Goal: Information Seeking & Learning: Learn about a topic

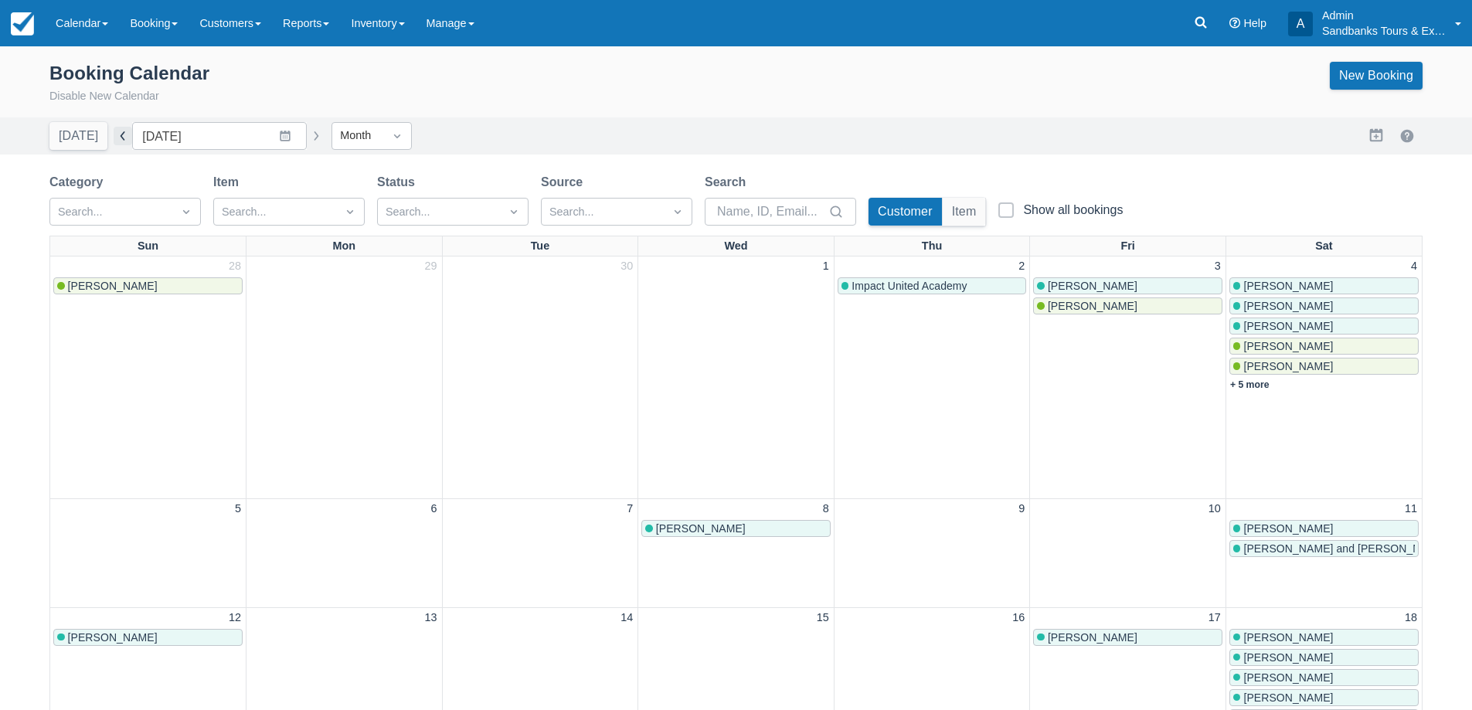
click at [115, 135] on button "button" at bounding box center [123, 136] width 19 height 19
type input "September 2025"
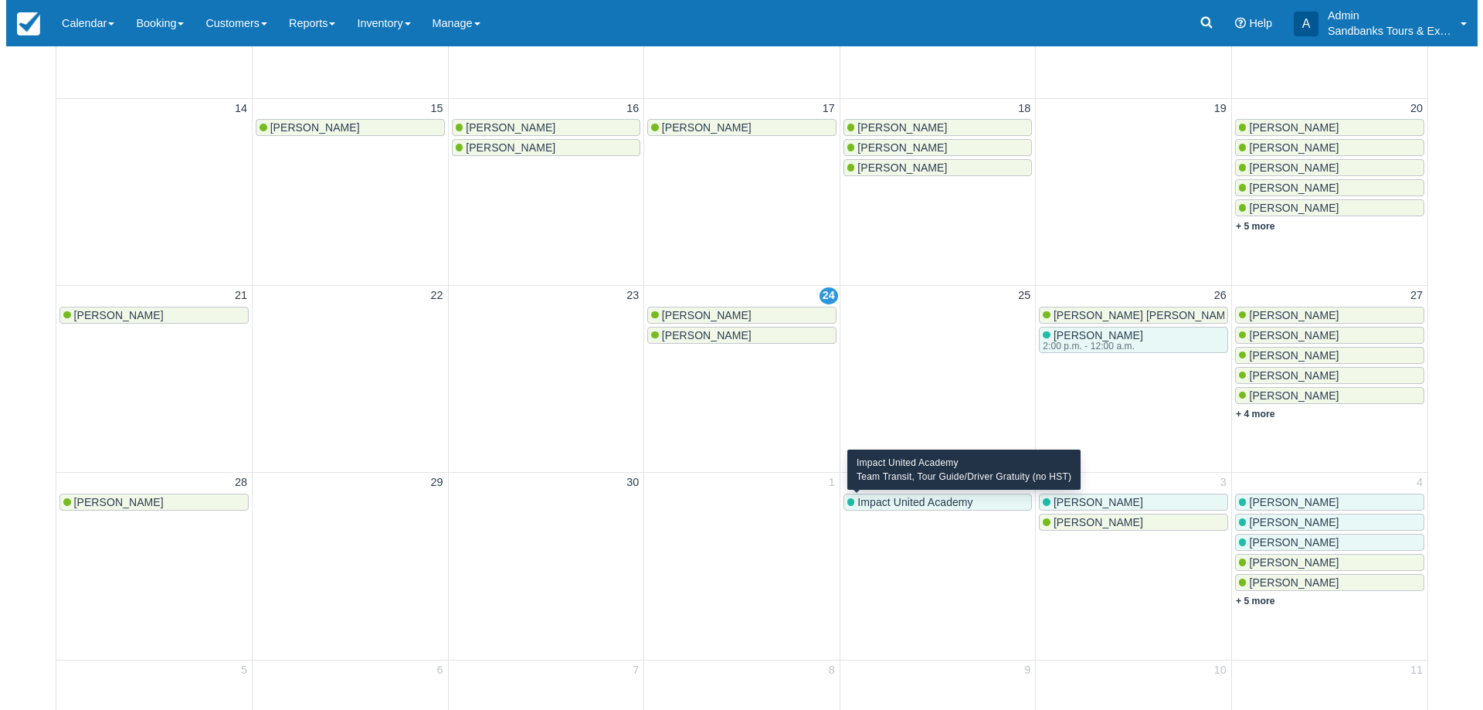
scroll to position [542, 0]
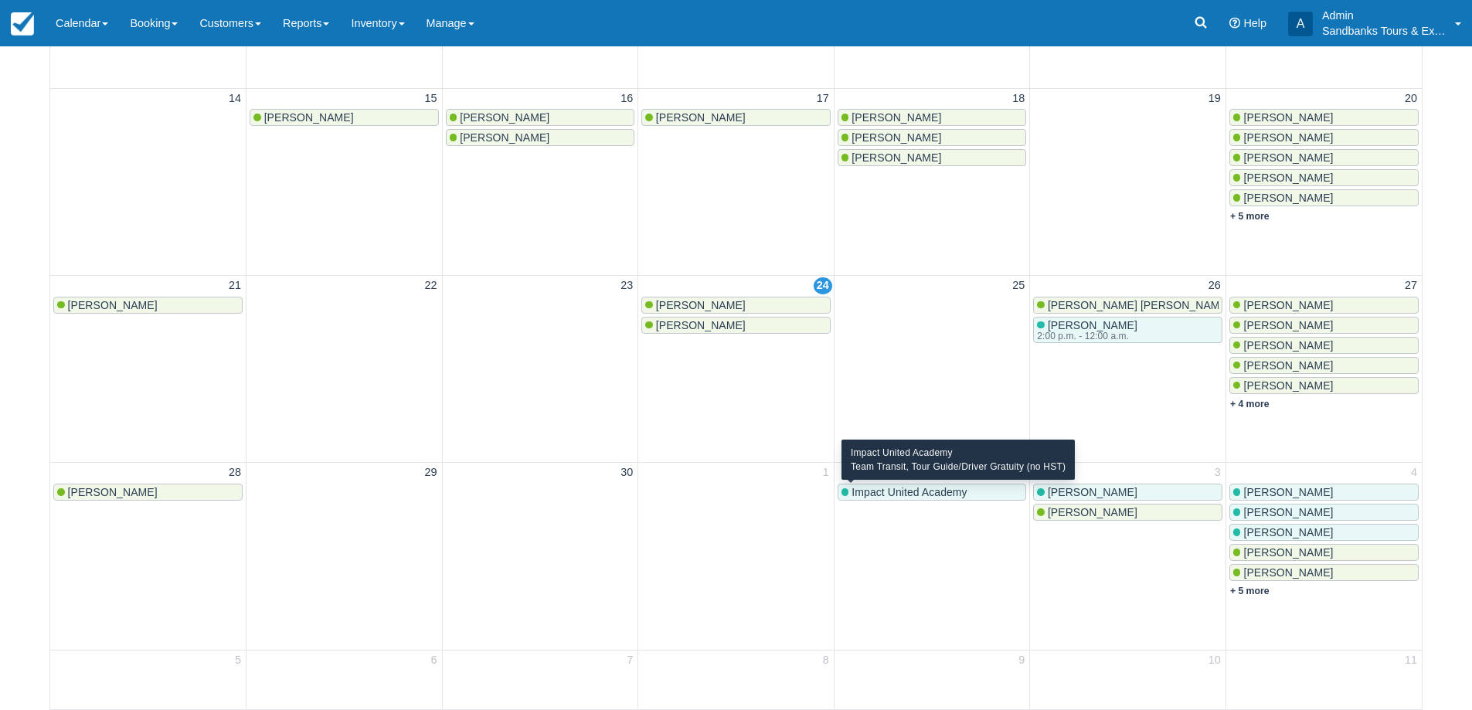
click at [925, 494] on span "Impact United Academy" at bounding box center [908, 492] width 115 height 12
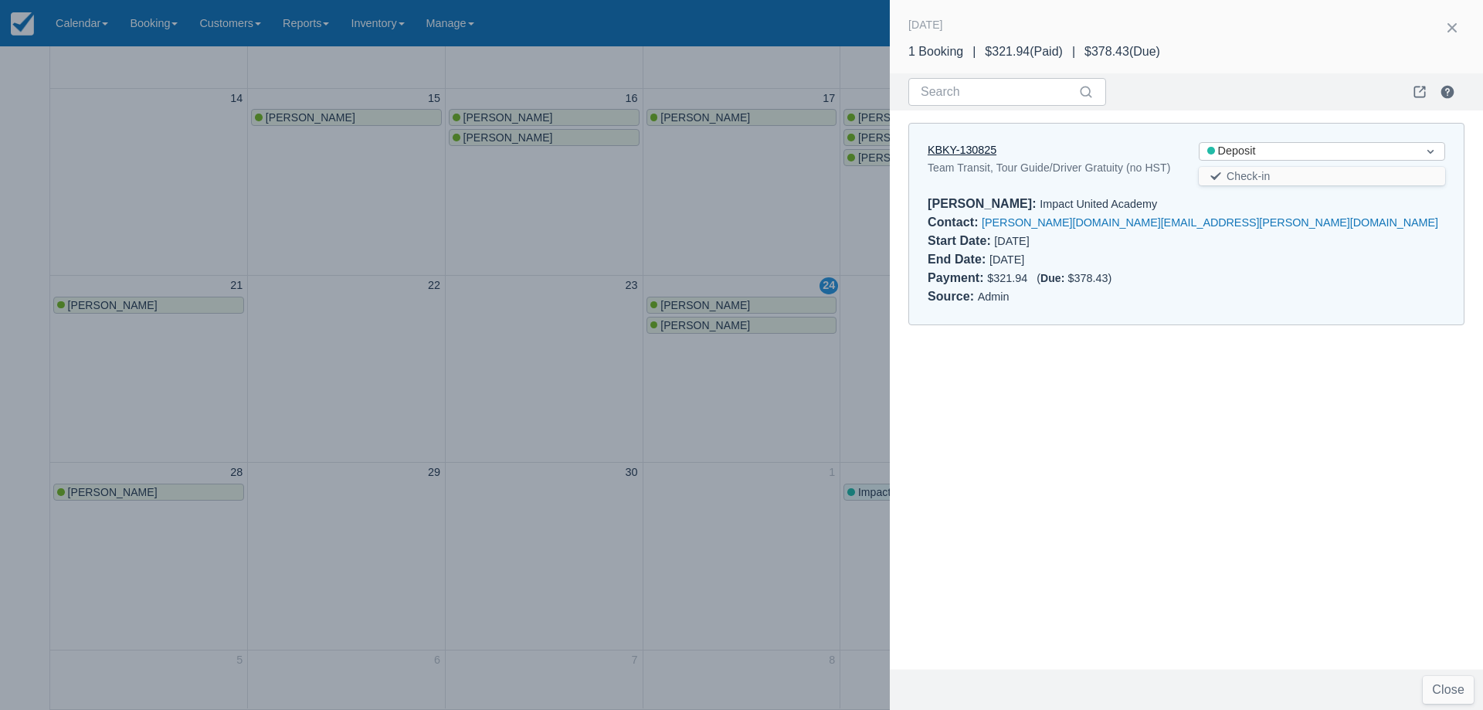
click at [949, 148] on link "KBKY-130825" at bounding box center [962, 150] width 69 height 12
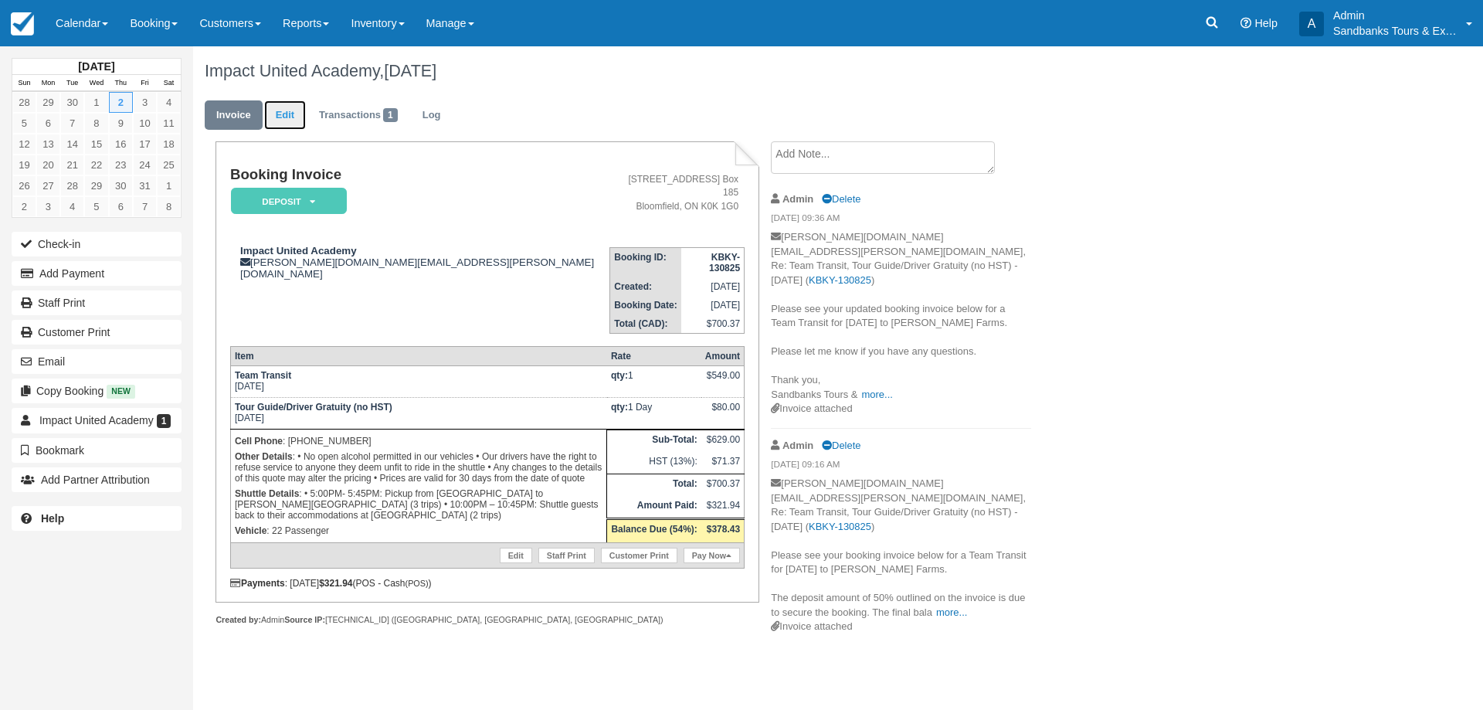
click at [302, 121] on link "Edit" at bounding box center [285, 115] width 42 height 30
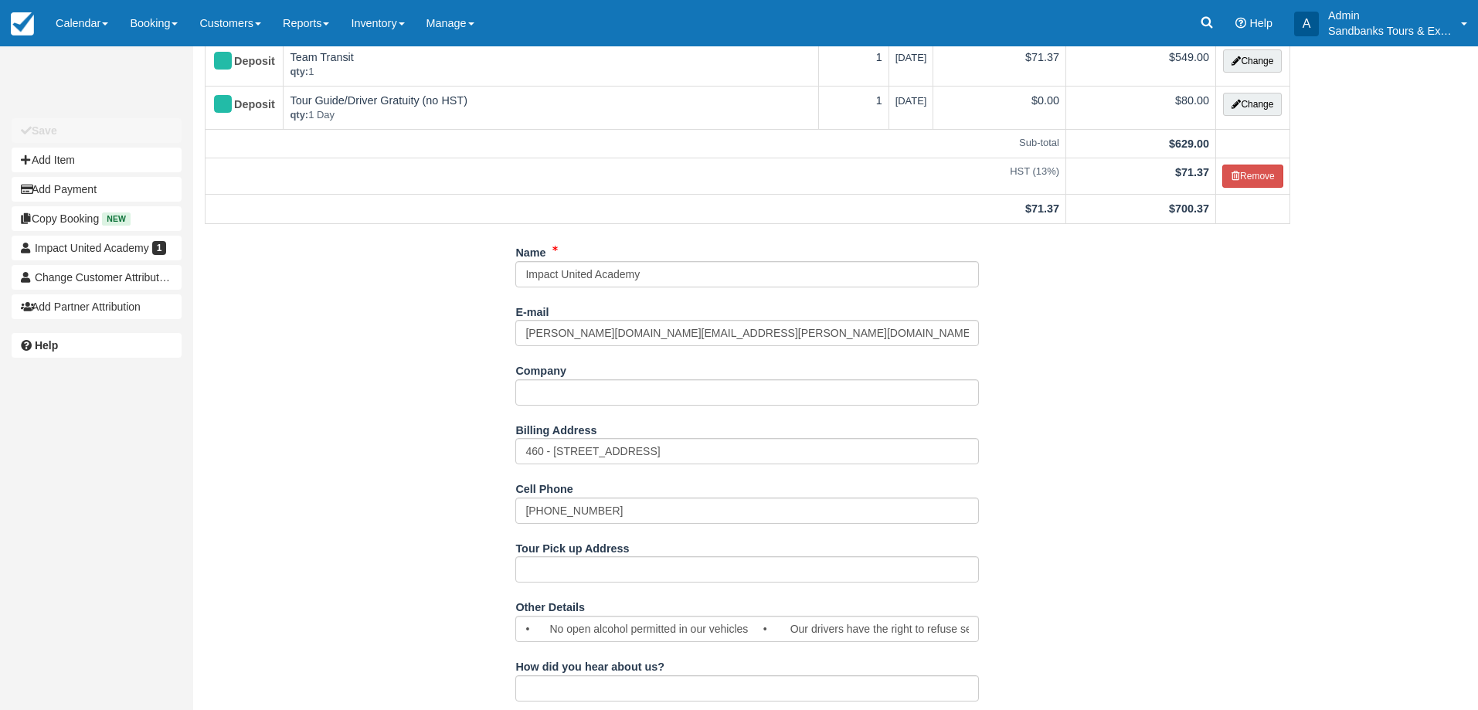
scroll to position [107, 0]
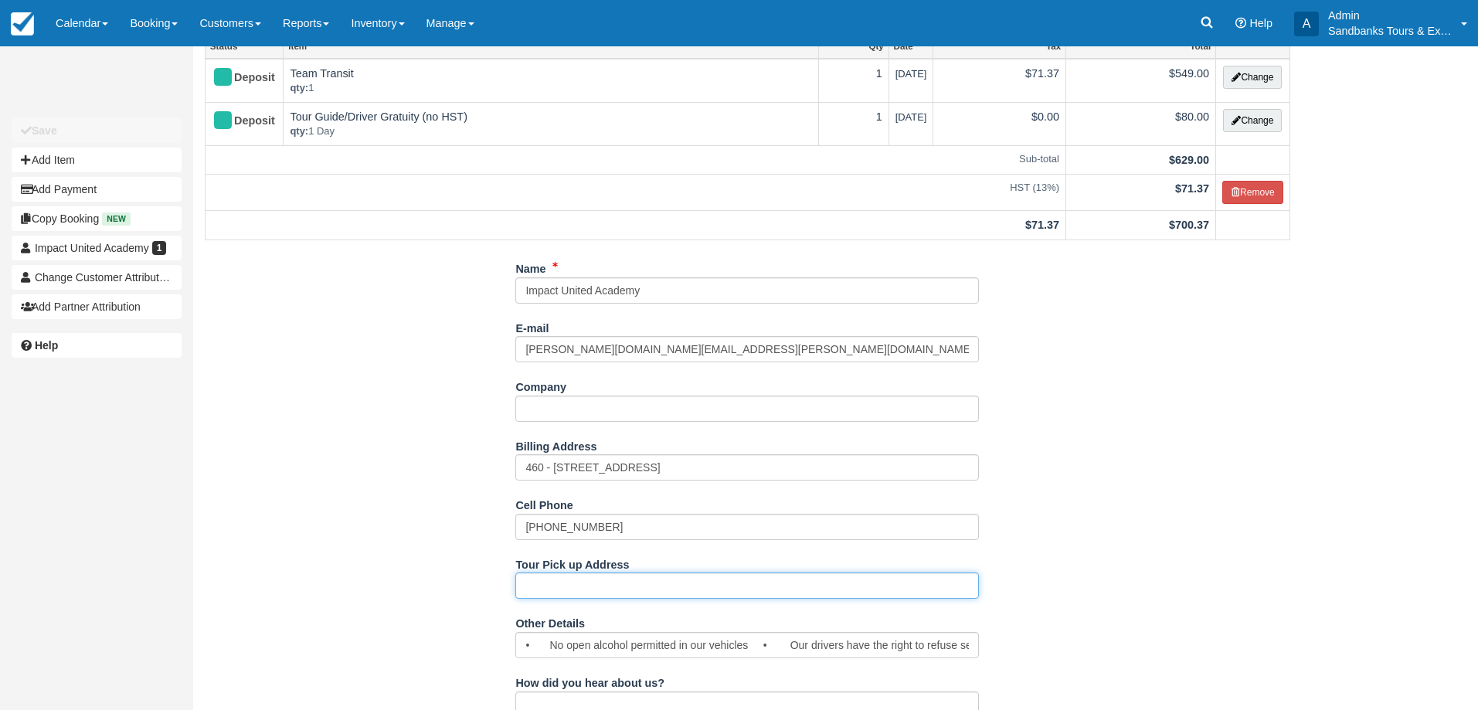
click at [576, 591] on input "Tour Pick up Address" at bounding box center [746, 585] width 463 height 26
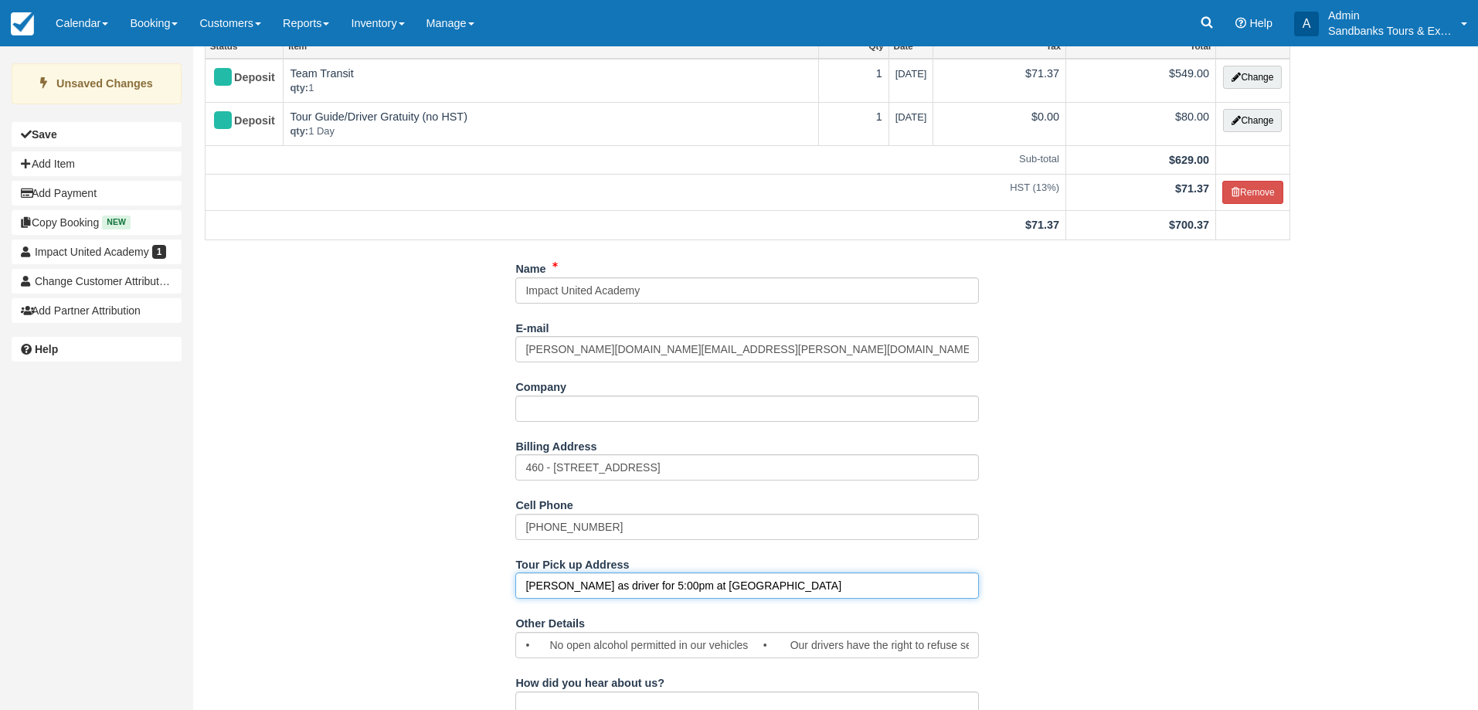
type input "Kim as driver for 5:00pm at Waring House"
click at [433, 501] on div "Name Impact United Academy E-mail jessica.vu@svx.ca Did you mean ? Company Bill…" at bounding box center [747, 715] width 1108 height 918
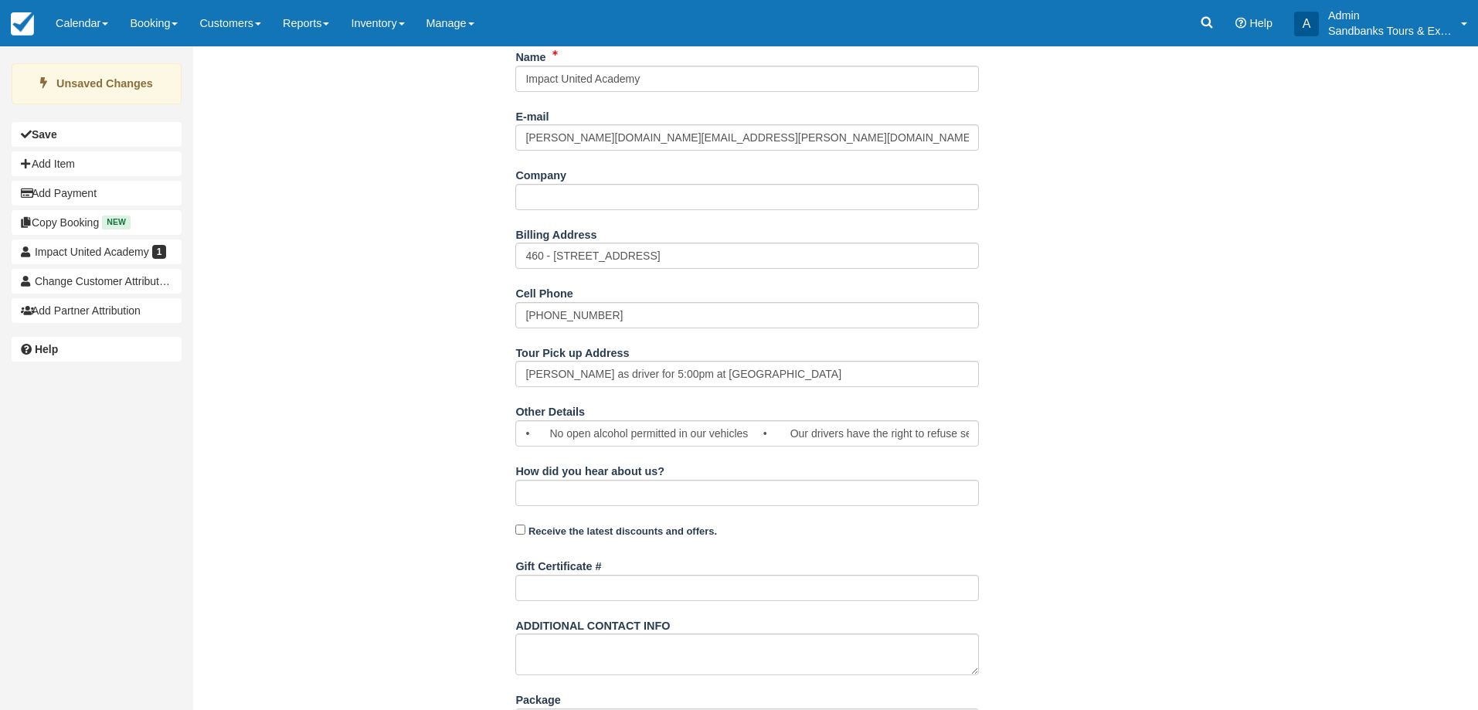
scroll to position [570, 0]
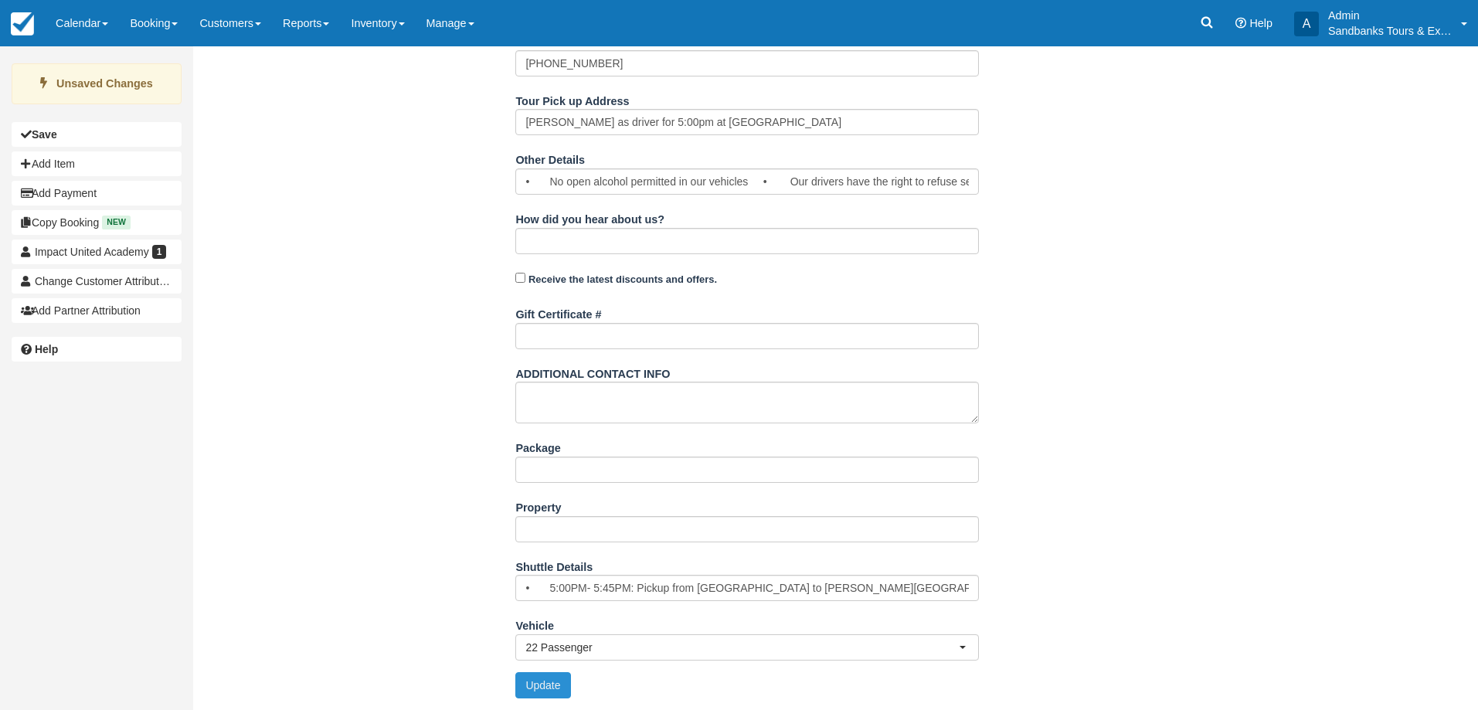
click at [562, 686] on button "Update" at bounding box center [542, 685] width 55 height 26
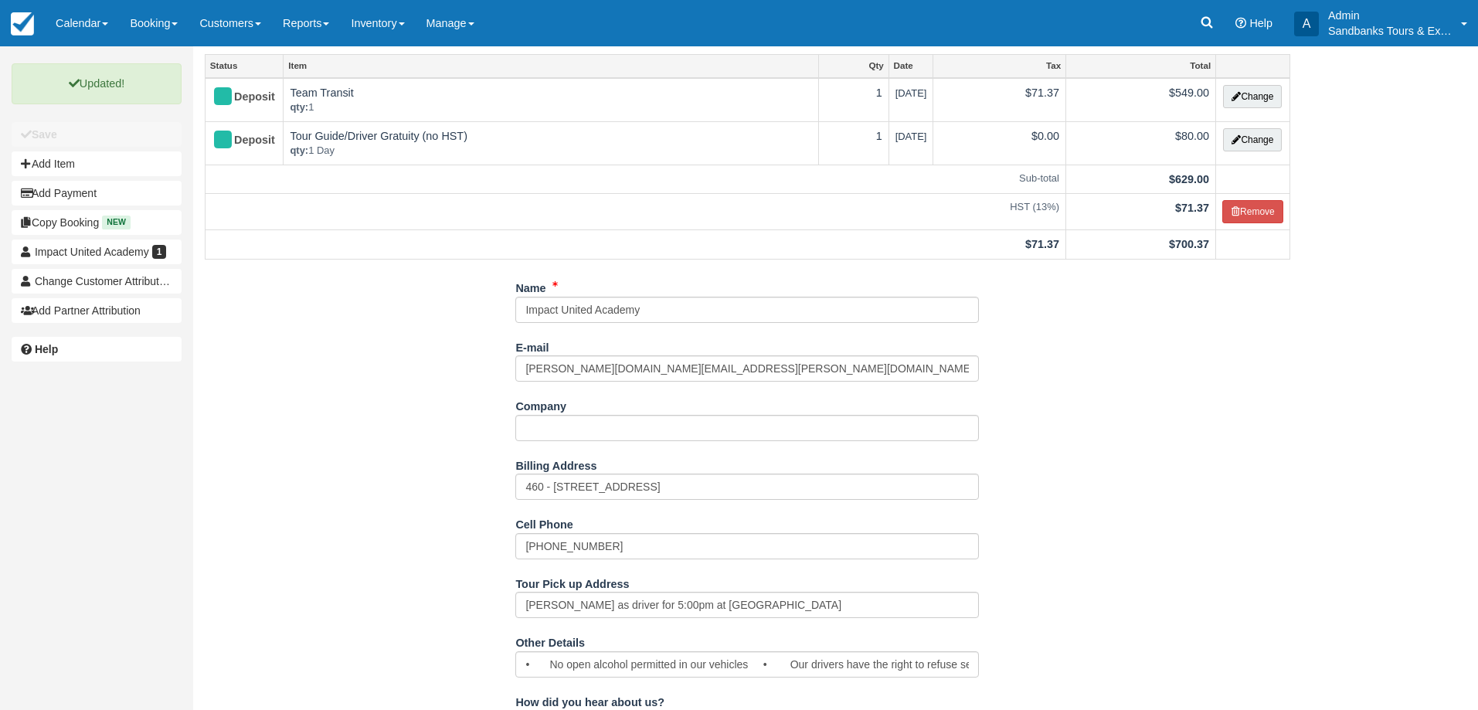
scroll to position [0, 0]
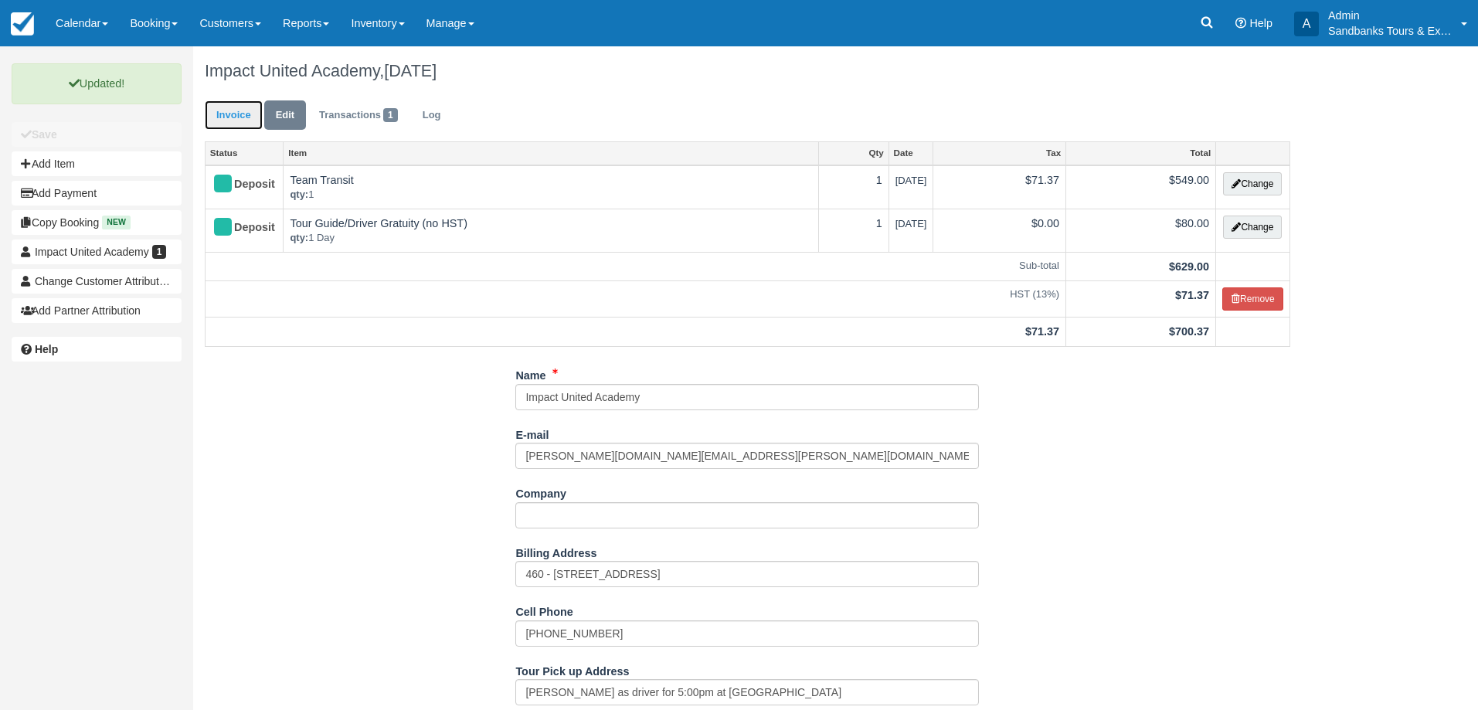
click at [233, 104] on link "Invoice" at bounding box center [234, 115] width 58 height 30
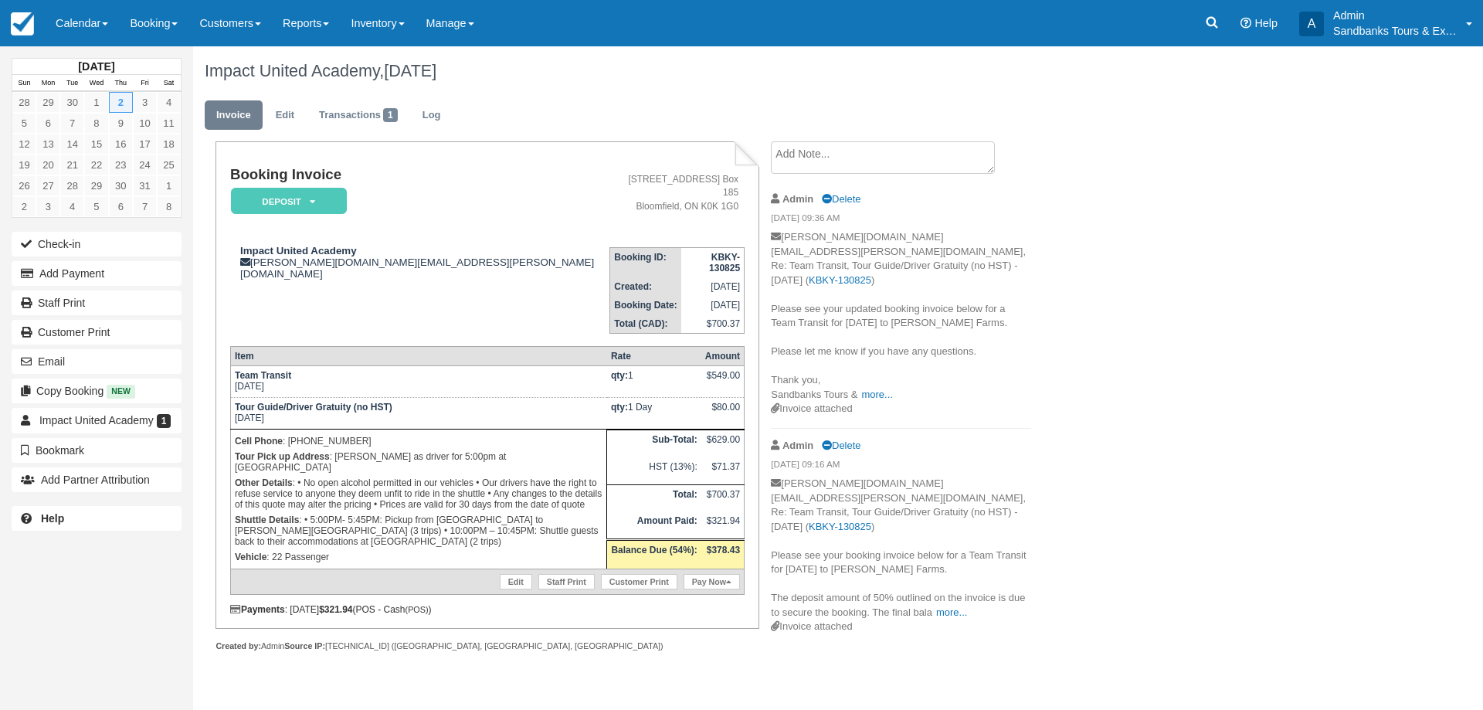
click at [1218, 409] on div "Impact [GEOGRAPHIC_DATA], [DATE] Invoice Edit Transactions 1 Log Booking Invoic…" at bounding box center [749, 365] width 1112 height 639
click at [92, 22] on link "Calendar" at bounding box center [82, 23] width 74 height 46
click at [82, 66] on link "Booking" at bounding box center [107, 66] width 122 height 32
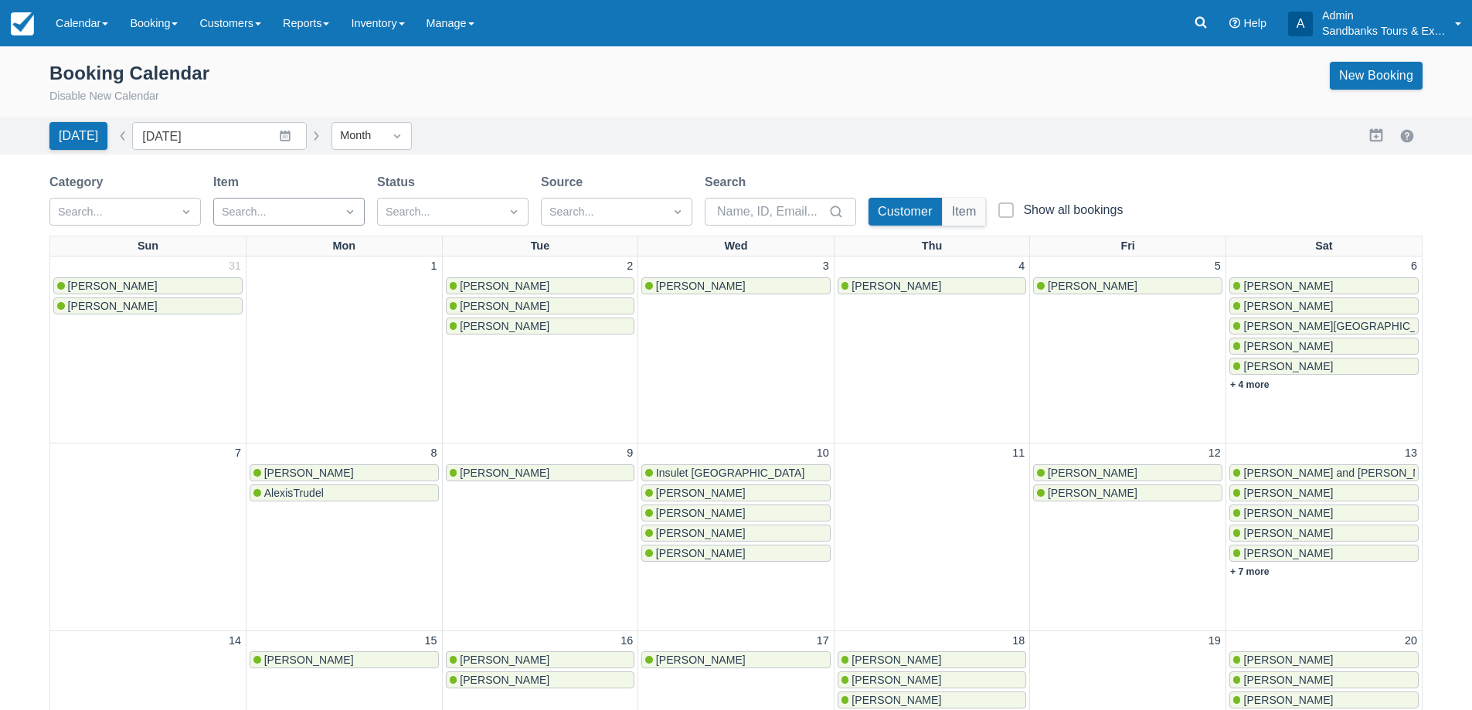
click at [297, 205] on div at bounding box center [275, 212] width 107 height 20
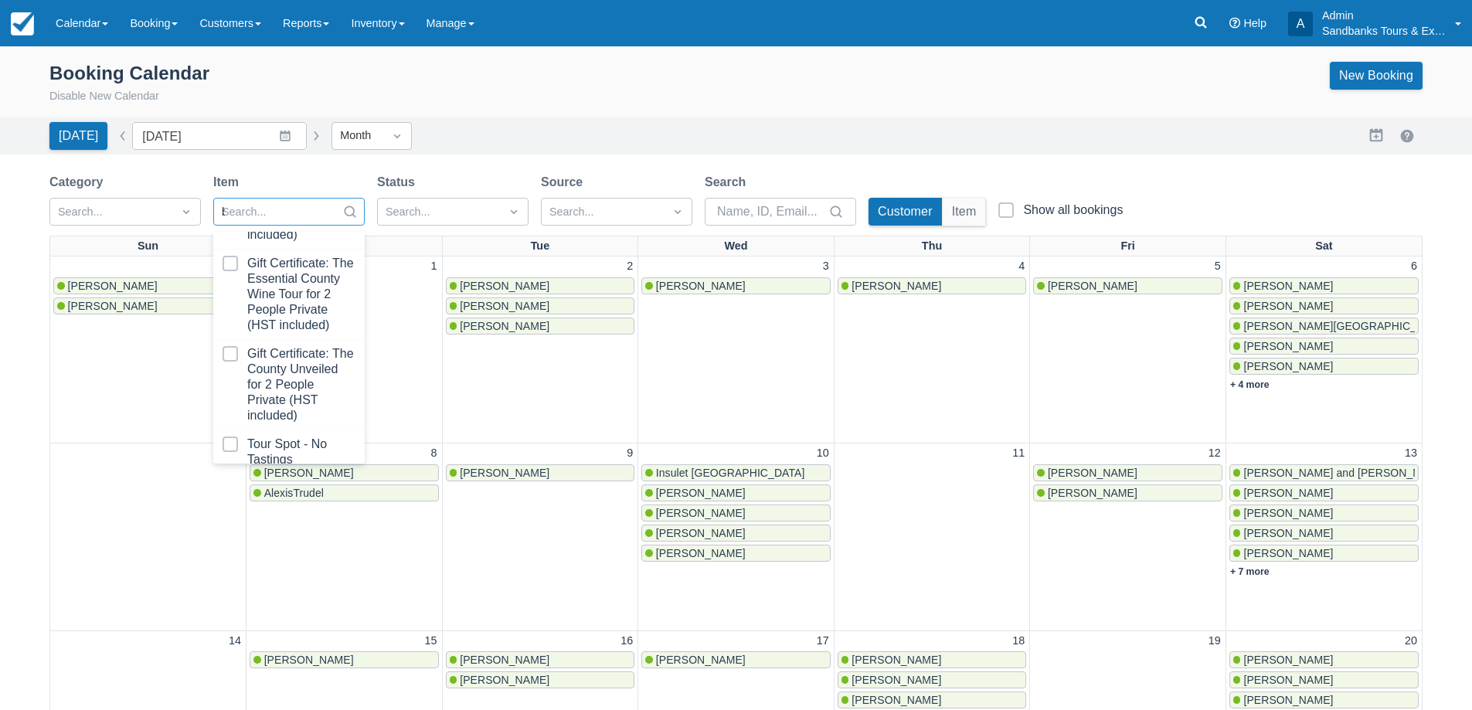
scroll to position [1129, 0]
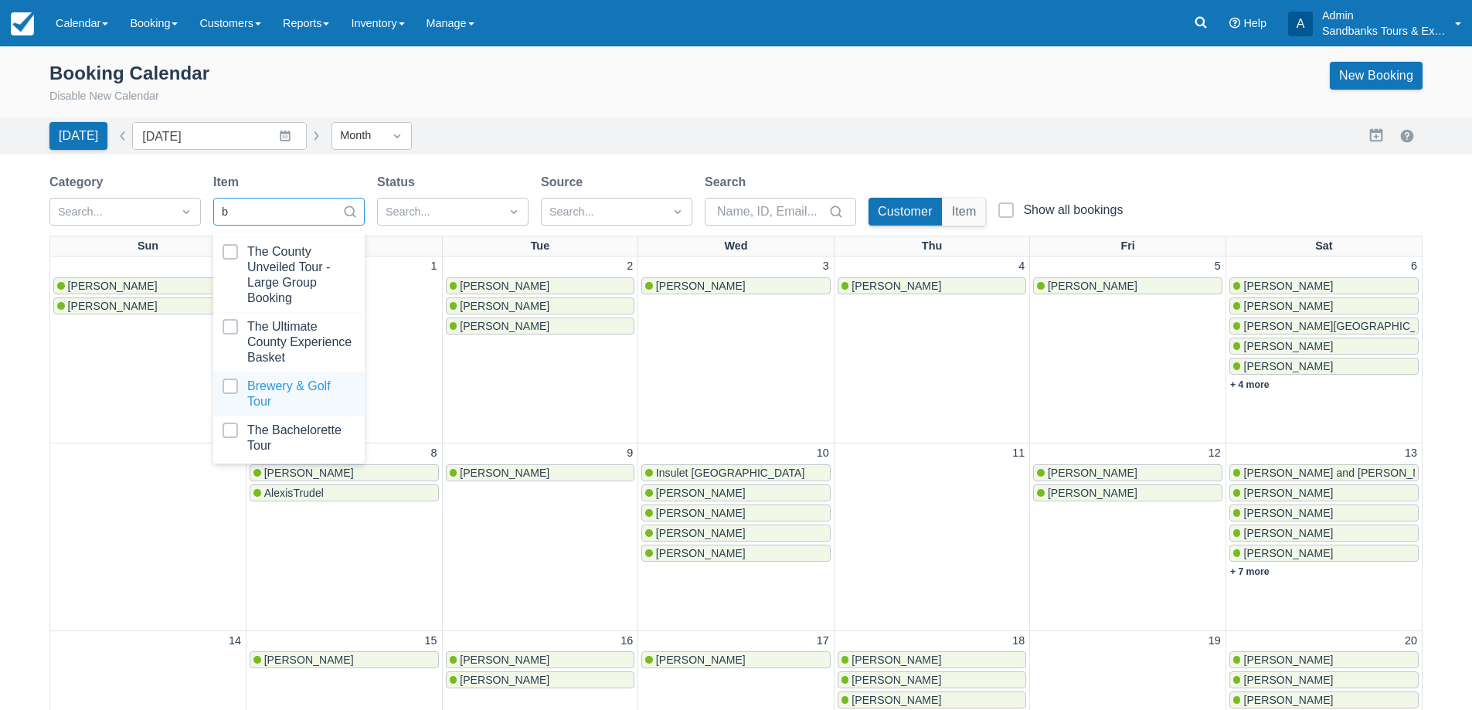
type input "bi"
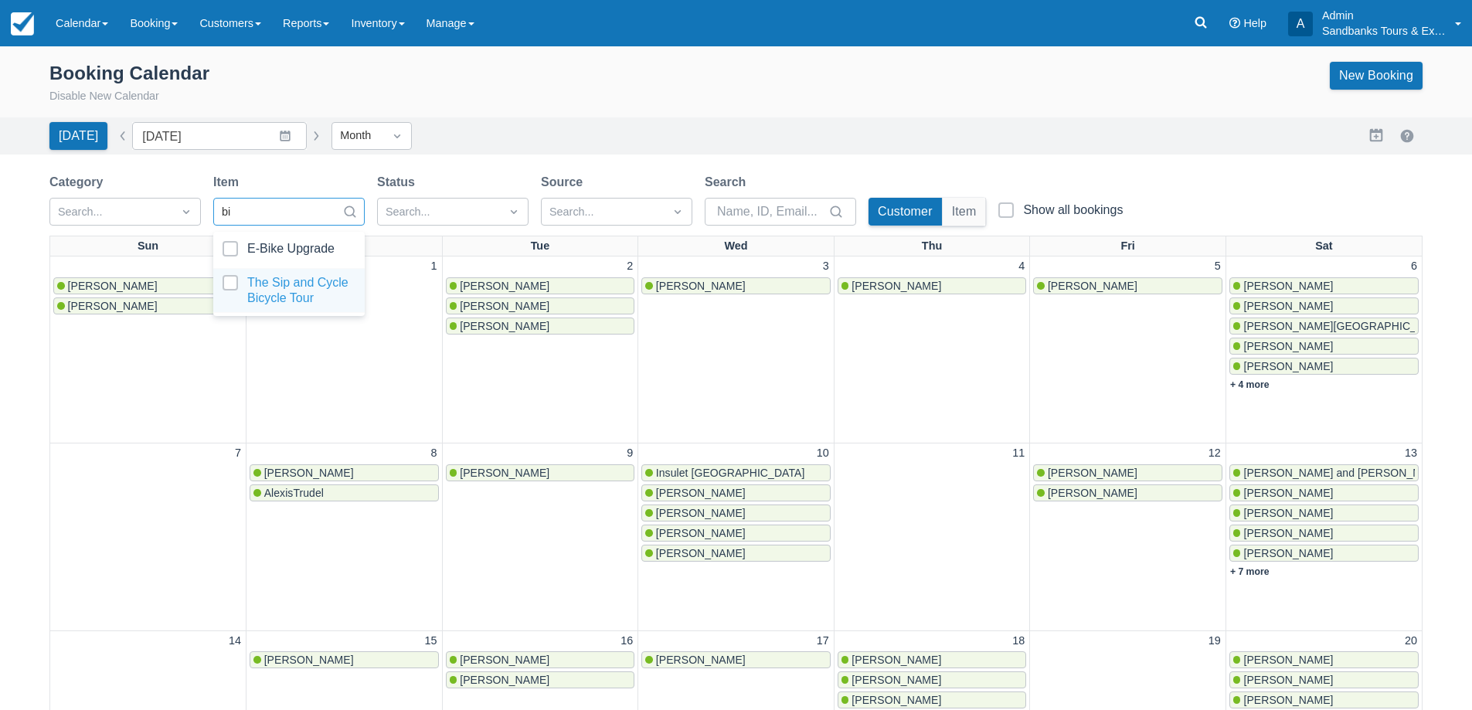
click at [287, 291] on div at bounding box center [288, 290] width 133 height 31
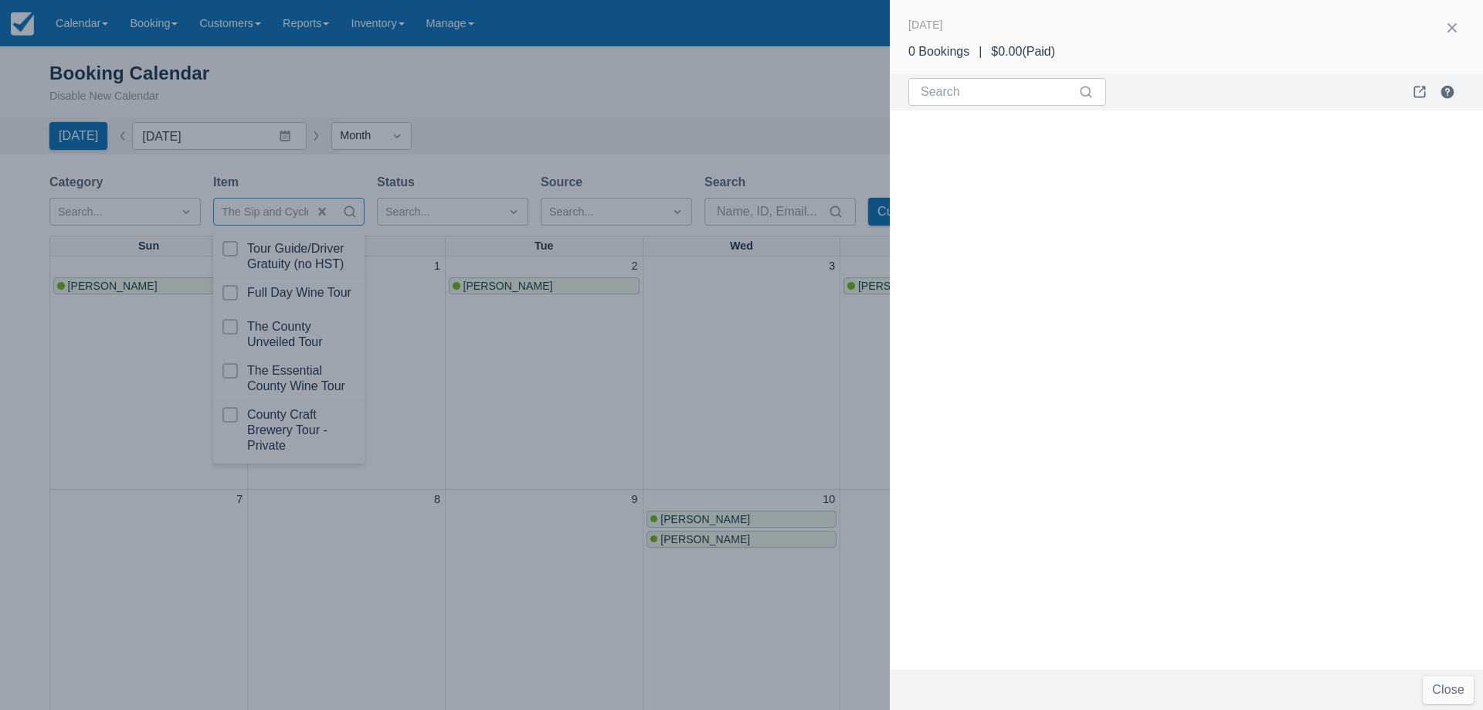
click at [705, 453] on div at bounding box center [741, 355] width 1483 height 710
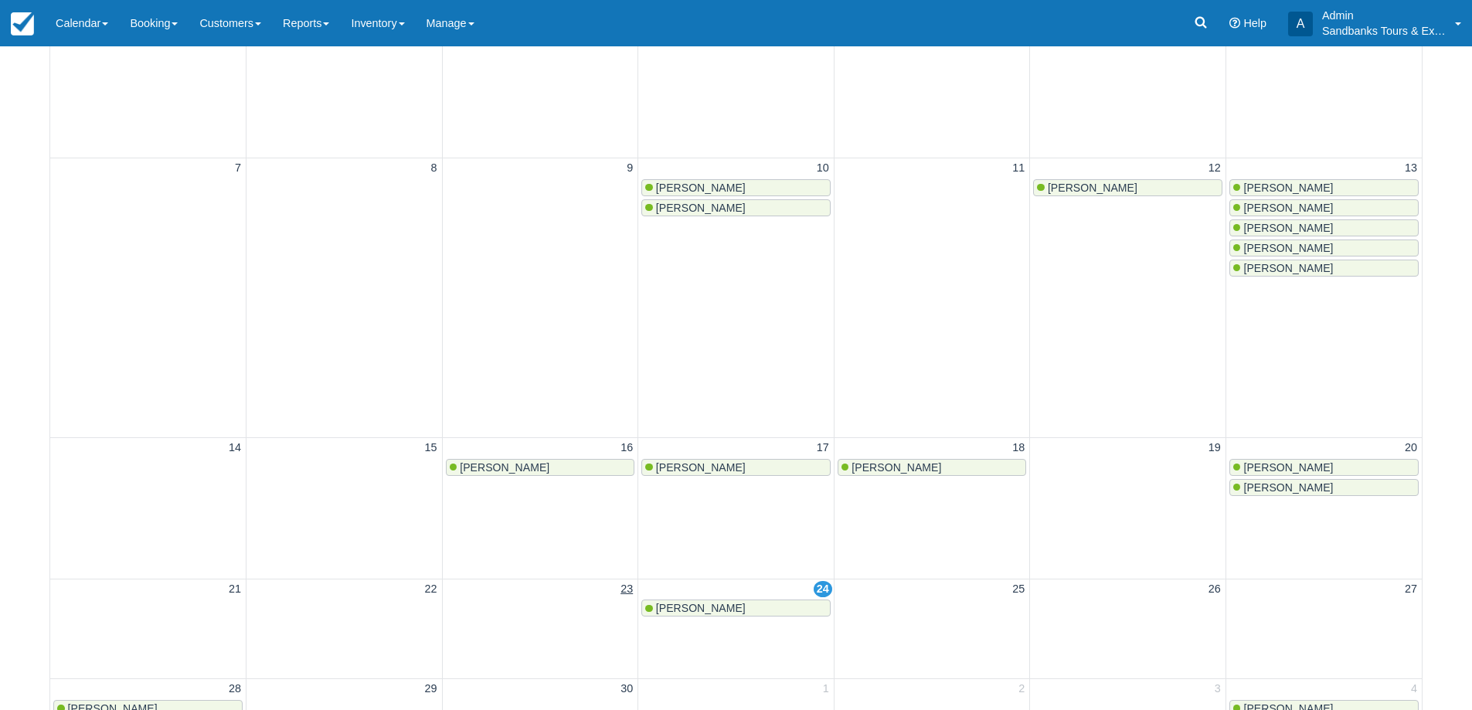
scroll to position [77, 0]
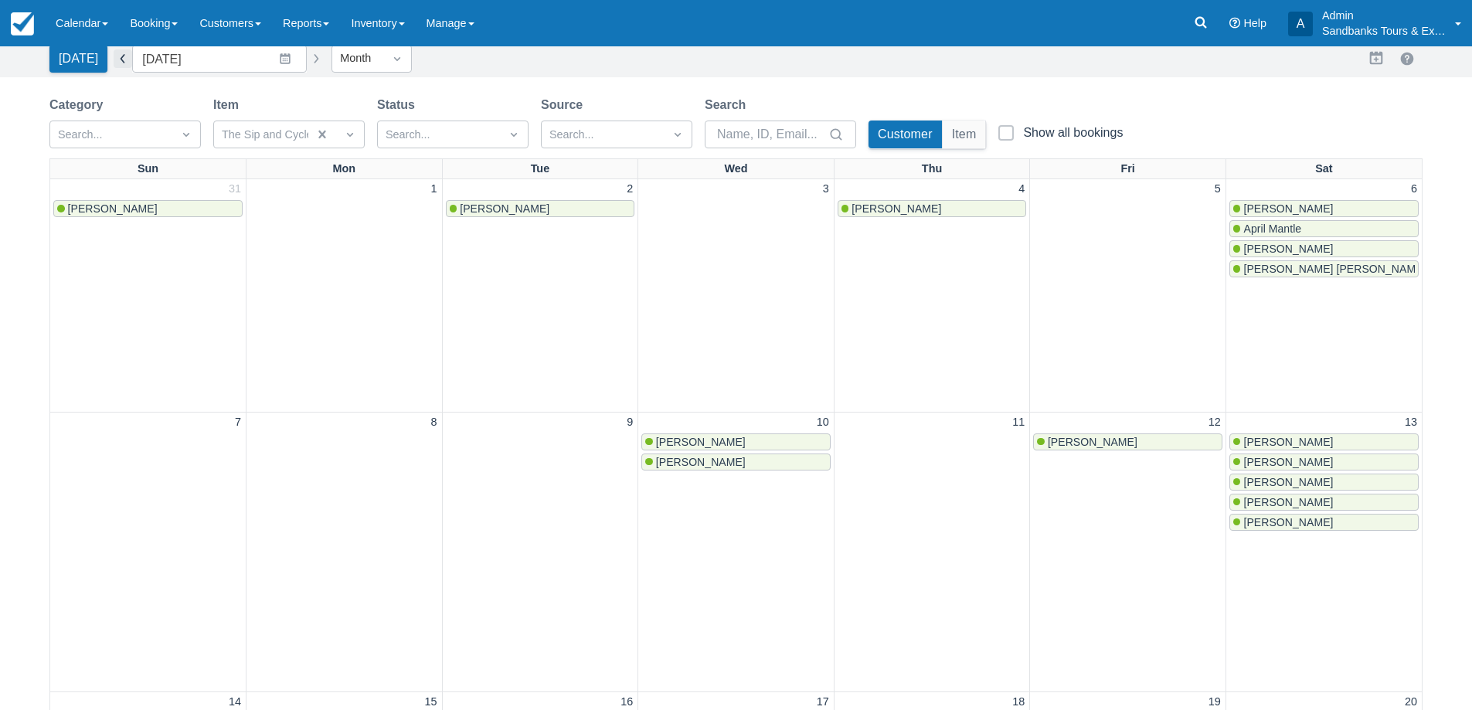
click at [121, 62] on button "button" at bounding box center [123, 58] width 19 height 19
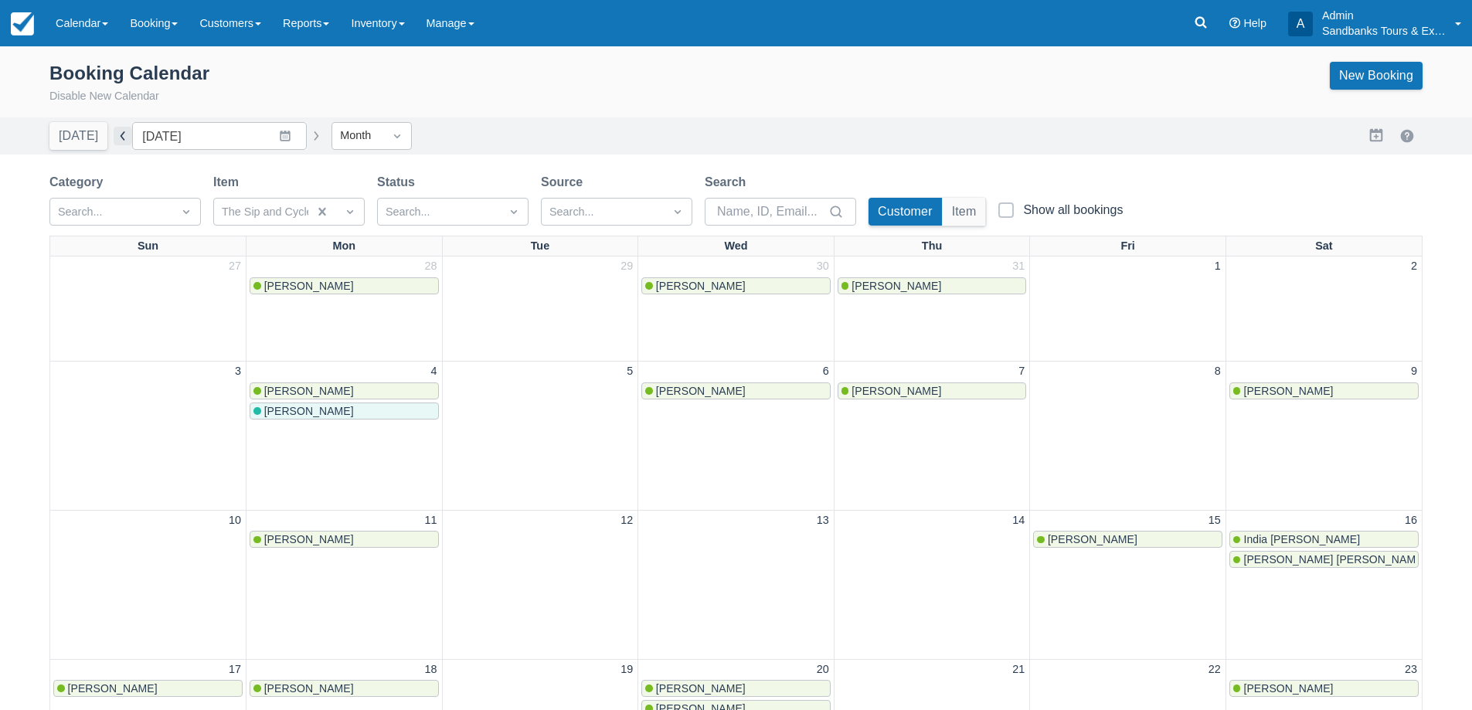
click at [117, 139] on button "button" at bounding box center [123, 136] width 19 height 19
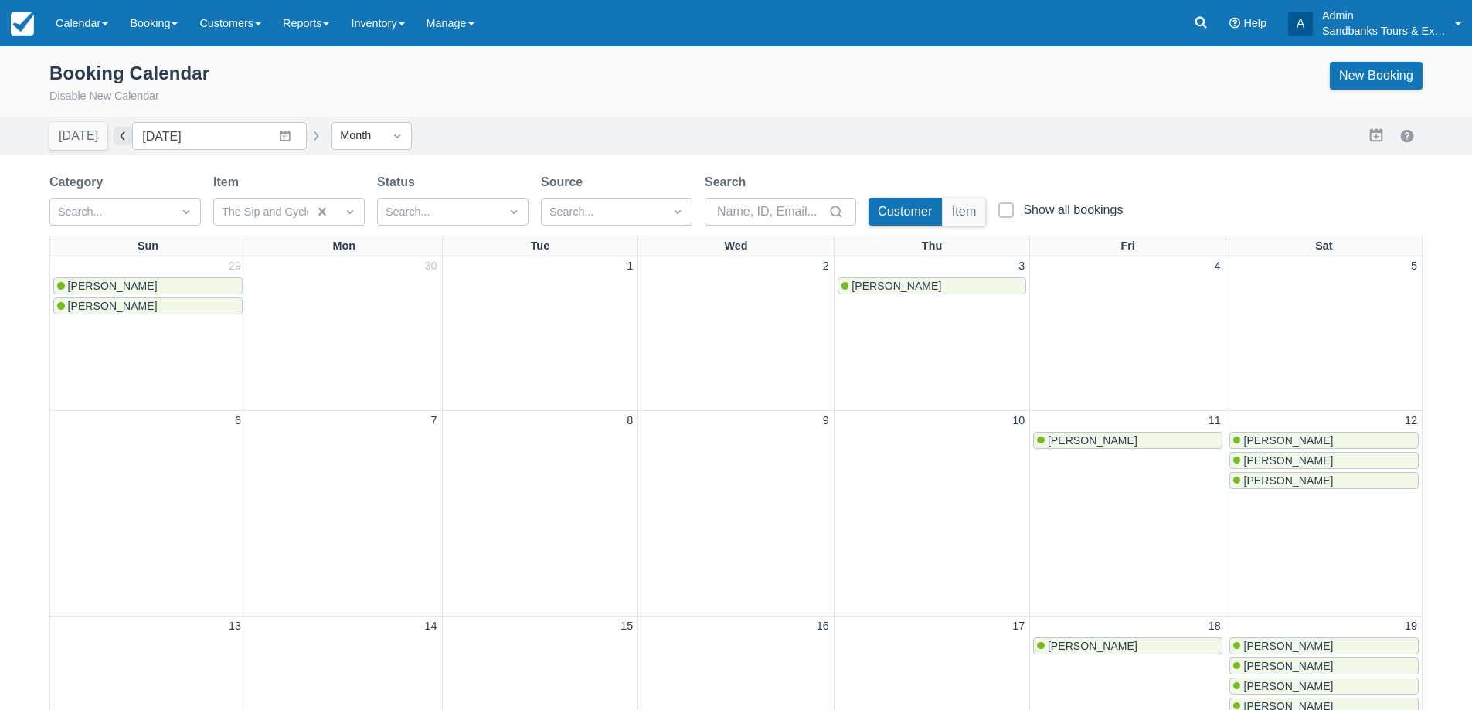
click at [114, 129] on button "button" at bounding box center [123, 136] width 19 height 19
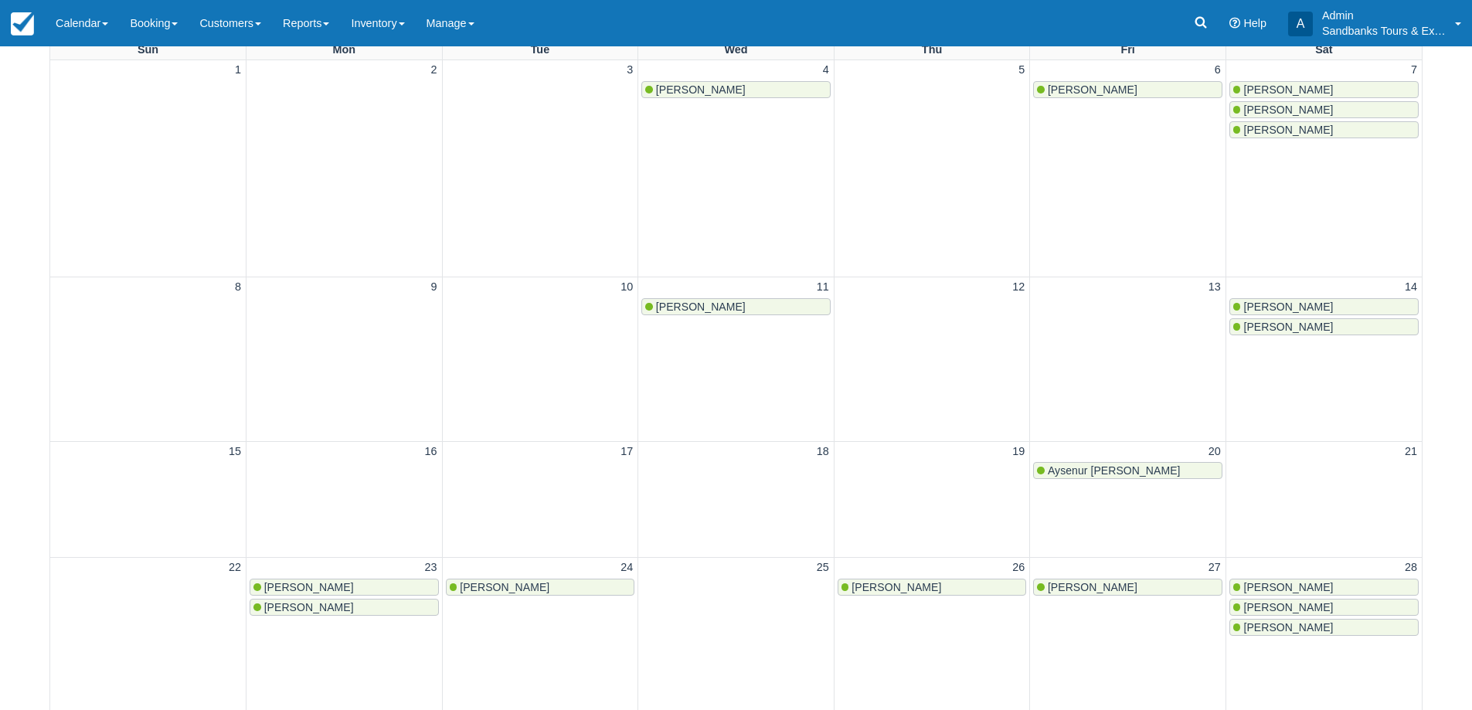
scroll to position [2, 0]
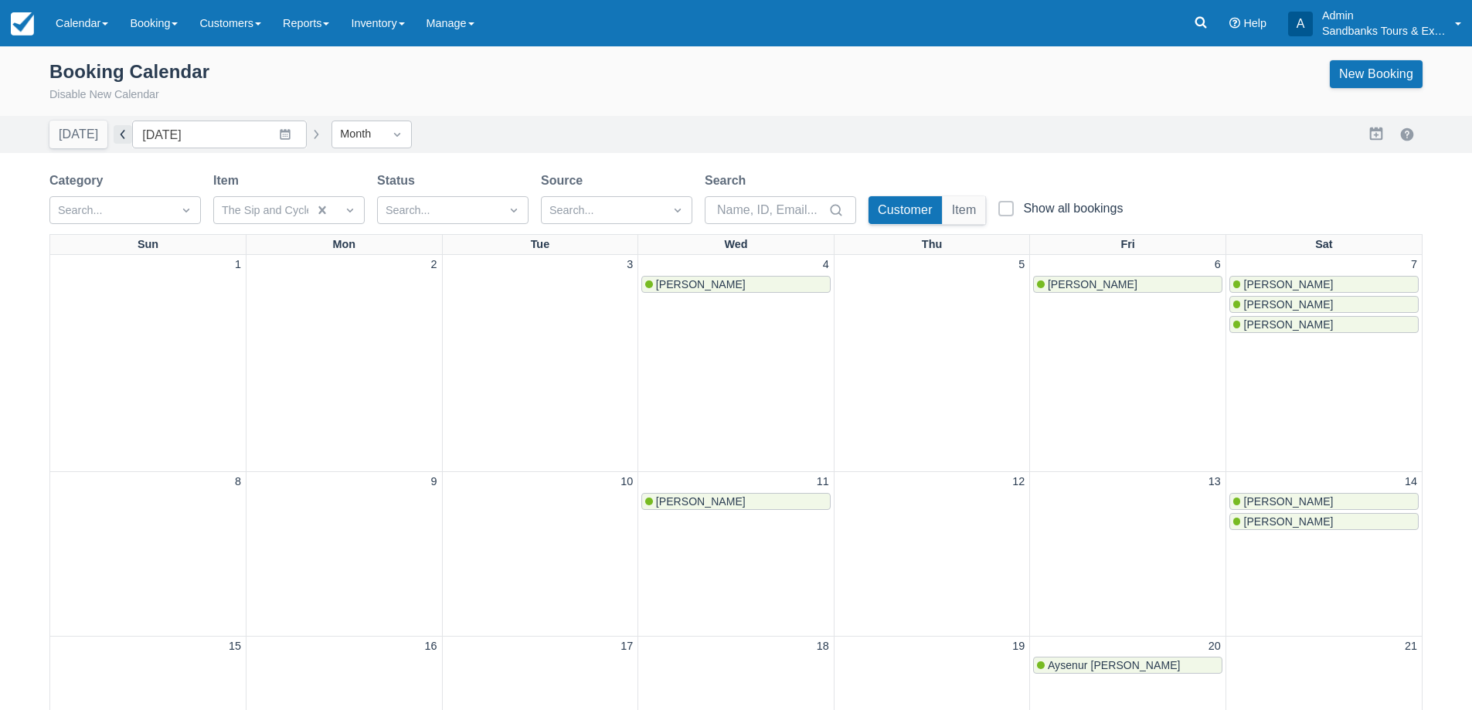
click at [114, 137] on button "button" at bounding box center [123, 134] width 19 height 19
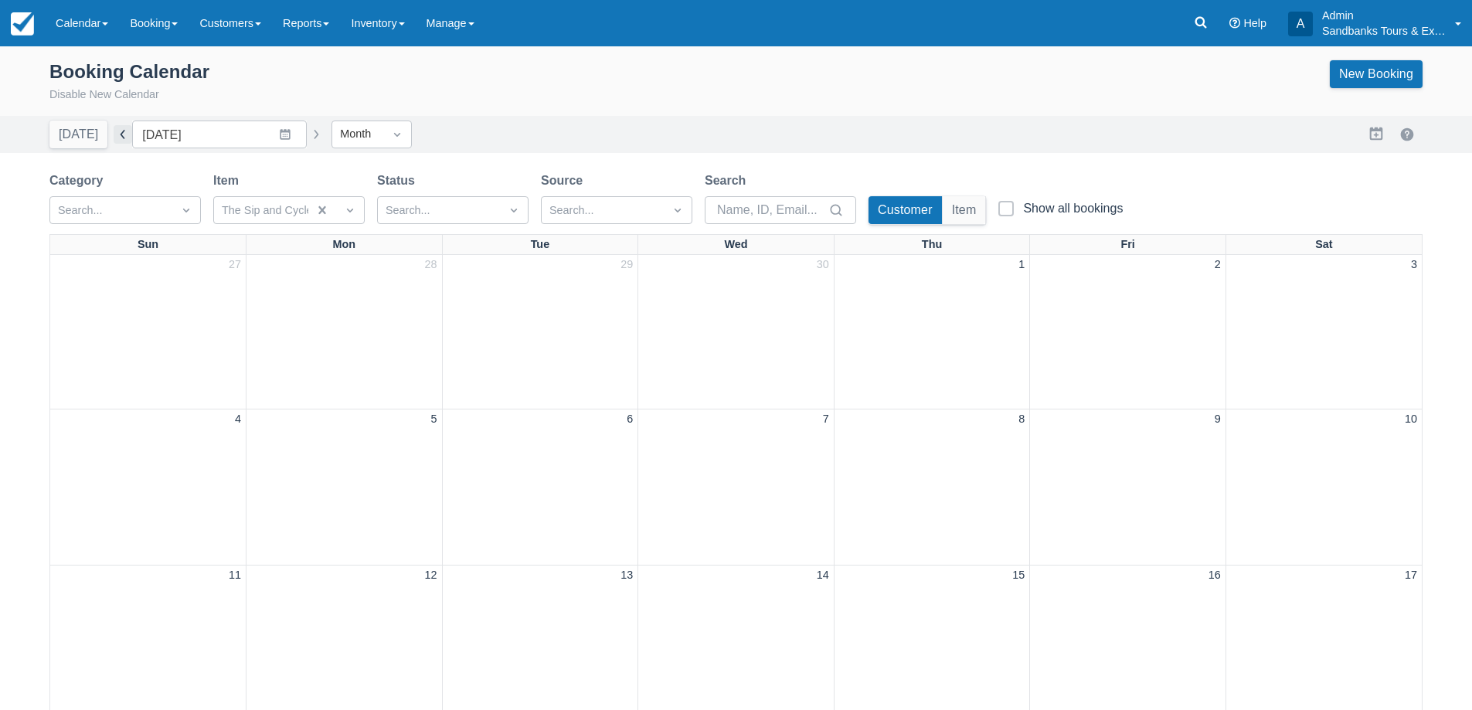
click at [114, 137] on button "button" at bounding box center [123, 134] width 19 height 19
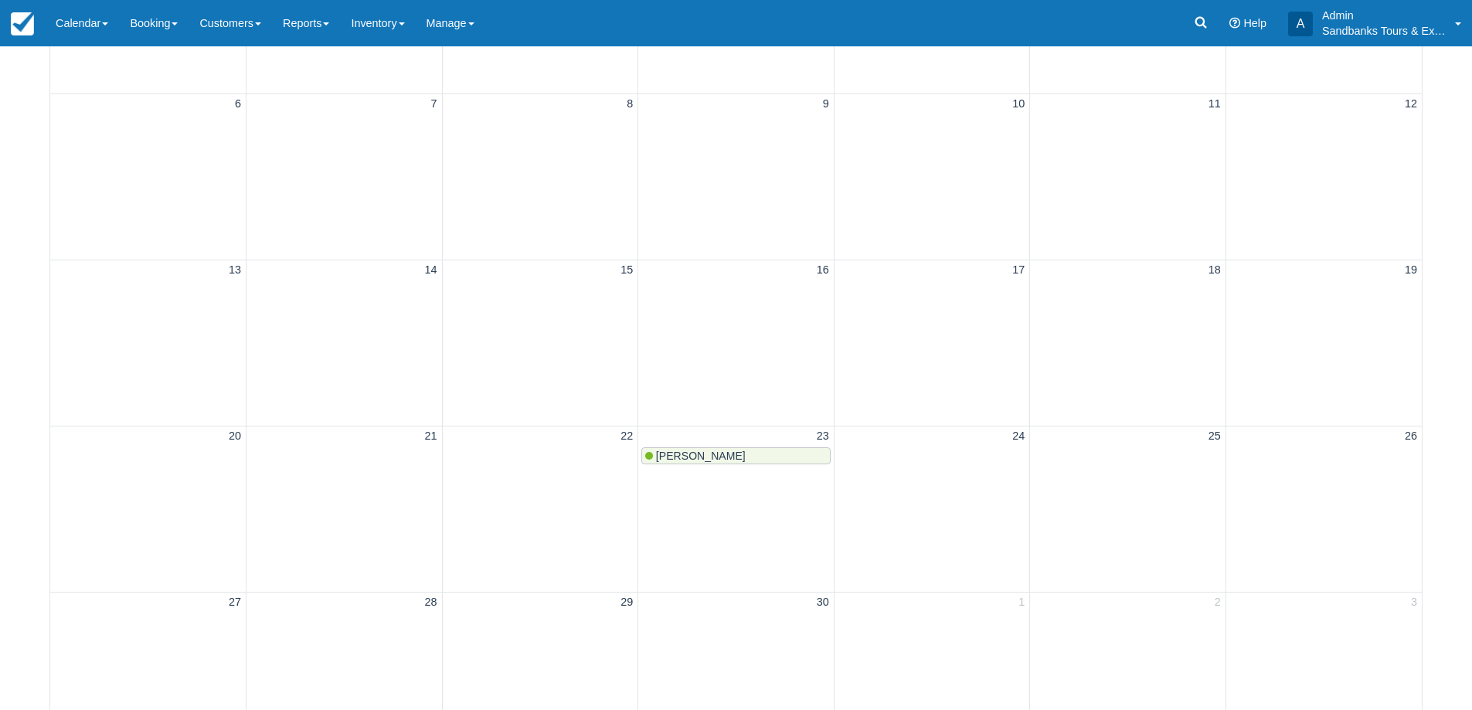
scroll to position [79, 0]
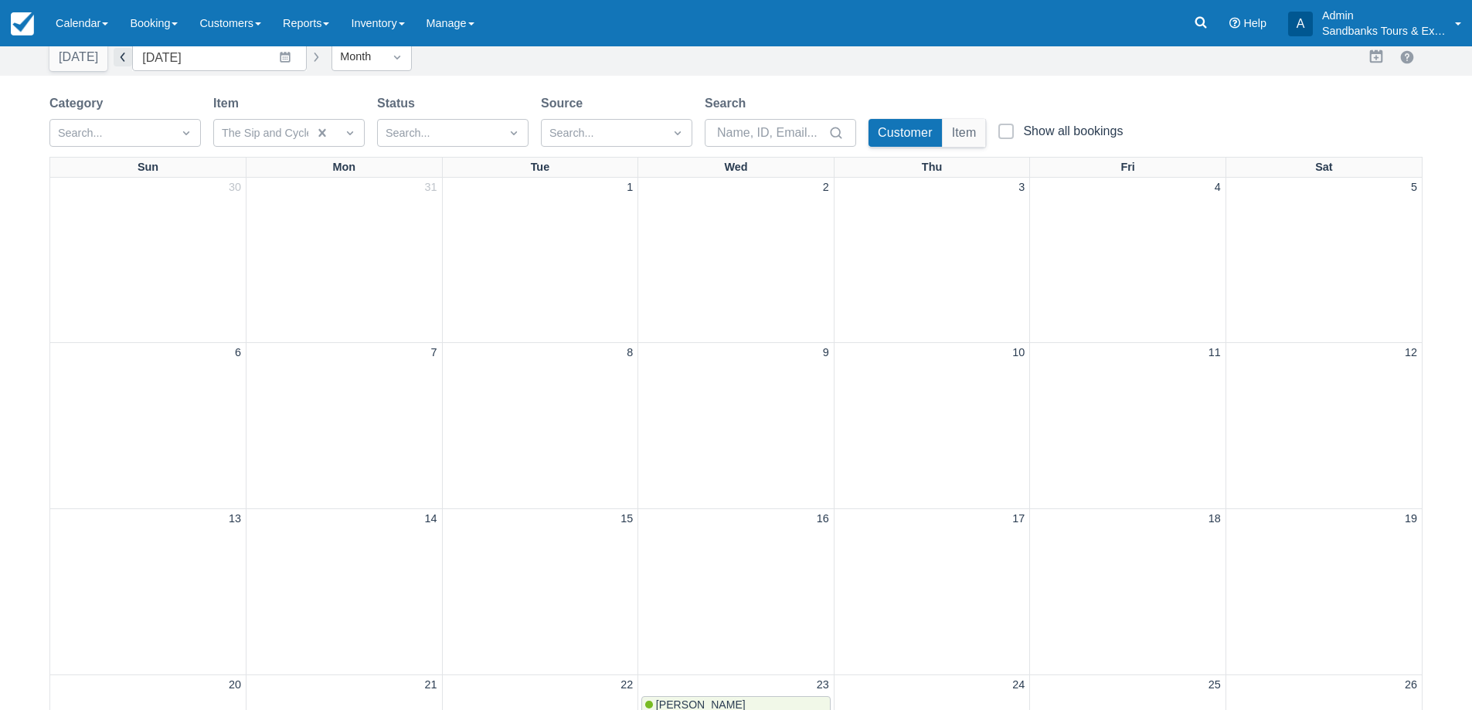
click at [119, 63] on button "button" at bounding box center [123, 57] width 19 height 19
click at [307, 61] on button "button" at bounding box center [316, 57] width 19 height 19
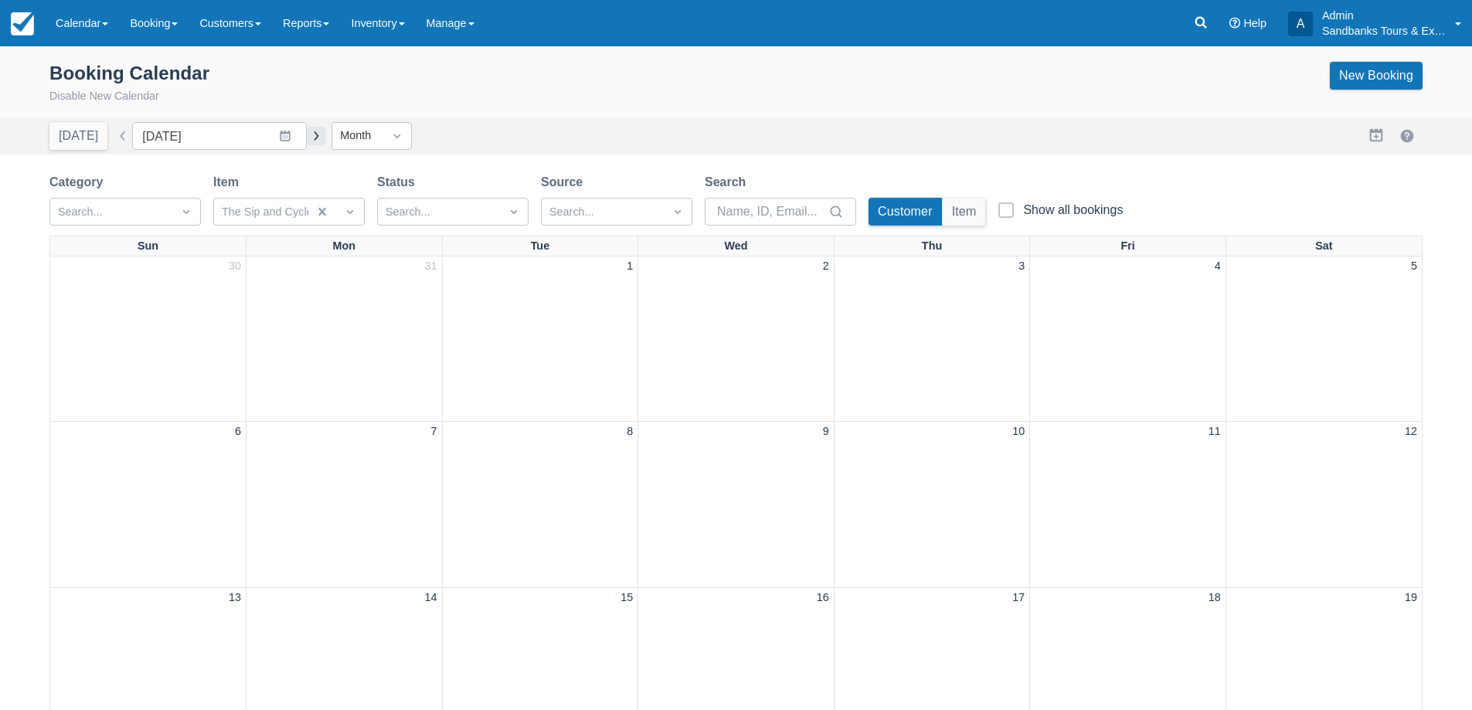
click at [307, 132] on button "button" at bounding box center [316, 136] width 19 height 19
type input "May 2025"
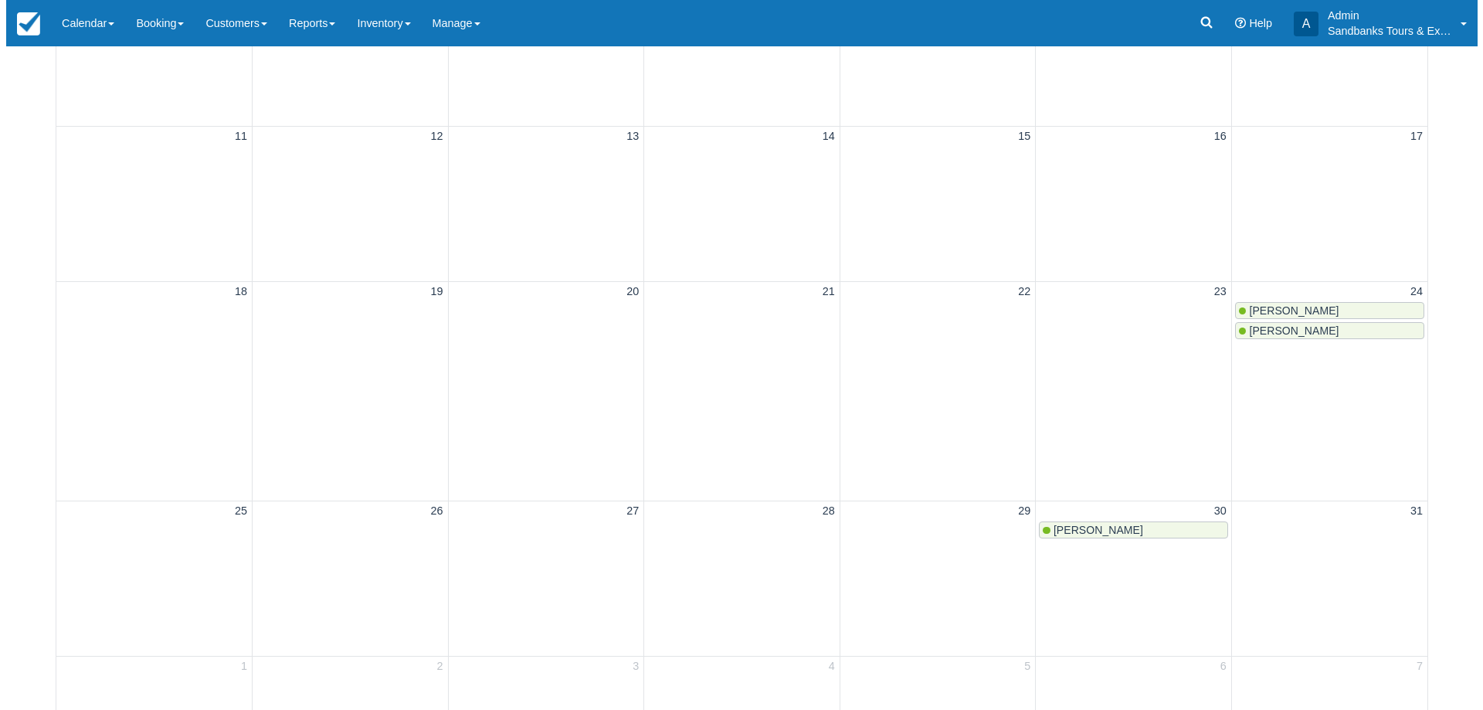
scroll to position [541, 0]
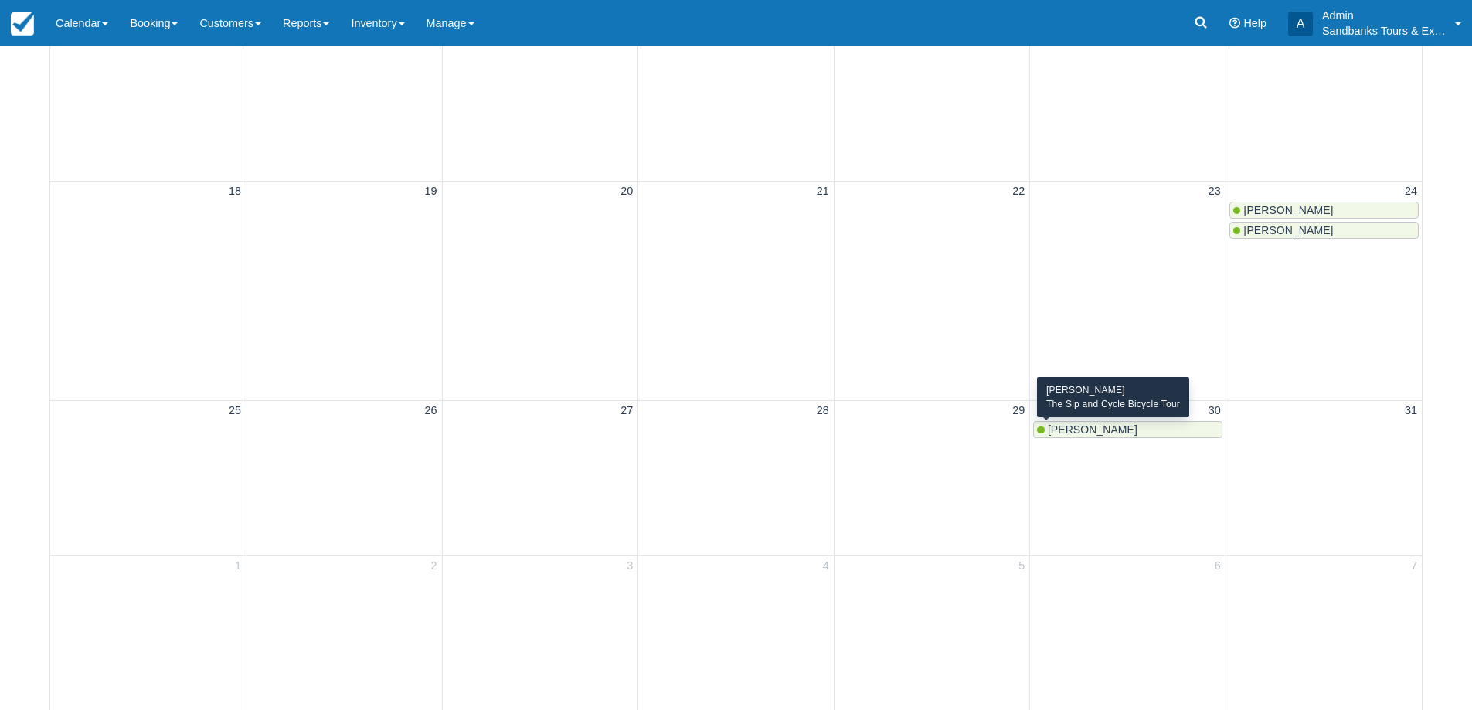
click at [1096, 436] on span "Julia Gonyea" at bounding box center [1092, 429] width 90 height 12
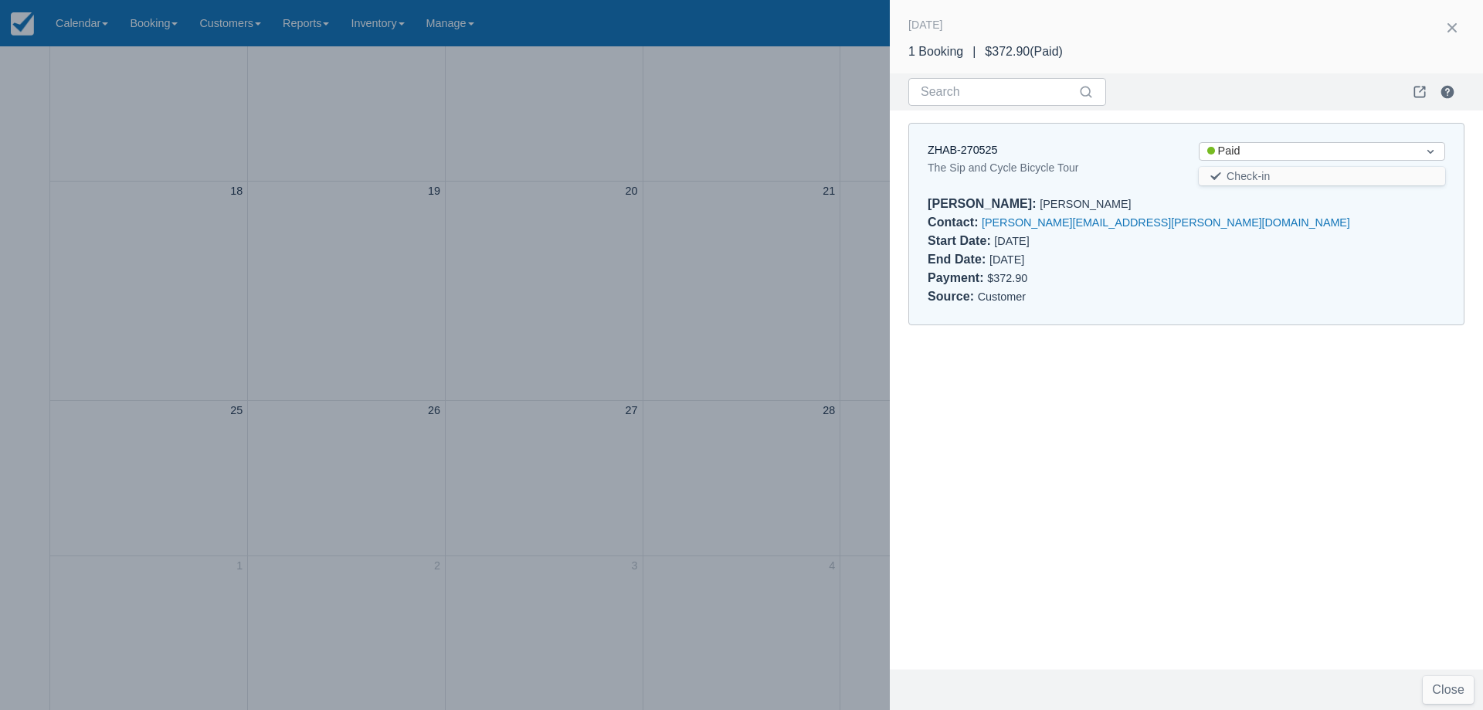
click at [754, 263] on div at bounding box center [741, 355] width 1483 height 710
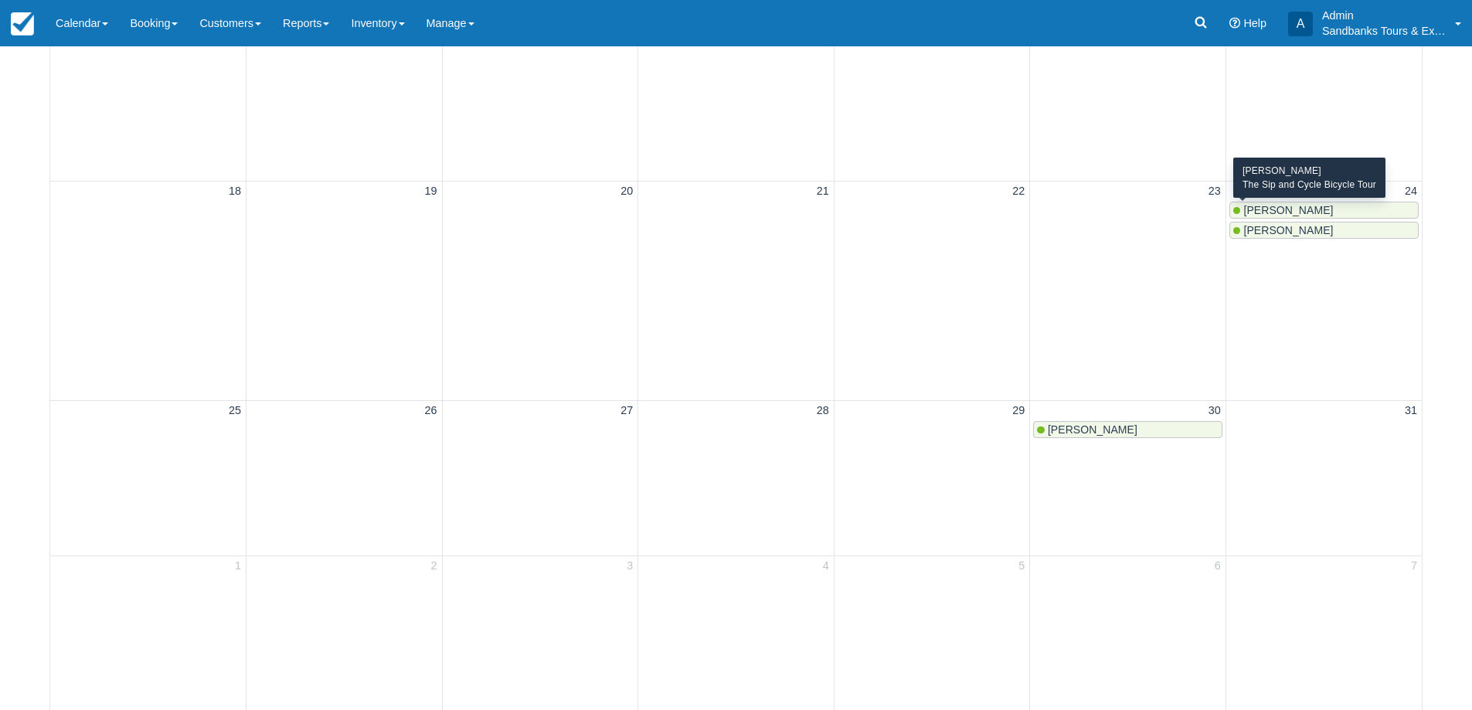
click at [1265, 216] on span "Erica Scalise" at bounding box center [1288, 210] width 90 height 12
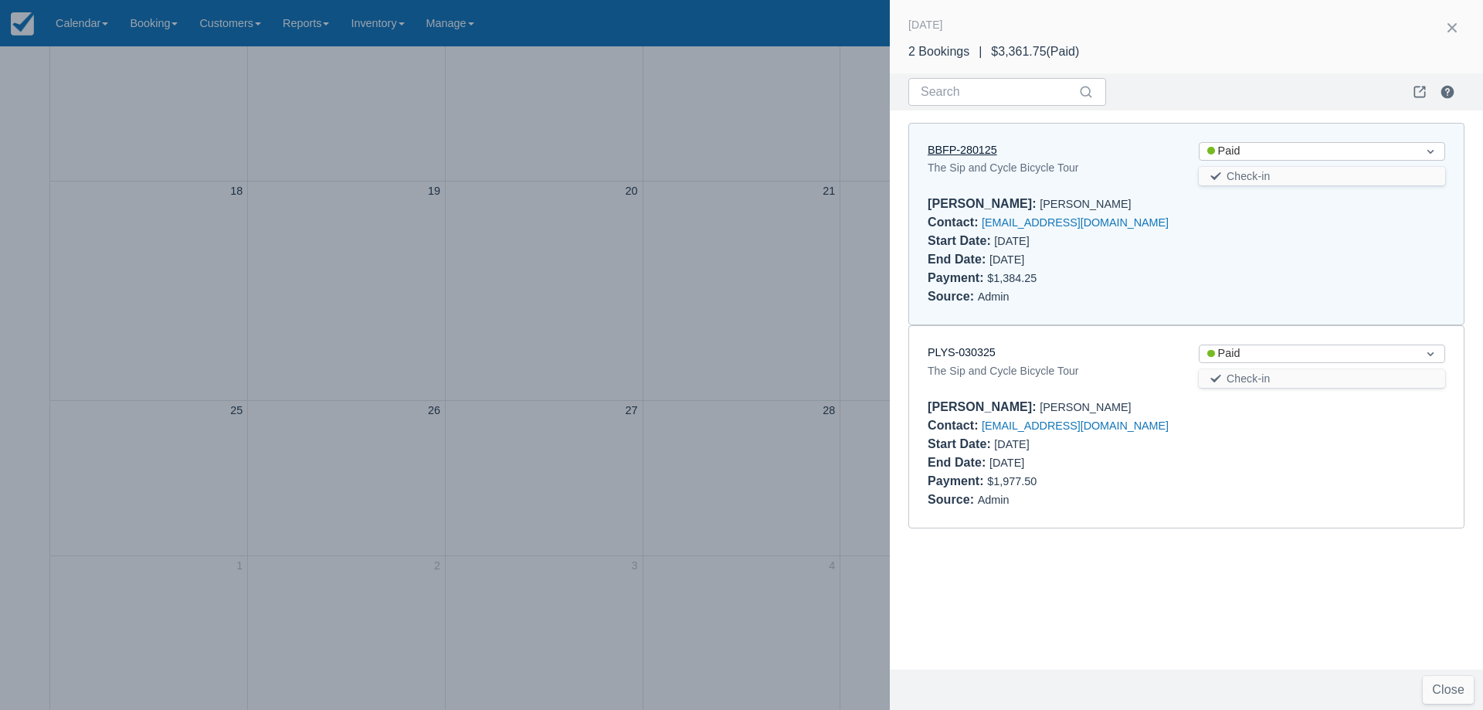
click at [977, 145] on link "BBFP-280125" at bounding box center [963, 150] width 70 height 12
click at [993, 351] on link "PLYS-030325" at bounding box center [962, 352] width 68 height 12
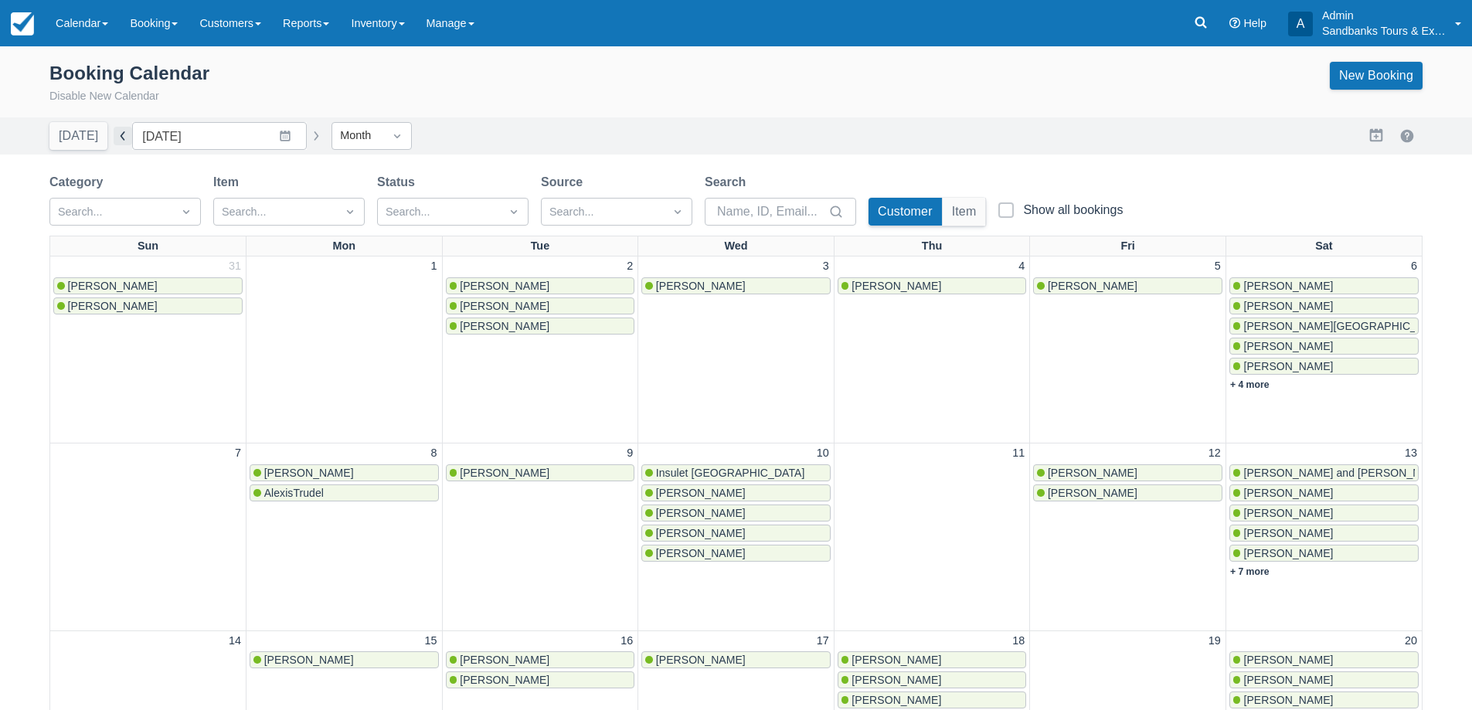
click at [114, 143] on button "button" at bounding box center [123, 136] width 19 height 19
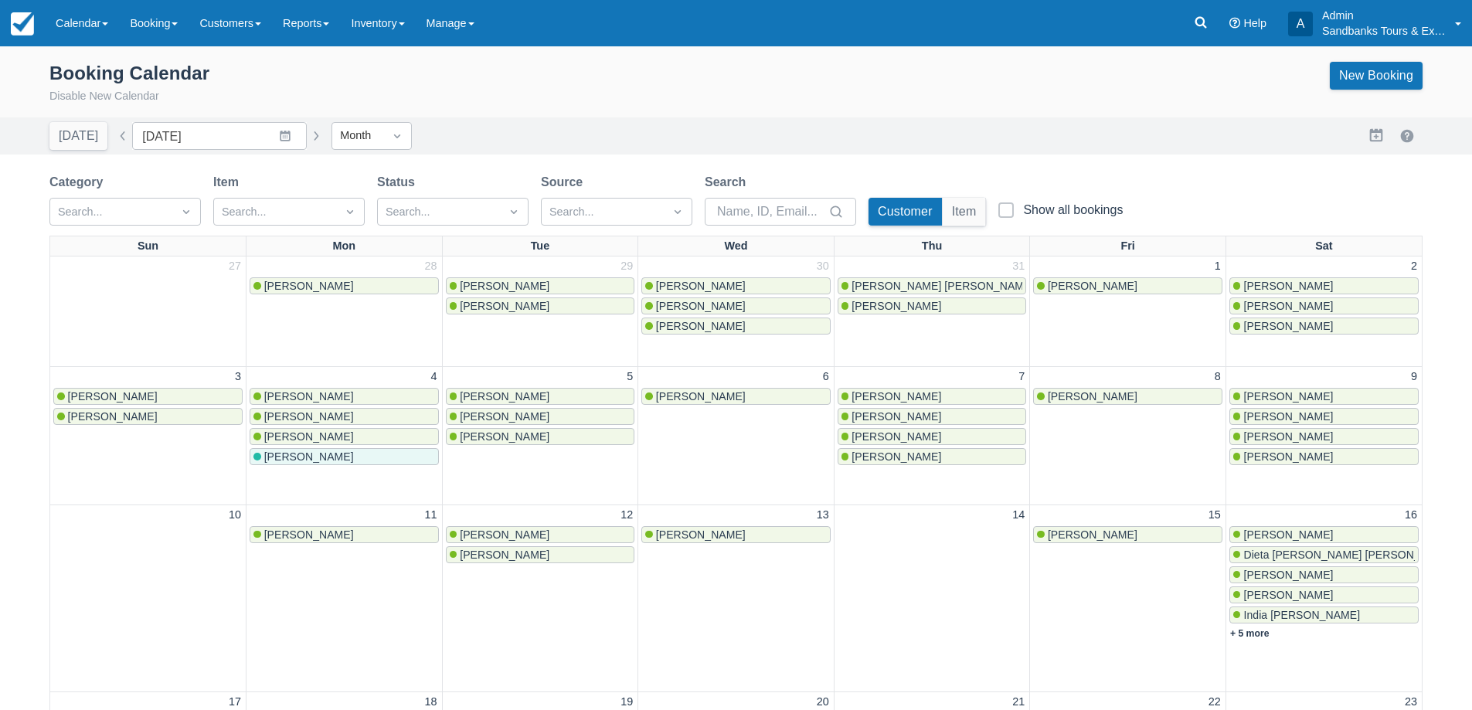
click at [114, 143] on button "button" at bounding box center [123, 136] width 19 height 19
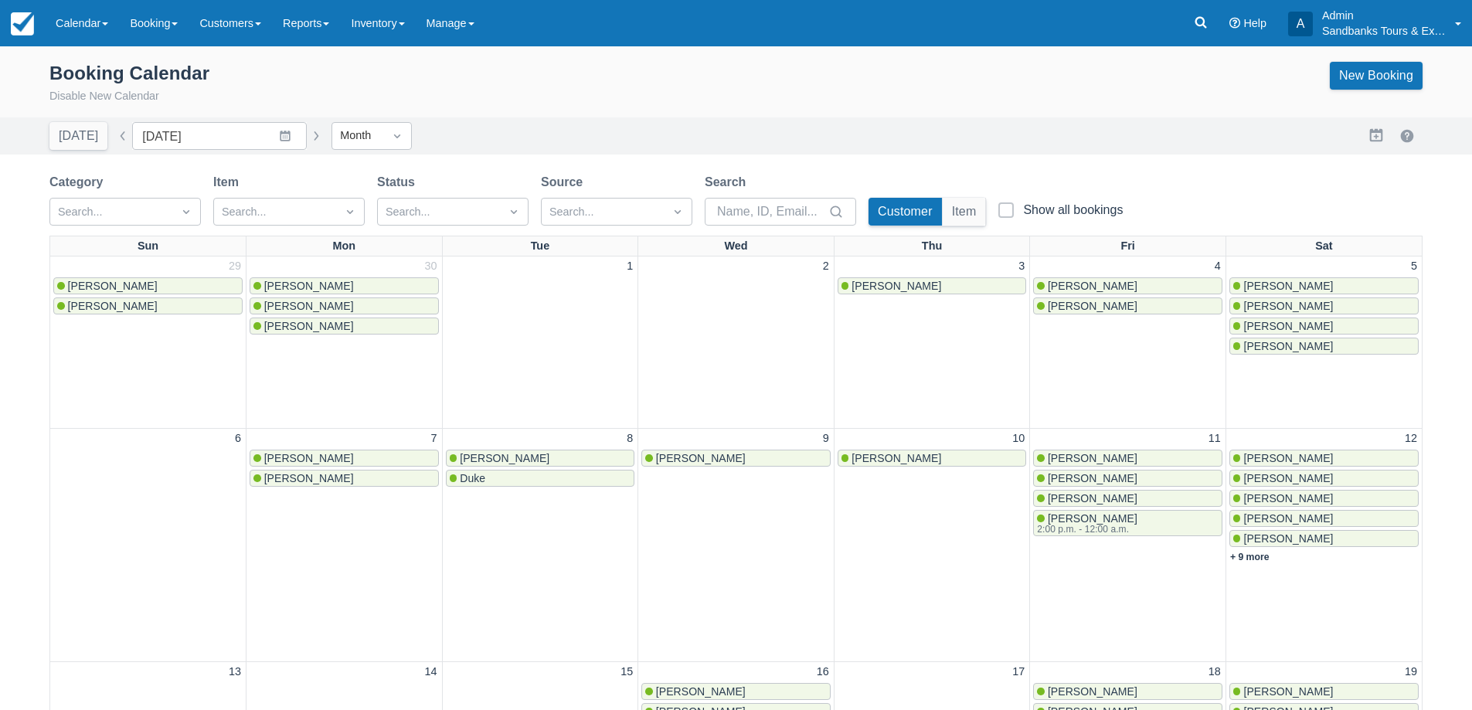
click at [114, 143] on button "button" at bounding box center [123, 136] width 19 height 19
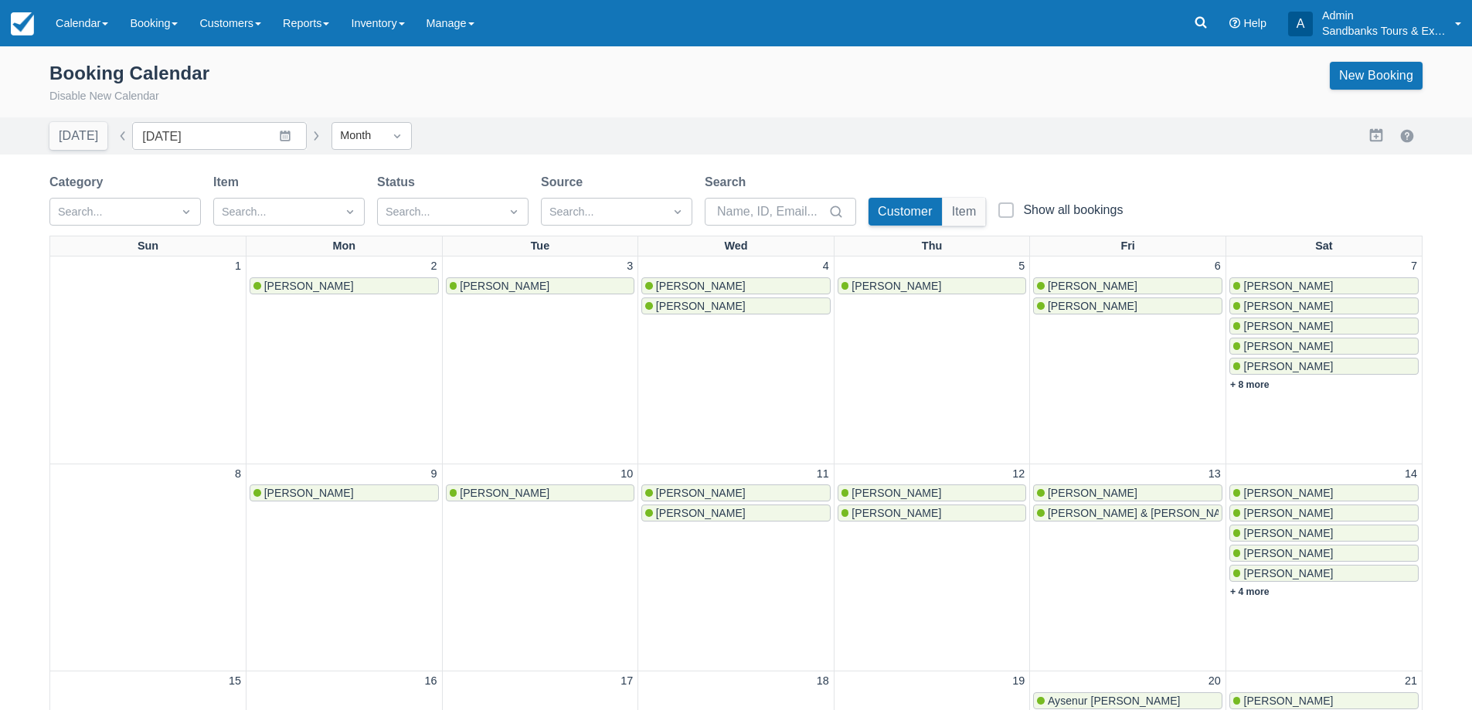
click at [114, 143] on button "button" at bounding box center [123, 136] width 19 height 19
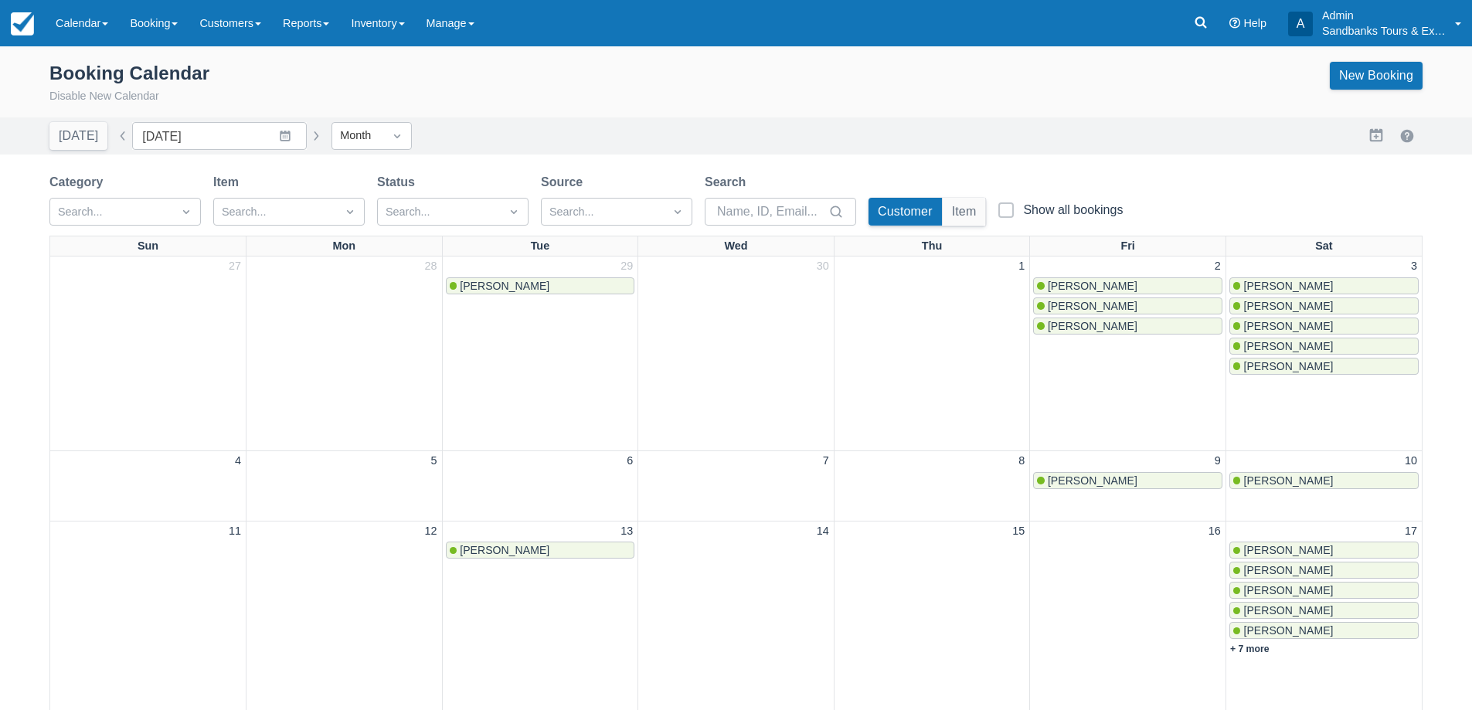
click at [124, 135] on button "button" at bounding box center [123, 136] width 19 height 19
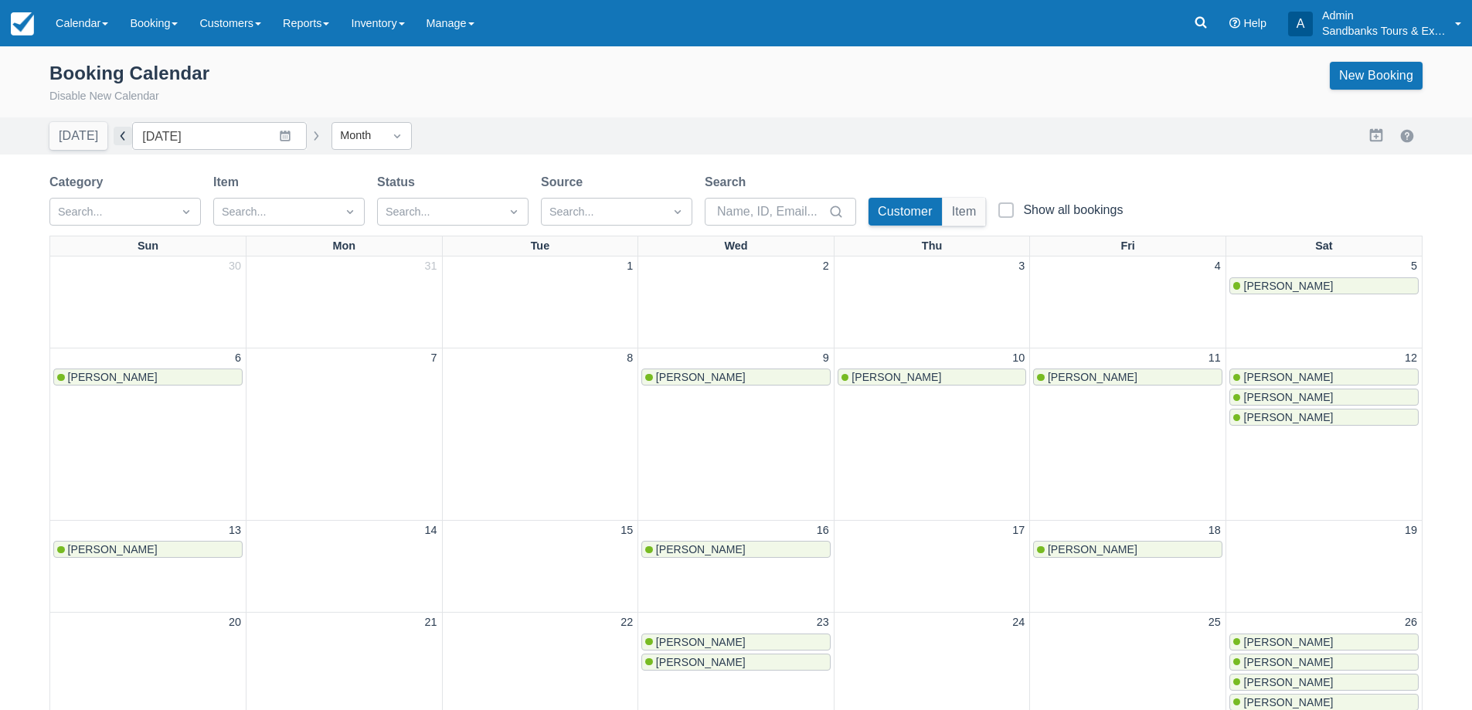
click at [123, 139] on button "button" at bounding box center [123, 136] width 19 height 19
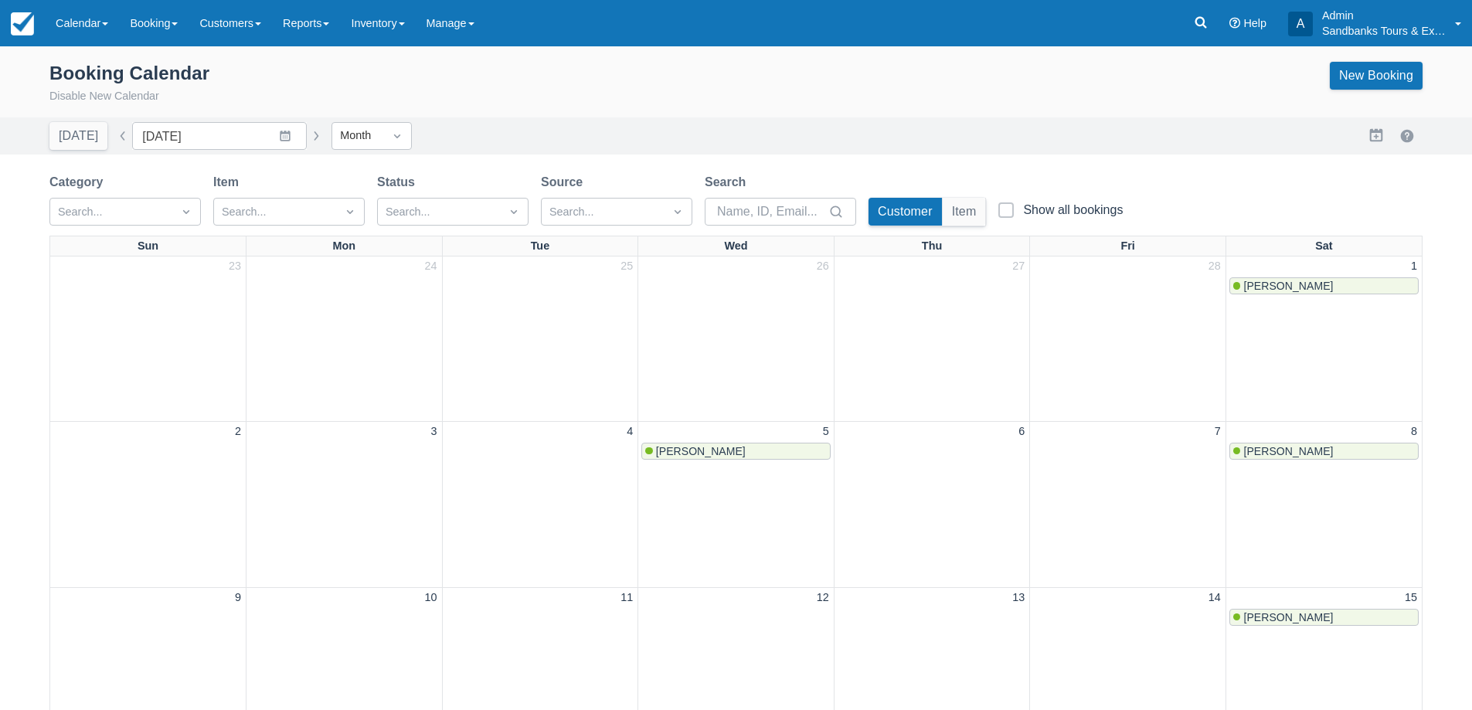
click at [307, 132] on button "button" at bounding box center [316, 136] width 19 height 19
type input "April 2025"
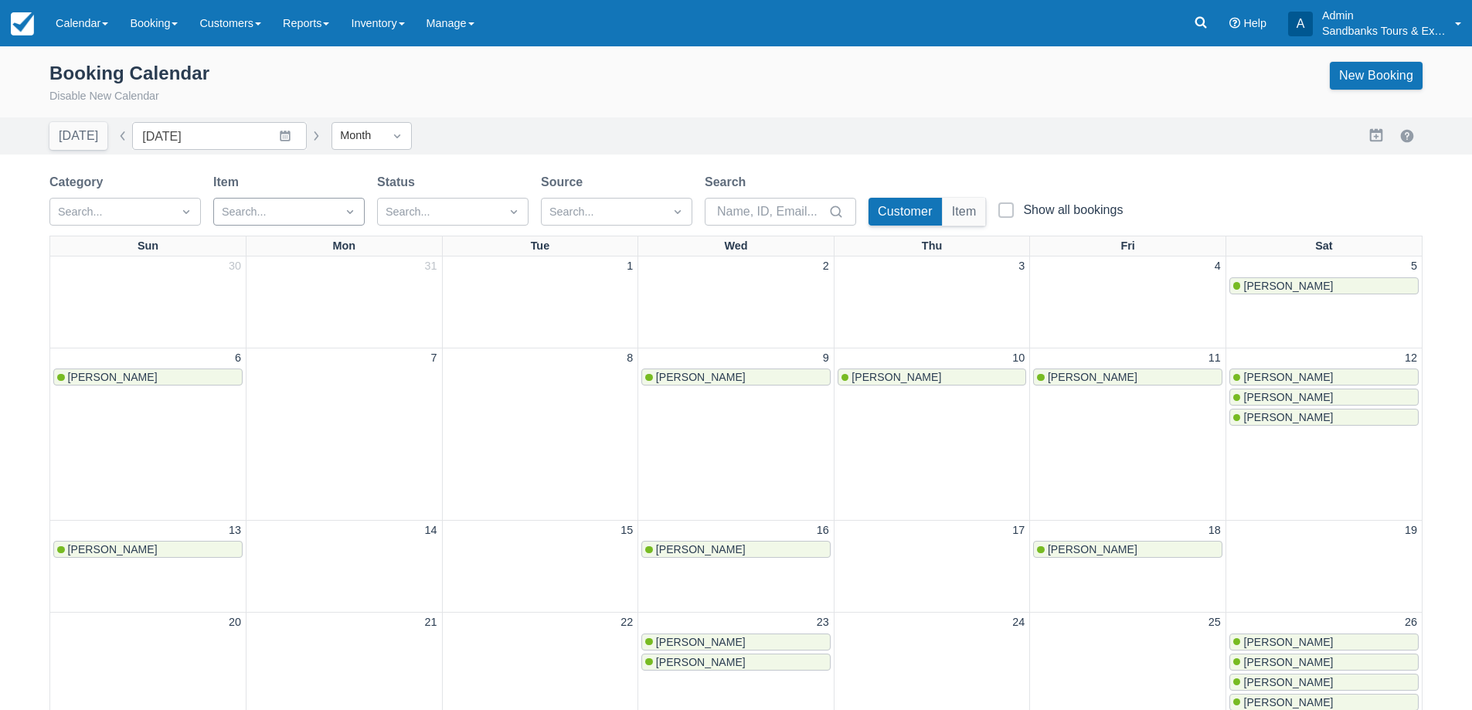
click at [338, 217] on div at bounding box center [350, 212] width 28 height 22
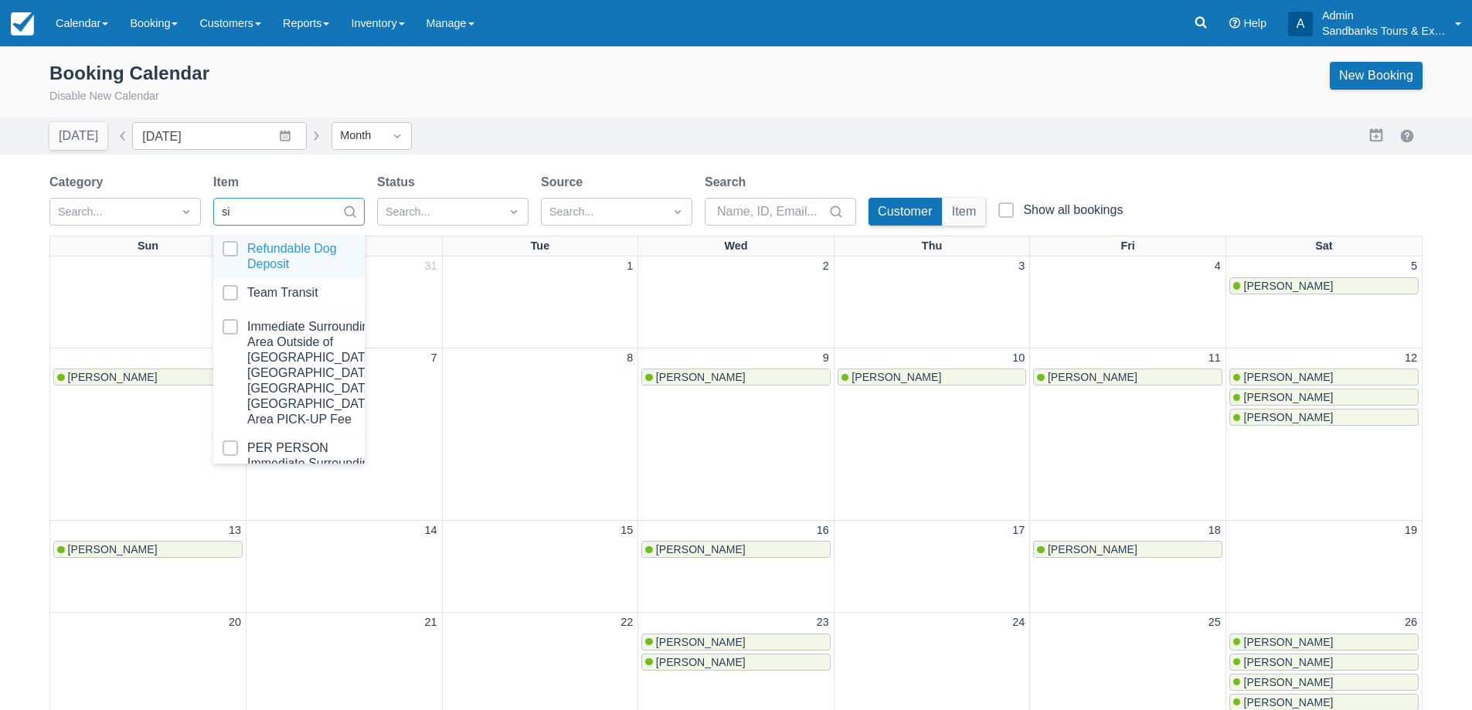
type input "sip"
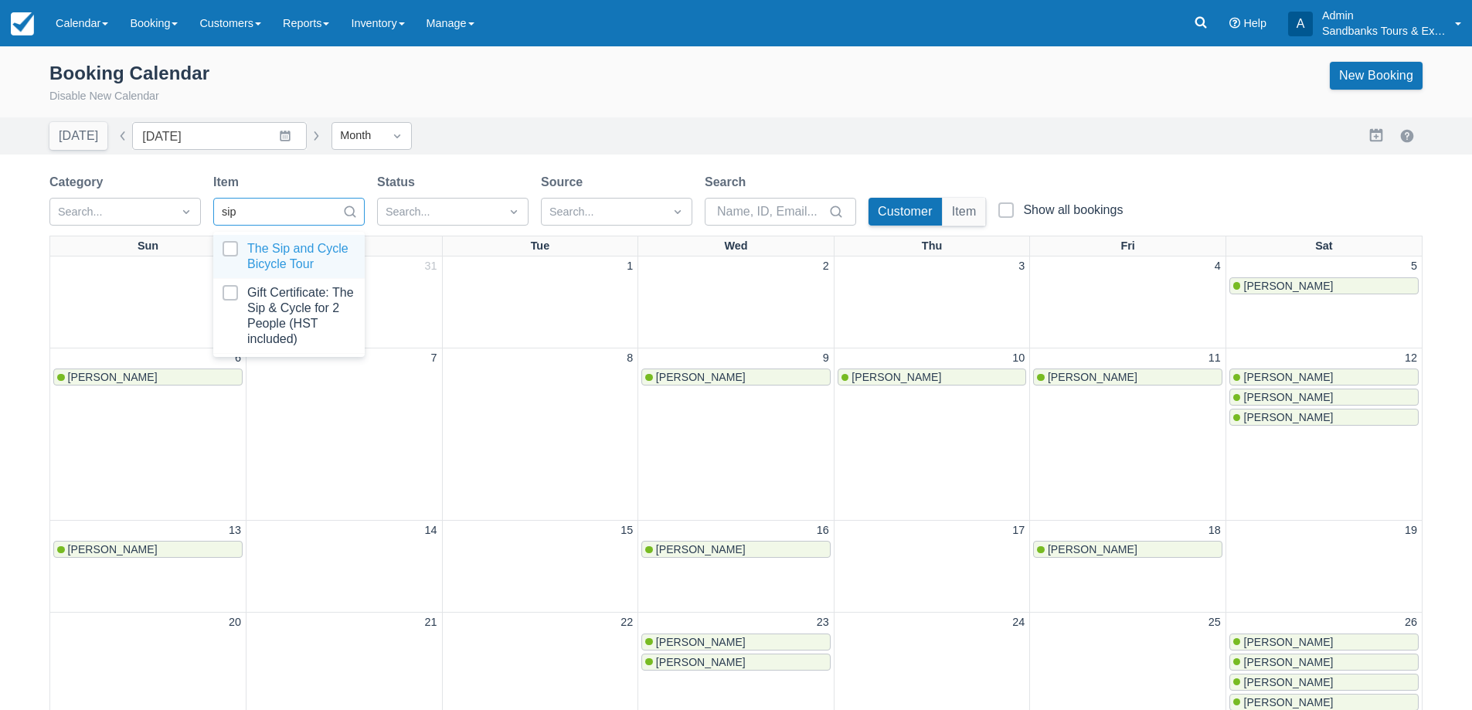
click at [294, 241] on div at bounding box center [288, 256] width 133 height 31
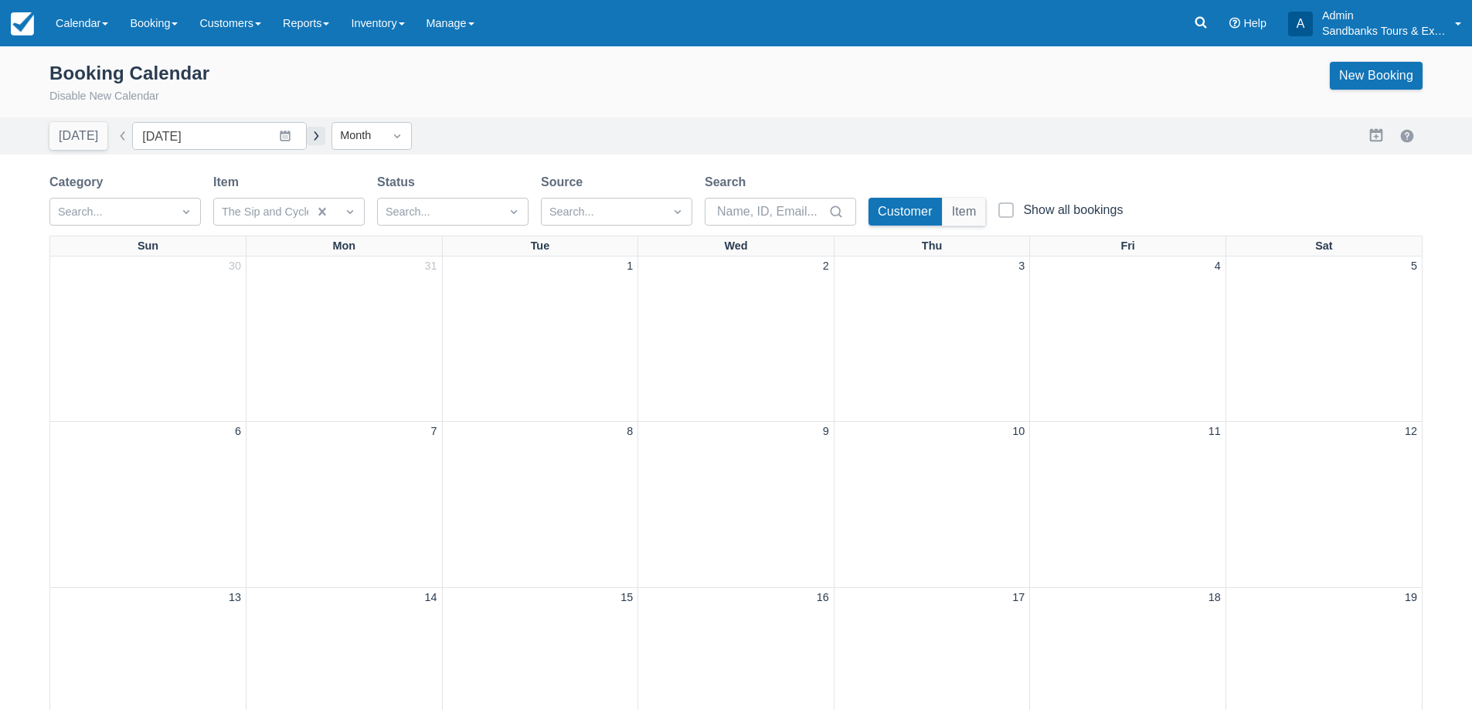
click at [311, 141] on button "button" at bounding box center [316, 136] width 19 height 19
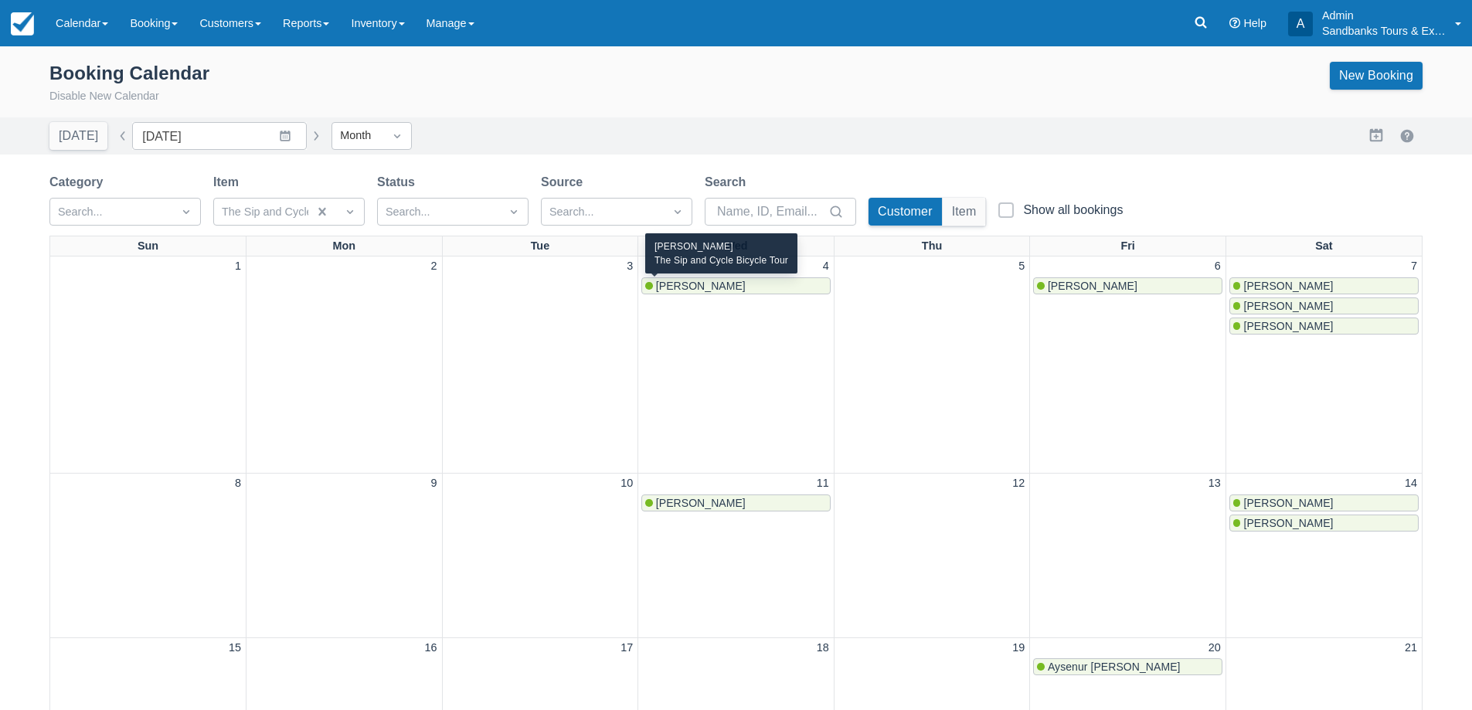
click at [710, 290] on span "Priyank Bhatnagar" at bounding box center [701, 286] width 90 height 12
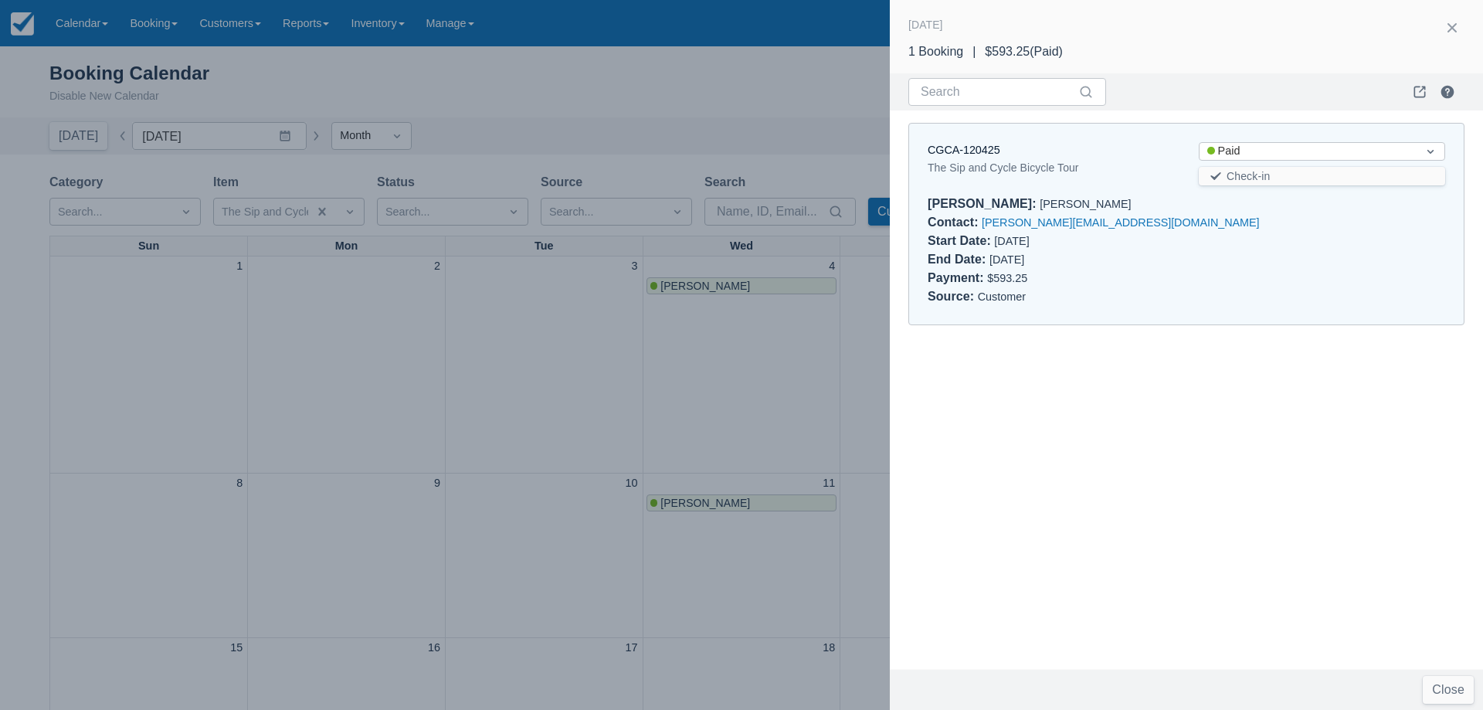
click at [841, 303] on div at bounding box center [741, 355] width 1483 height 710
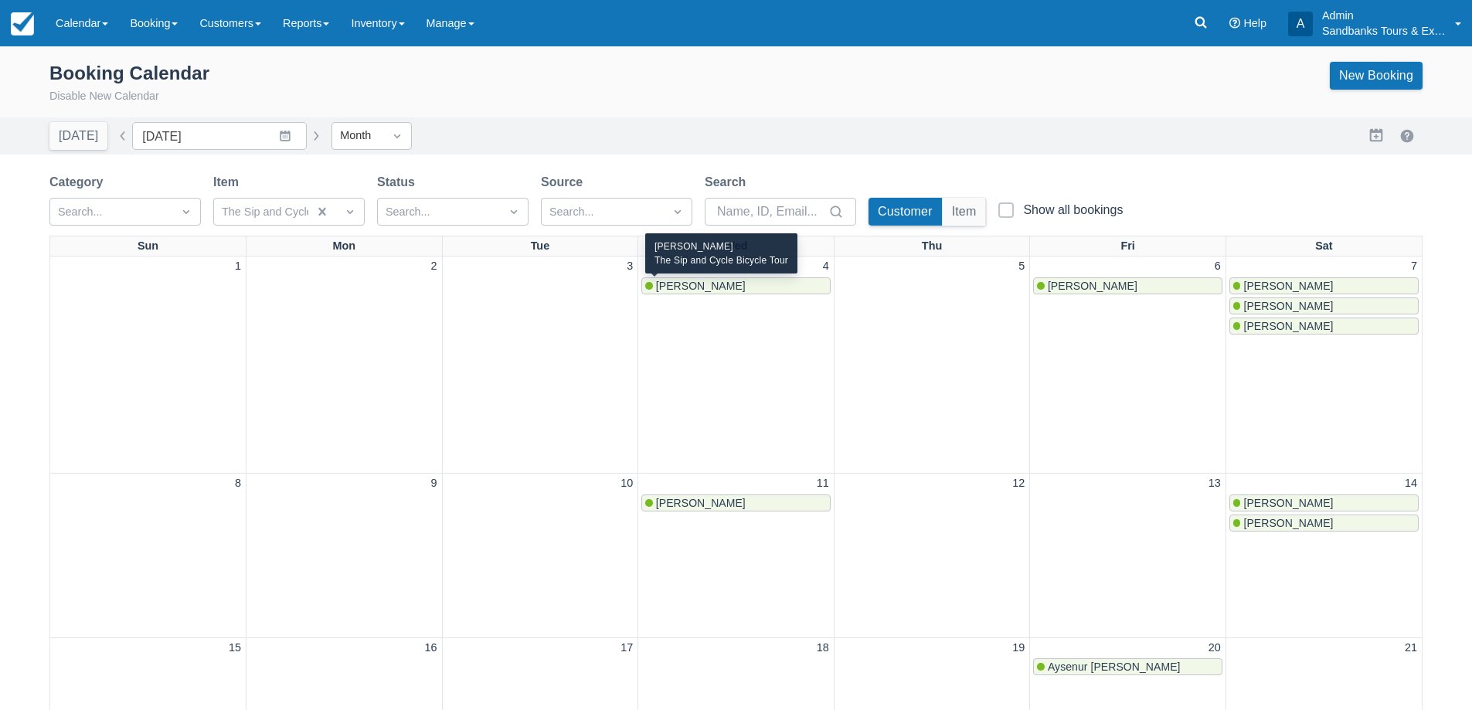
click at [755, 284] on div "Priyank Bhatnagar" at bounding box center [736, 286] width 182 height 12
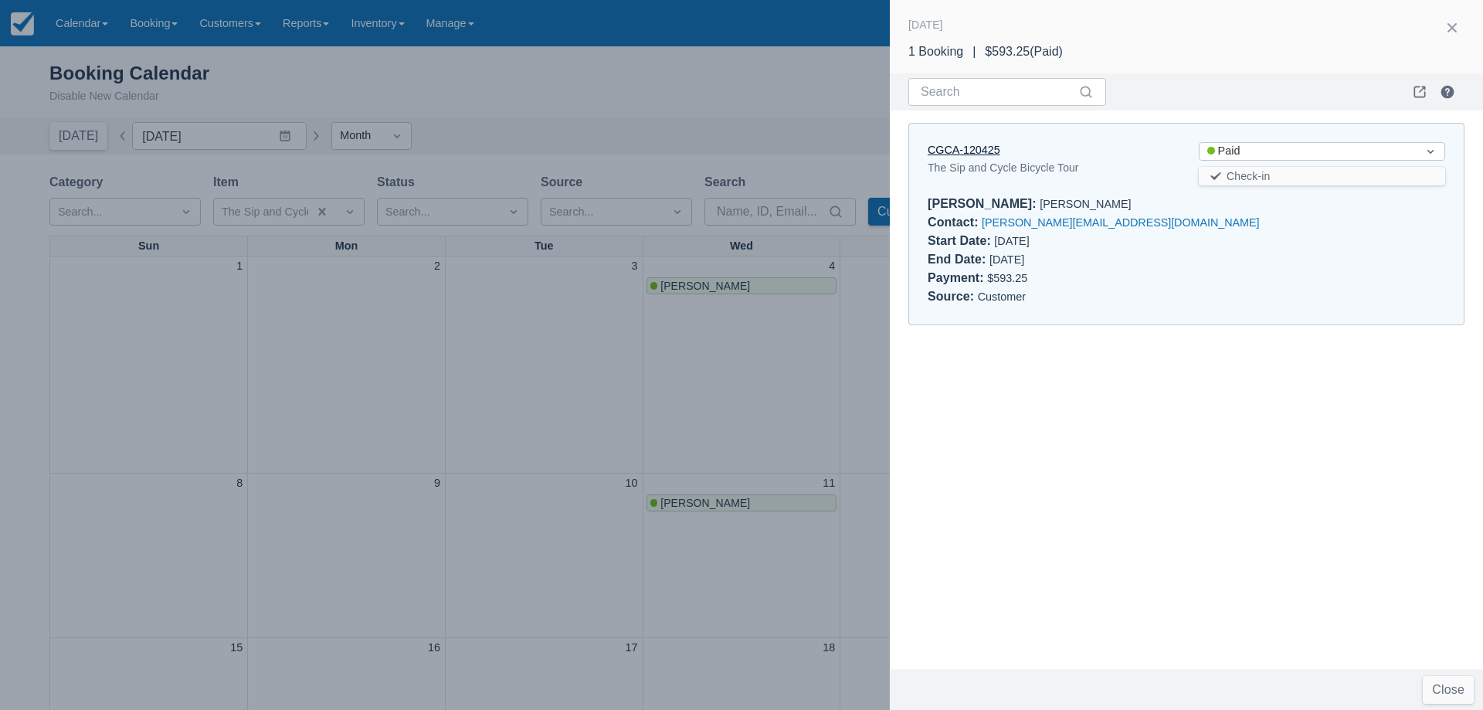
click at [966, 149] on link "CGCA-120425" at bounding box center [964, 150] width 73 height 12
drag, startPoint x: 568, startPoint y: 443, endPoint x: 562, endPoint y: 424, distance: 20.3
click at [568, 443] on div at bounding box center [741, 355] width 1483 height 710
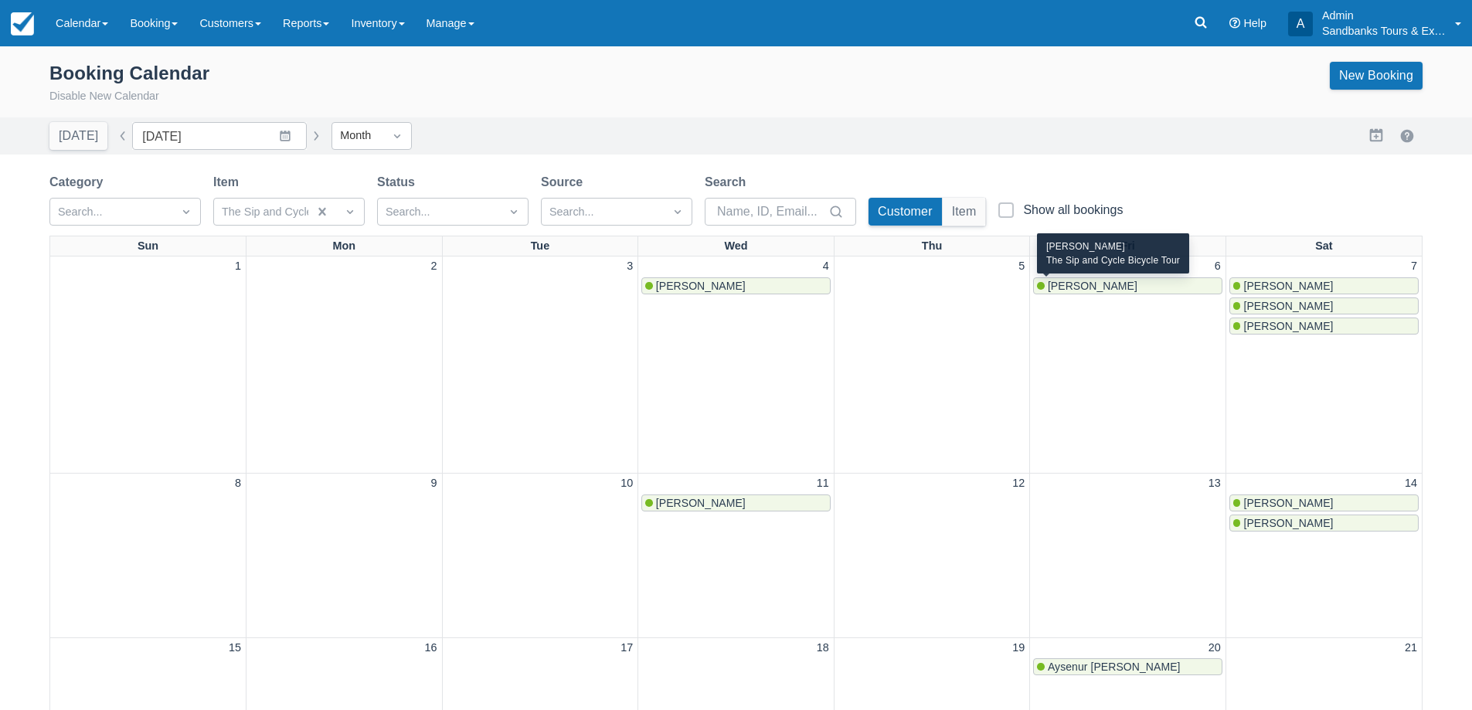
click at [1076, 288] on span "Koryn Marshall" at bounding box center [1092, 286] width 90 height 12
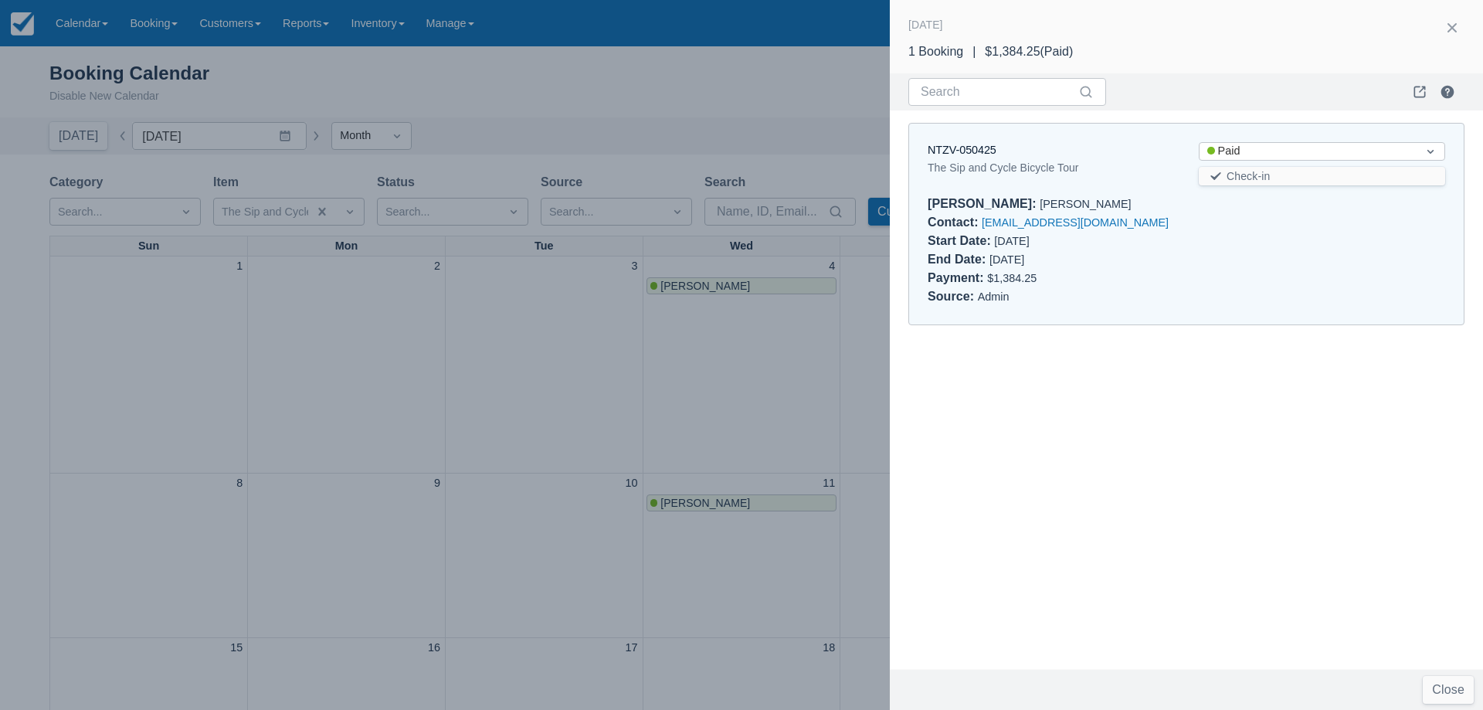
click at [501, 444] on div at bounding box center [741, 355] width 1483 height 710
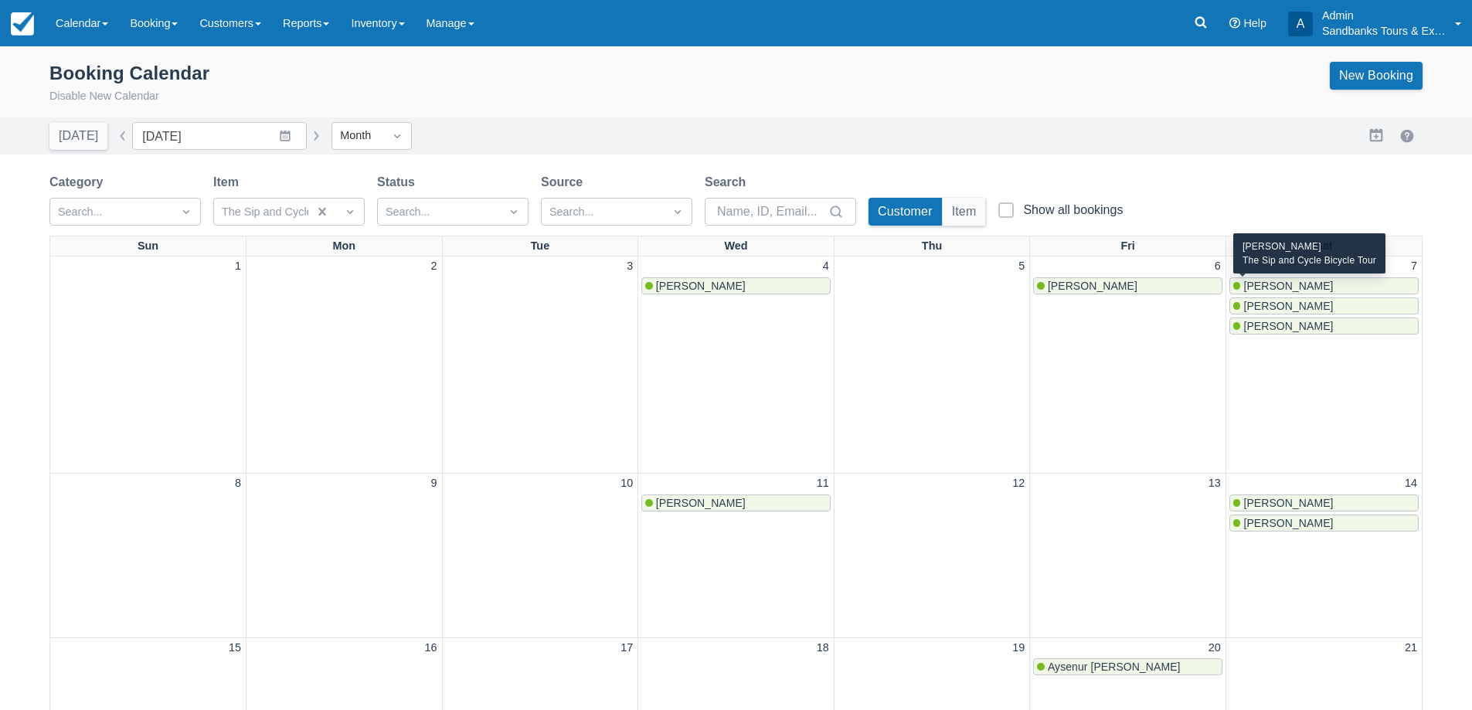
click at [1302, 282] on div "Nicola blue" at bounding box center [1324, 286] width 182 height 12
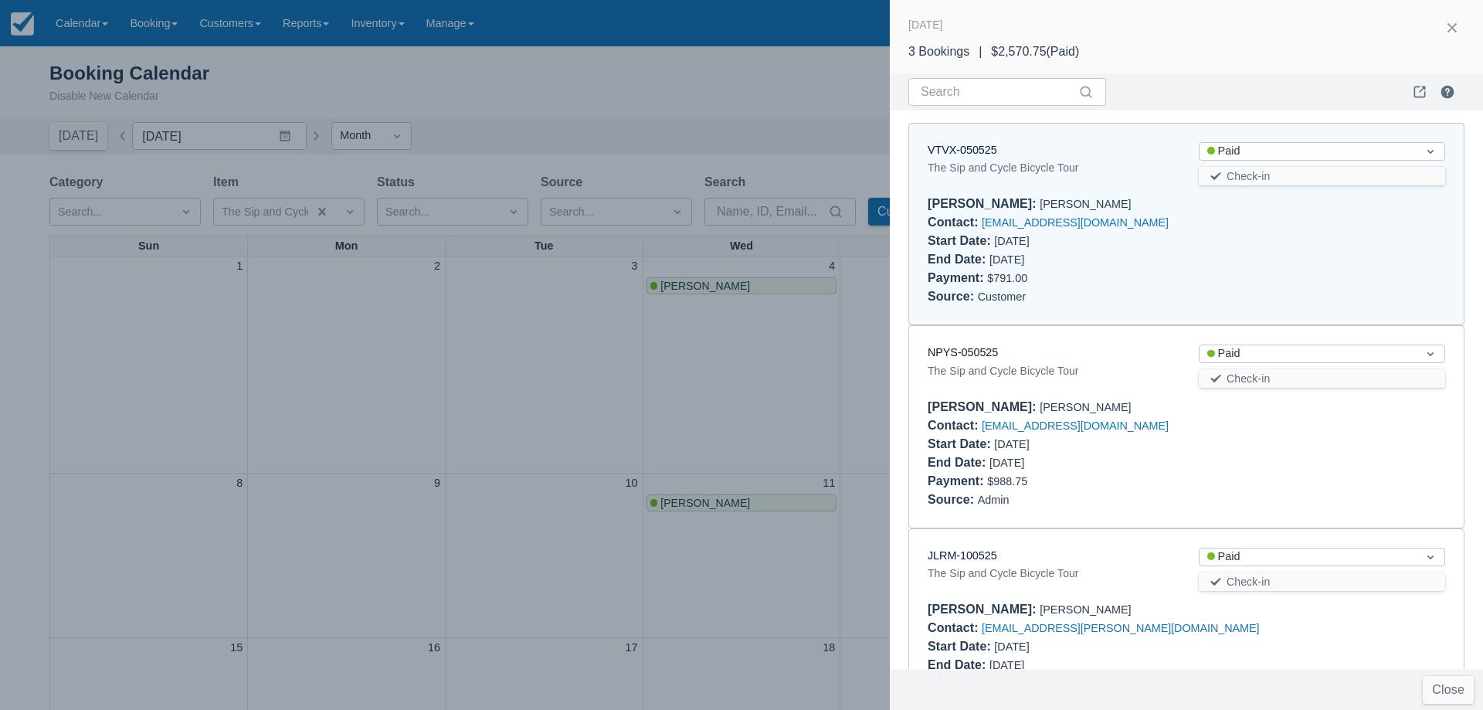
drag, startPoint x: 978, startPoint y: 153, endPoint x: 1092, endPoint y: 436, distance: 305.4
click at [1092, 436] on div "Start Date : 06/07/25" at bounding box center [1051, 444] width 246 height 19
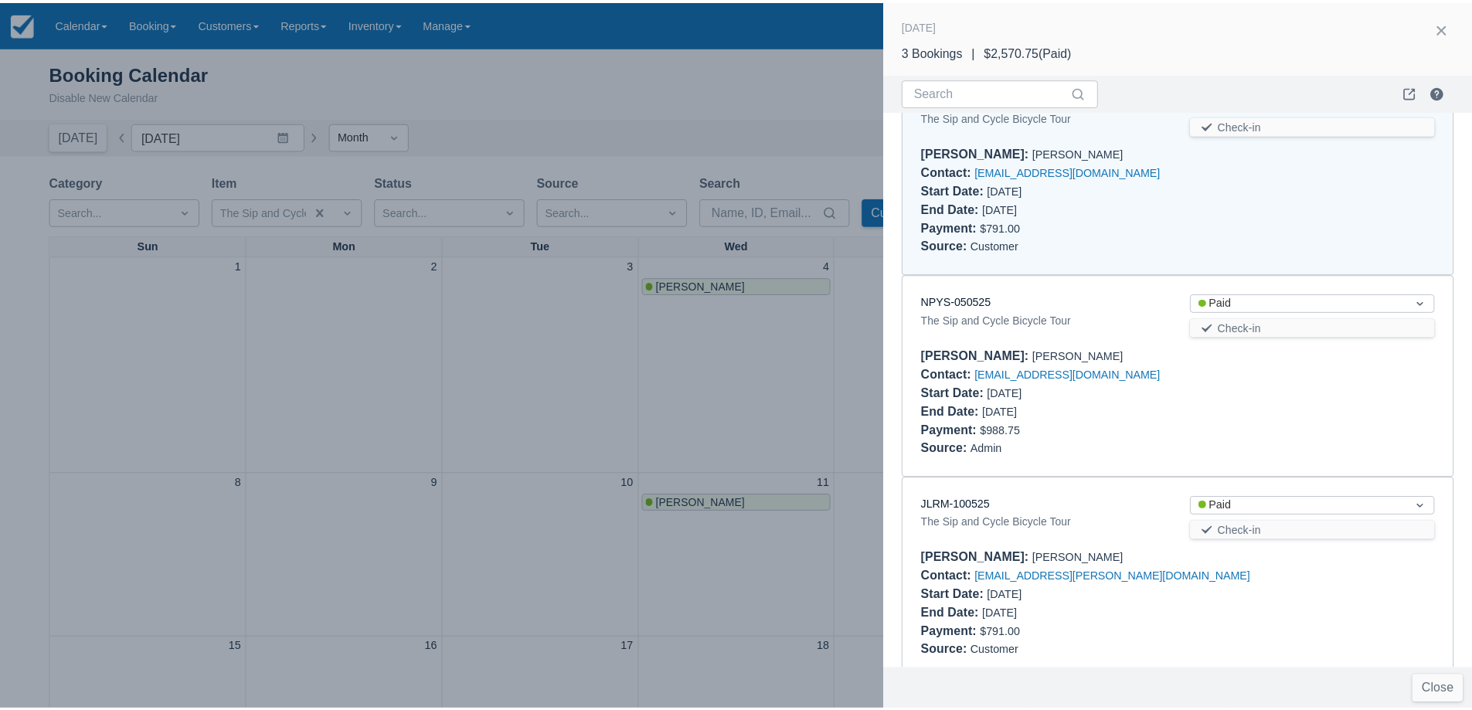
scroll to position [74, 0]
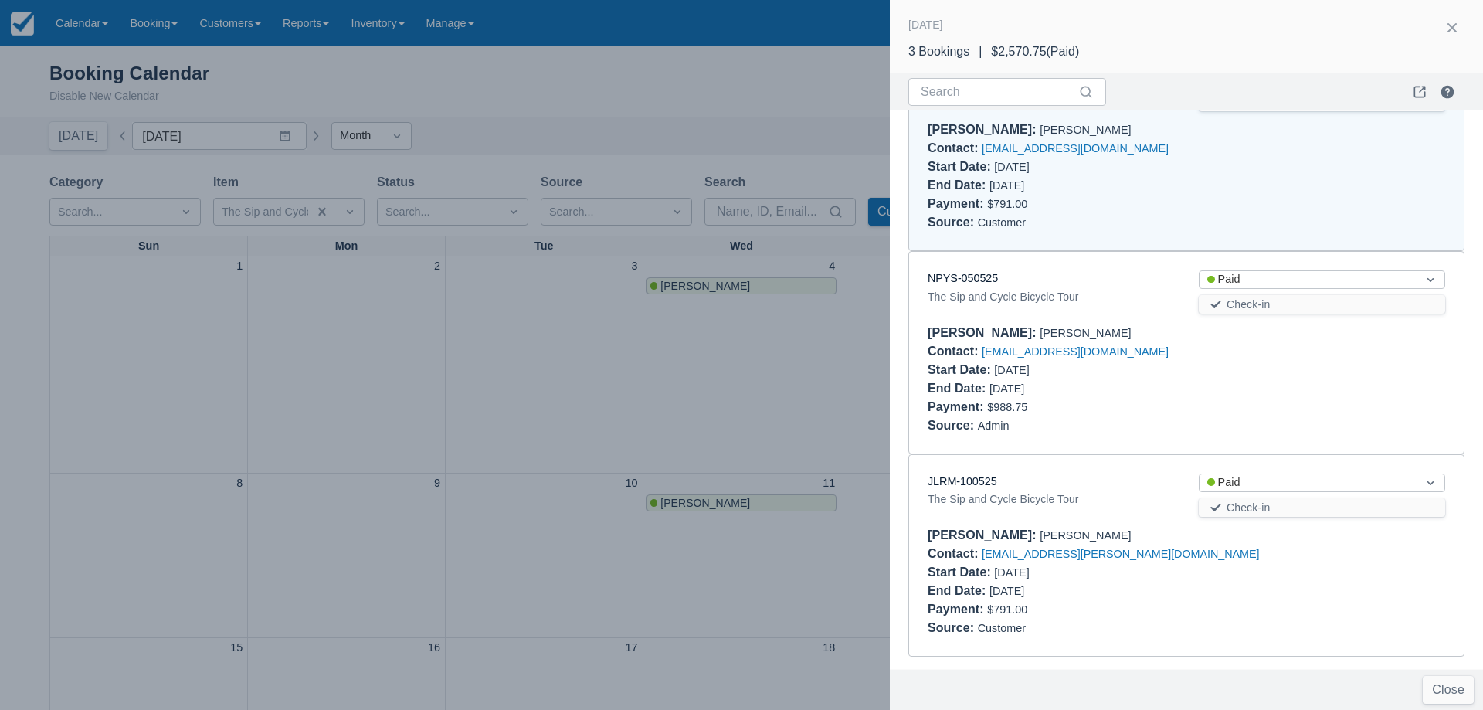
drag, startPoint x: 671, startPoint y: 407, endPoint x: 707, endPoint y: 385, distance: 41.6
click at [671, 407] on div at bounding box center [741, 355] width 1483 height 710
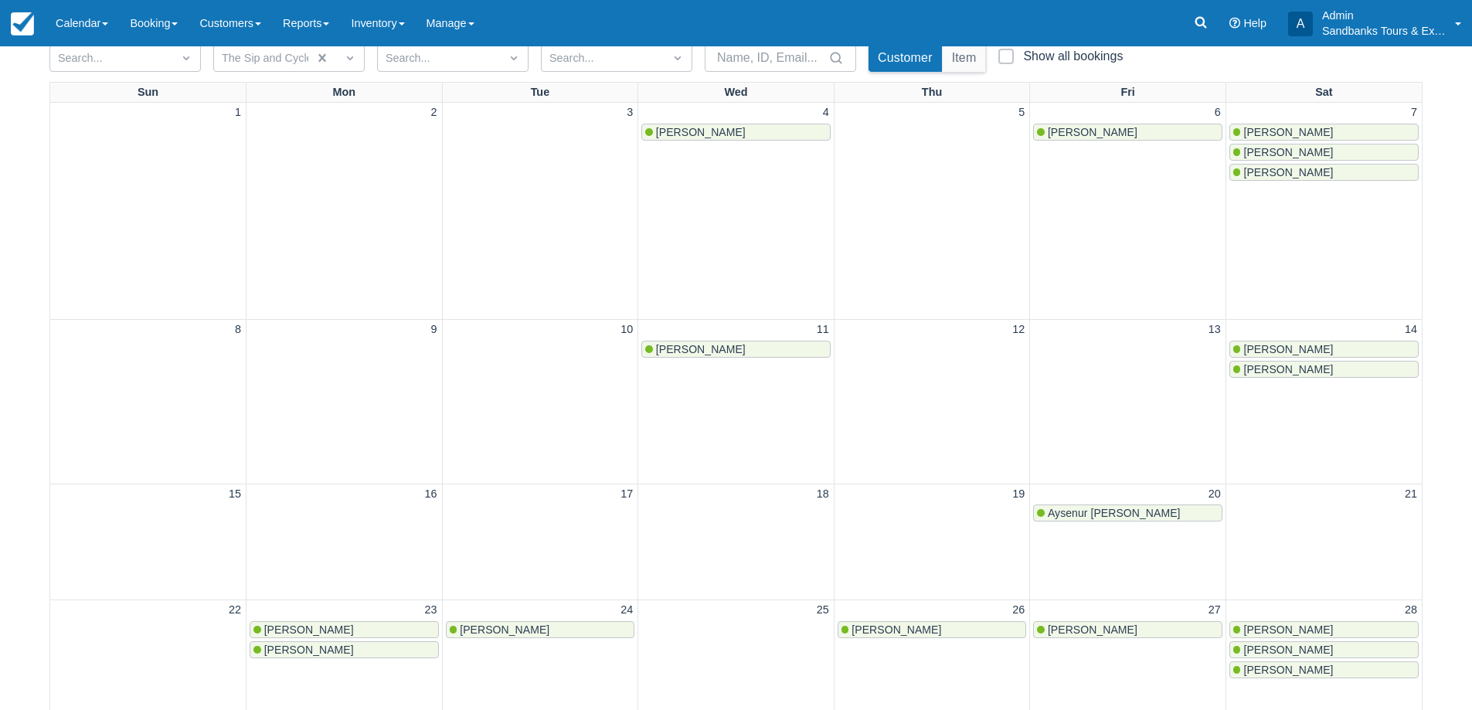
scroll to position [154, 0]
click at [705, 346] on span "[PERSON_NAME]" at bounding box center [701, 348] width 90 height 12
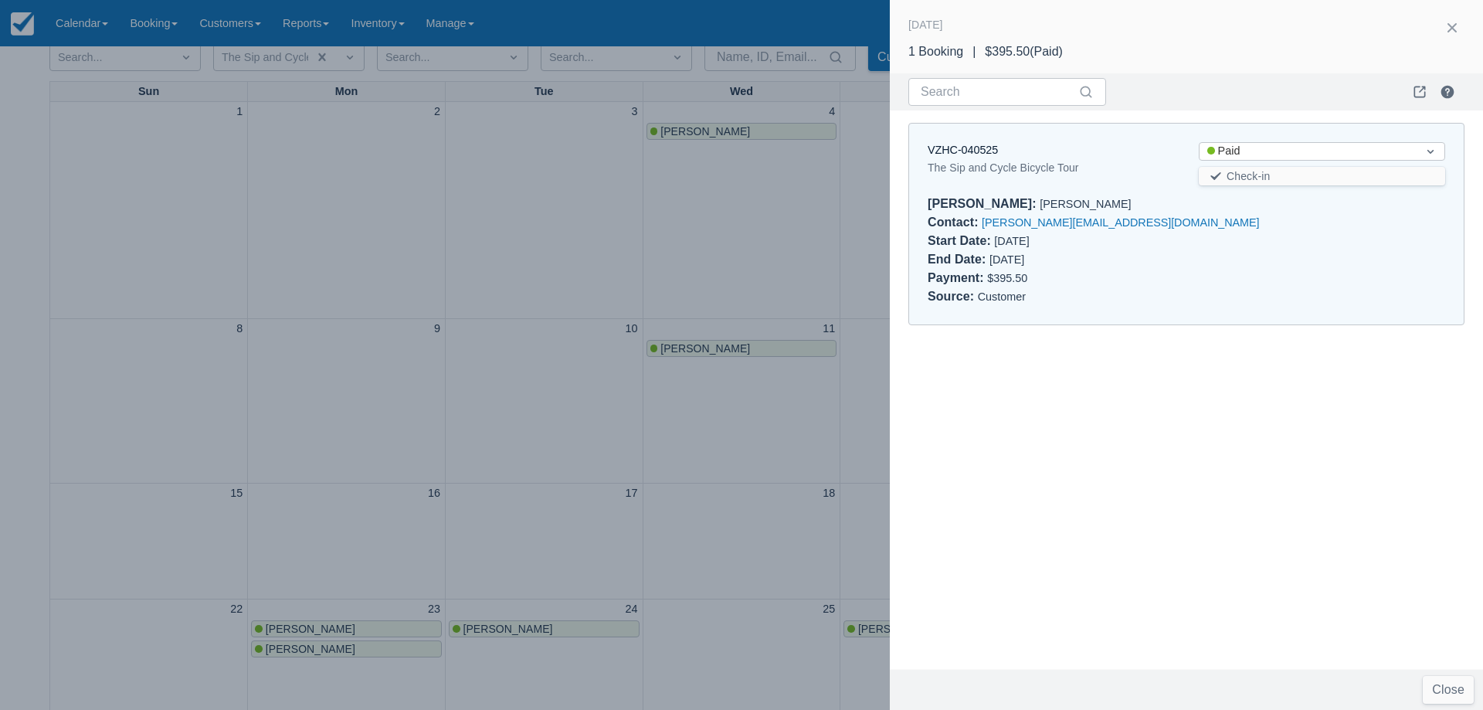
drag, startPoint x: 562, startPoint y: 461, endPoint x: 77, endPoint y: 349, distance: 497.9
click at [562, 460] on div at bounding box center [741, 355] width 1483 height 710
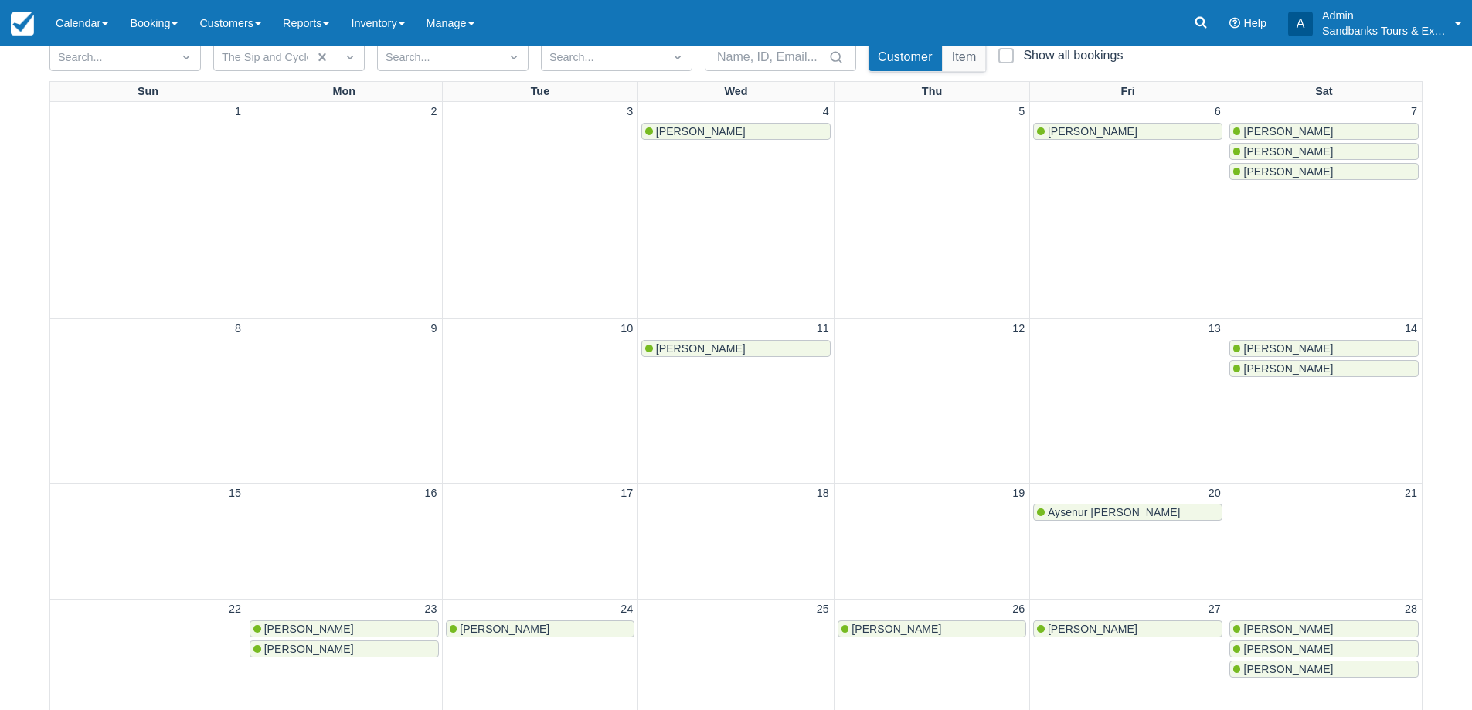
click at [1292, 346] on span "[PERSON_NAME]" at bounding box center [1288, 348] width 90 height 12
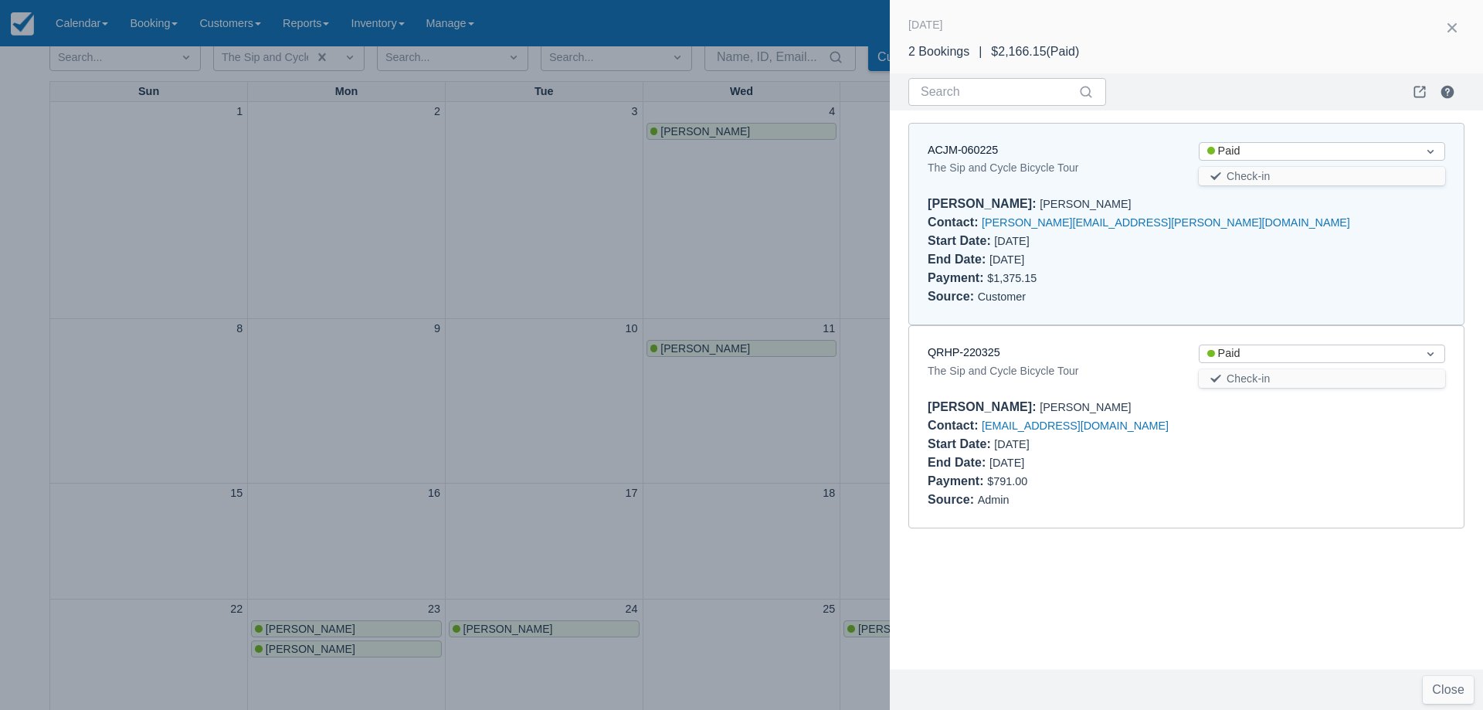
drag, startPoint x: 701, startPoint y: 425, endPoint x: 674, endPoint y: 413, distance: 30.4
click at [701, 425] on div at bounding box center [741, 355] width 1483 height 710
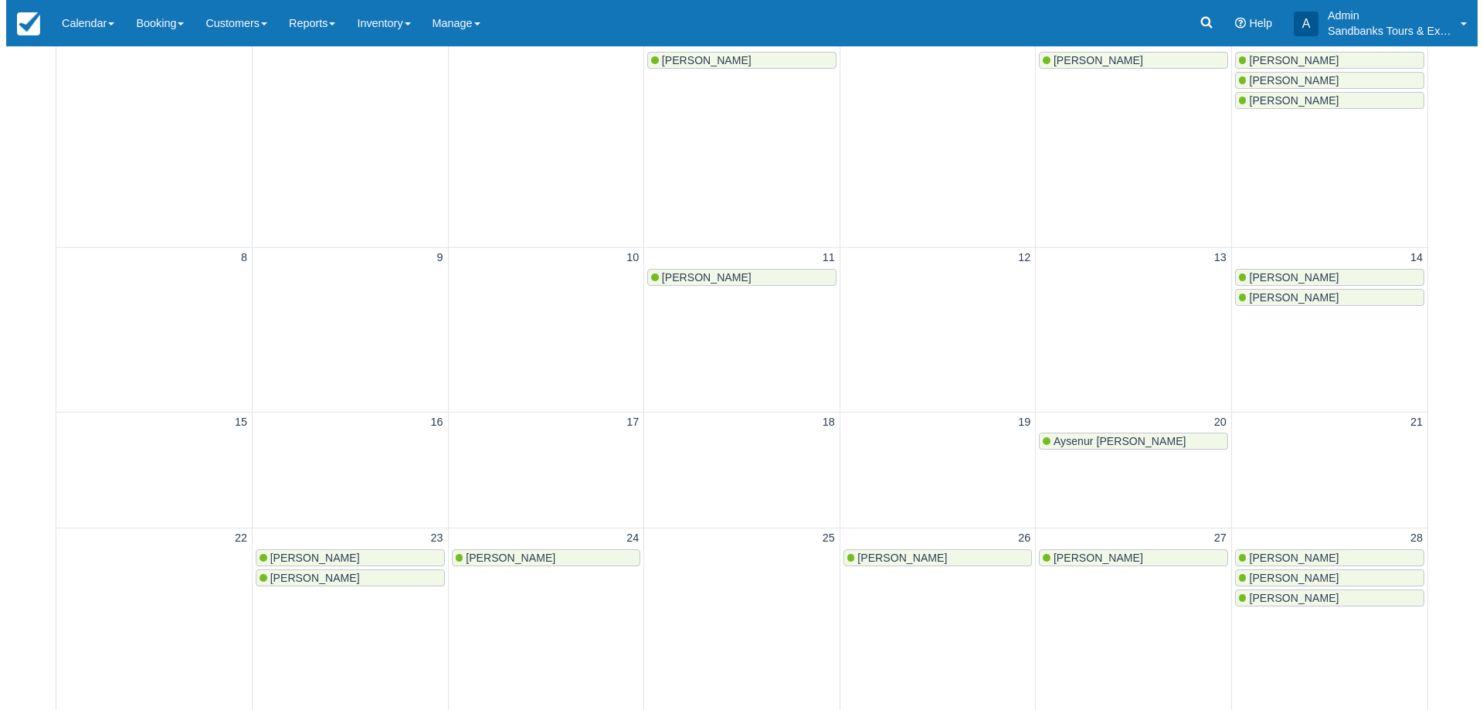
scroll to position [309, 0]
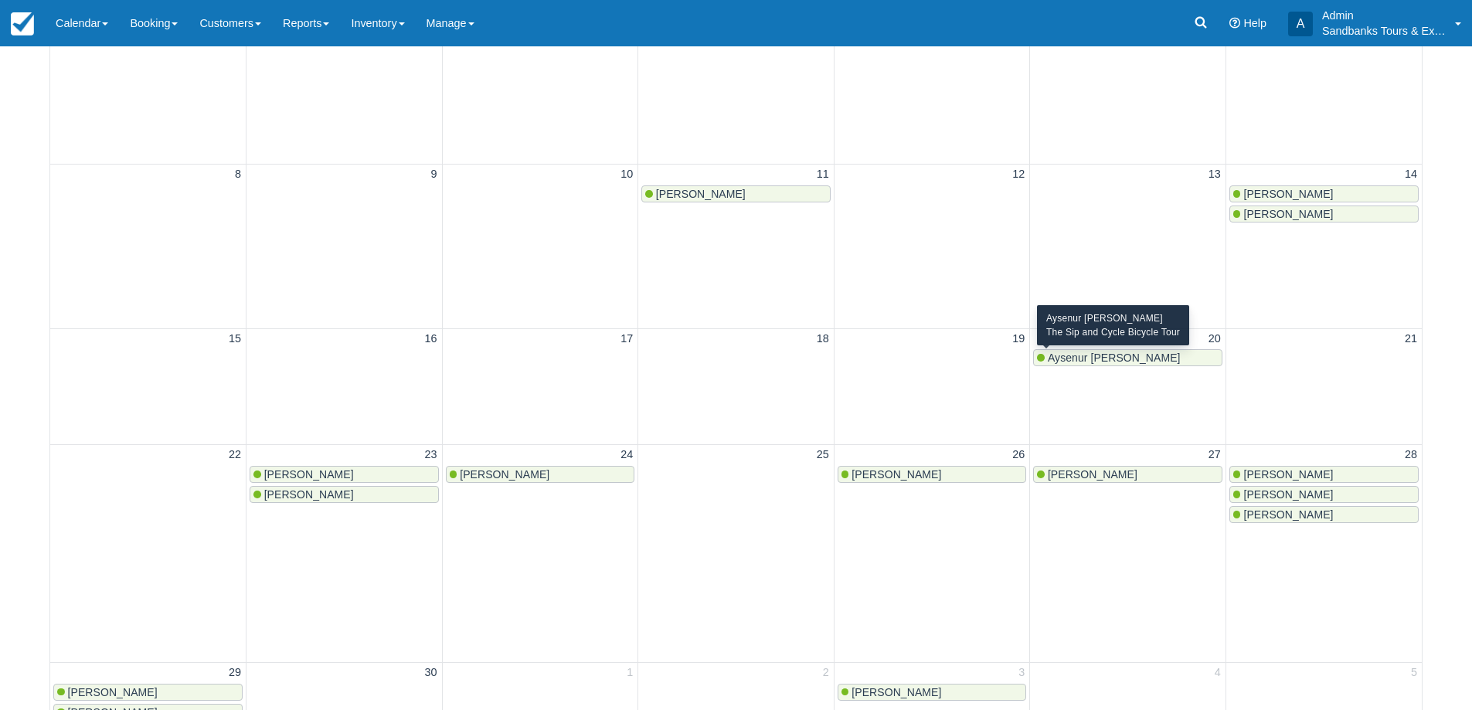
click at [1104, 353] on span "Aysenur [PERSON_NAME]" at bounding box center [1113, 357] width 133 height 12
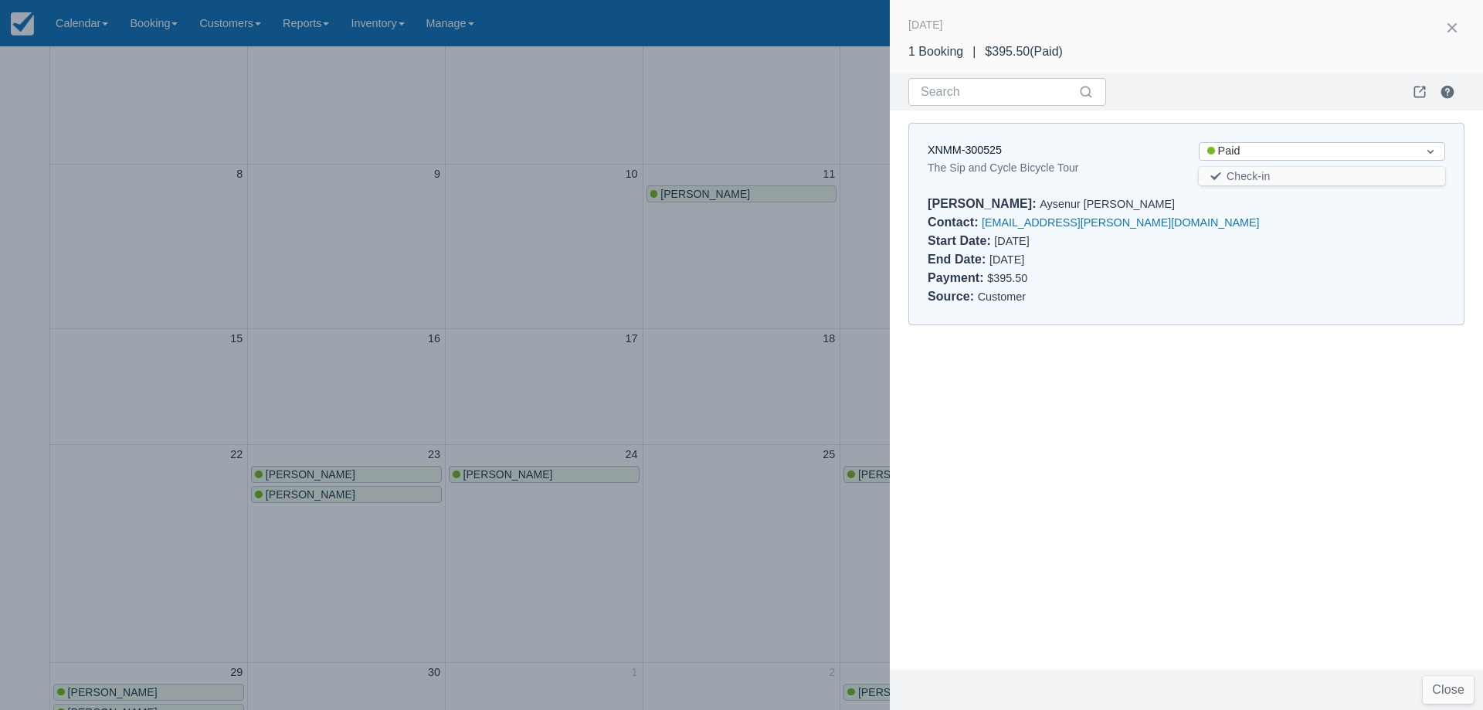
click at [562, 279] on div at bounding box center [741, 355] width 1483 height 710
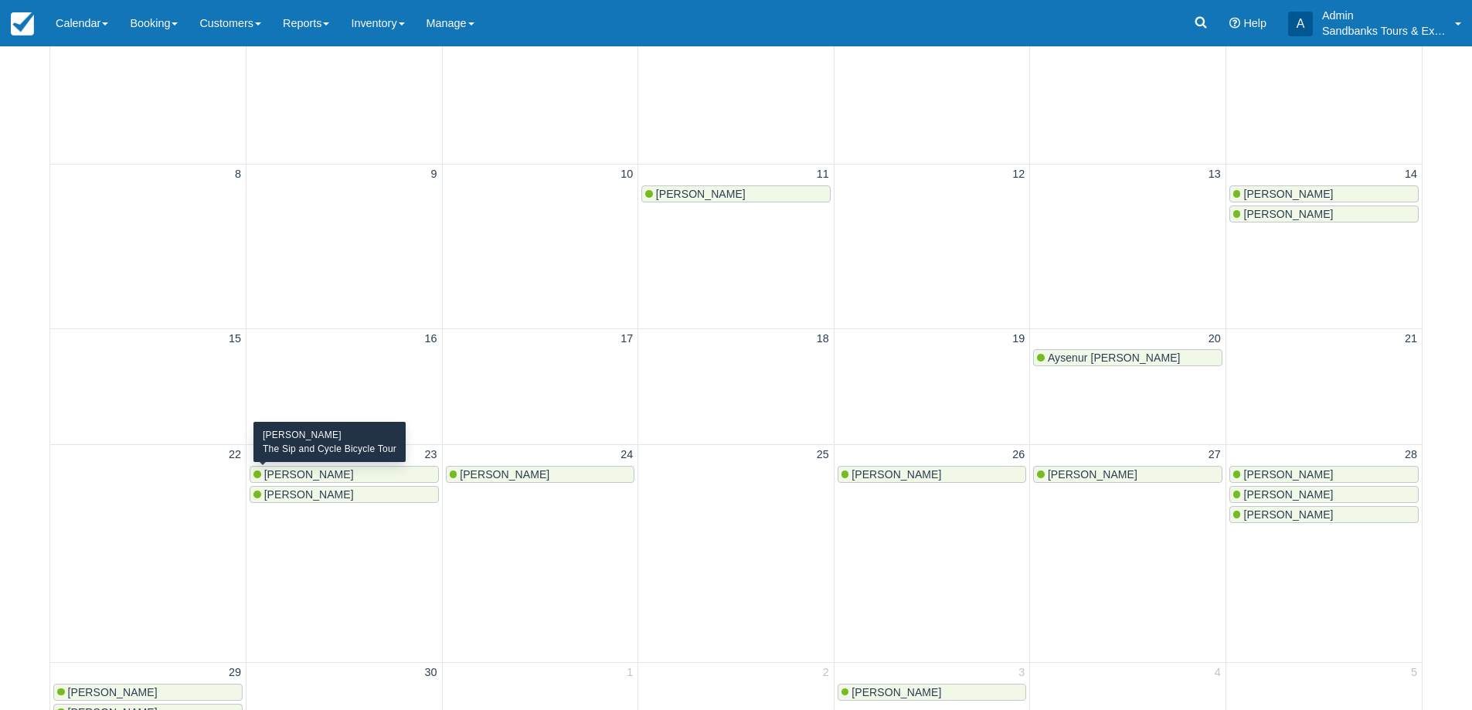
click at [342, 474] on div "[PERSON_NAME]" at bounding box center [344, 474] width 182 height 12
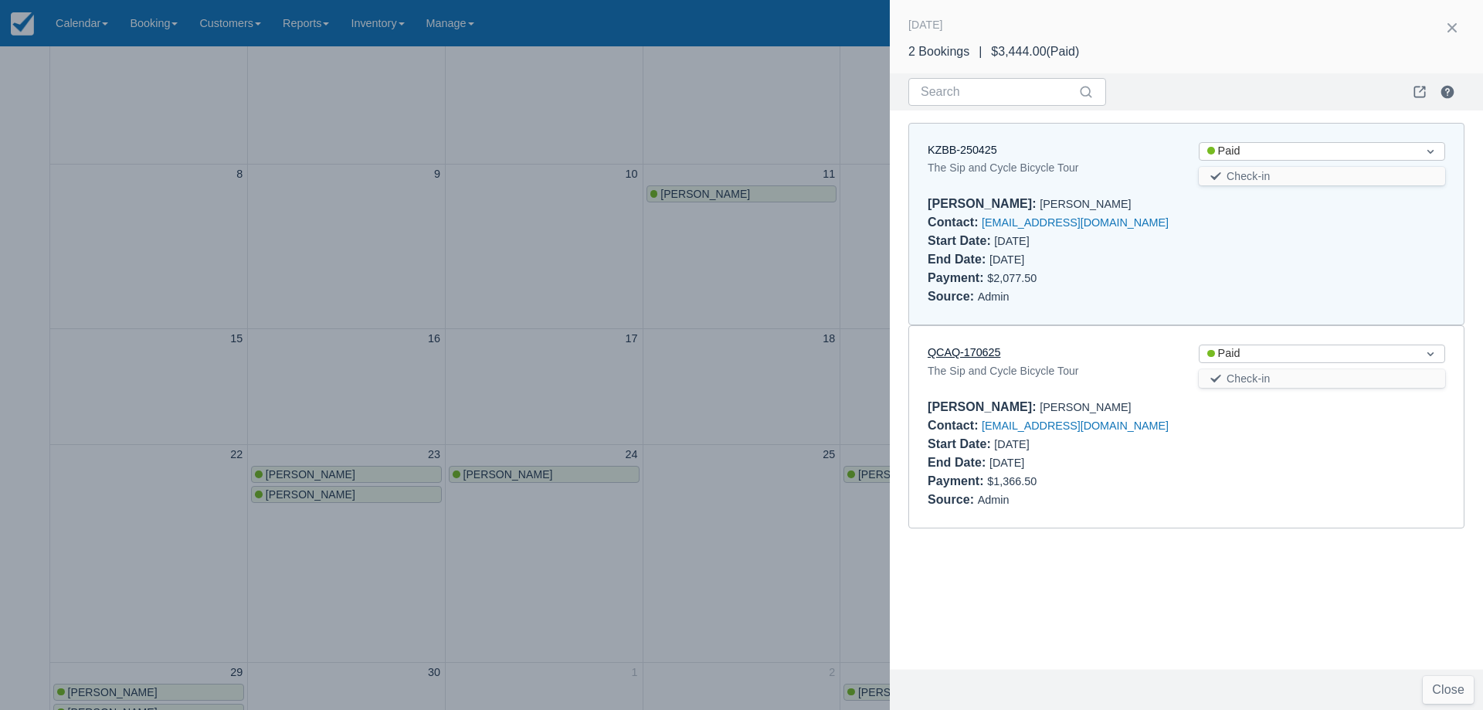
click at [990, 352] on link "QCAQ-170625" at bounding box center [964, 352] width 73 height 12
click at [684, 365] on div at bounding box center [741, 355] width 1483 height 710
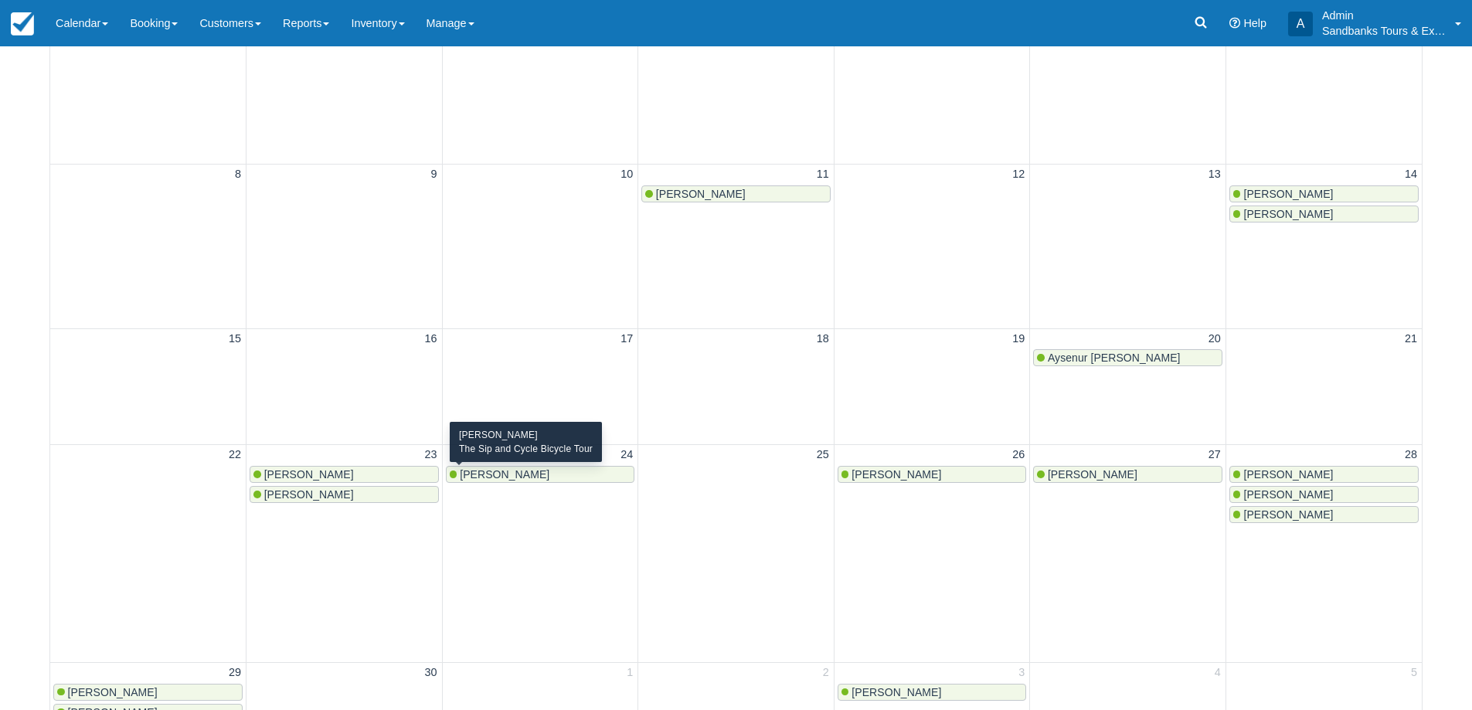
click at [513, 479] on span "[PERSON_NAME]" at bounding box center [505, 474] width 90 height 12
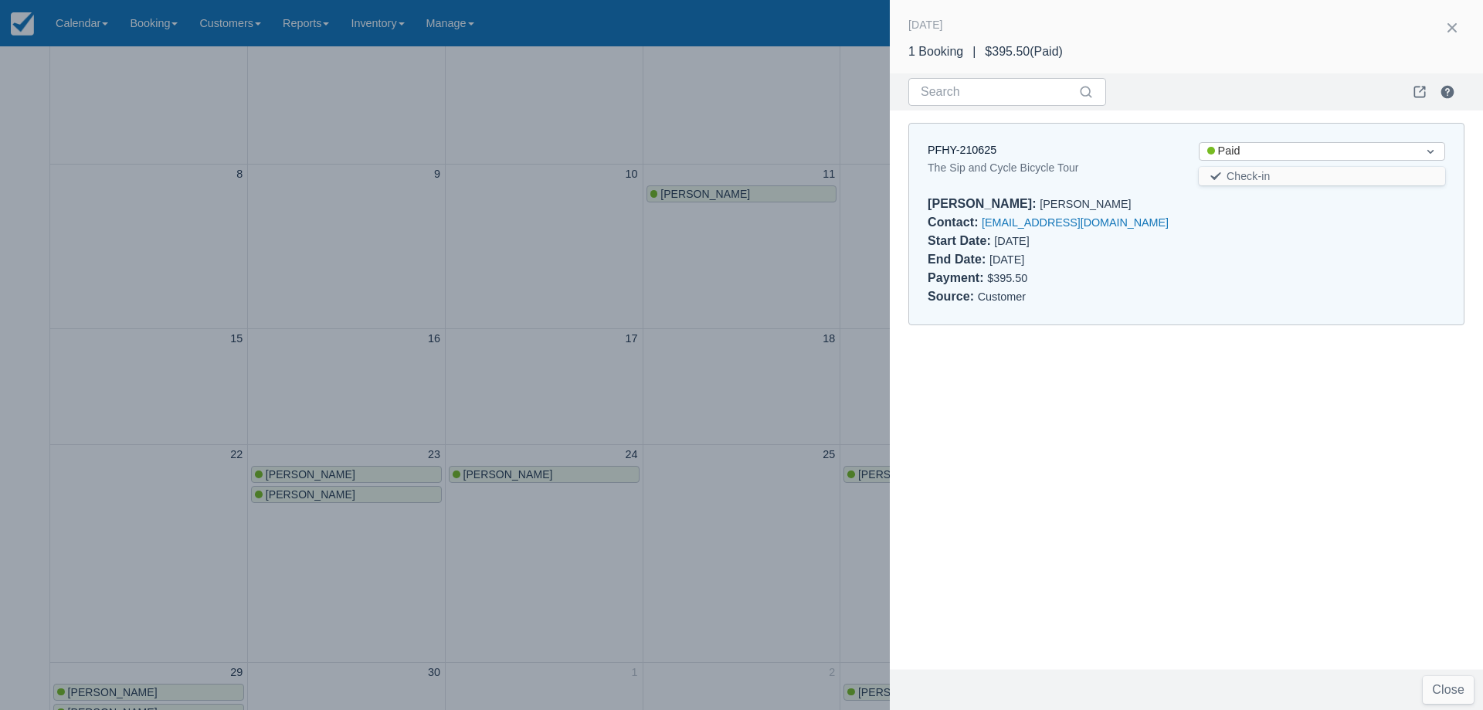
click at [716, 362] on div at bounding box center [741, 355] width 1483 height 710
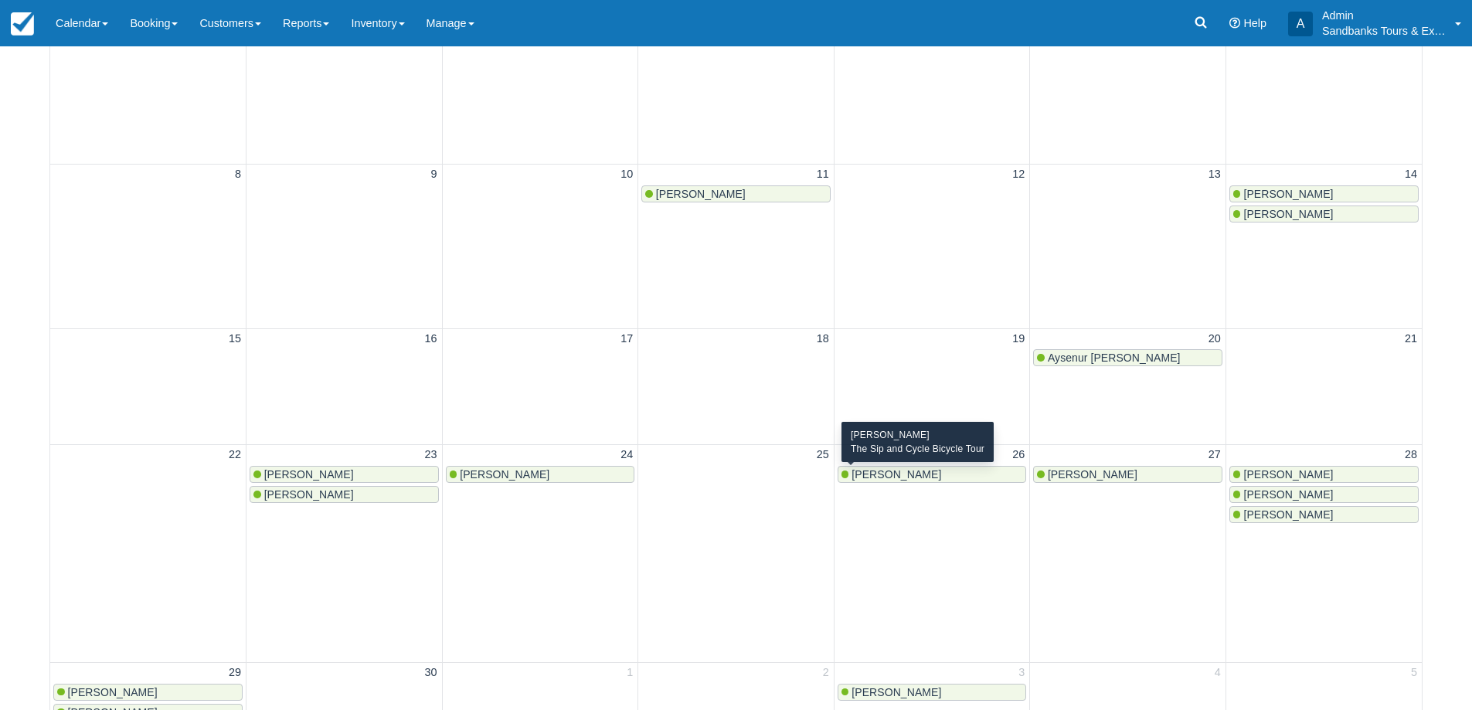
click at [918, 477] on div "[PERSON_NAME]" at bounding box center [932, 474] width 182 height 12
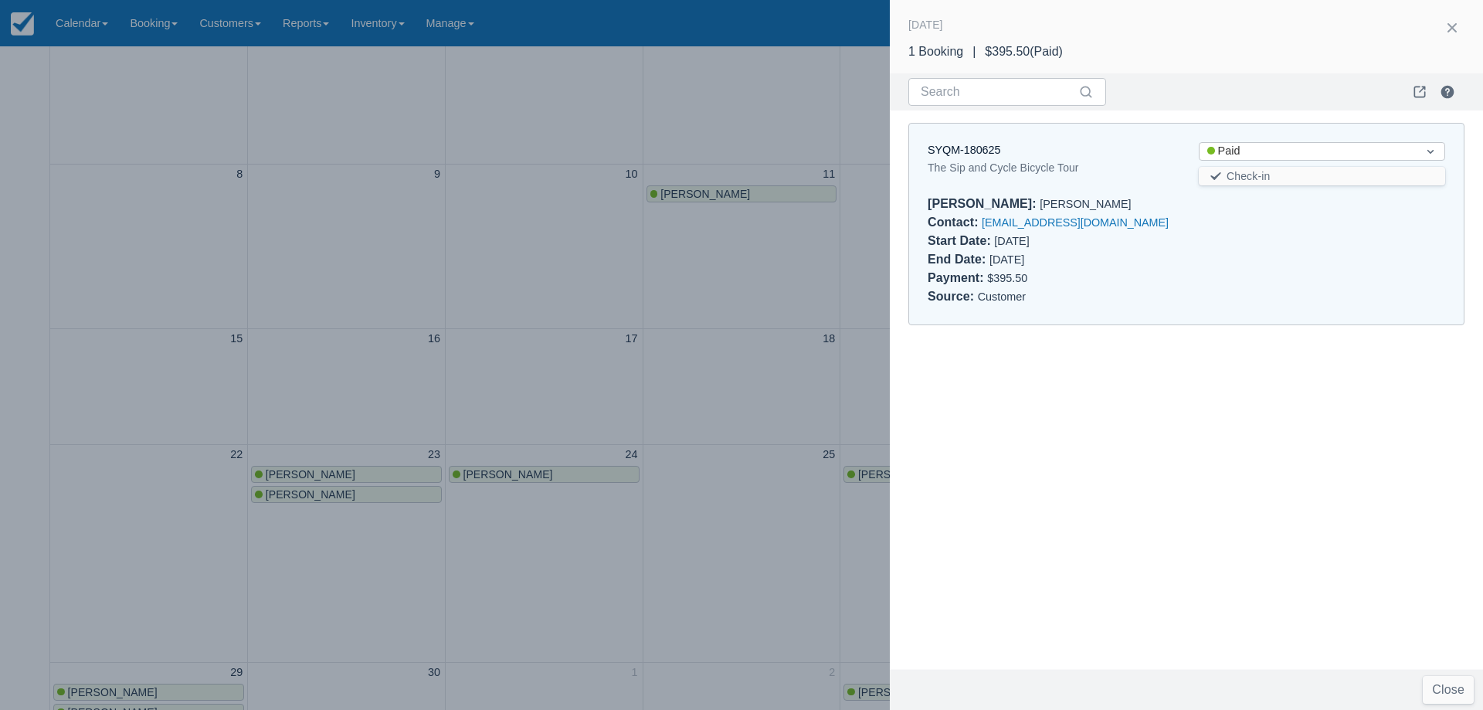
click at [621, 328] on div at bounding box center [741, 355] width 1483 height 710
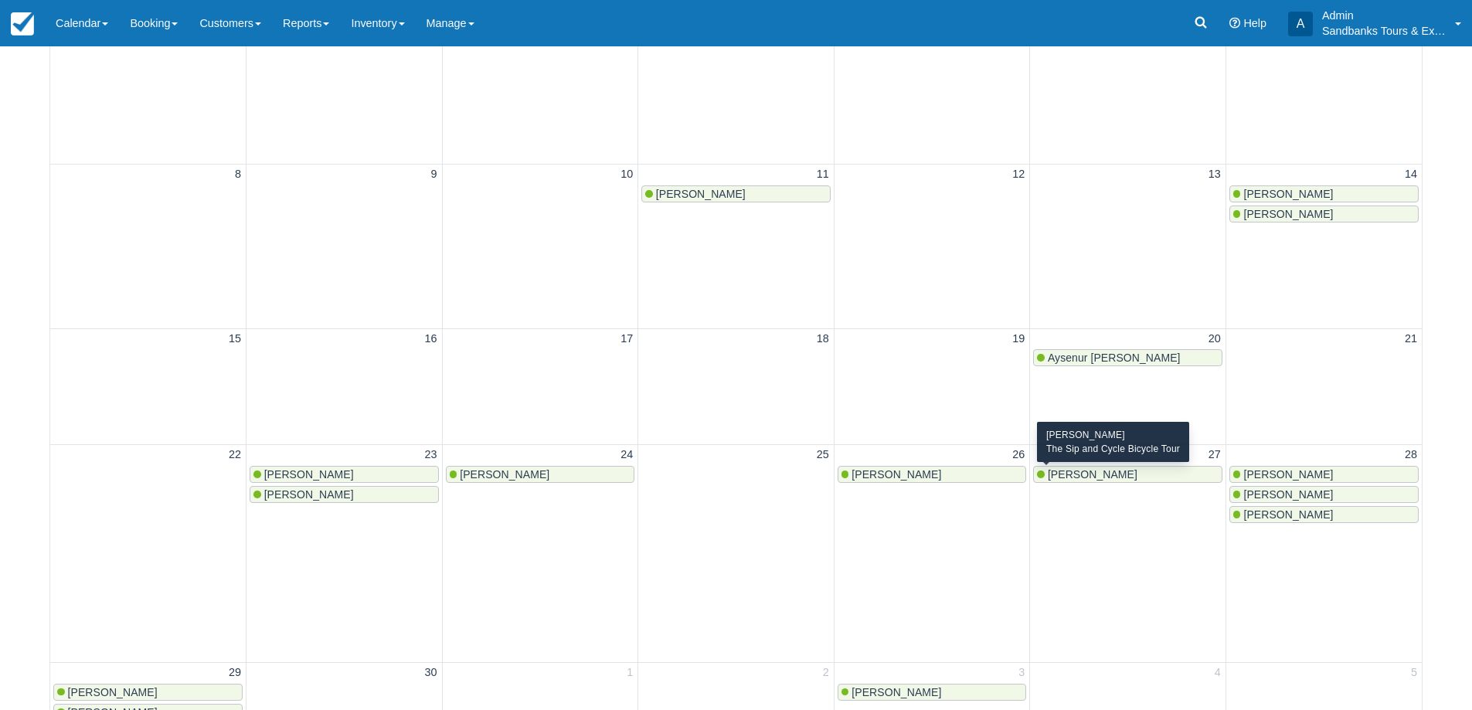
click at [1118, 471] on span "Aundrea johnson" at bounding box center [1092, 474] width 90 height 12
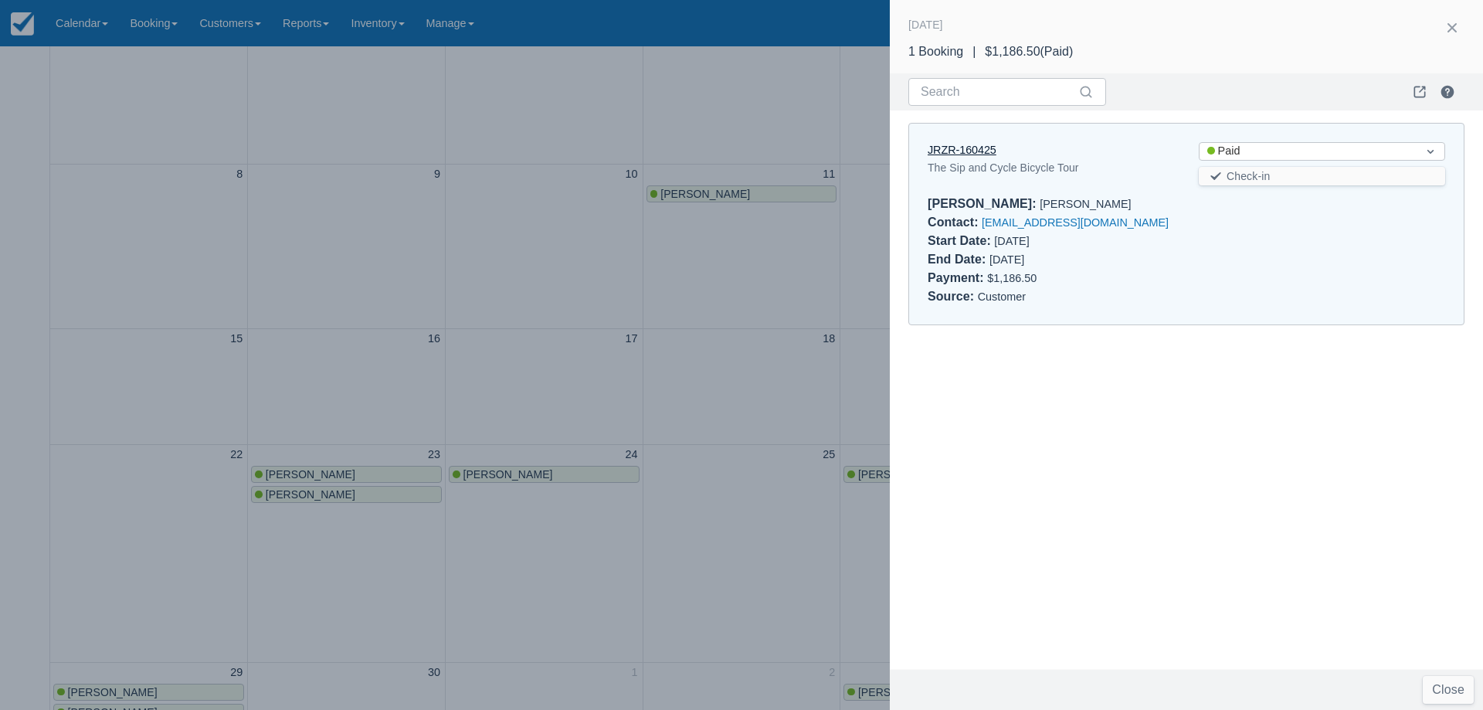
click at [971, 151] on link "JRZR-160425" at bounding box center [962, 150] width 69 height 12
click at [729, 288] on div at bounding box center [741, 355] width 1483 height 710
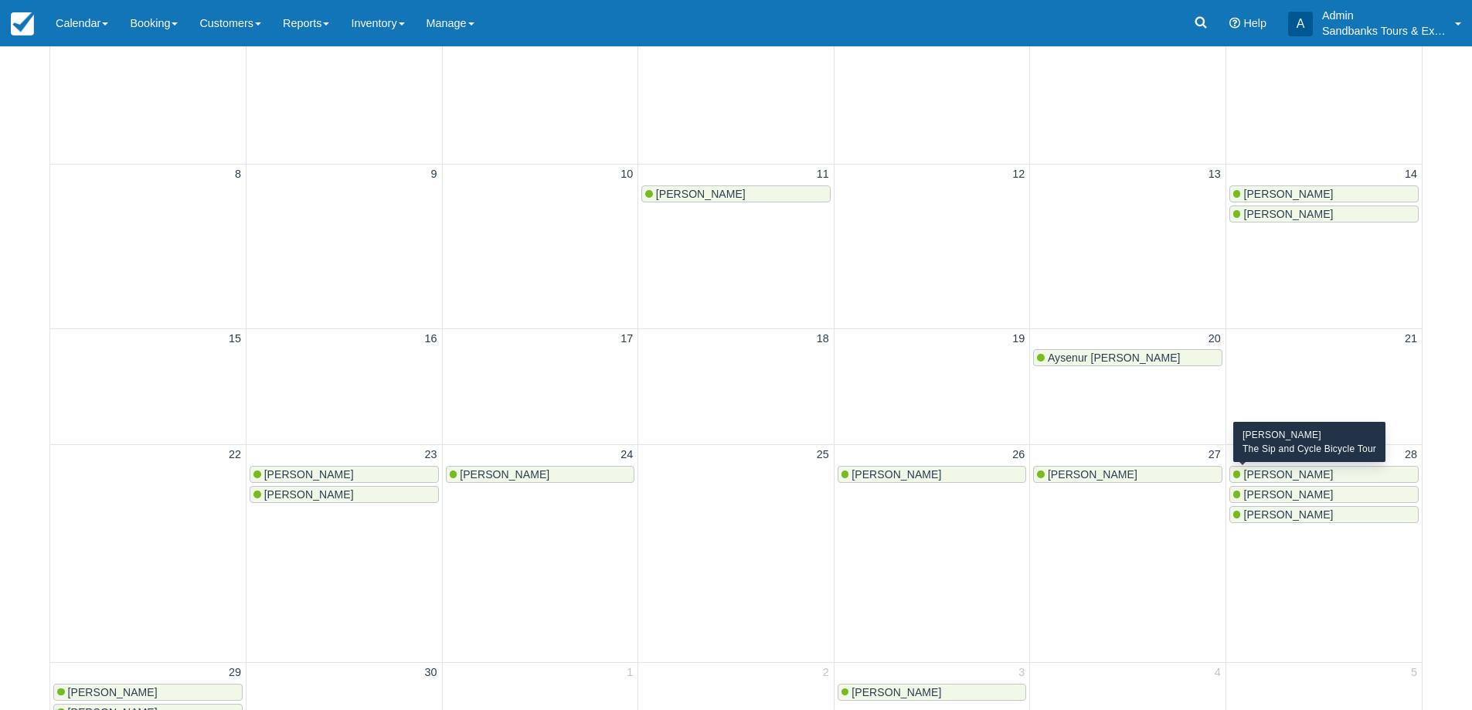
click at [1343, 477] on div "Shawn Wallace" at bounding box center [1324, 474] width 182 height 12
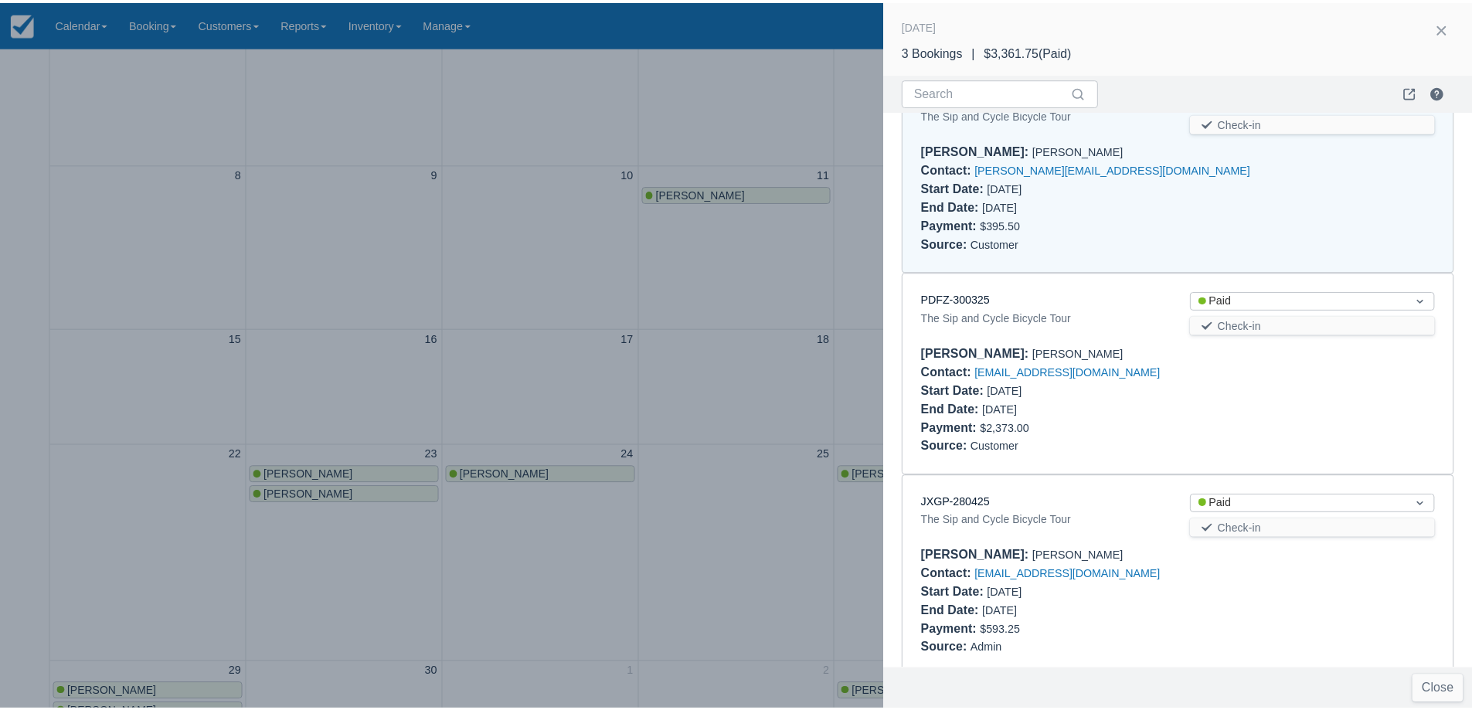
scroll to position [74, 0]
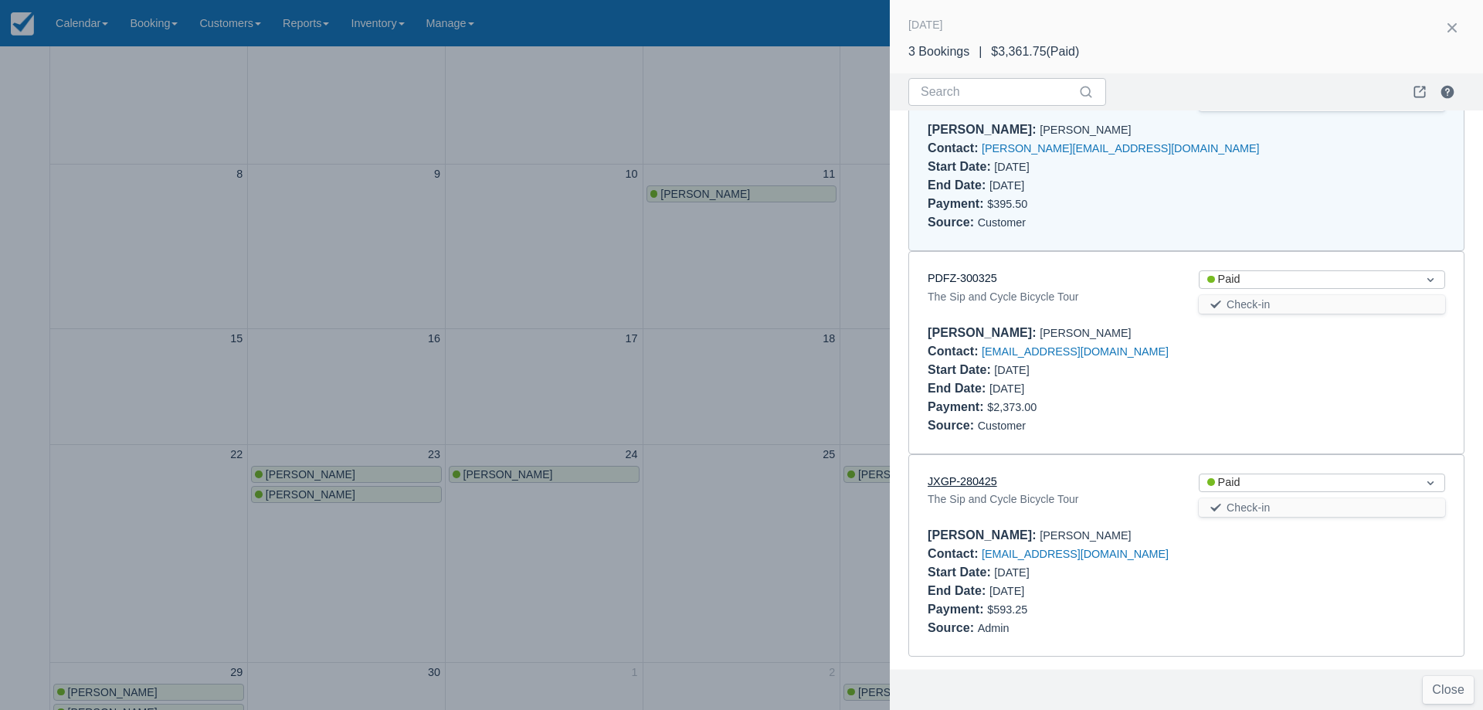
click at [982, 486] on link "JXGP-280425" at bounding box center [963, 481] width 70 height 12
click at [682, 305] on div at bounding box center [741, 355] width 1483 height 710
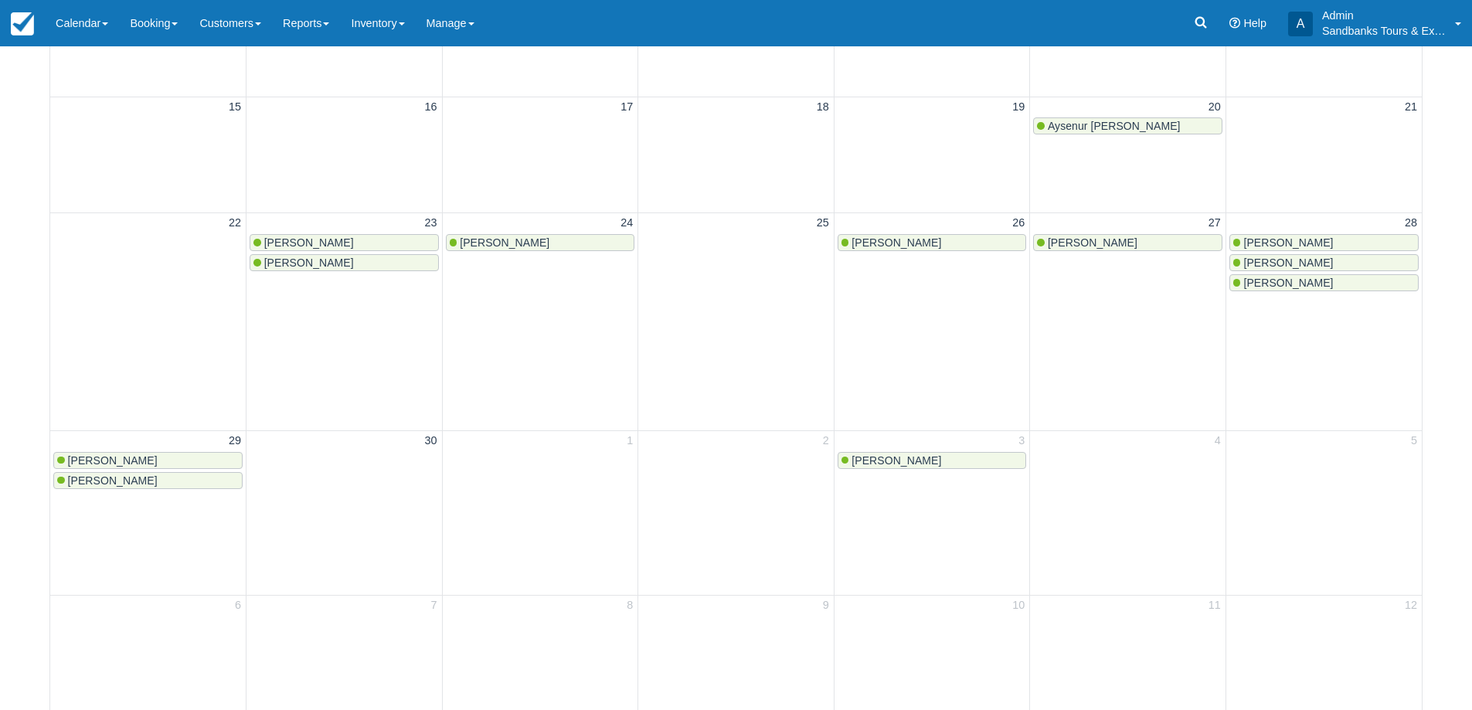
scroll to position [542, 0]
click at [146, 455] on div "Caitlyn Seale" at bounding box center [148, 459] width 182 height 12
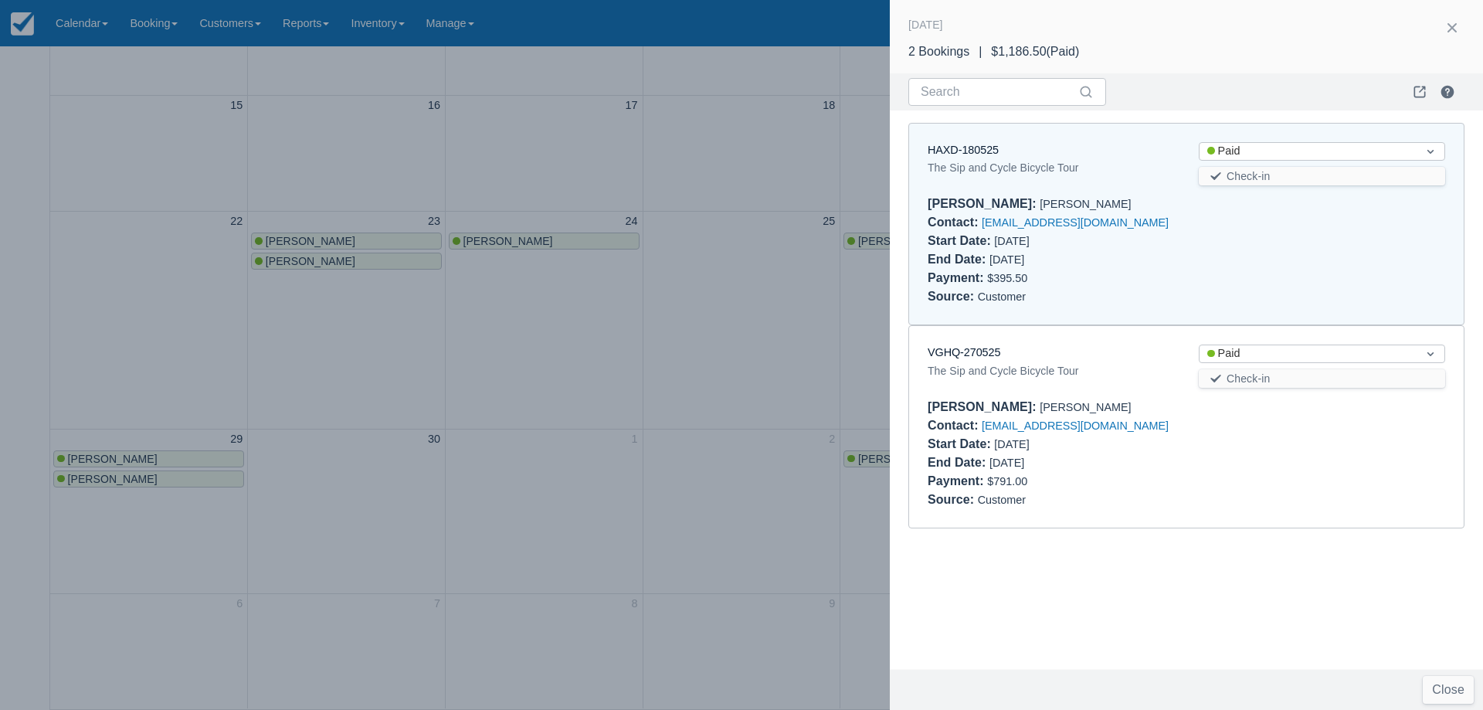
click at [603, 399] on div at bounding box center [741, 355] width 1483 height 710
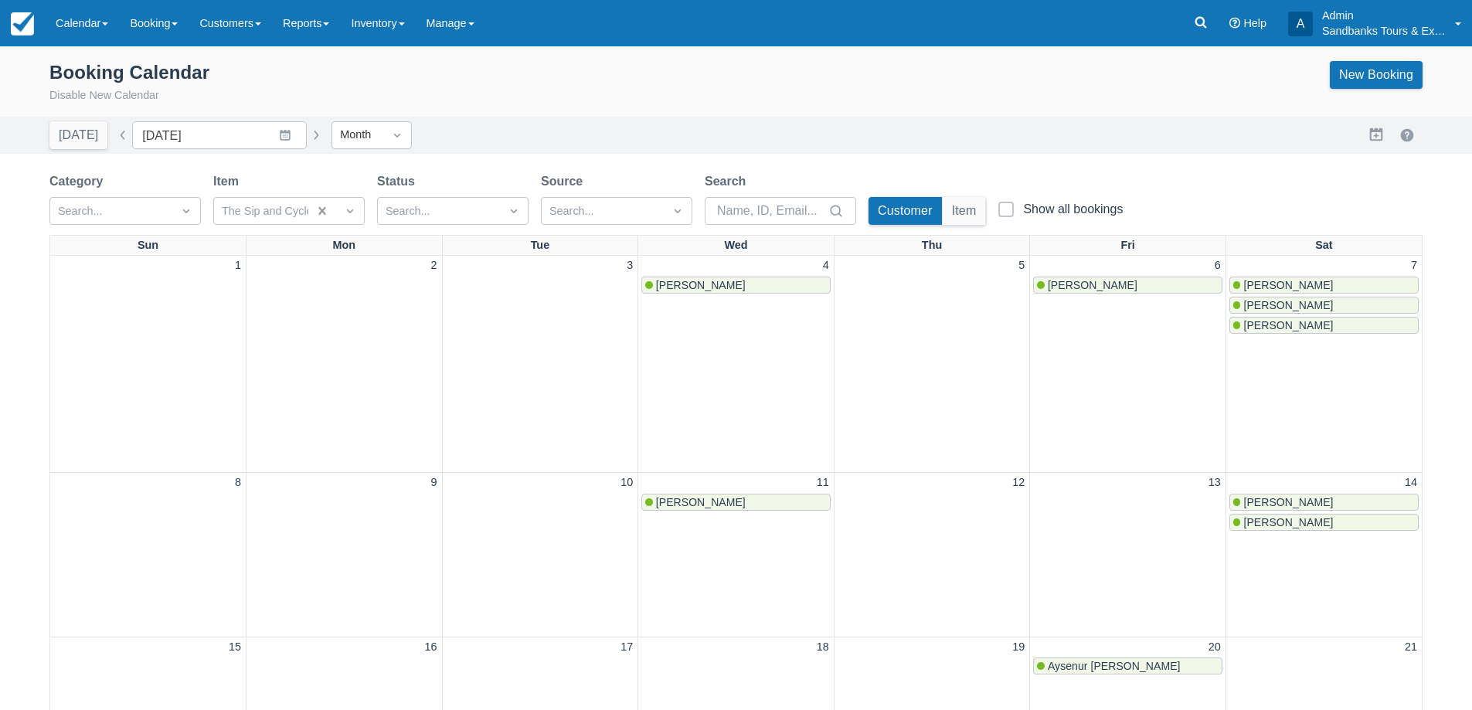
scroll to position [0, 0]
click at [307, 134] on button "button" at bounding box center [316, 136] width 19 height 19
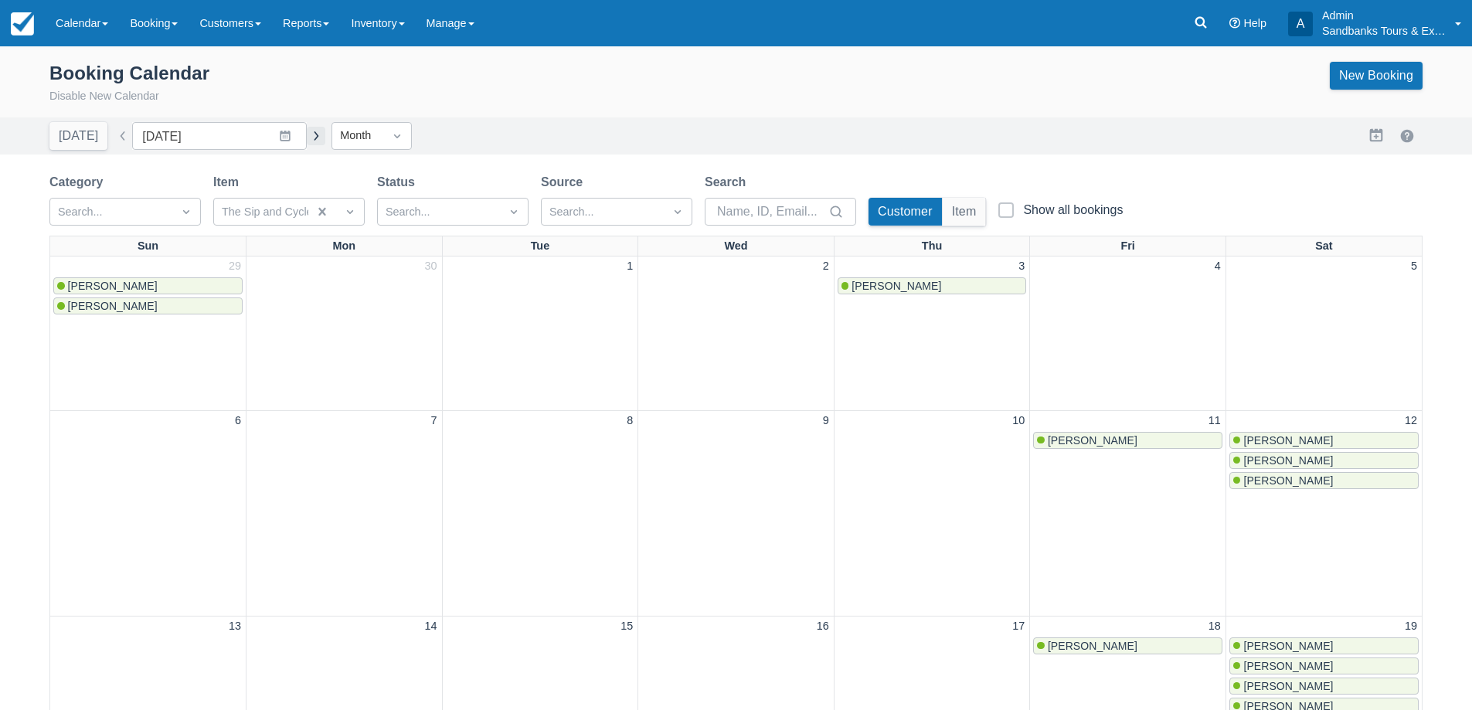
click at [307, 133] on button "button" at bounding box center [316, 136] width 19 height 19
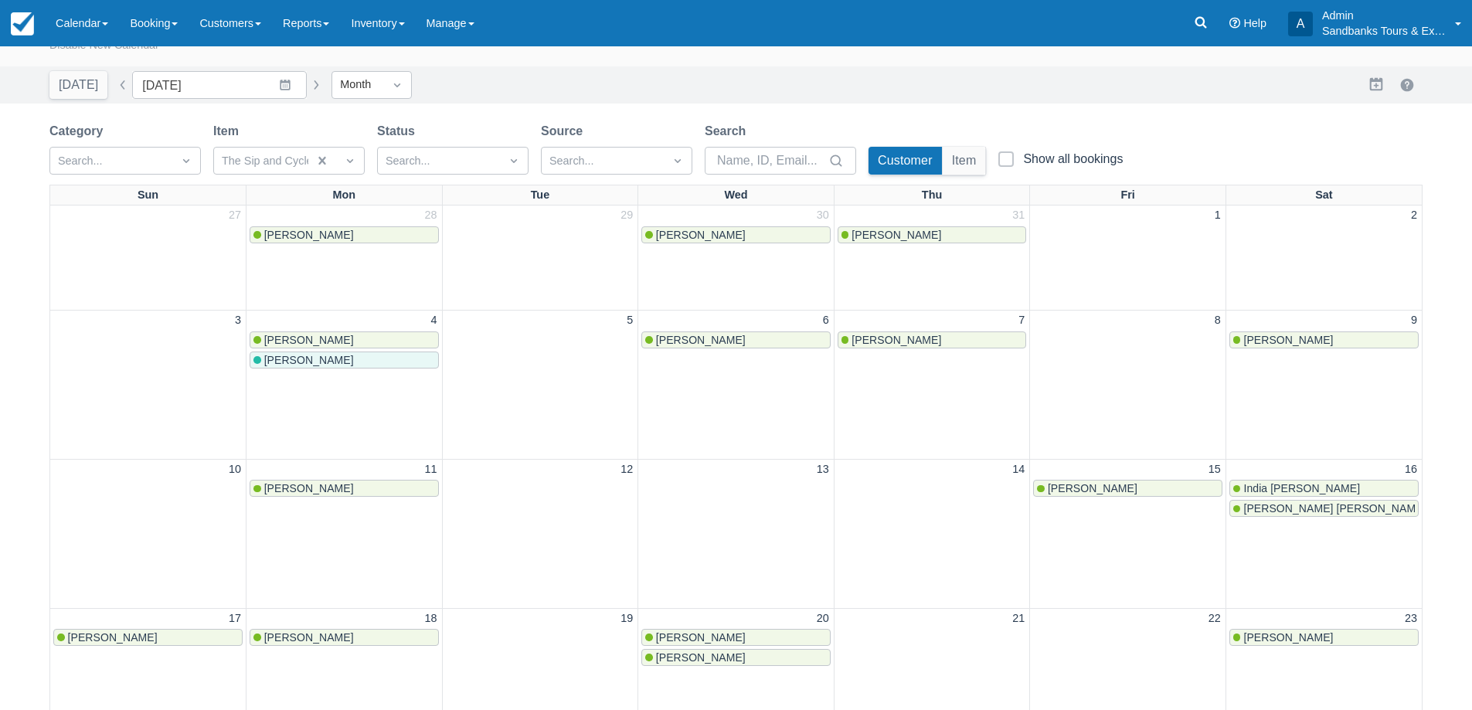
scroll to position [77, 0]
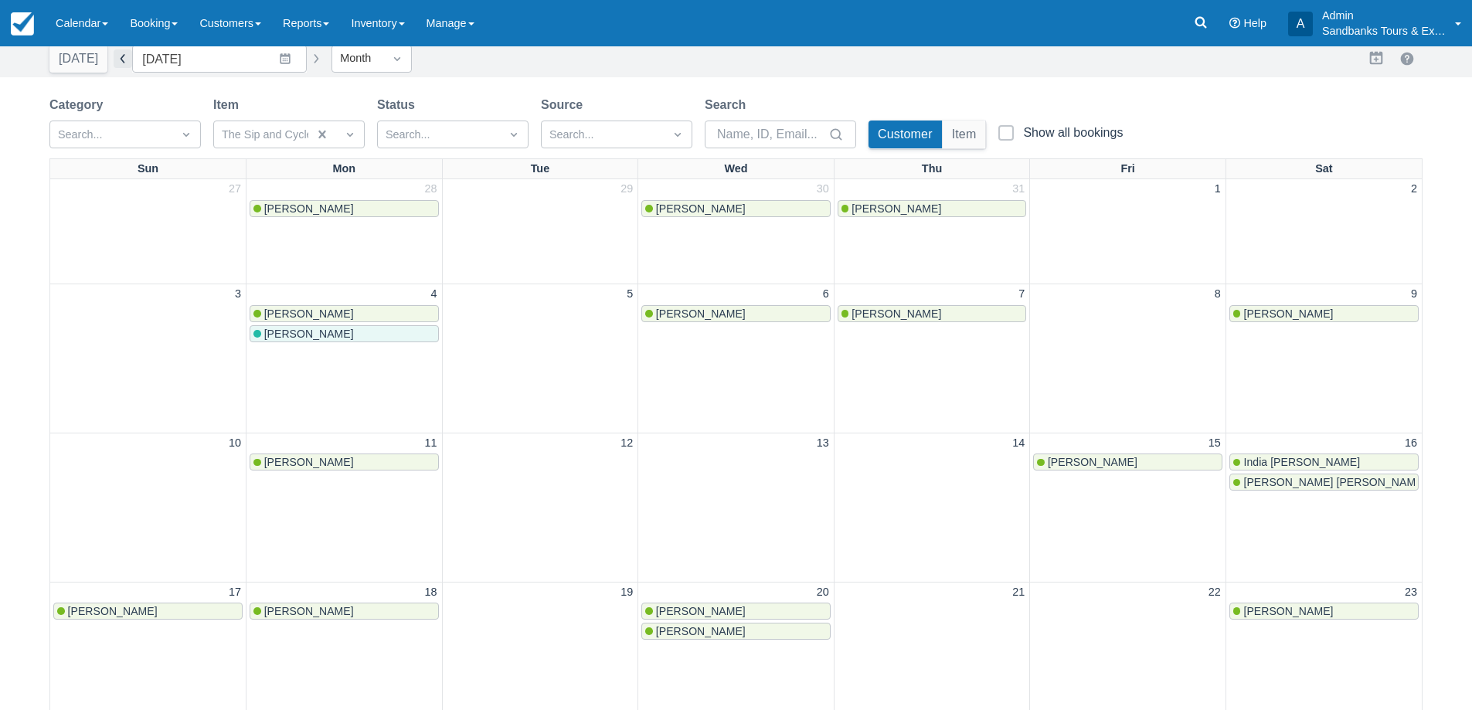
click at [124, 59] on button "button" at bounding box center [123, 58] width 19 height 19
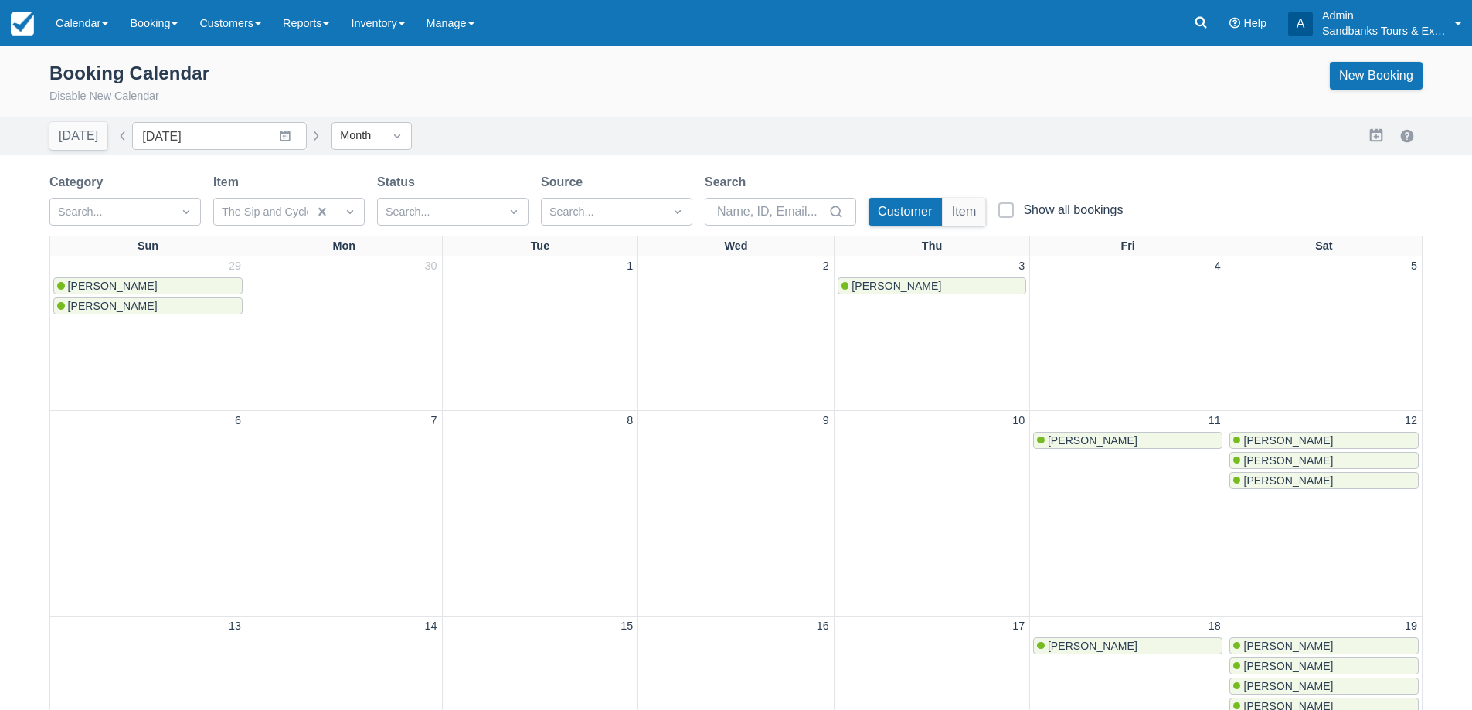
click at [314, 141] on button "button" at bounding box center [316, 136] width 19 height 19
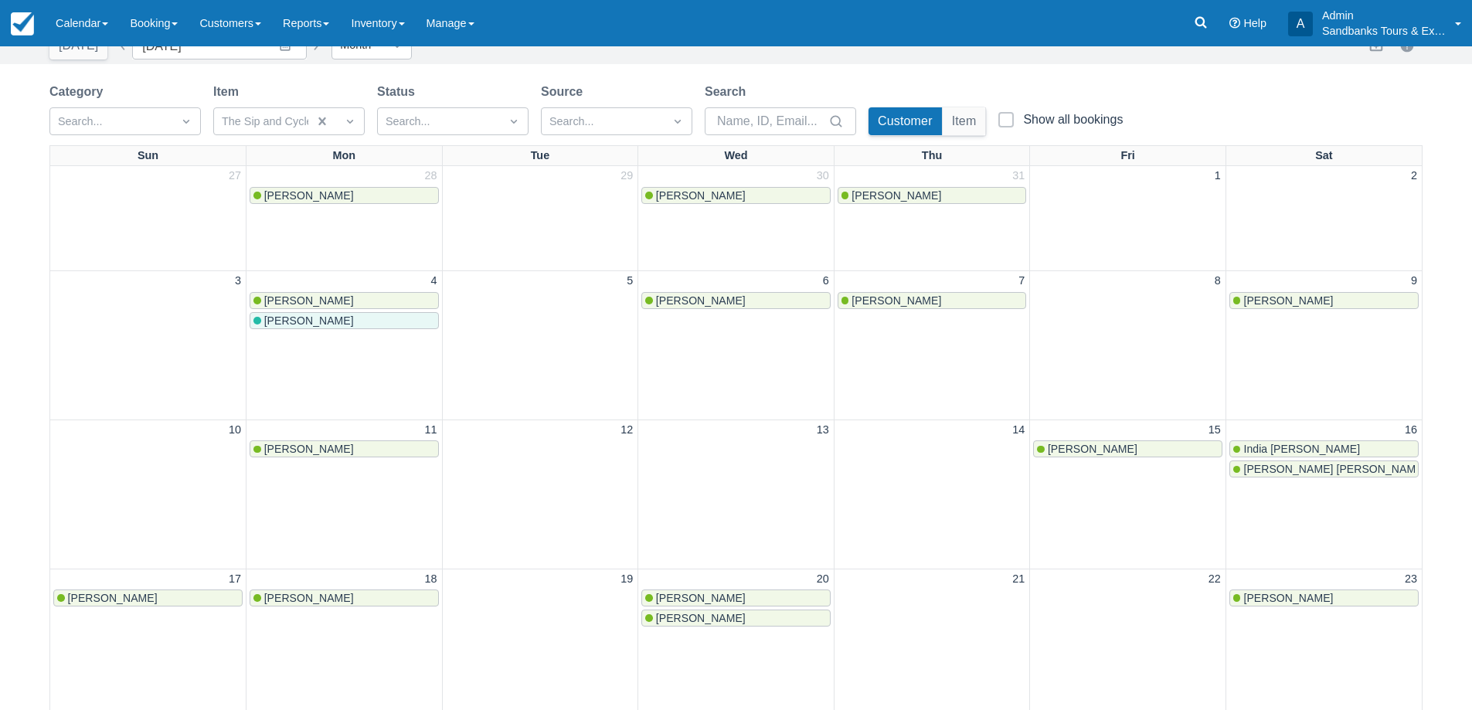
scroll to position [77, 0]
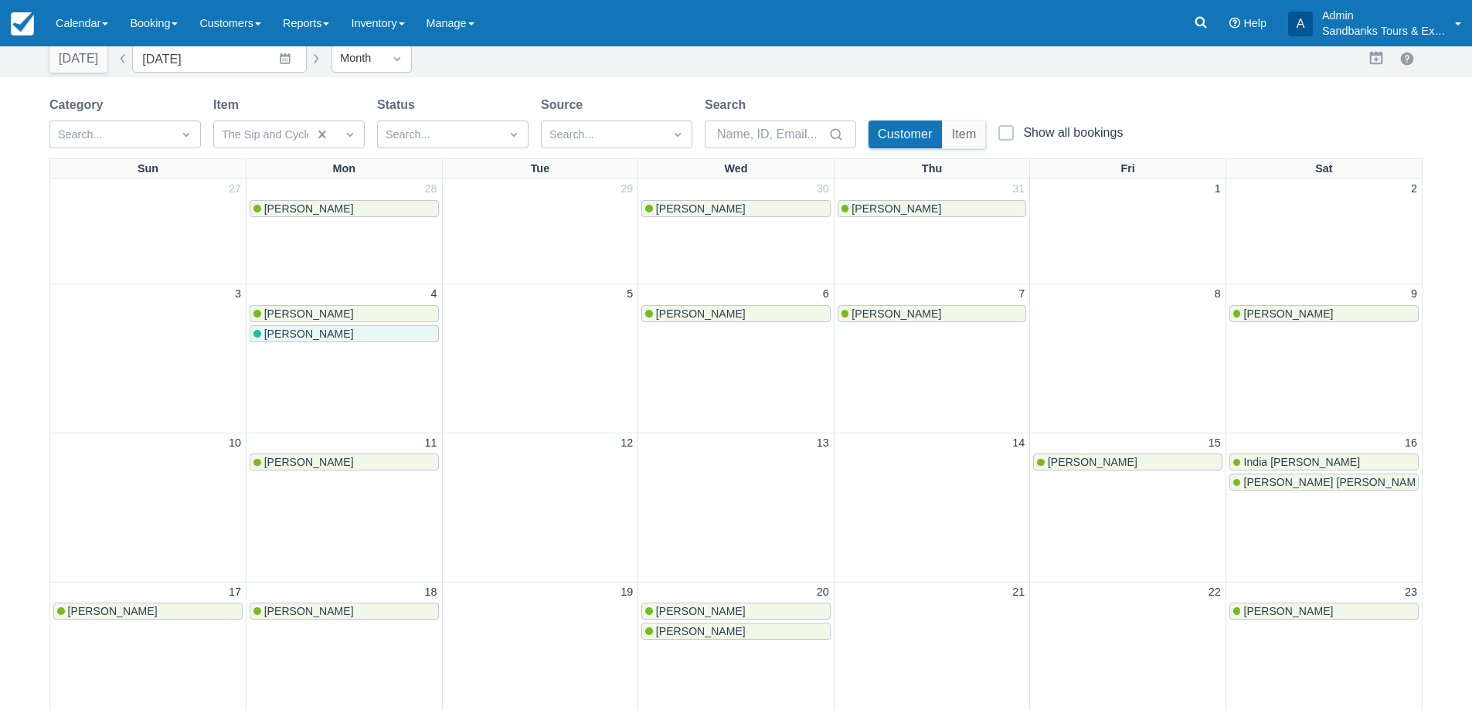
click at [311, 54] on button "button" at bounding box center [316, 58] width 19 height 19
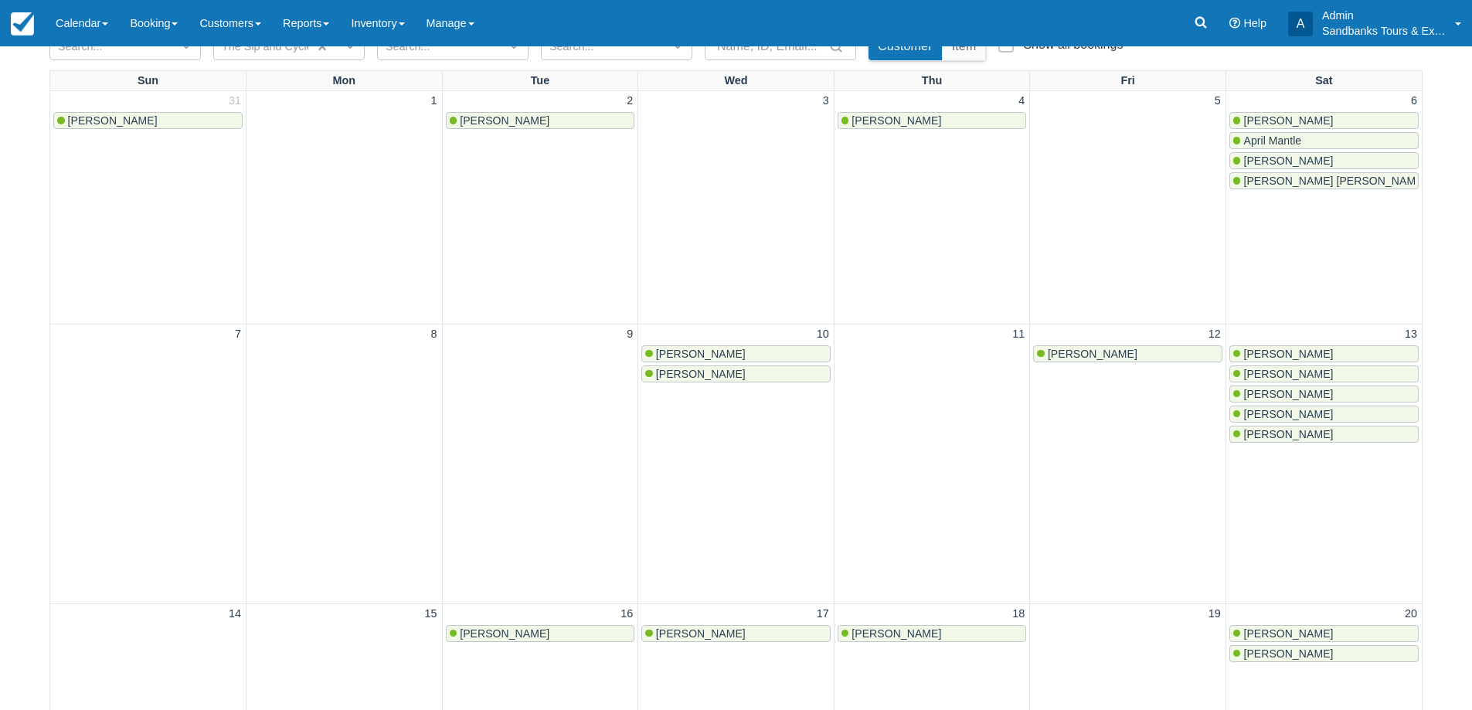
scroll to position [77, 0]
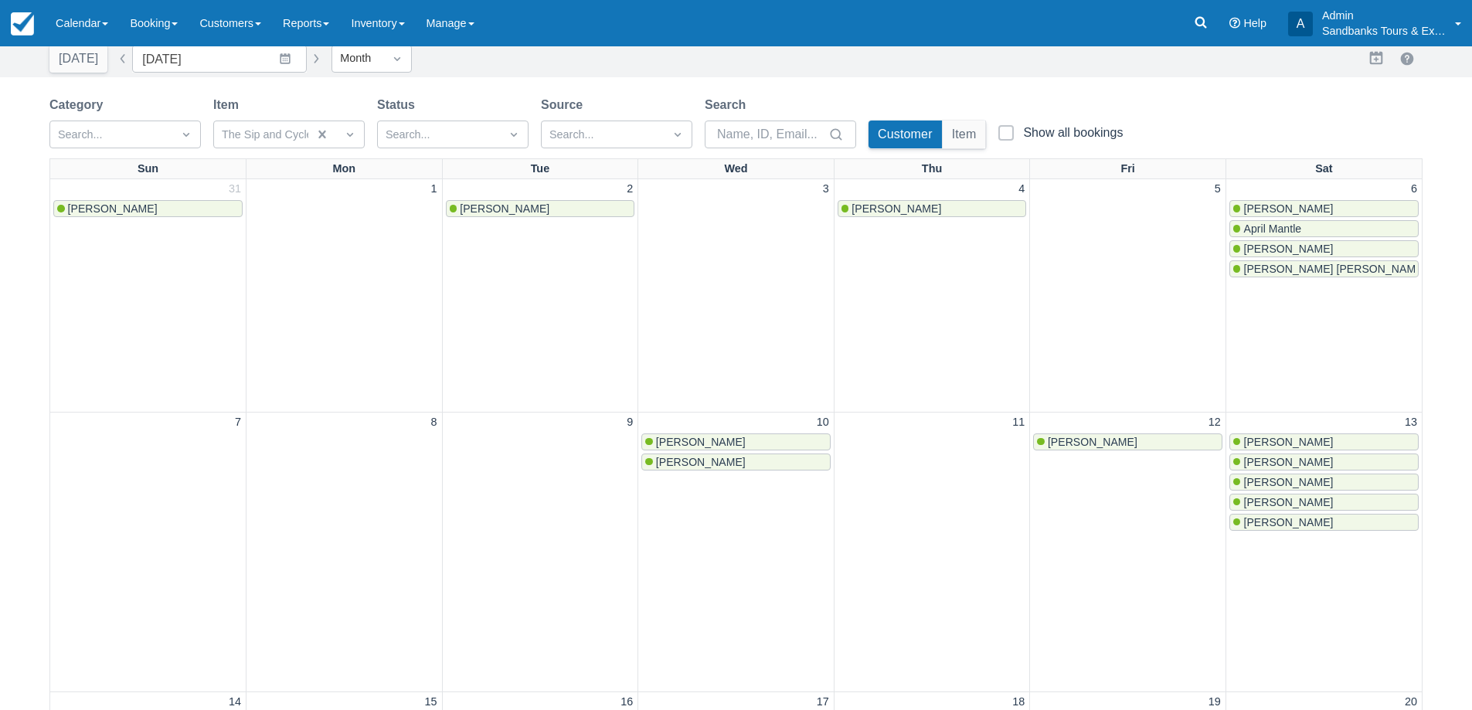
click at [117, 55] on button "button" at bounding box center [123, 58] width 19 height 19
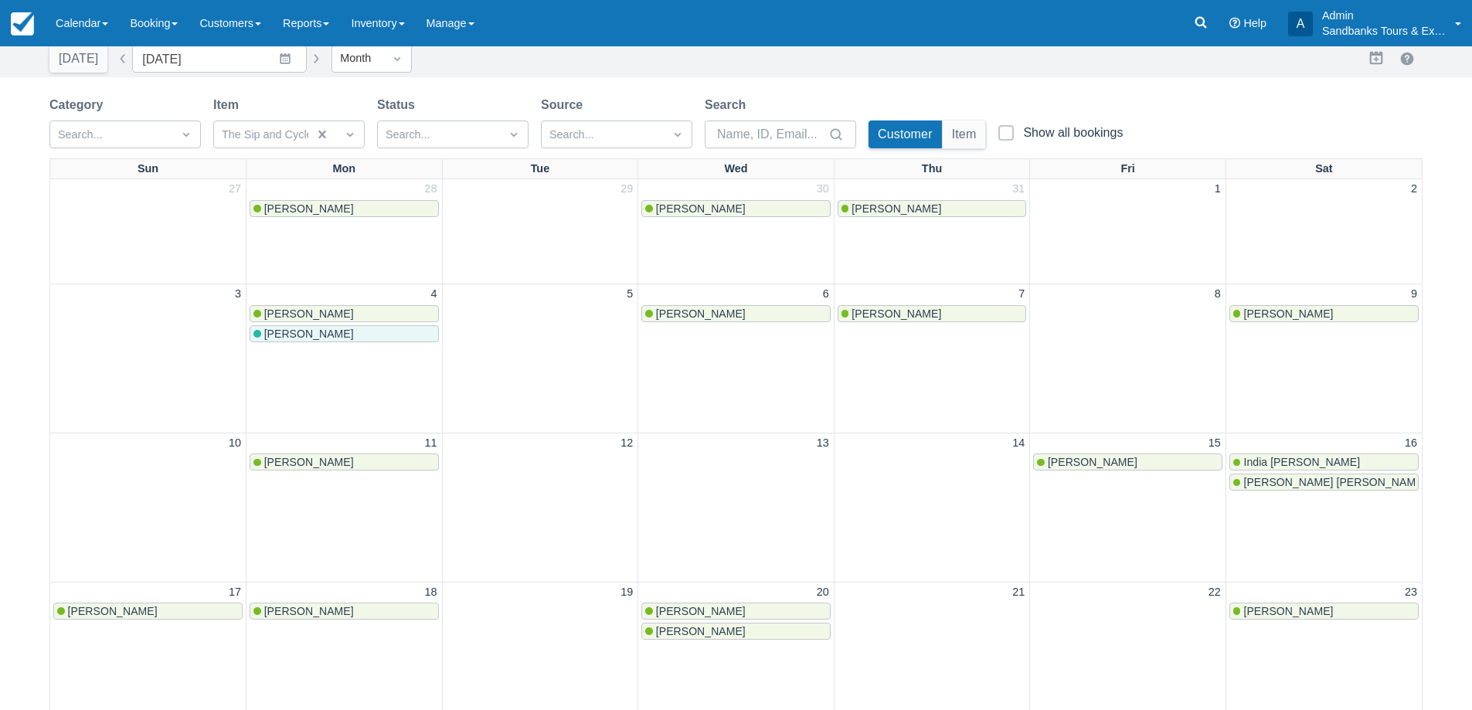
click at [117, 55] on button "button" at bounding box center [123, 58] width 19 height 19
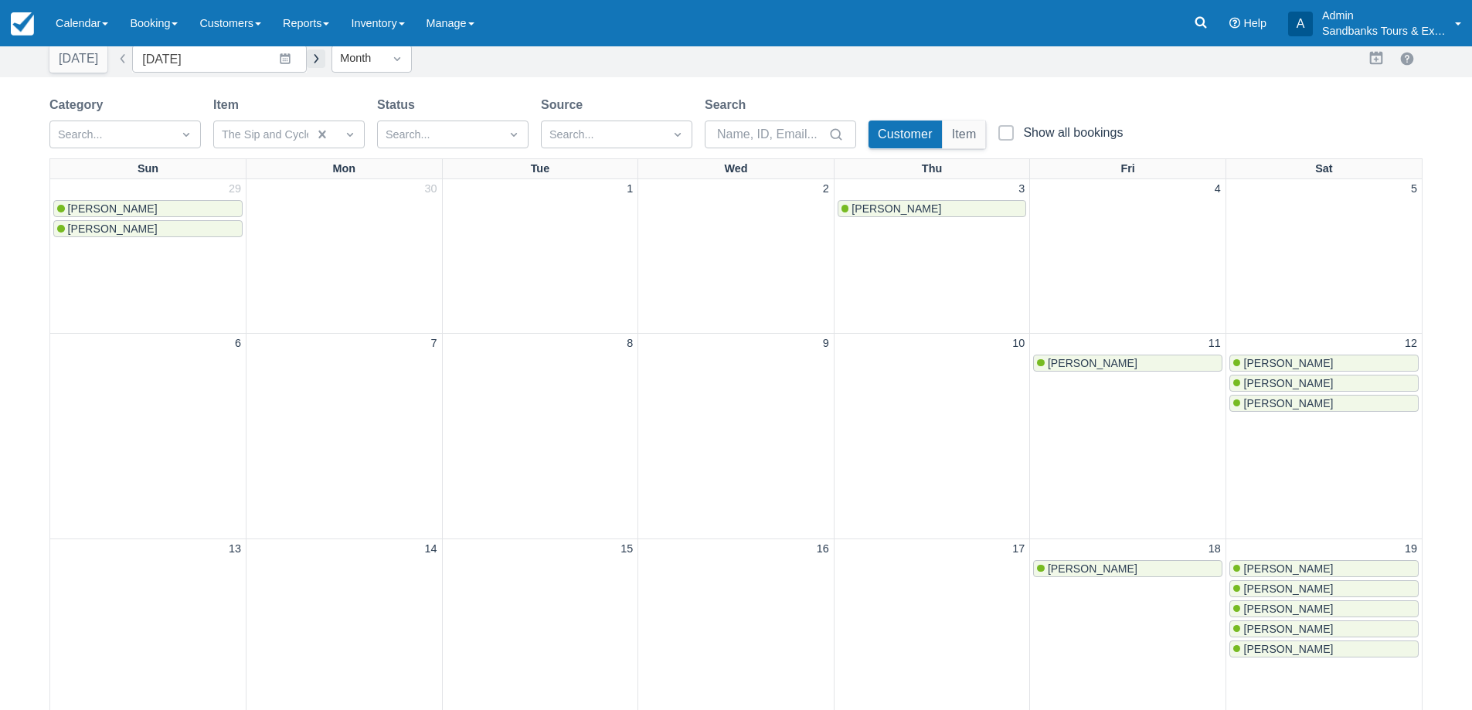
click at [312, 59] on button "button" at bounding box center [316, 58] width 19 height 19
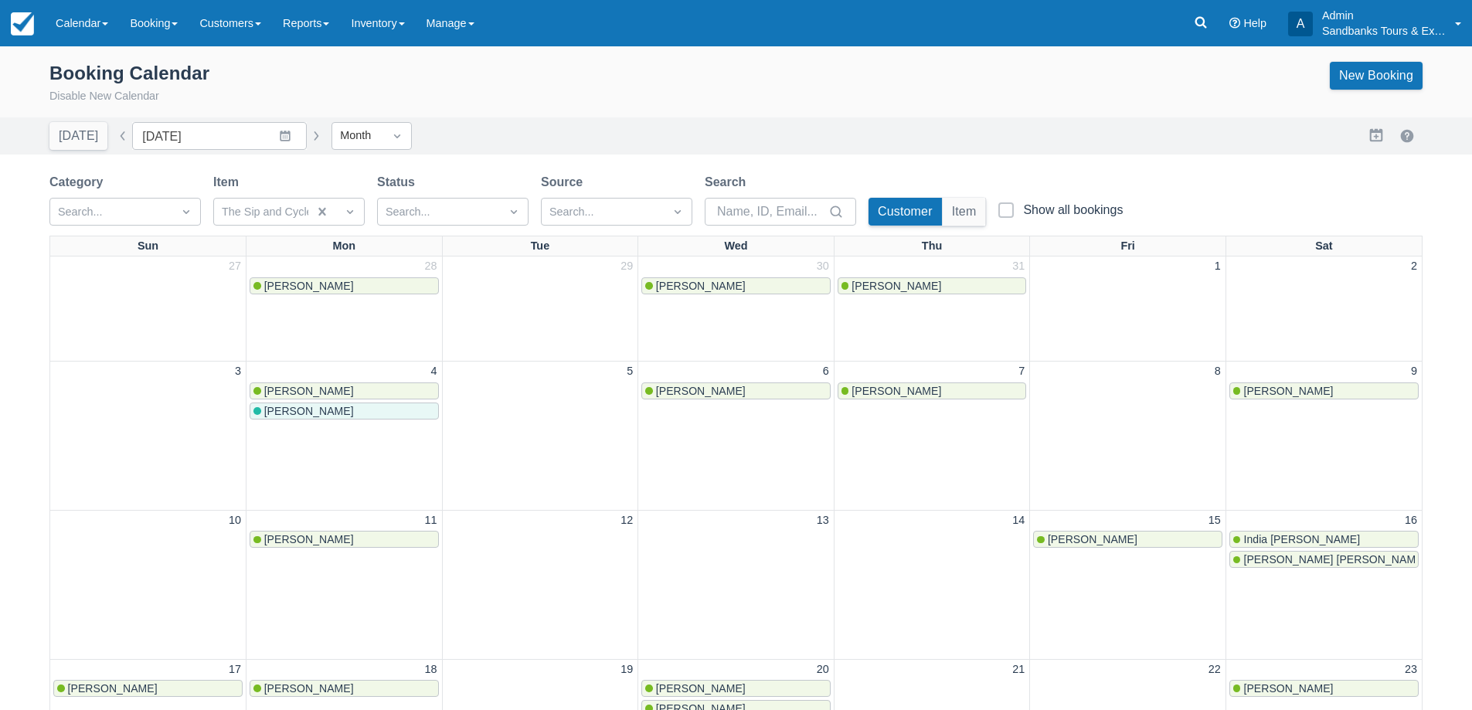
drag, startPoint x: 312, startPoint y: 141, endPoint x: 439, endPoint y: 178, distance: 132.2
click at [312, 141] on button "button" at bounding box center [316, 136] width 19 height 19
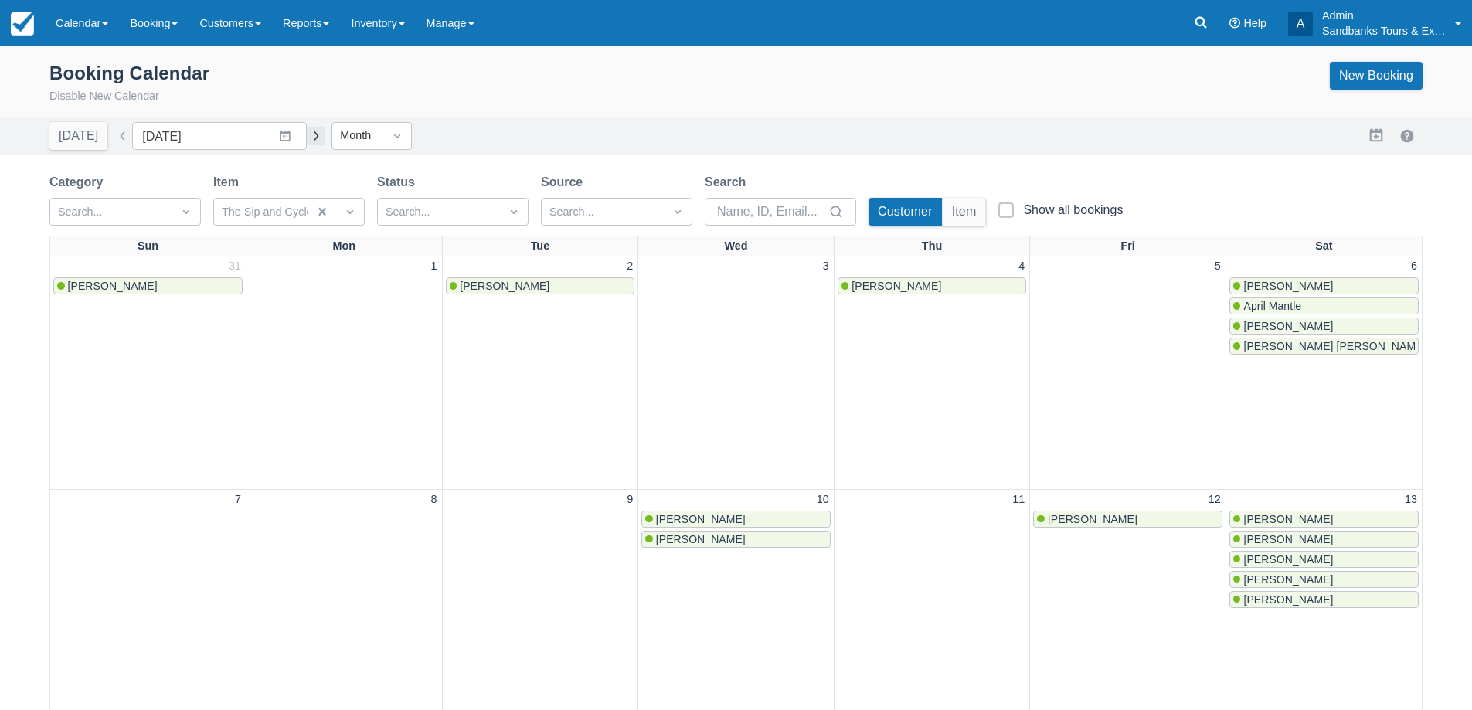
click at [307, 141] on button "button" at bounding box center [316, 136] width 19 height 19
type input "October 2025"
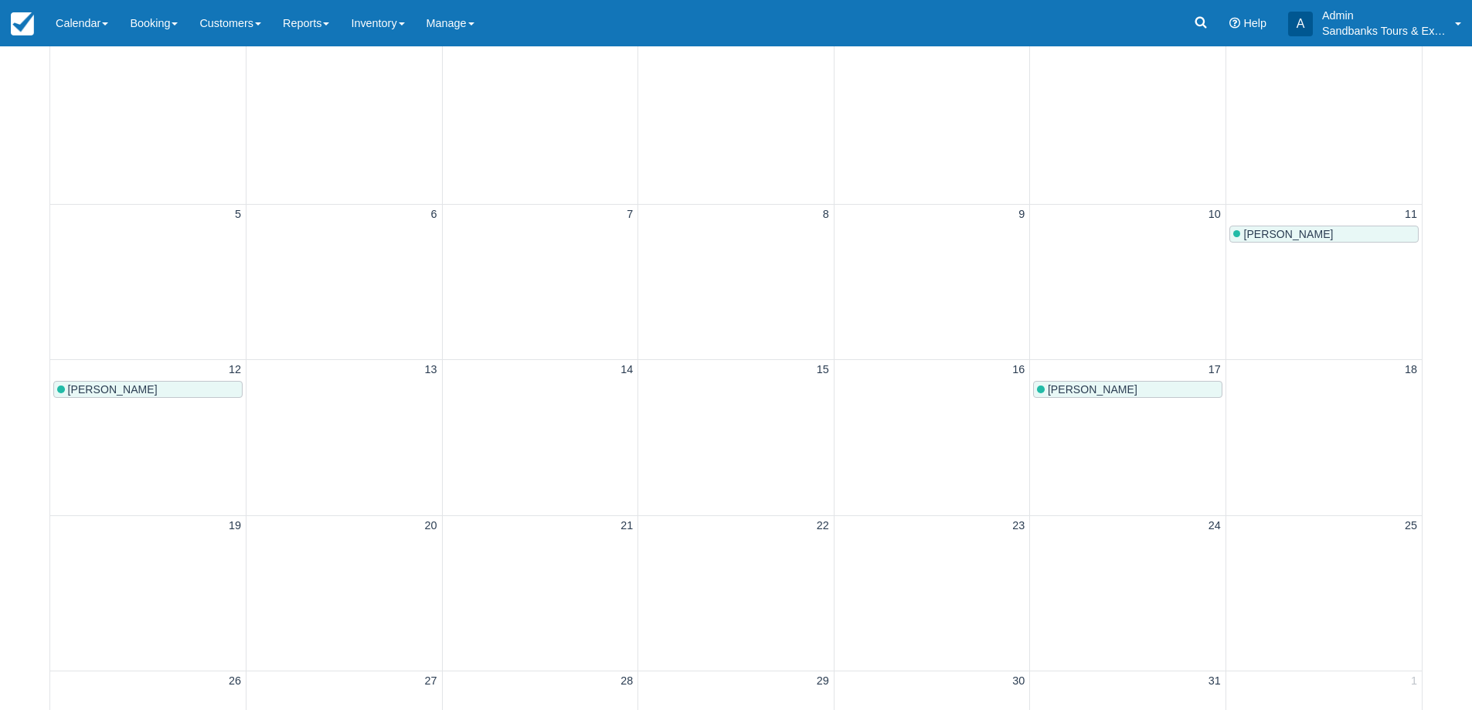
scroll to position [463, 0]
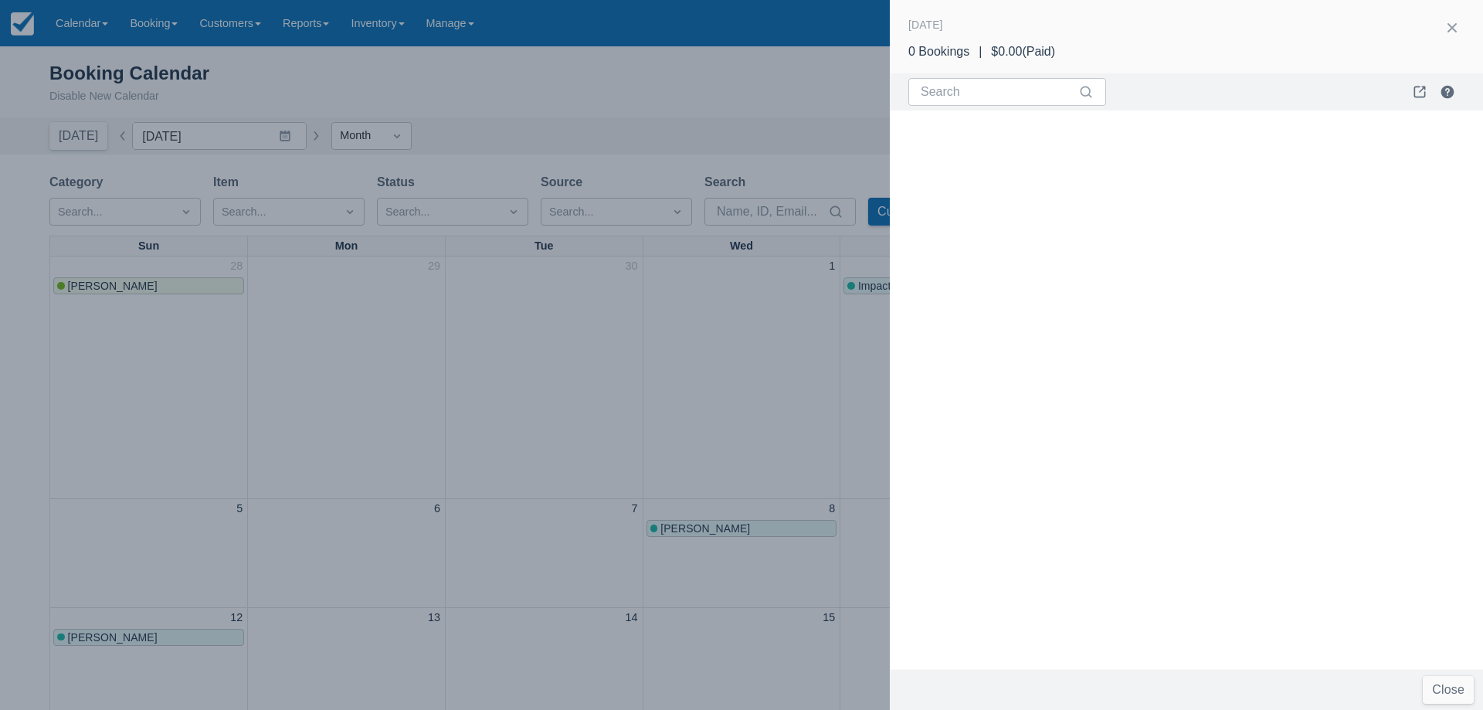
click at [429, 395] on div at bounding box center [741, 355] width 1483 height 710
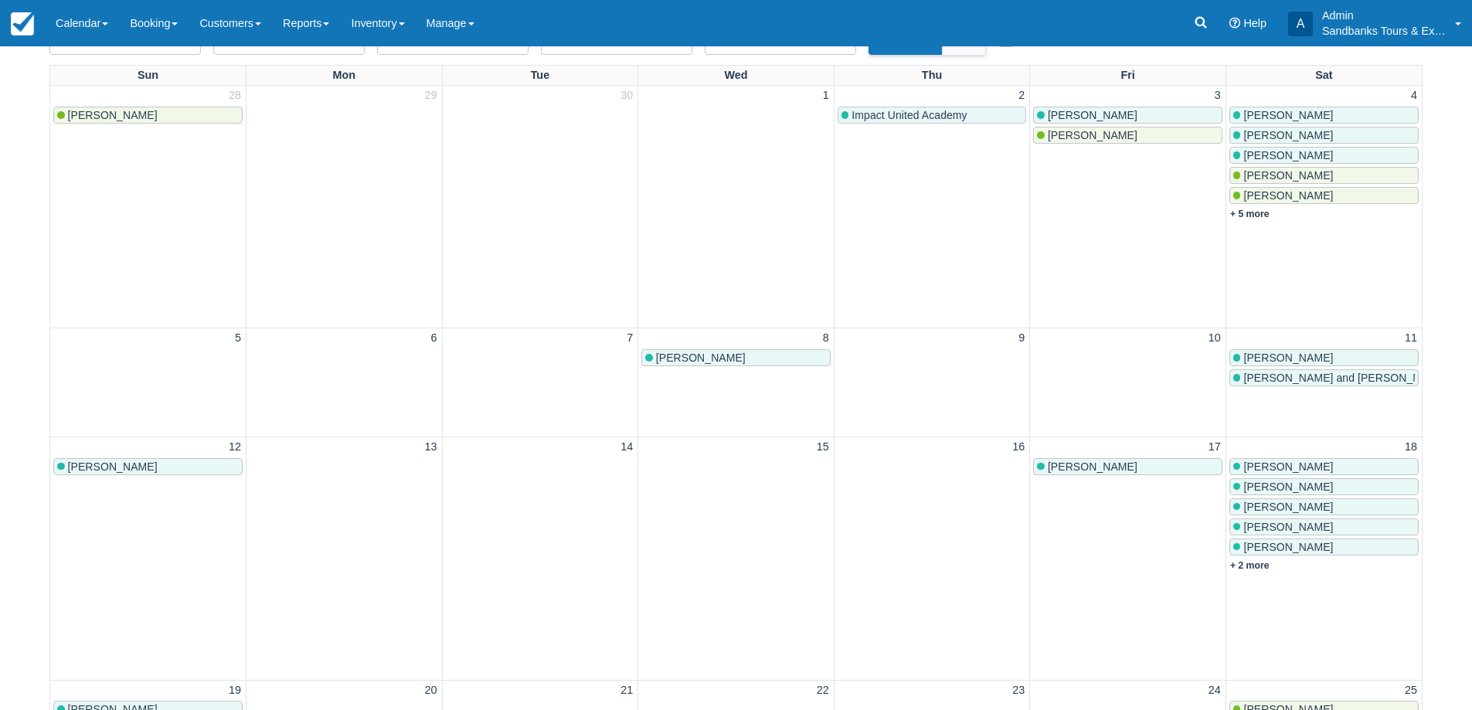
scroll to position [309, 0]
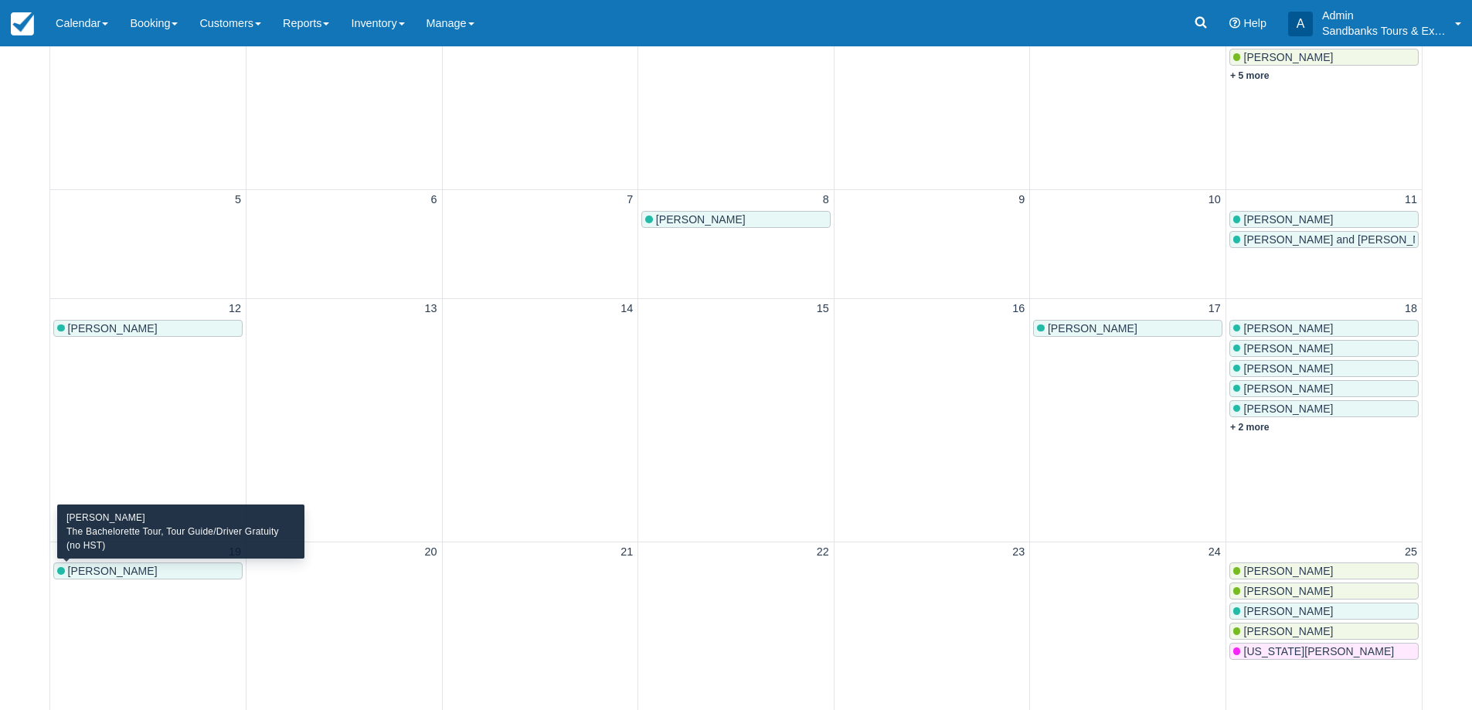
click at [182, 572] on div "[PERSON_NAME]" at bounding box center [148, 571] width 182 height 12
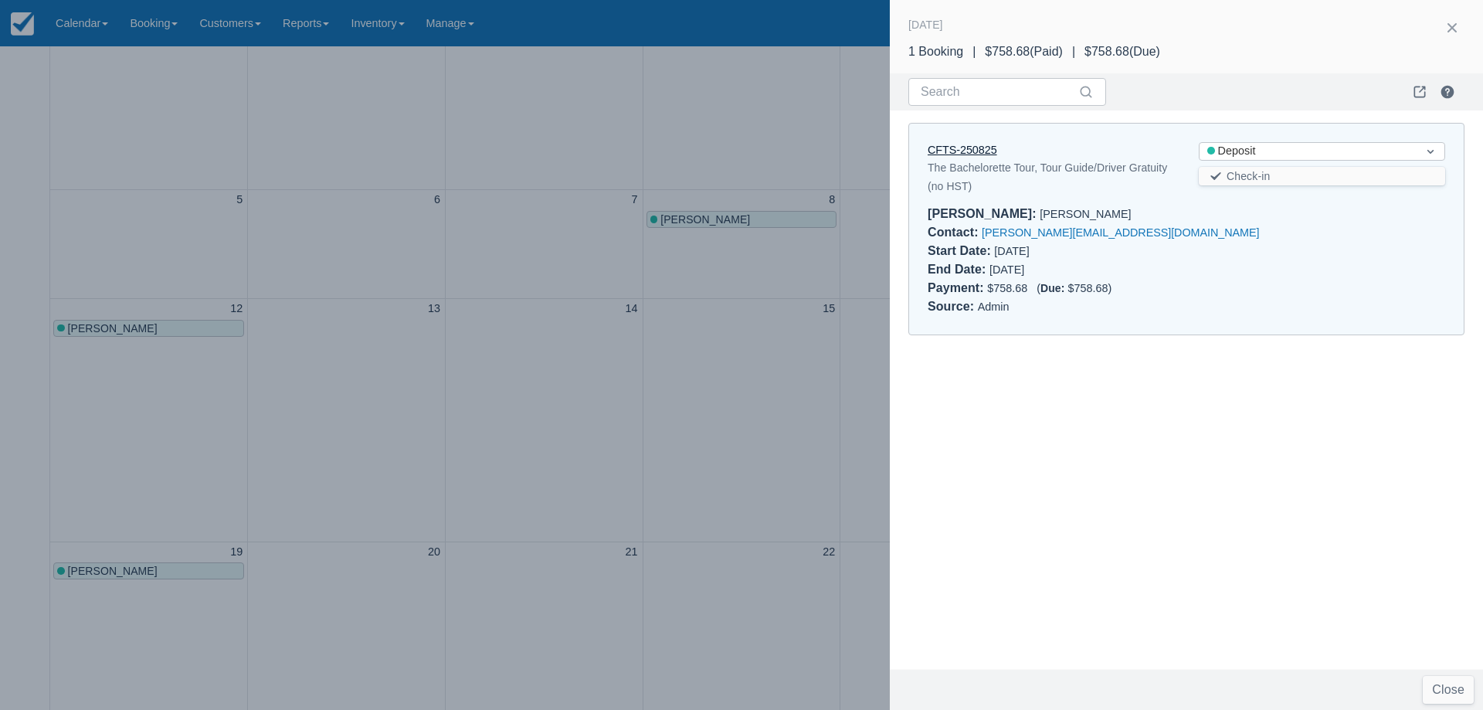
click at [970, 152] on link "CFTS-250825" at bounding box center [963, 150] width 70 height 12
drag, startPoint x: 497, startPoint y: 181, endPoint x: 307, endPoint y: 79, distance: 216.3
click at [497, 181] on div at bounding box center [741, 355] width 1483 height 710
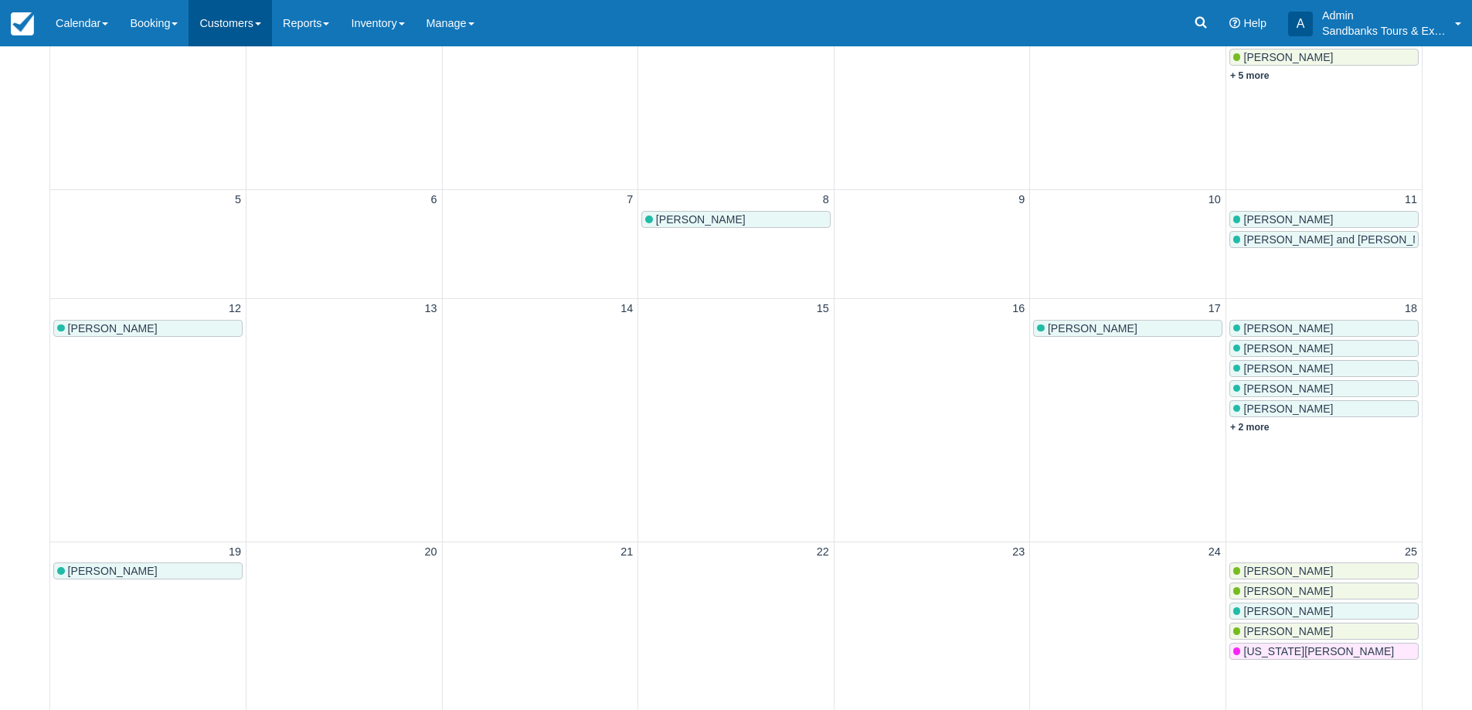
click at [227, 37] on link "Customers" at bounding box center [229, 23] width 83 height 46
click at [325, 28] on link "Reports" at bounding box center [306, 23] width 68 height 46
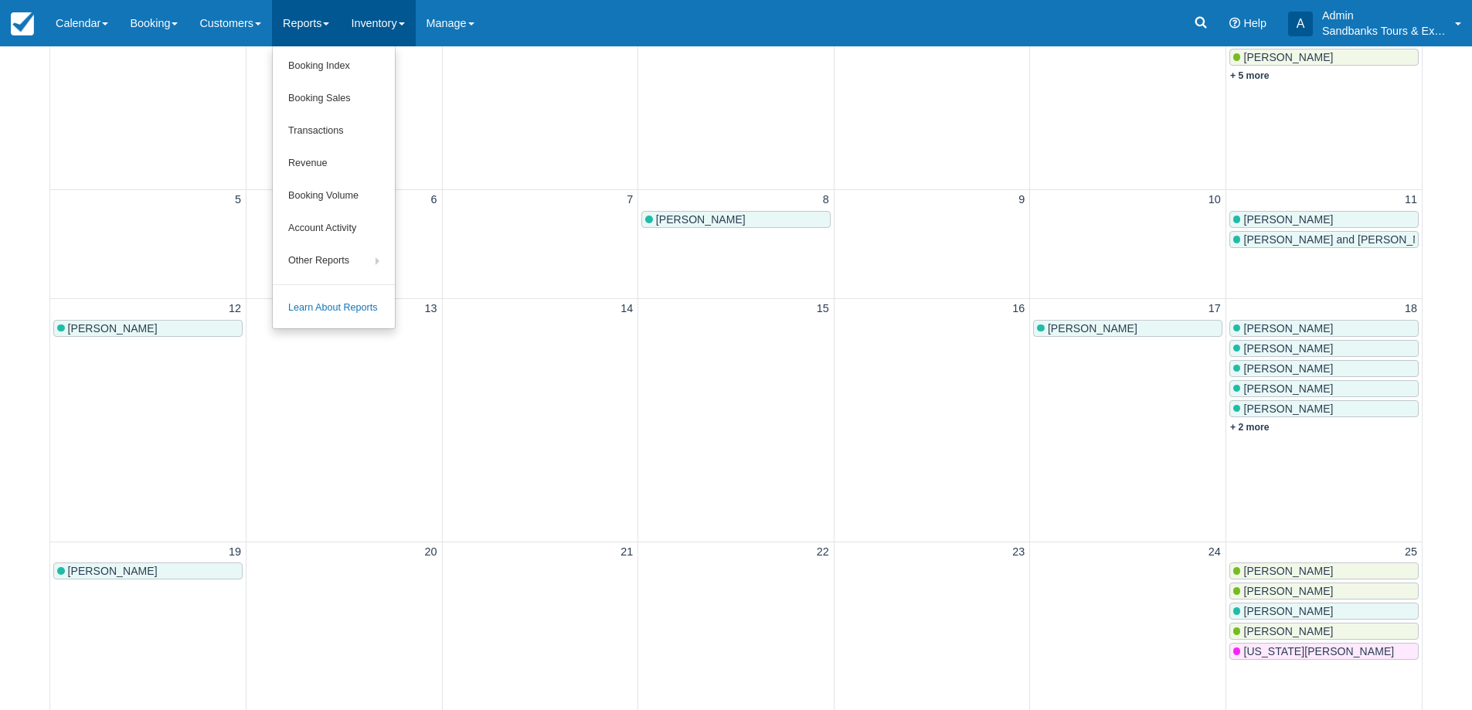
click at [369, 22] on link "Inventory" at bounding box center [377, 23] width 75 height 46
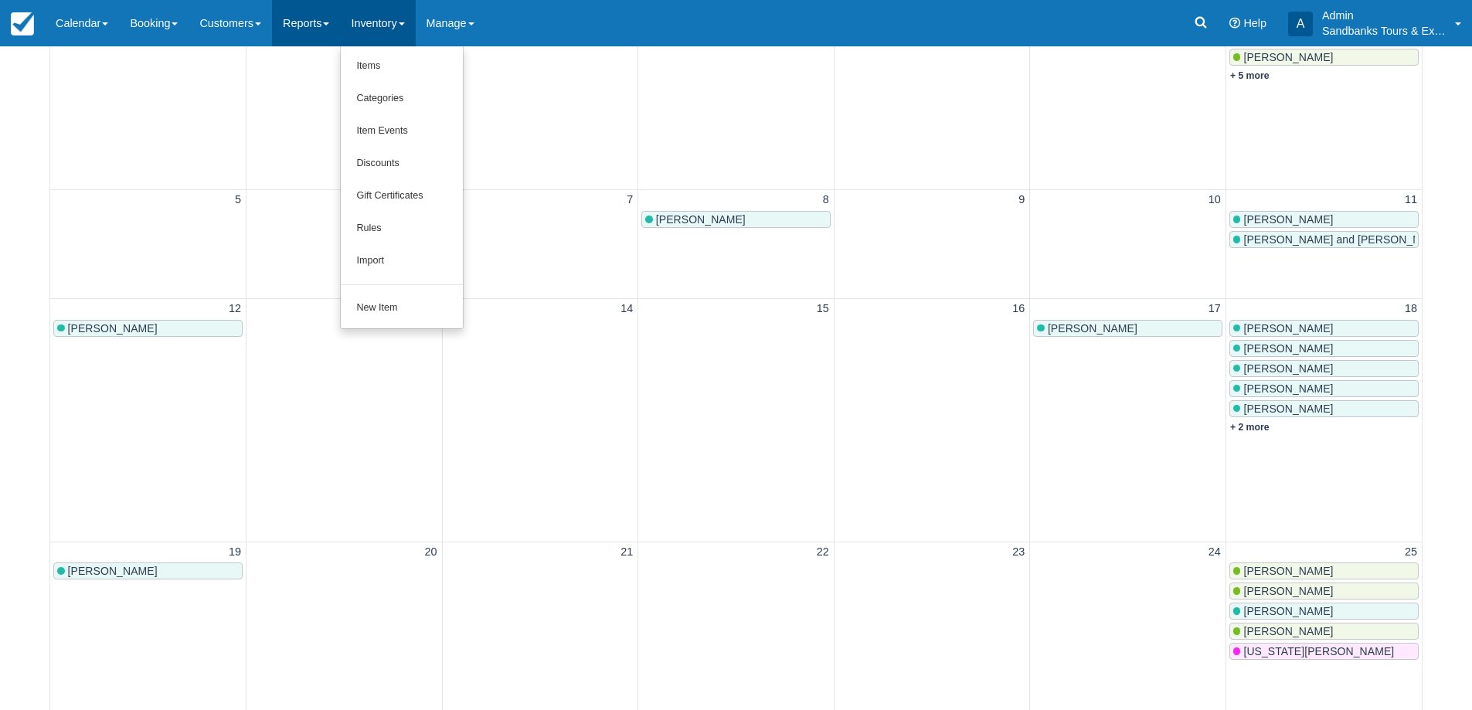
click at [334, 25] on link "Reports" at bounding box center [306, 23] width 68 height 46
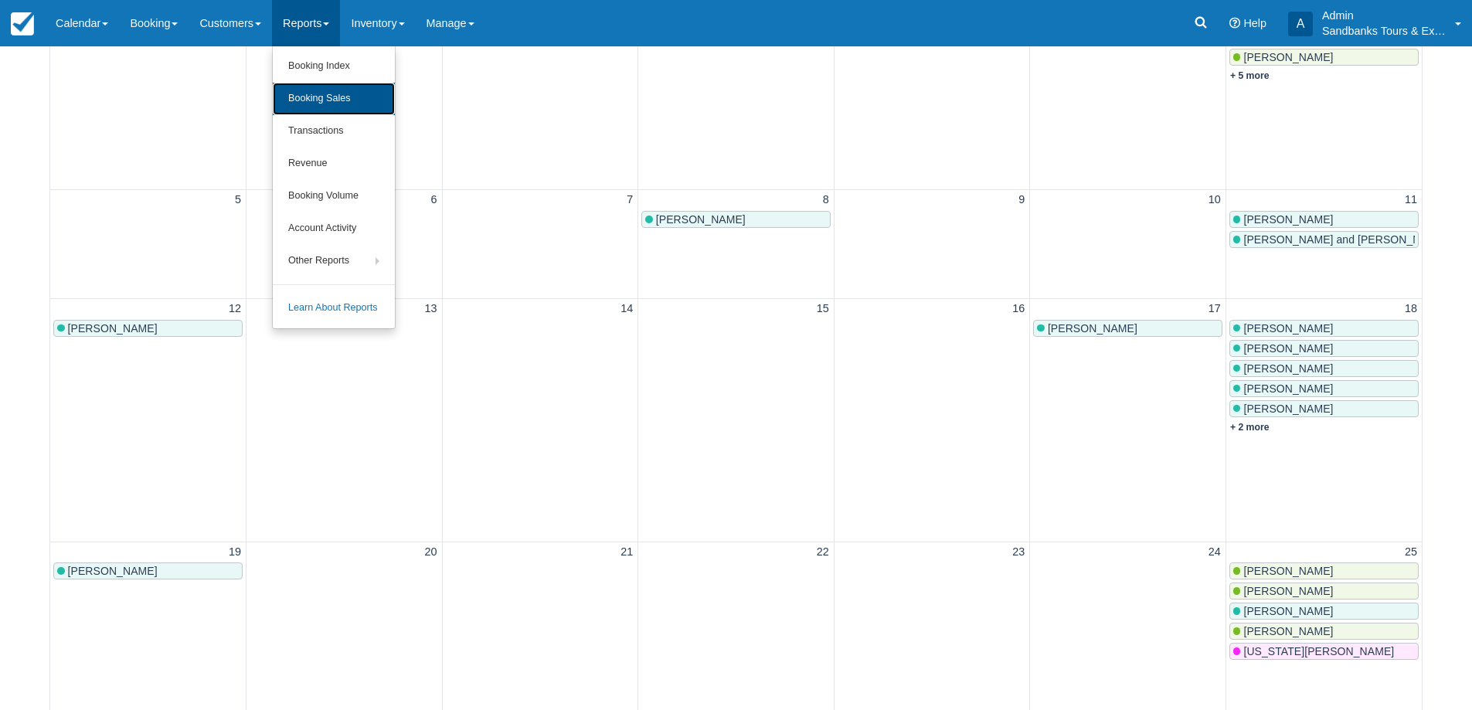
click at [346, 88] on link "Booking Sales" at bounding box center [334, 99] width 122 height 32
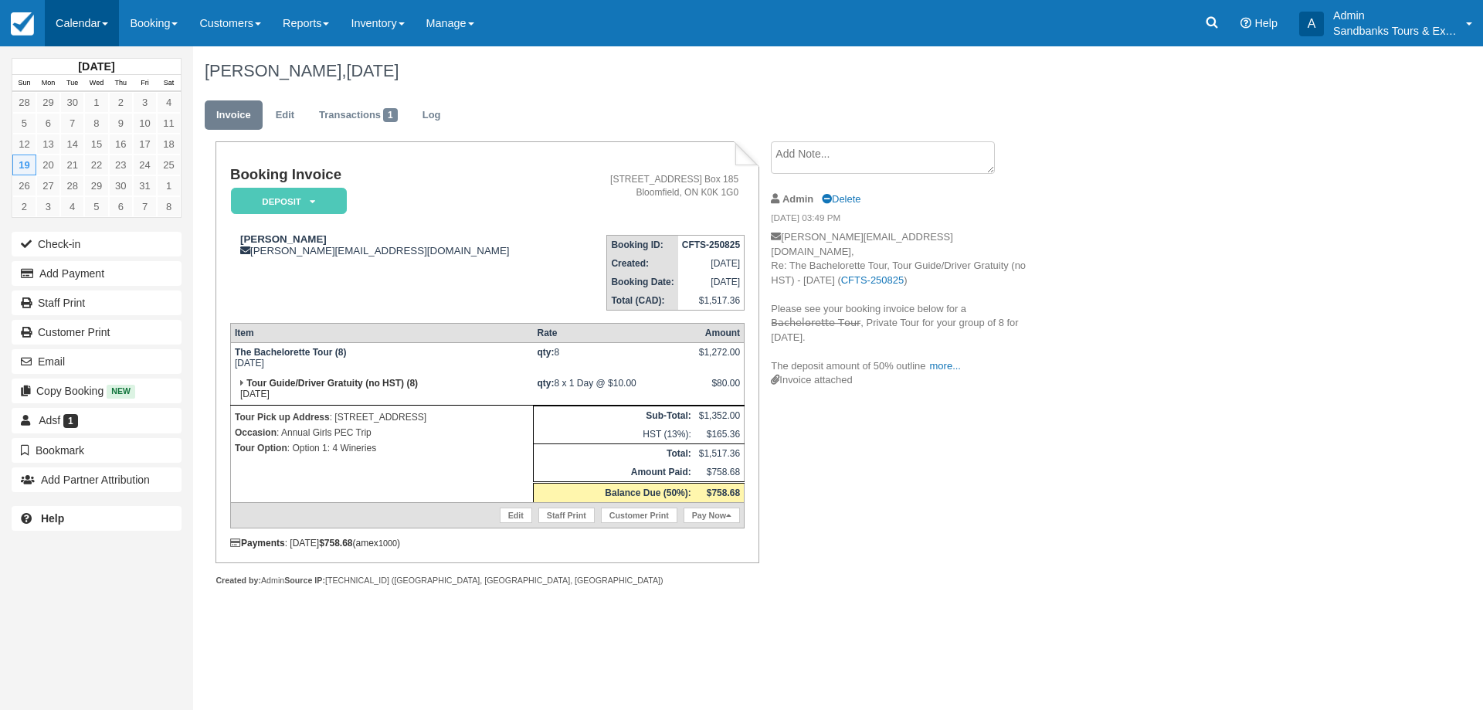
click at [89, 15] on link "Calendar" at bounding box center [82, 23] width 74 height 46
click at [96, 62] on link "Booking" at bounding box center [107, 66] width 122 height 32
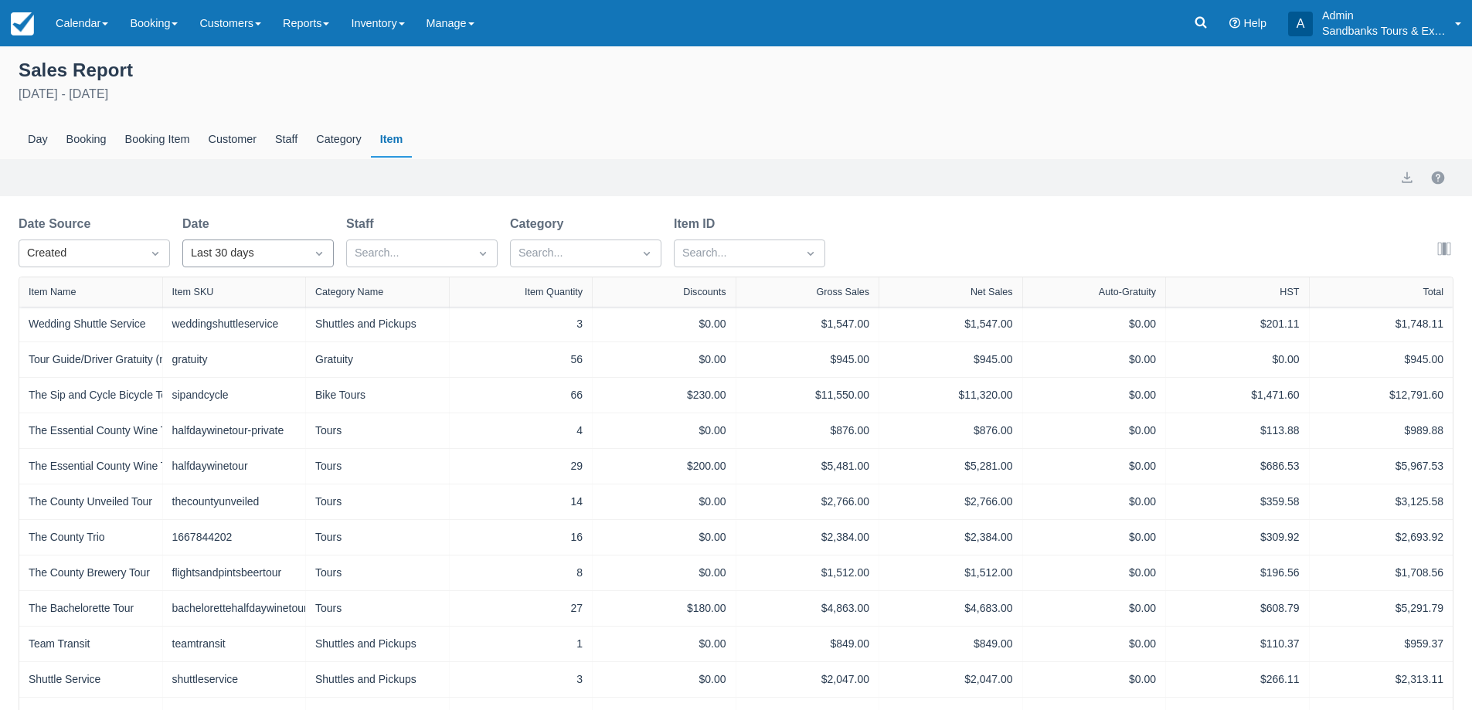
click at [265, 256] on div "Last 30 days" at bounding box center [244, 253] width 107 height 17
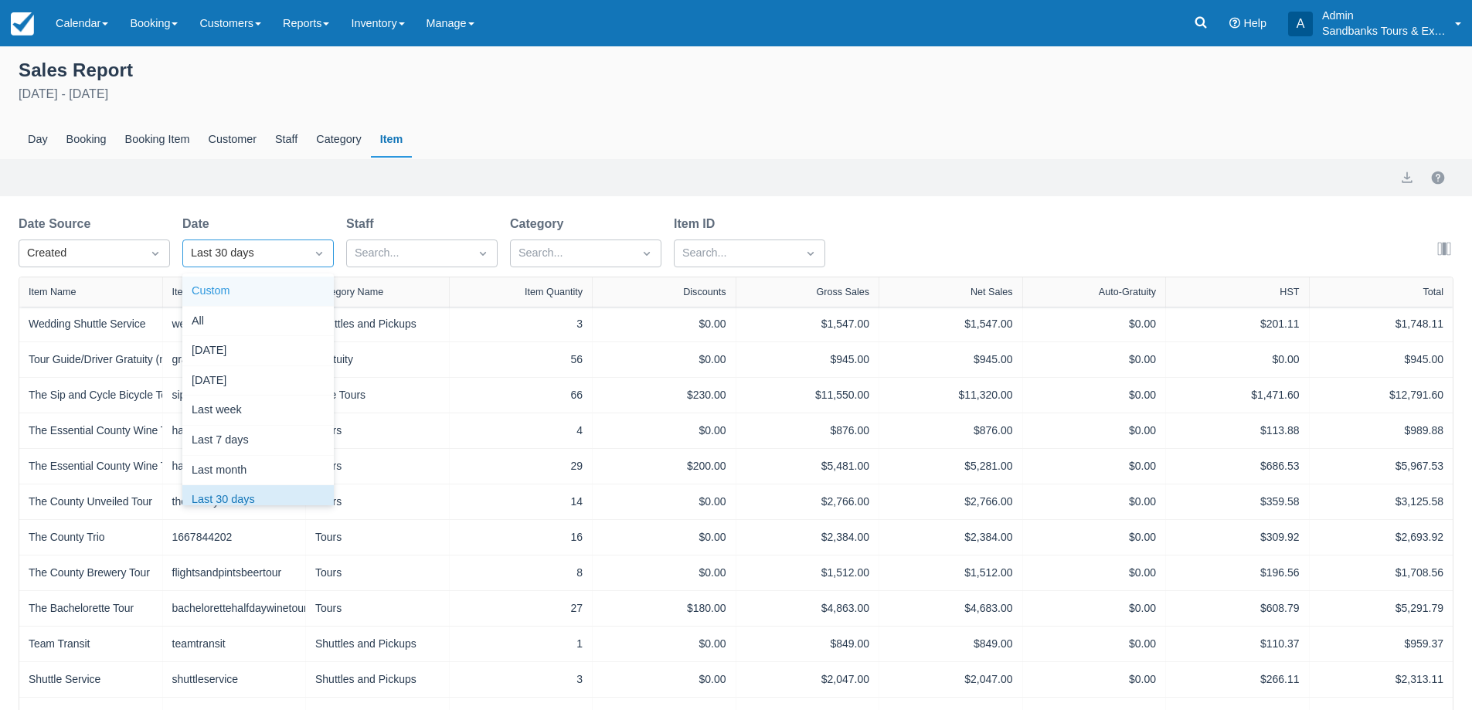
click at [229, 280] on div "Custom" at bounding box center [257, 292] width 151 height 30
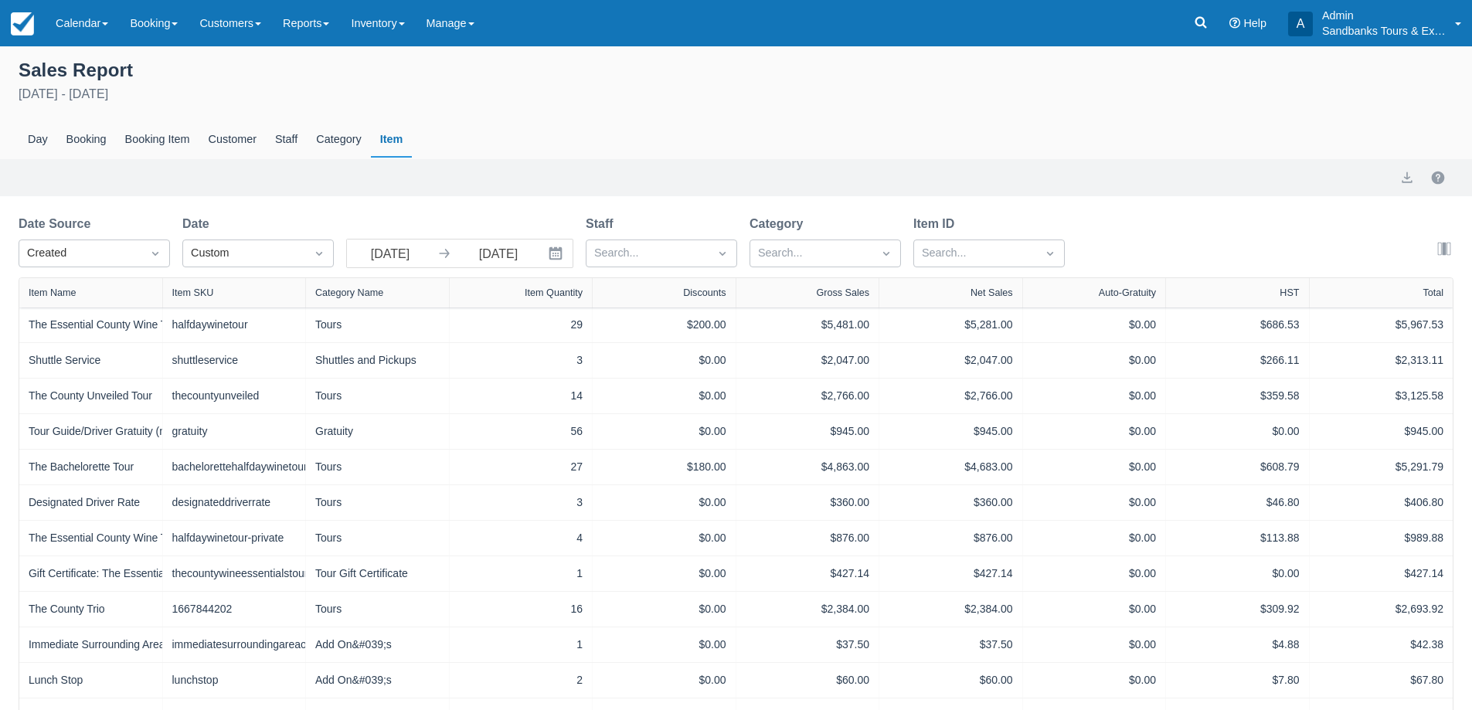
click at [559, 256] on icon "Interact with the calendar and add the check-in date for your trip." at bounding box center [555, 253] width 15 height 15
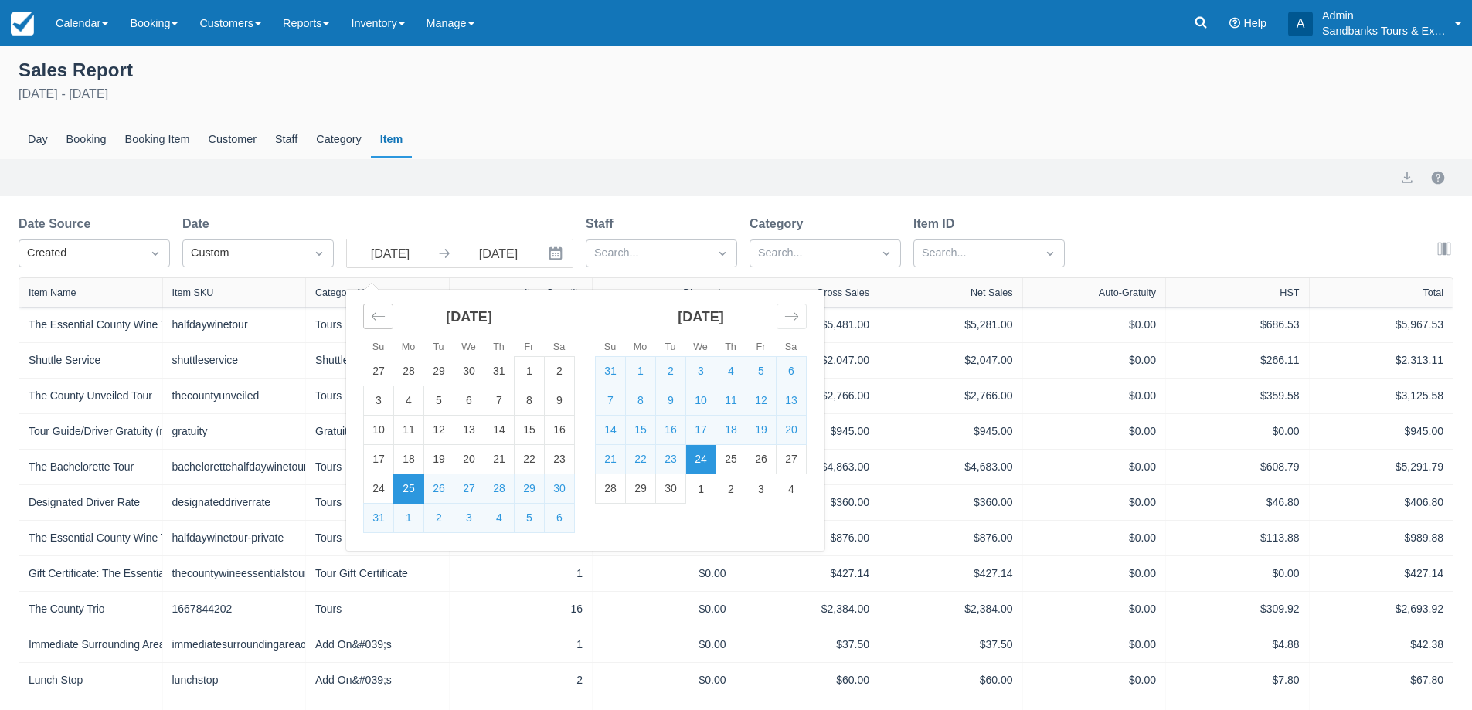
click at [387, 321] on div "Move backward to switch to the previous month." at bounding box center [378, 316] width 30 height 25
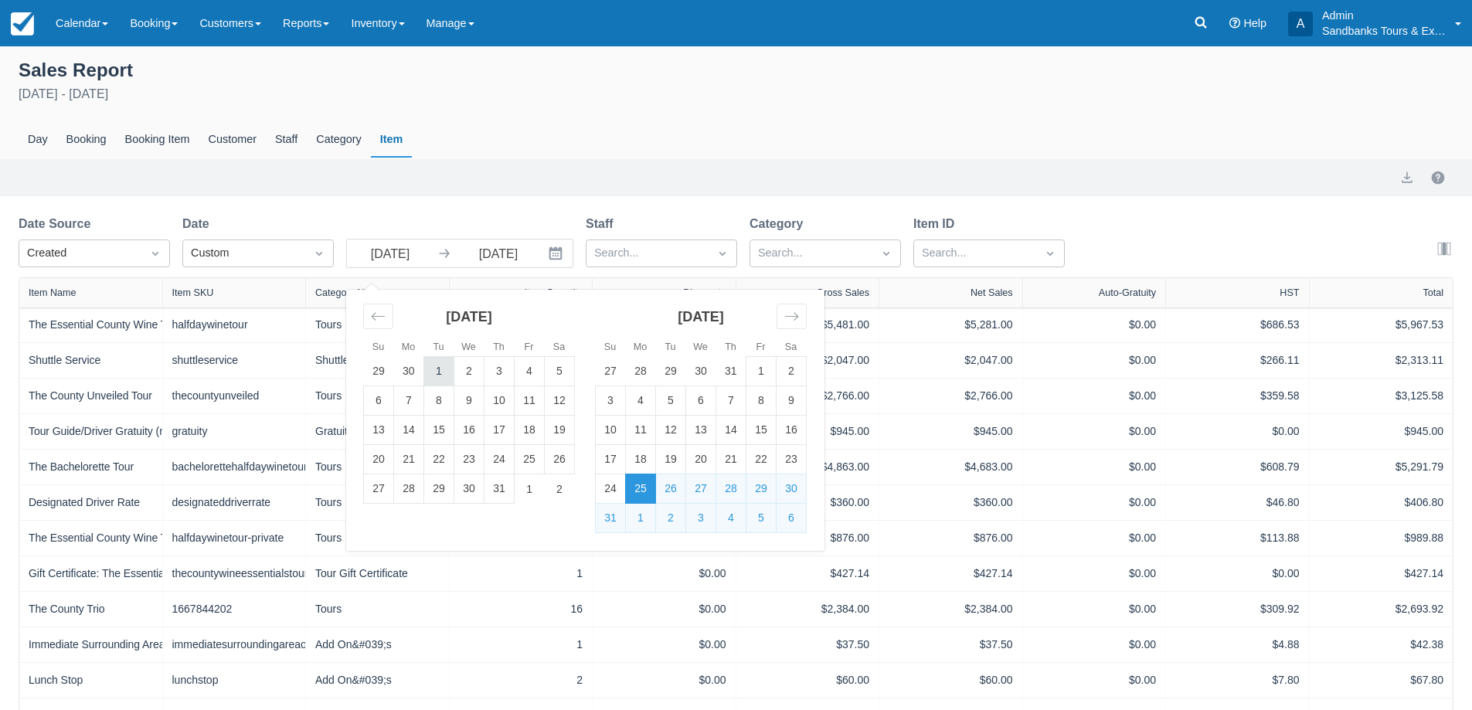
click at [448, 372] on td "1" at bounding box center [439, 371] width 30 height 29
type input "[DATE]"
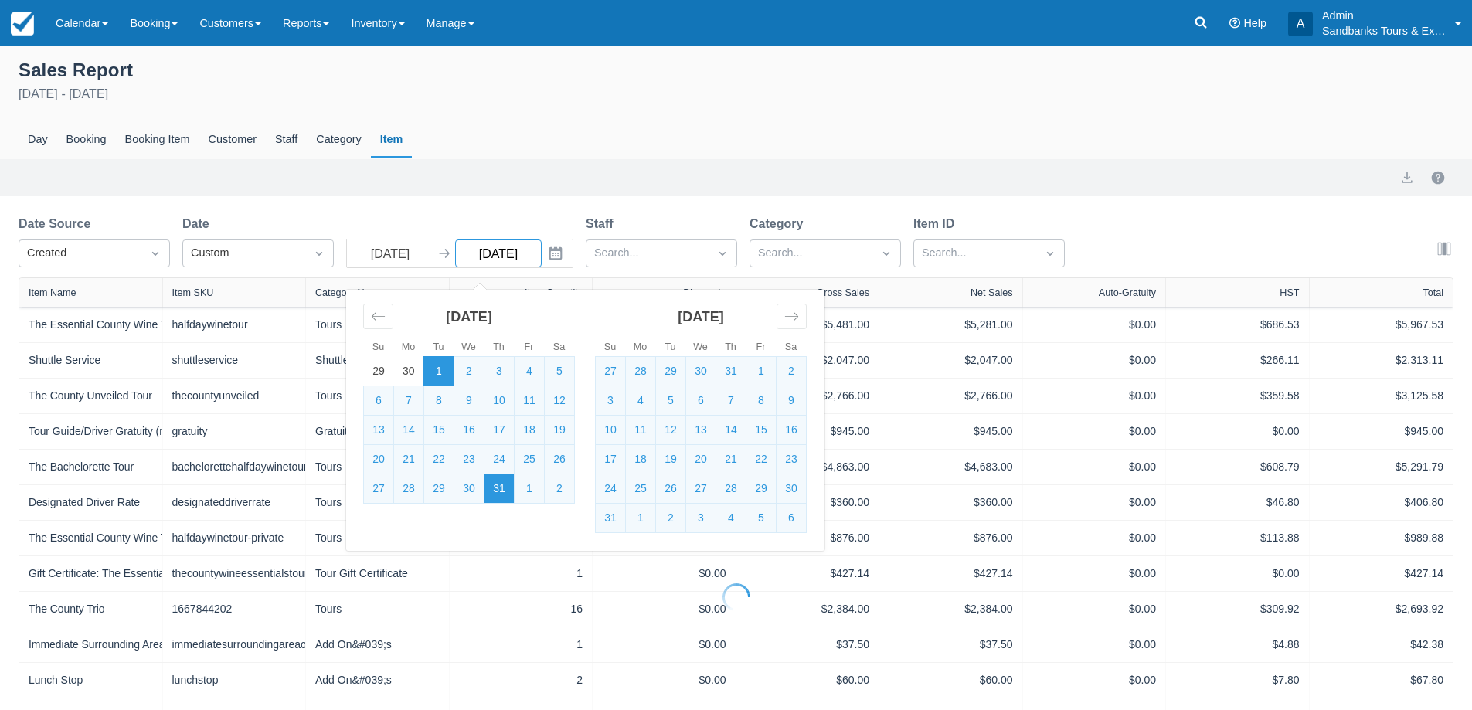
select select "20"
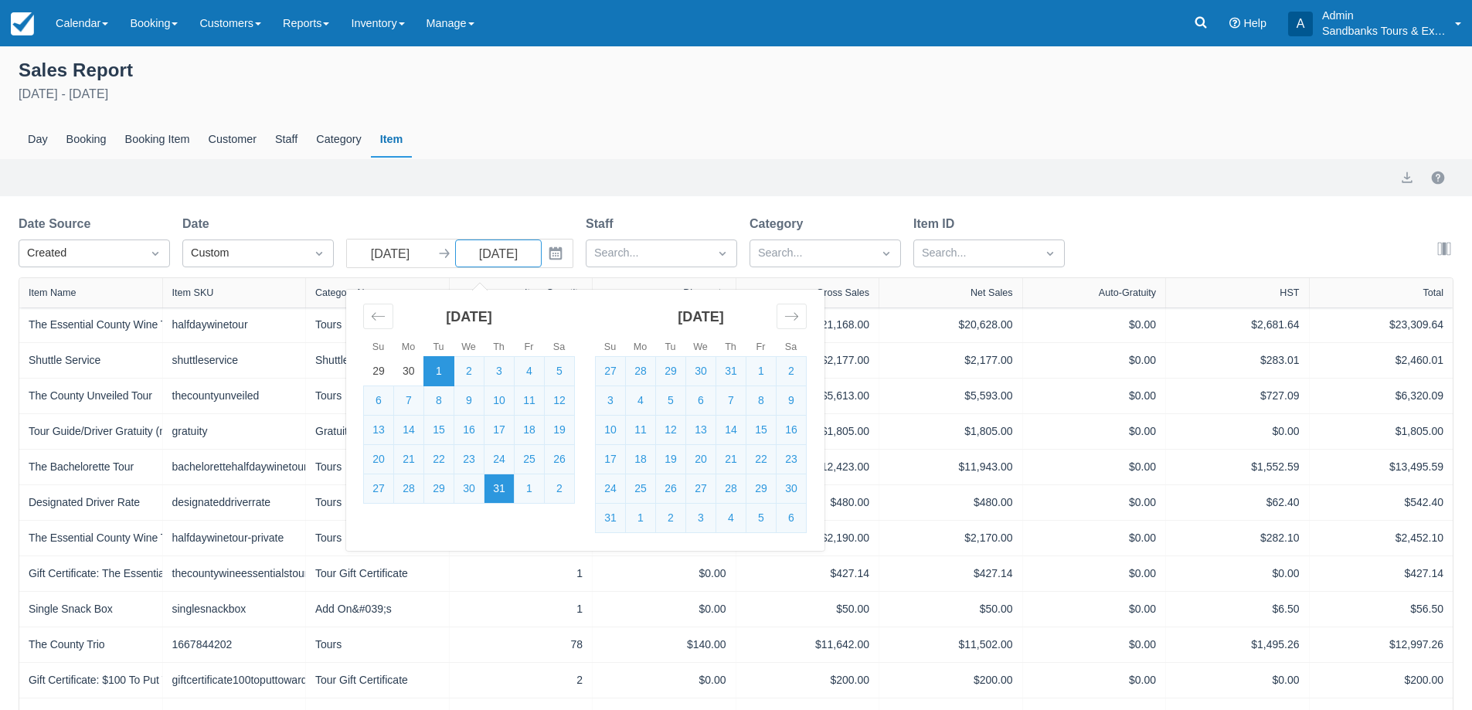
click at [496, 497] on td "31" at bounding box center [499, 488] width 30 height 29
type input "07/31/25"
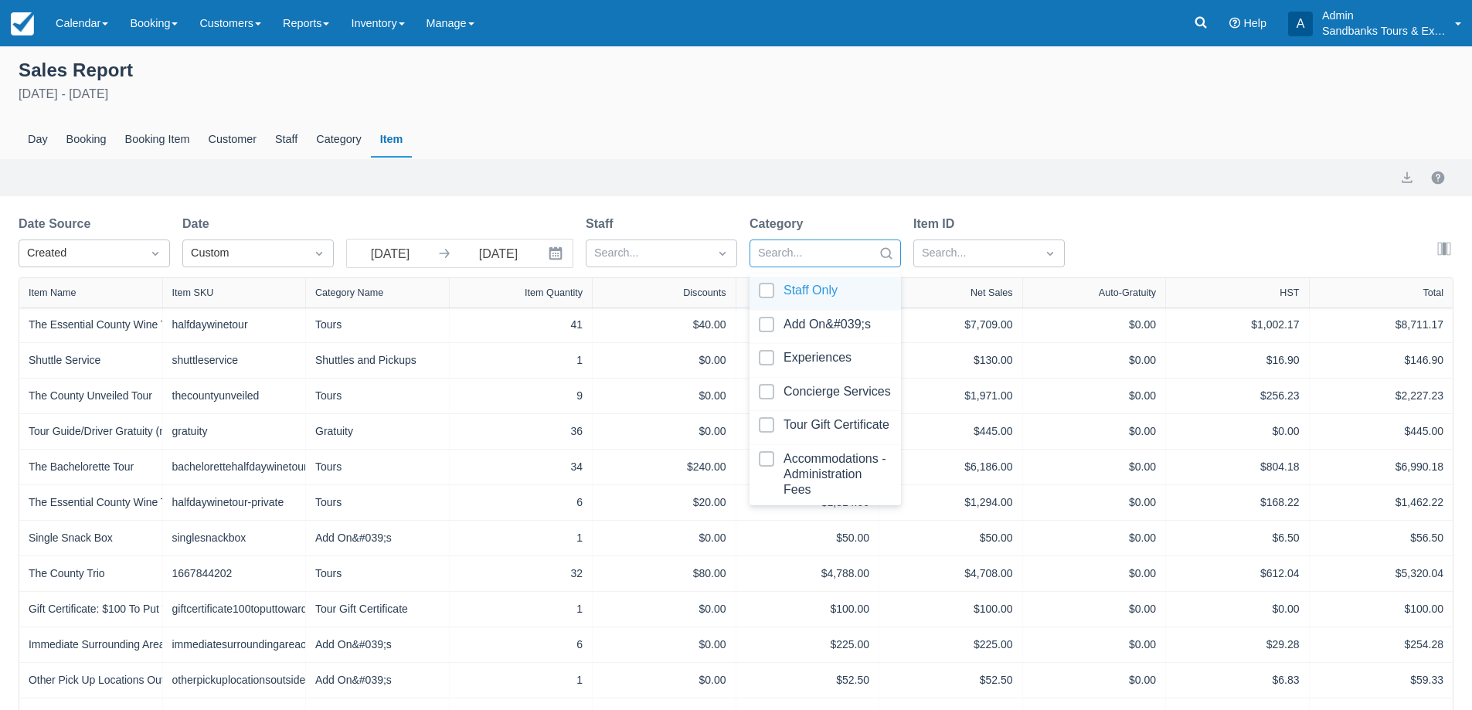
click at [778, 256] on div at bounding box center [811, 253] width 107 height 20
click at [965, 253] on div at bounding box center [975, 253] width 107 height 20
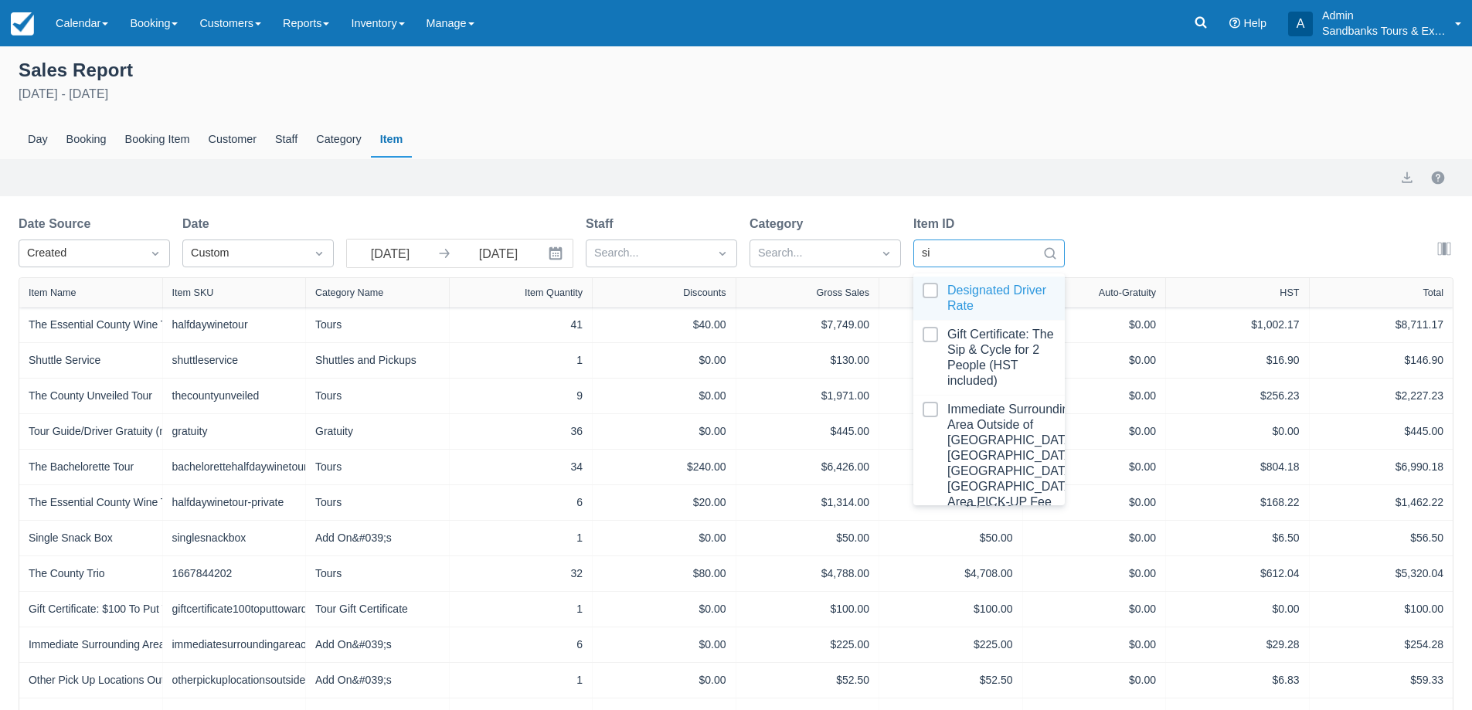
type input "sip"
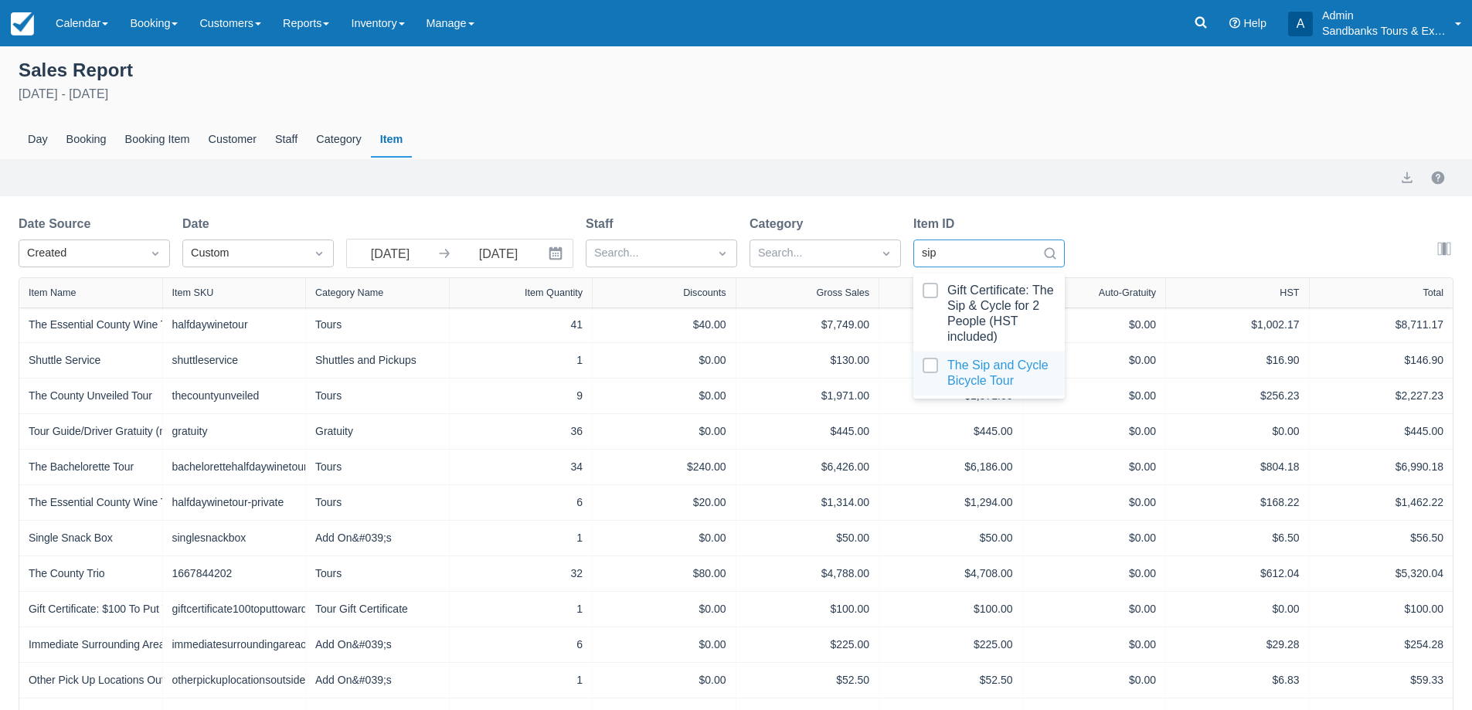
click at [976, 377] on div at bounding box center [988, 373] width 133 height 31
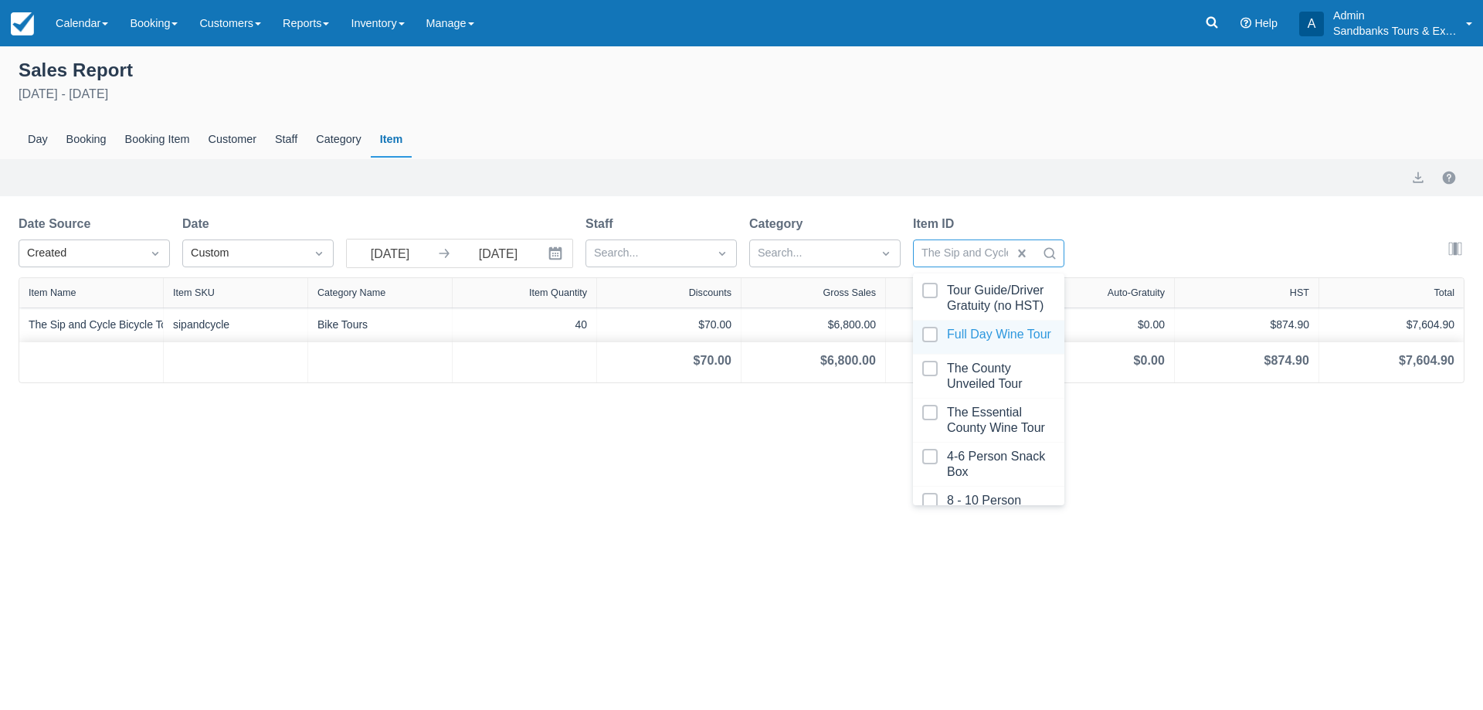
click at [681, 124] on div "Day Booking Booking Item Customer Staff Category Item" at bounding box center [742, 140] width 1446 height 36
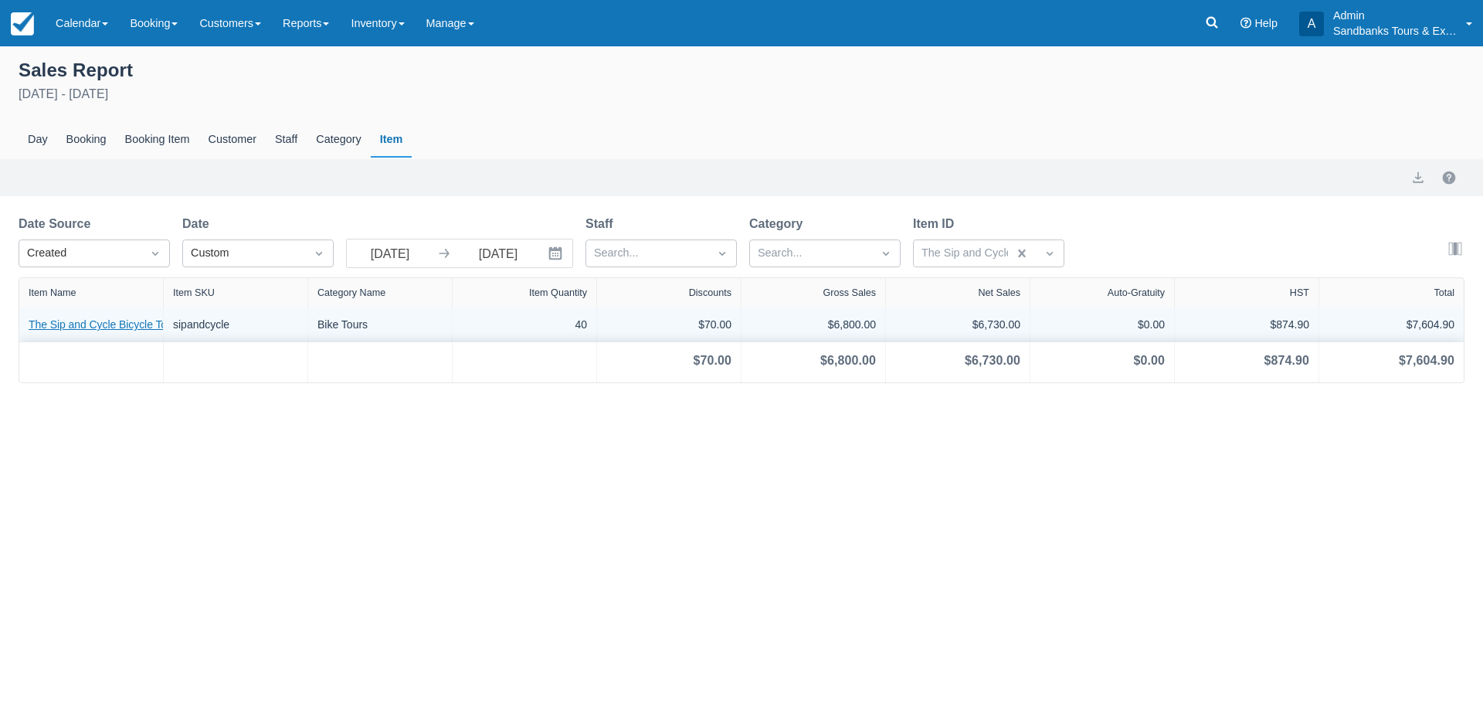
click at [130, 324] on link "The Sip and Cycle Bicycle Tour" at bounding box center [103, 325] width 148 height 16
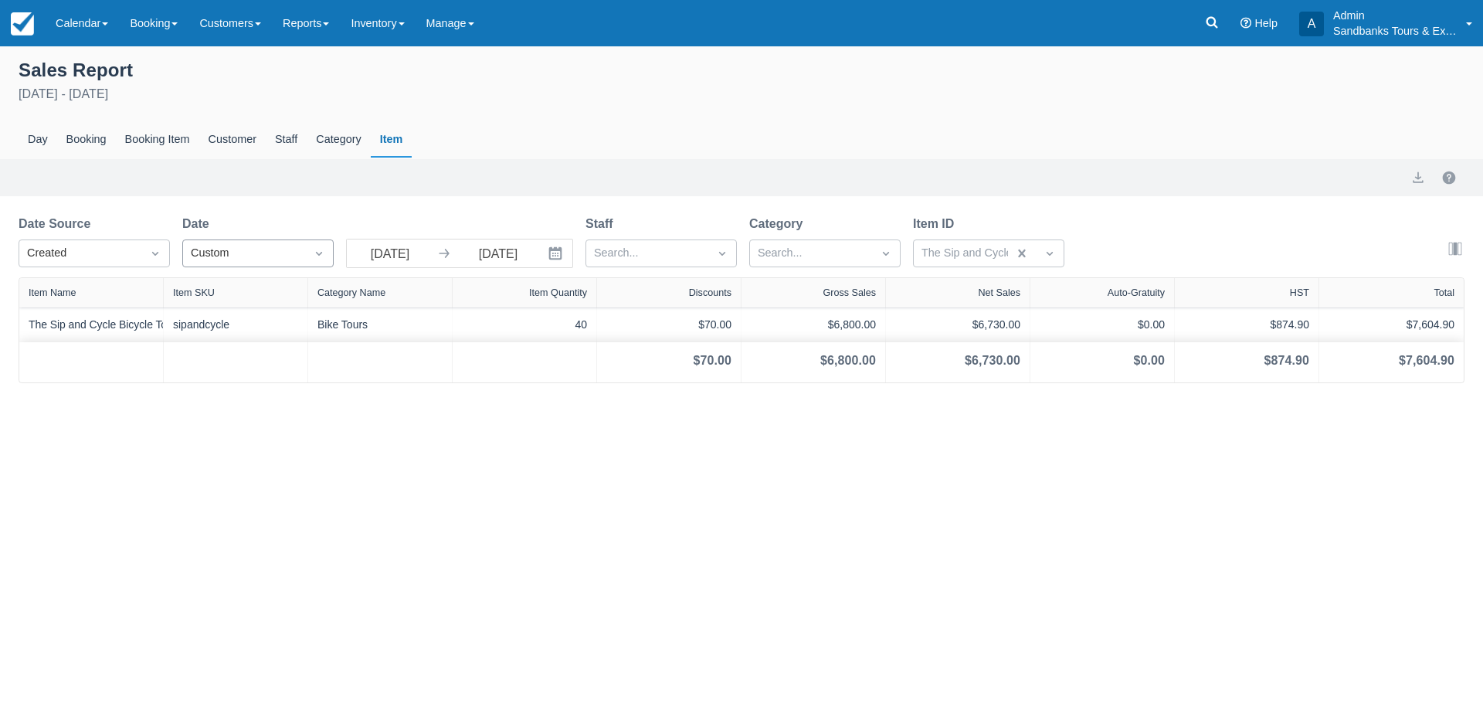
click at [281, 256] on div "Custom" at bounding box center [244, 253] width 107 height 17
click at [258, 183] on div "Export" at bounding box center [742, 177] width 1446 height 19
click at [94, 141] on div "Booking" at bounding box center [86, 140] width 59 height 36
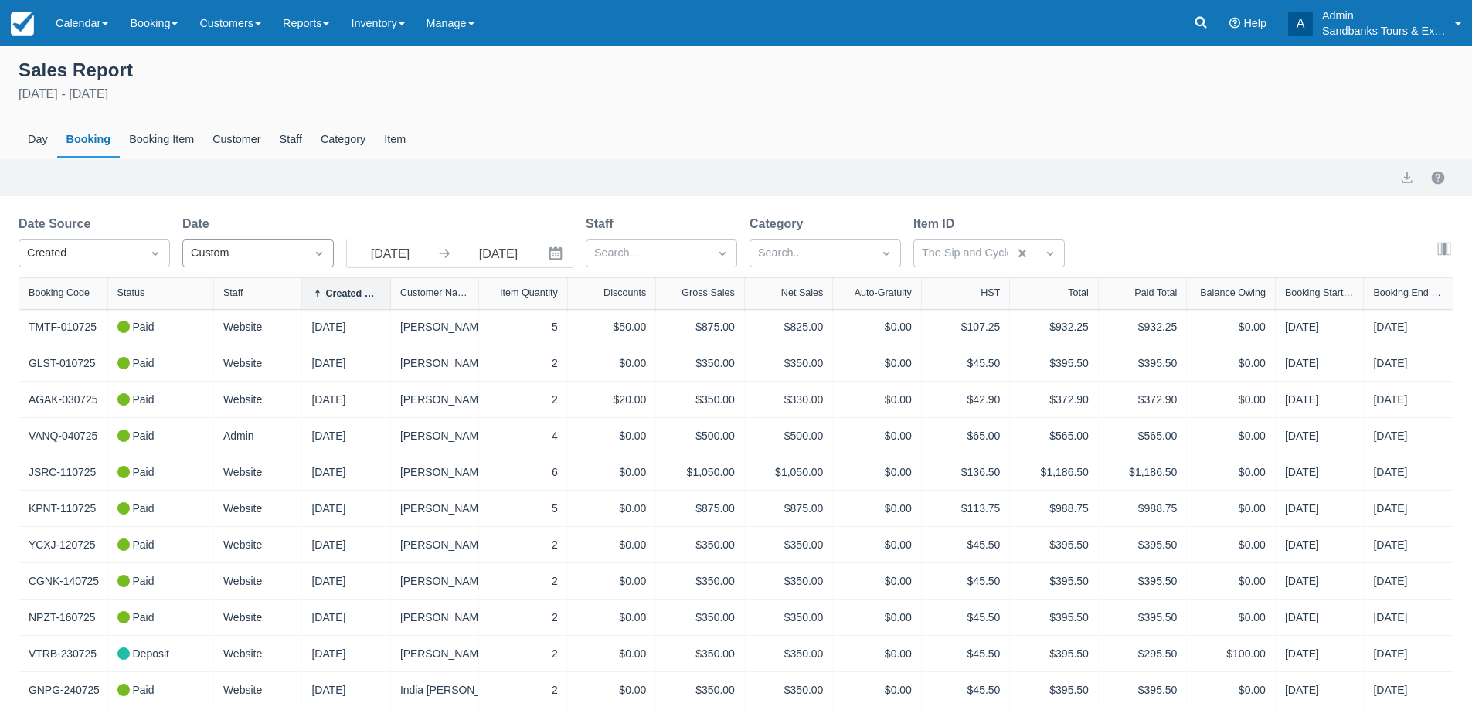
click at [254, 259] on div "Custom" at bounding box center [244, 253] width 107 height 17
click at [121, 242] on div "Created" at bounding box center [80, 253] width 122 height 25
click at [60, 345] on div "End" at bounding box center [94, 351] width 151 height 30
click at [478, 180] on div "Export" at bounding box center [736, 177] width 1434 height 19
click at [412, 258] on input "07/01/25" at bounding box center [390, 253] width 87 height 28
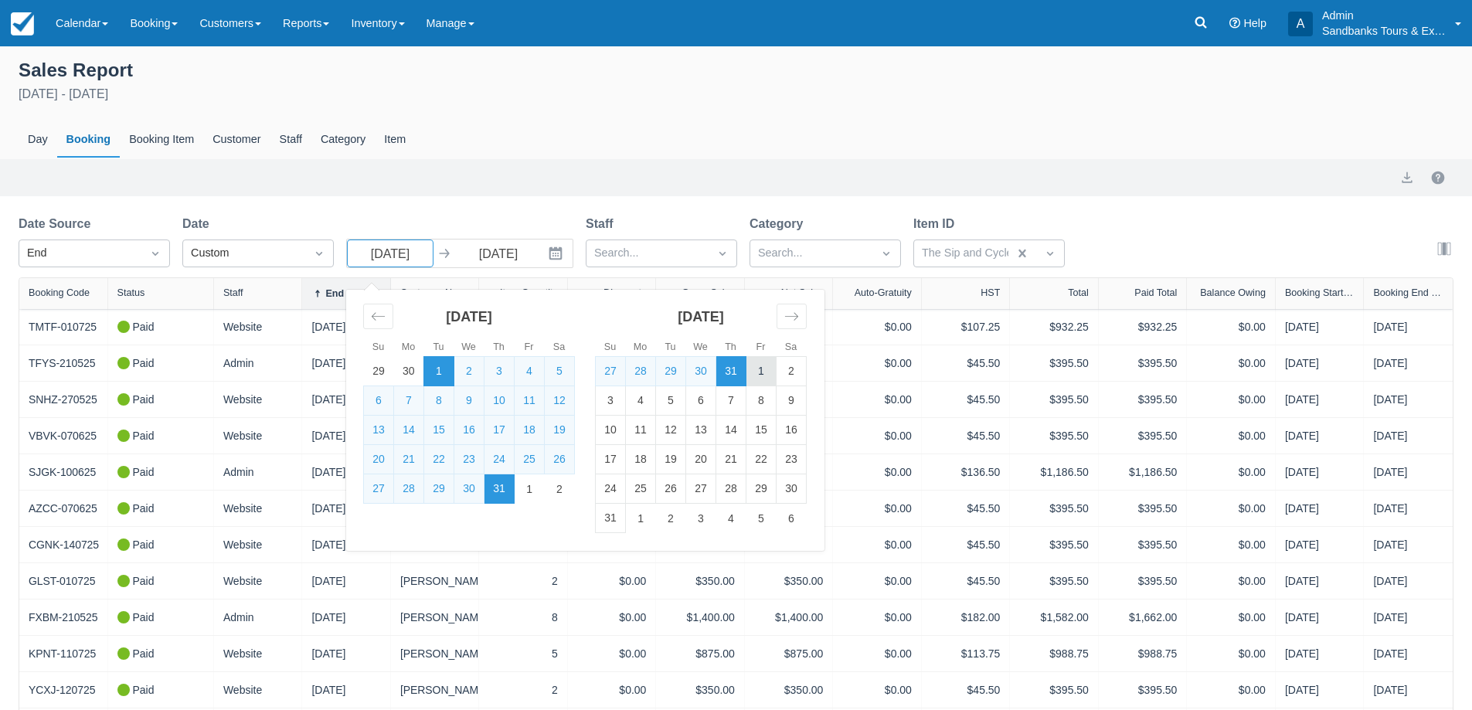
click at [753, 372] on td "1" at bounding box center [761, 371] width 30 height 29
type input "08/01/25"
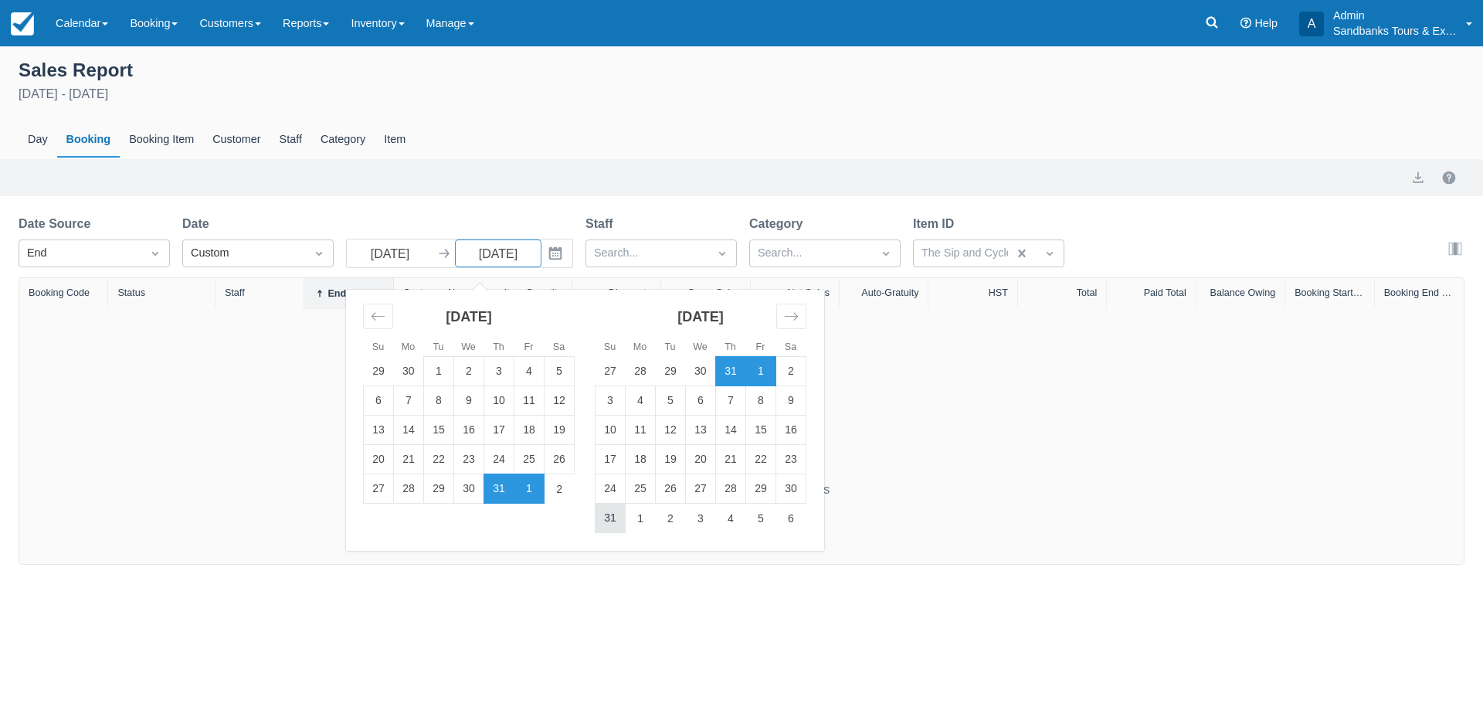
click at [615, 514] on td "31" at bounding box center [611, 518] width 30 height 29
type input "08/31/25"
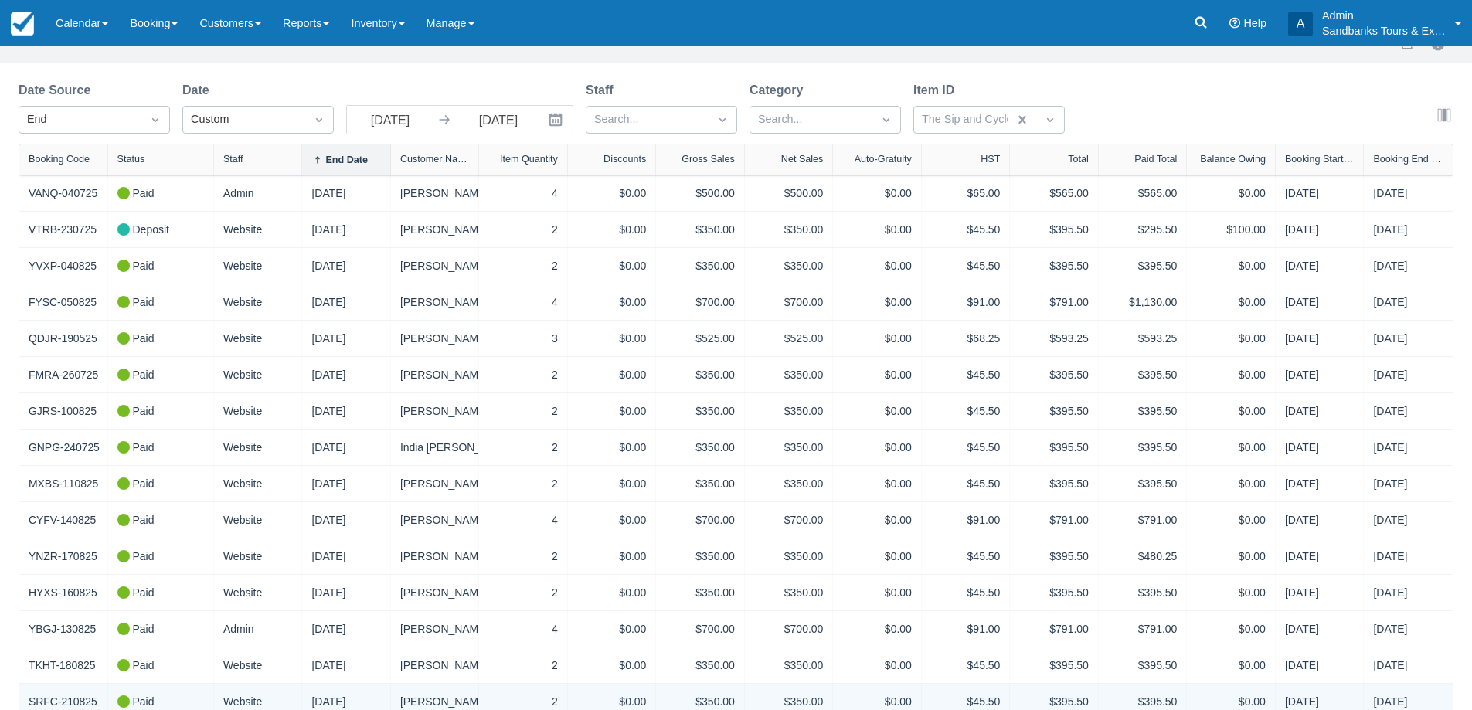
scroll to position [56, 0]
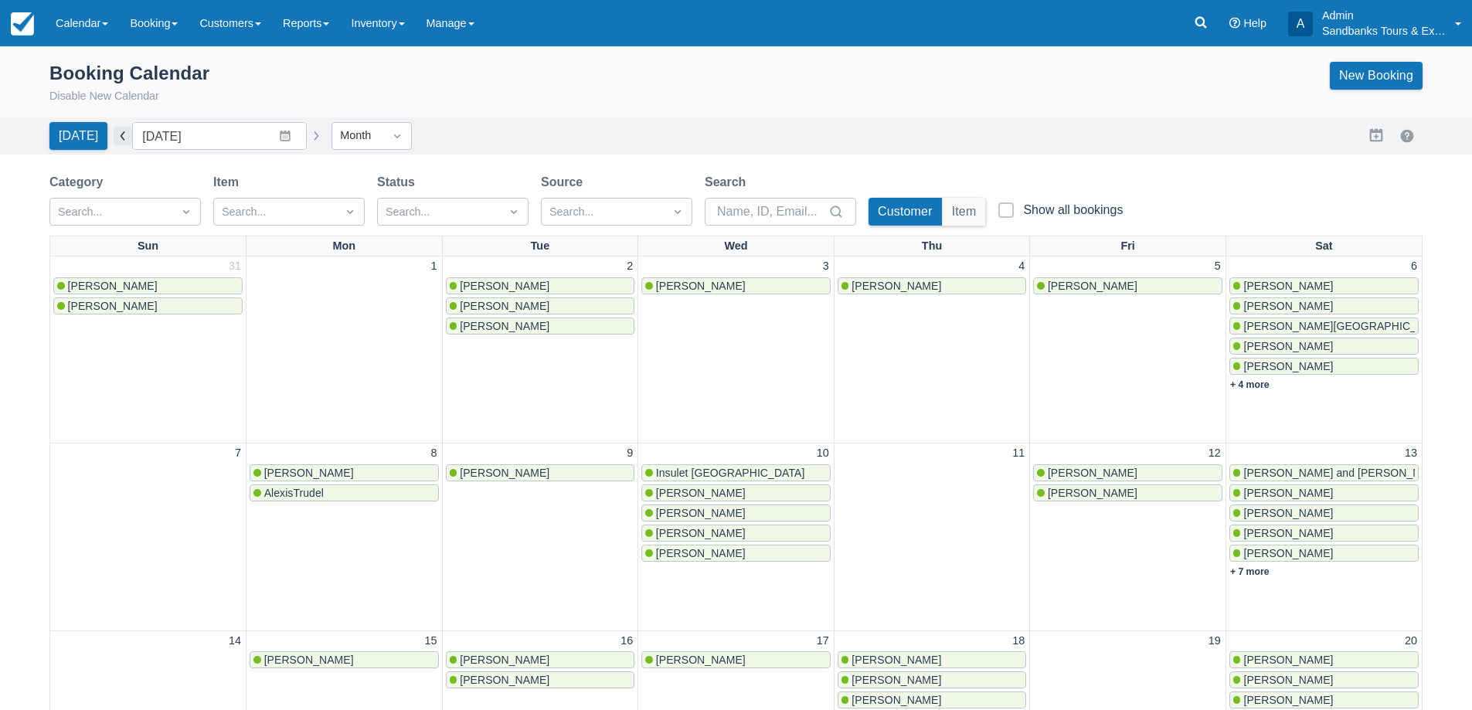
click at [114, 137] on button "button" at bounding box center [123, 136] width 19 height 19
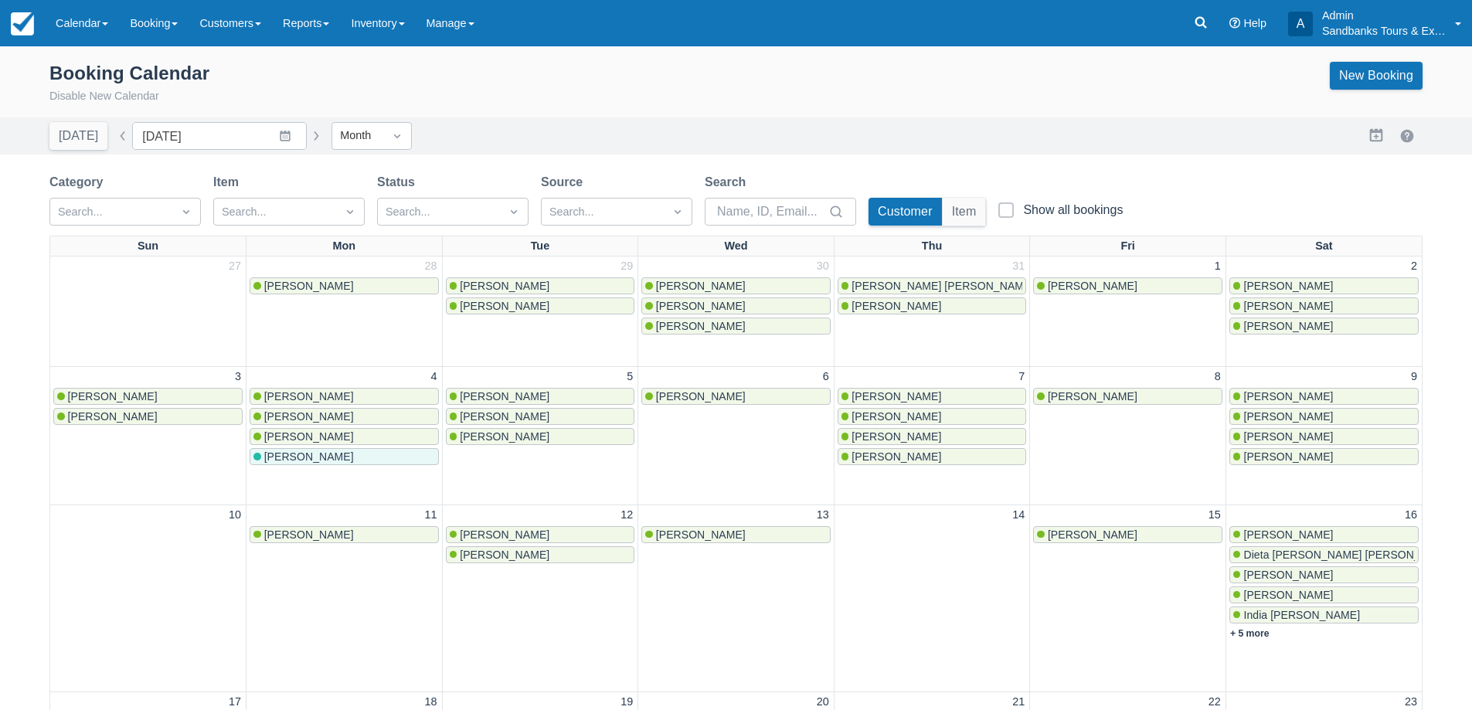
click at [114, 137] on button "button" at bounding box center [123, 136] width 19 height 19
type input "[DATE]"
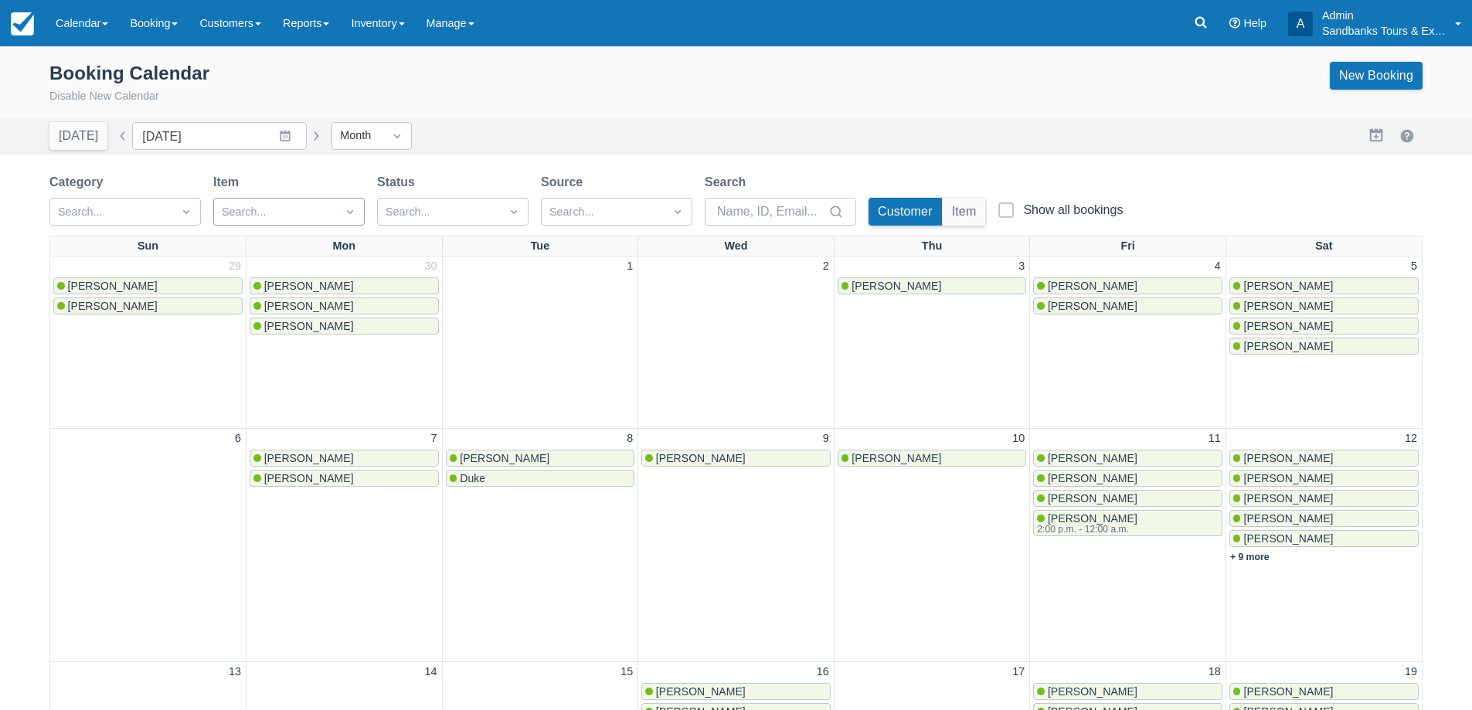
click at [278, 212] on div at bounding box center [275, 212] width 107 height 20
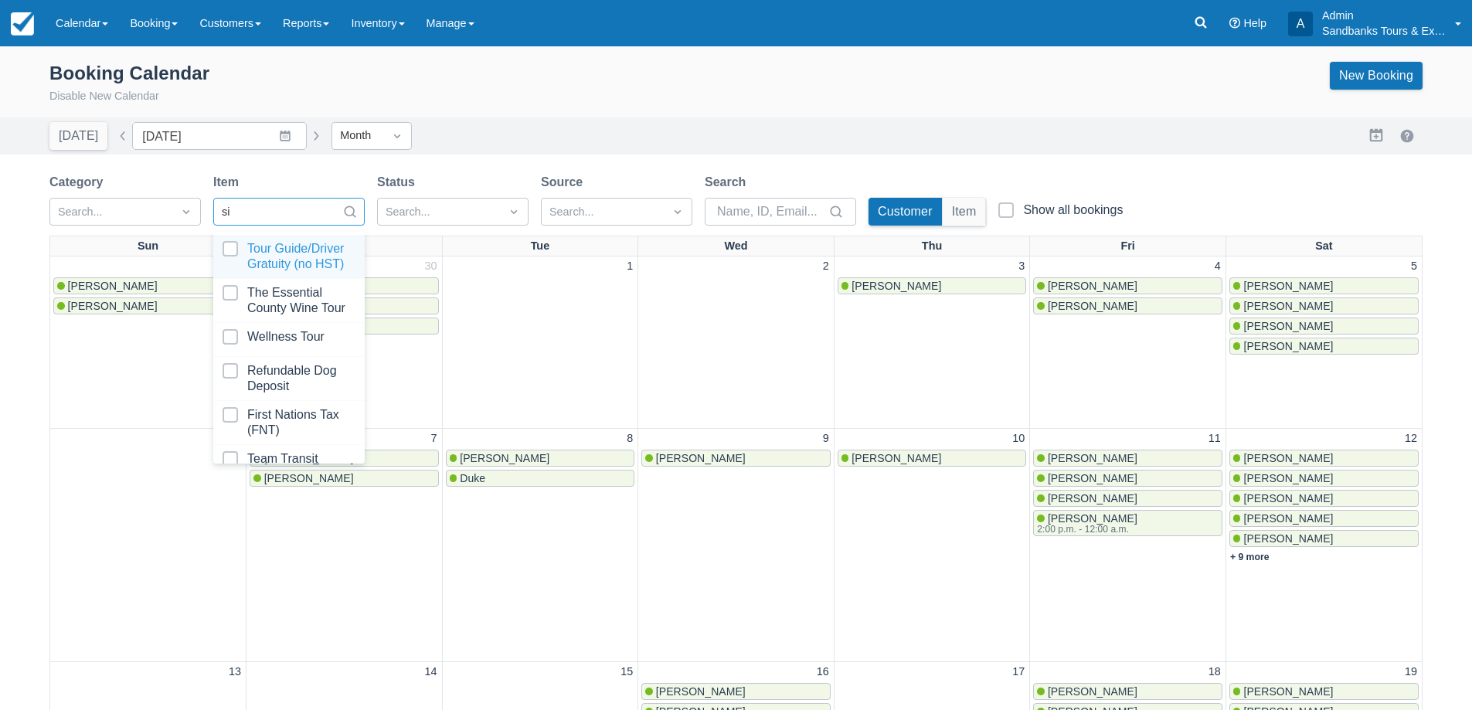
type input "sip"
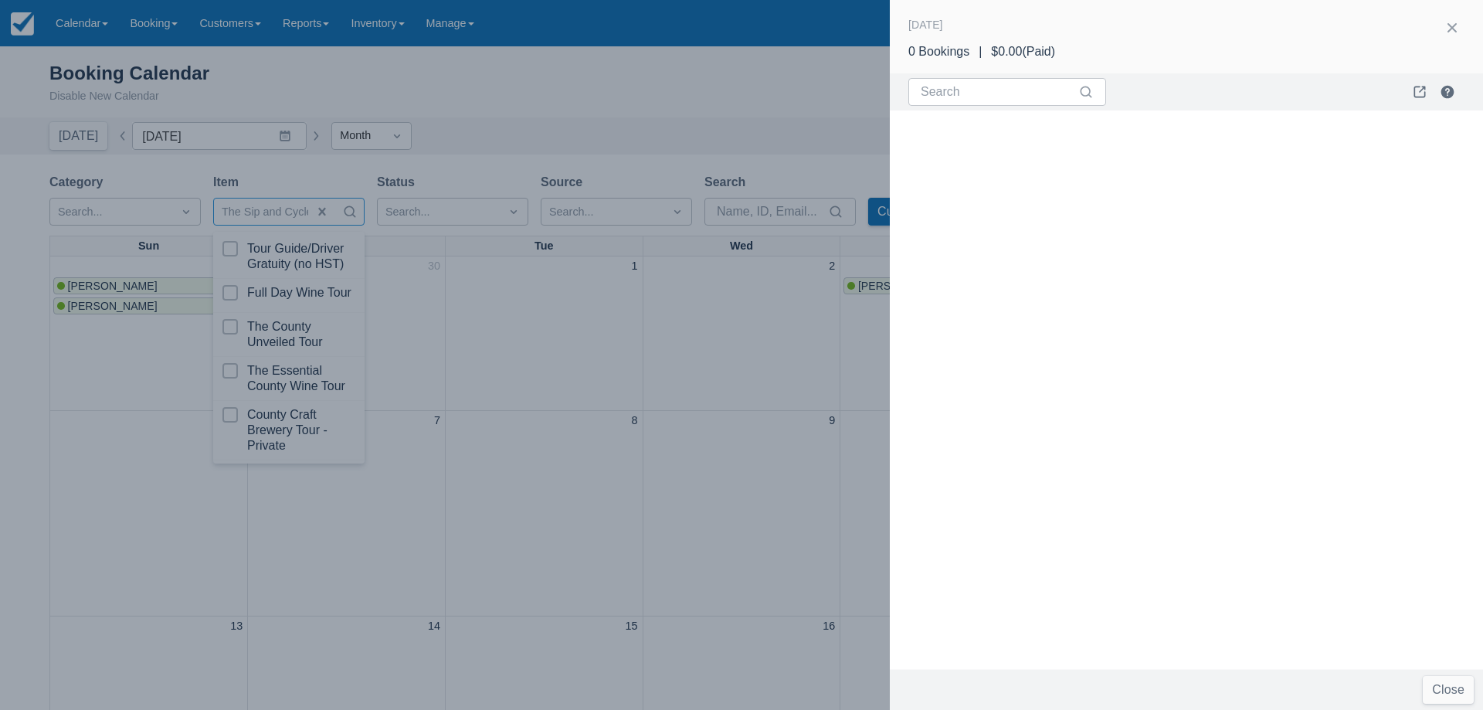
click at [640, 431] on div at bounding box center [741, 355] width 1483 height 710
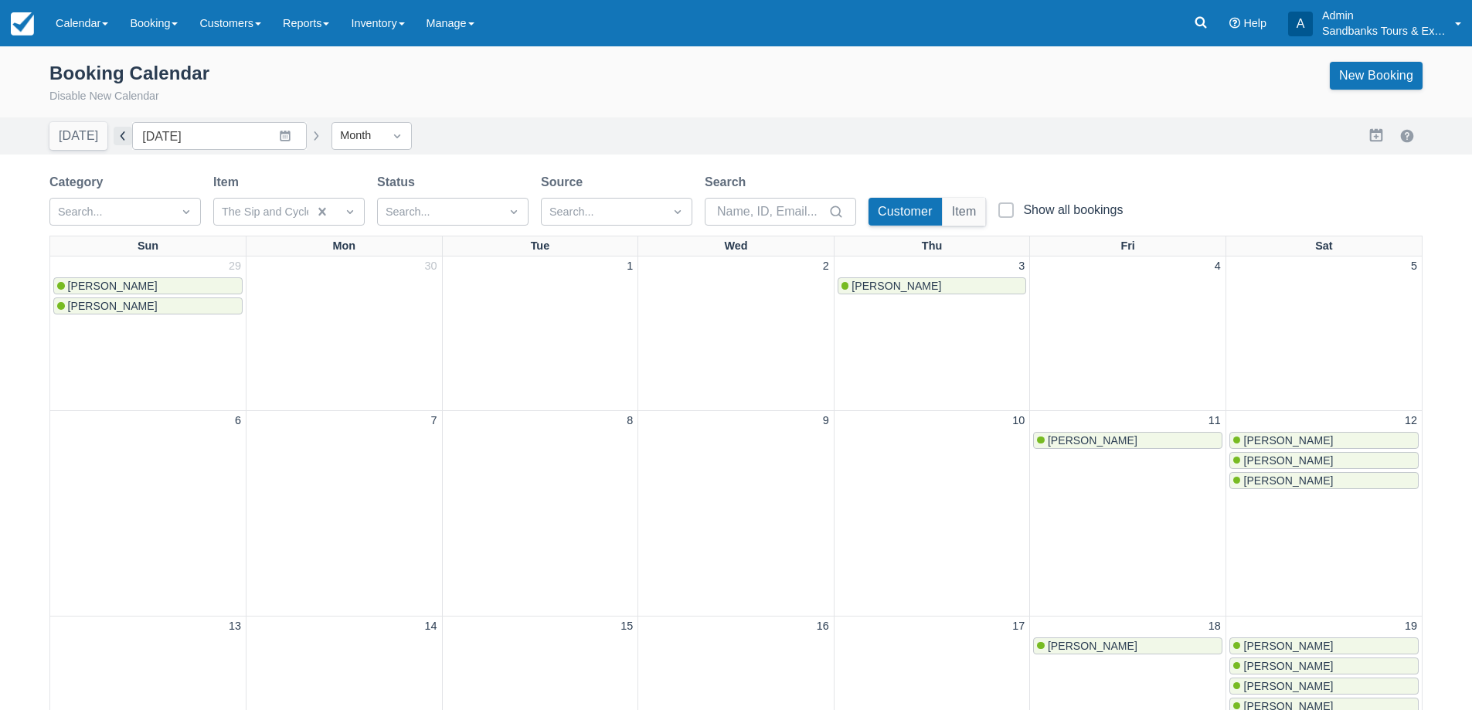
click at [114, 134] on button "button" at bounding box center [123, 136] width 19 height 19
type input "[DATE]"
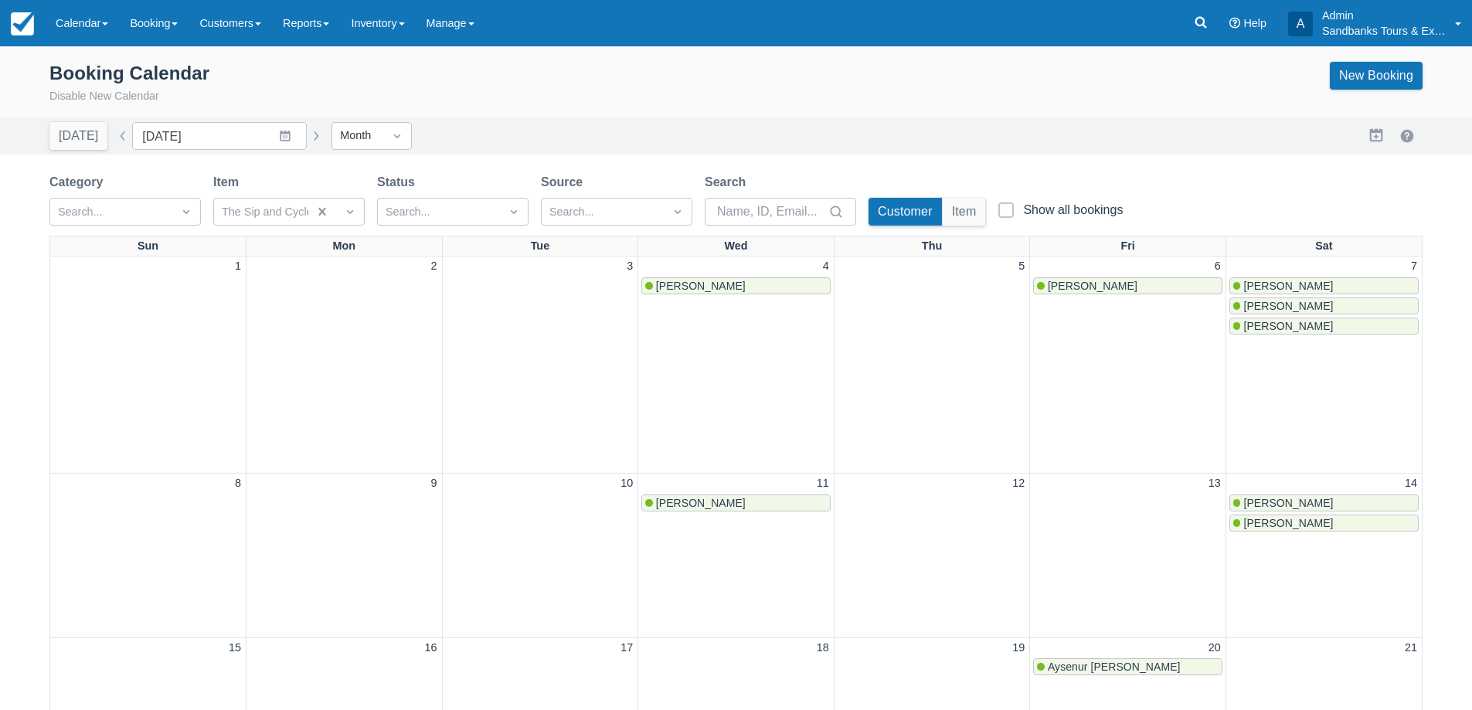
click at [1277, 287] on span "[PERSON_NAME]" at bounding box center [1288, 286] width 90 height 12
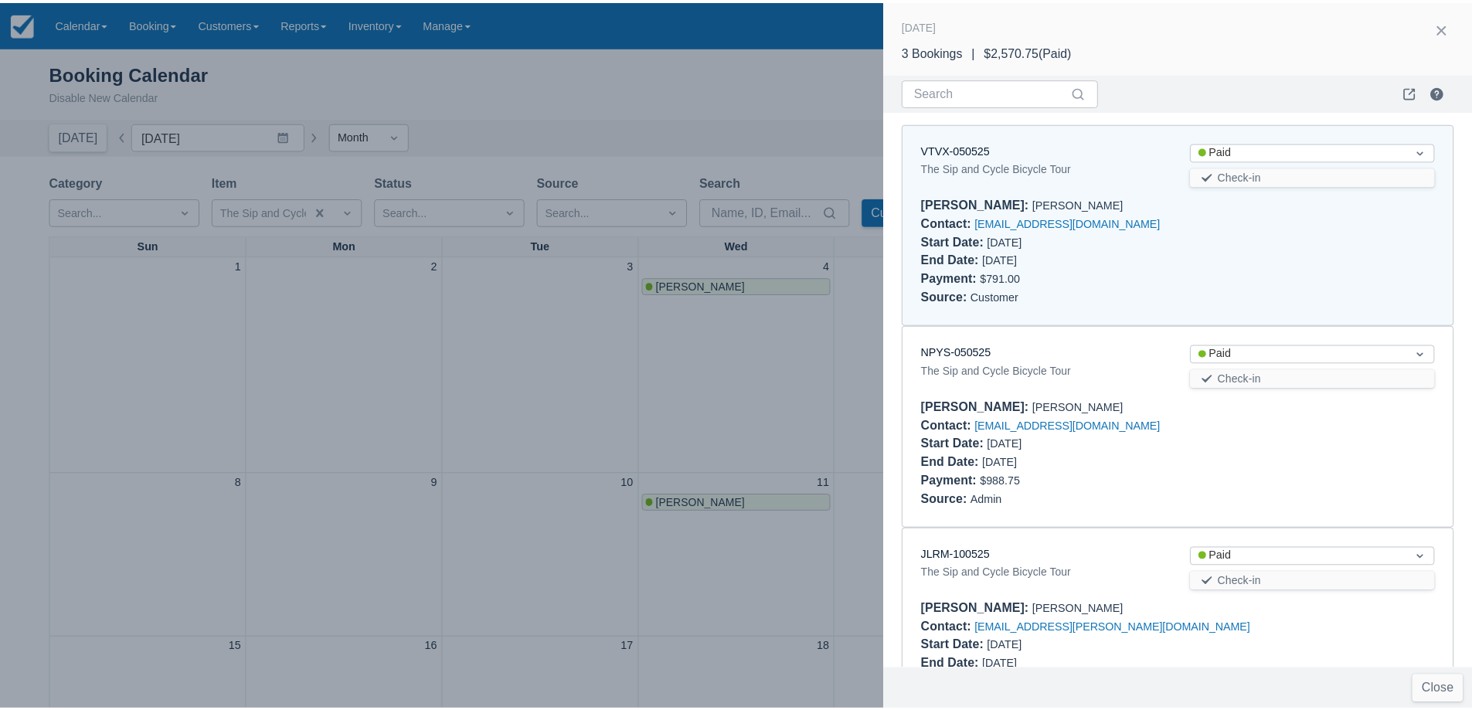
scroll to position [12, 0]
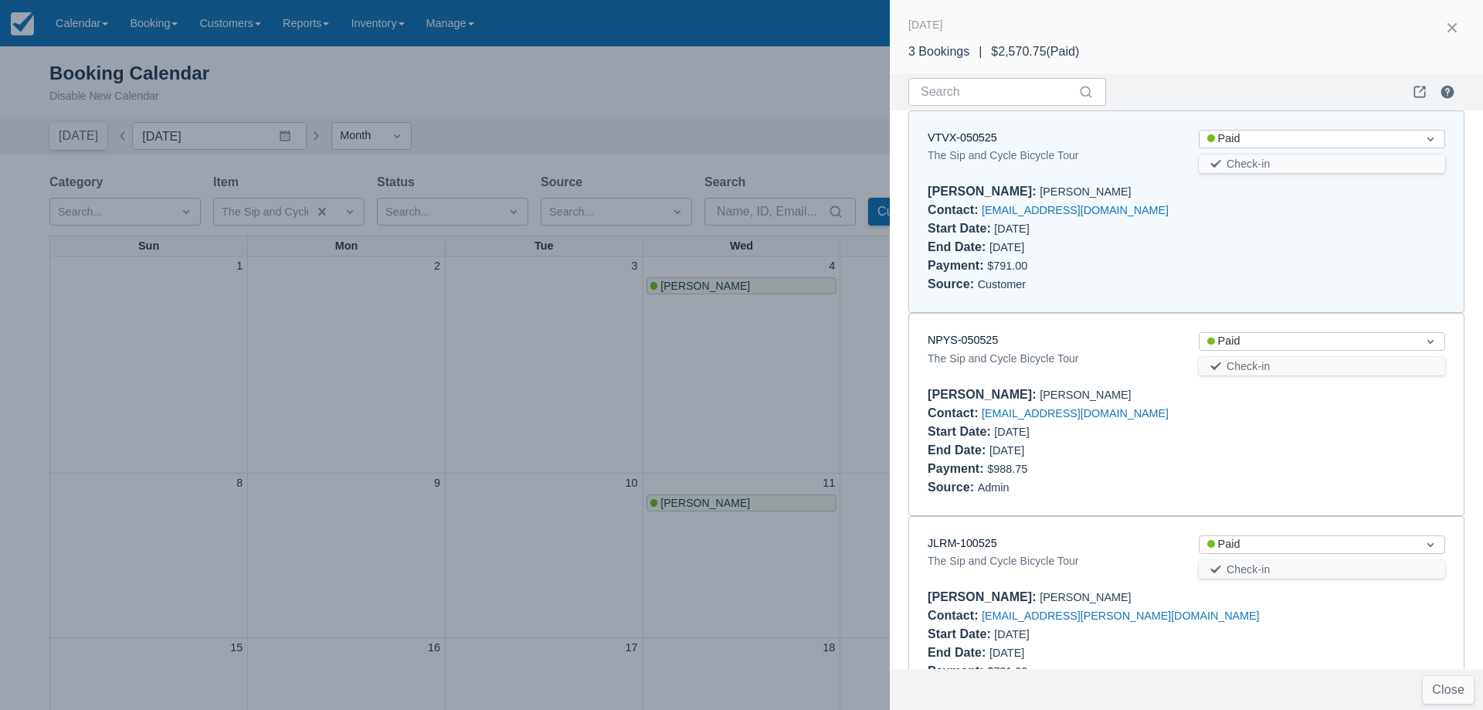
click at [684, 471] on div at bounding box center [741, 355] width 1483 height 710
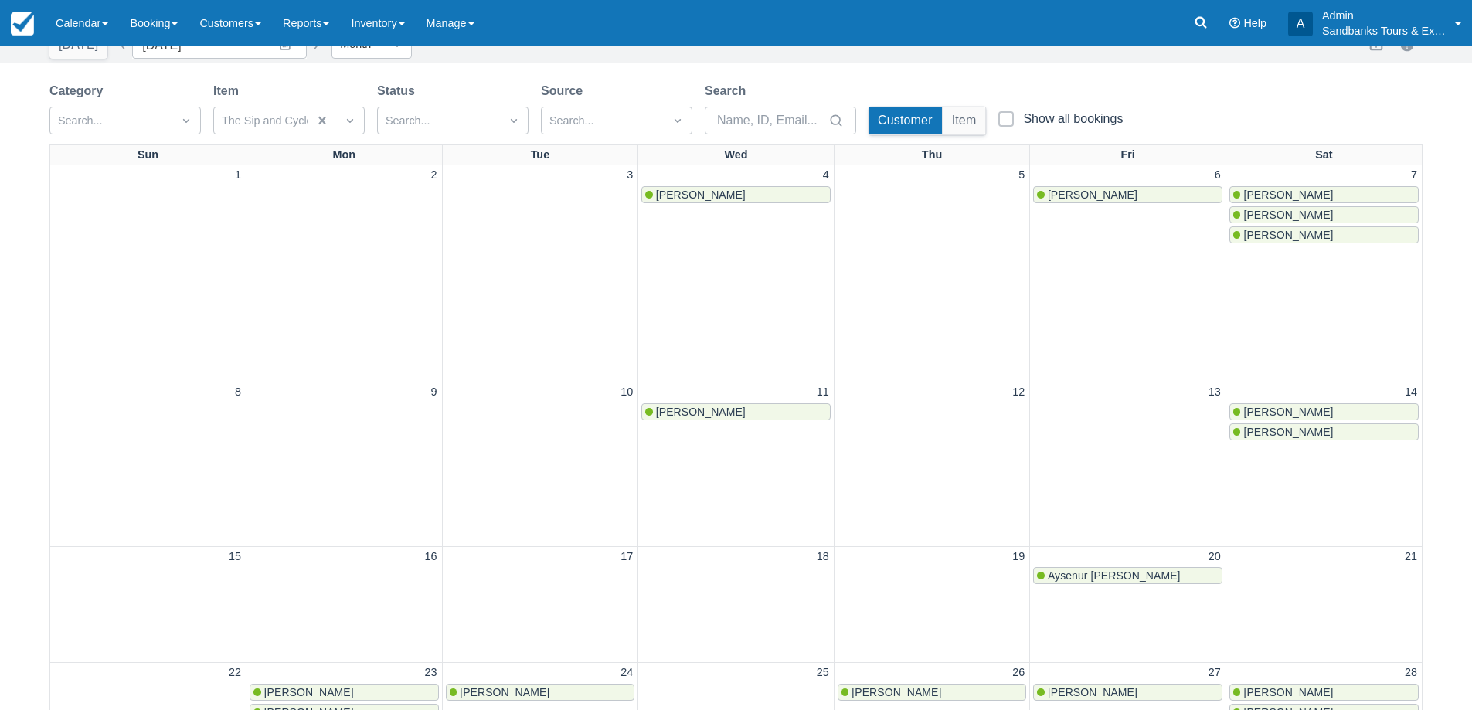
scroll to position [232, 0]
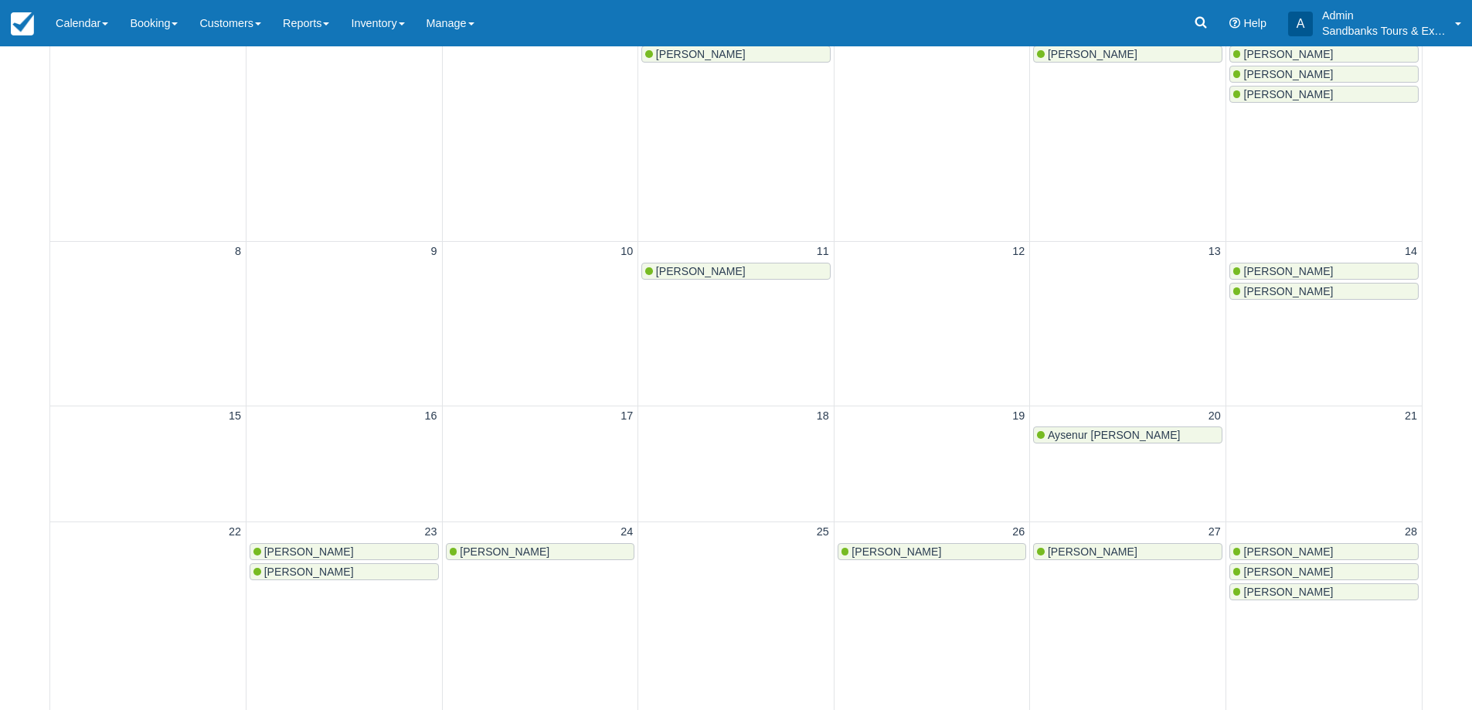
click at [1306, 273] on span "[PERSON_NAME]" at bounding box center [1288, 271] width 90 height 12
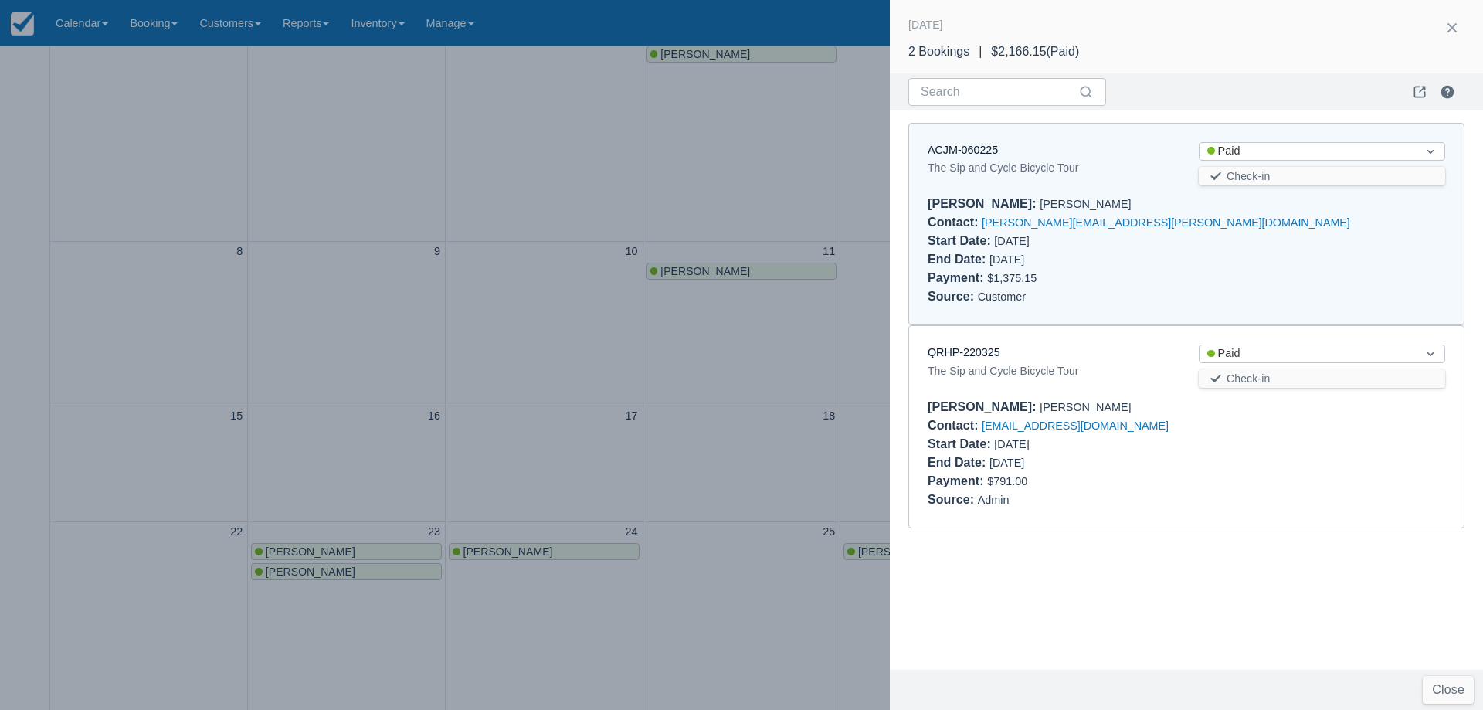
drag, startPoint x: 670, startPoint y: 188, endPoint x: 866, endPoint y: 195, distance: 196.3
click at [695, 188] on div at bounding box center [741, 355] width 1483 height 710
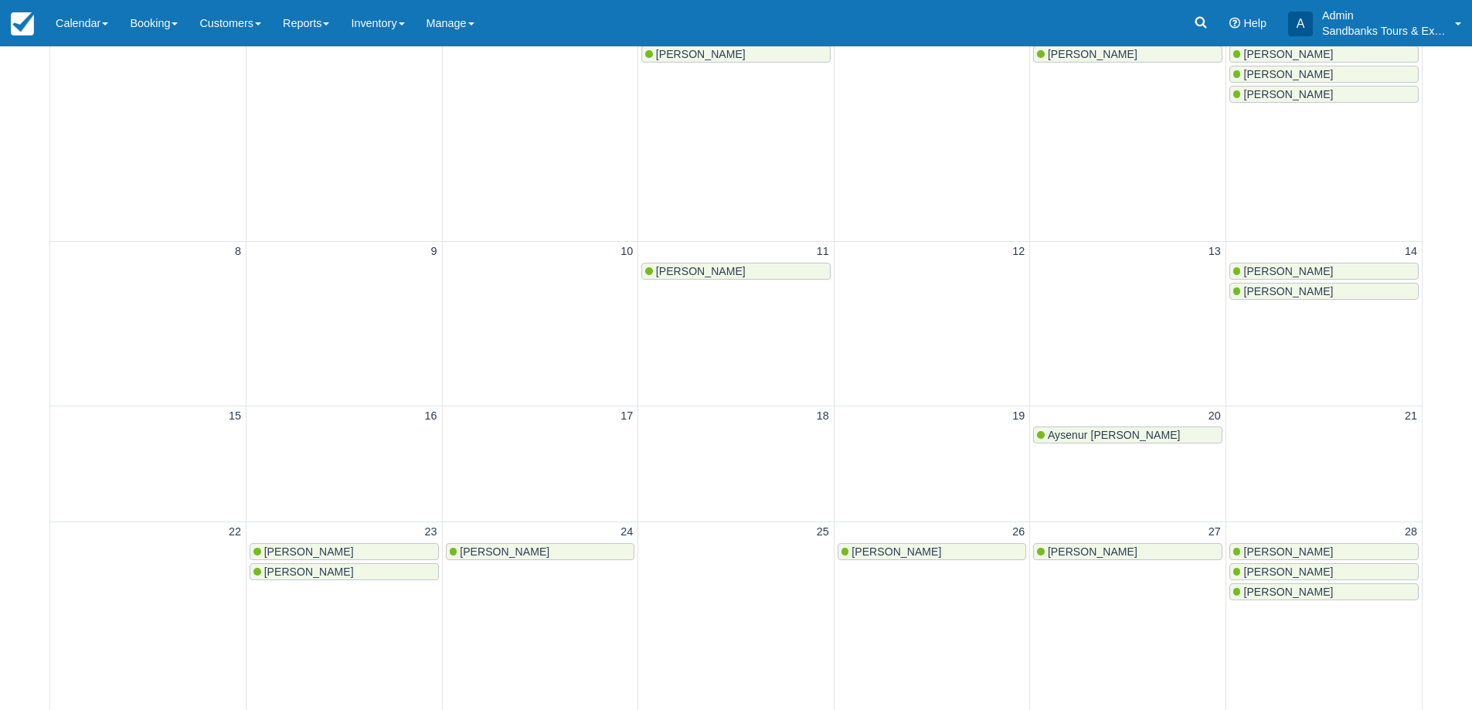
scroll to position [0, 0]
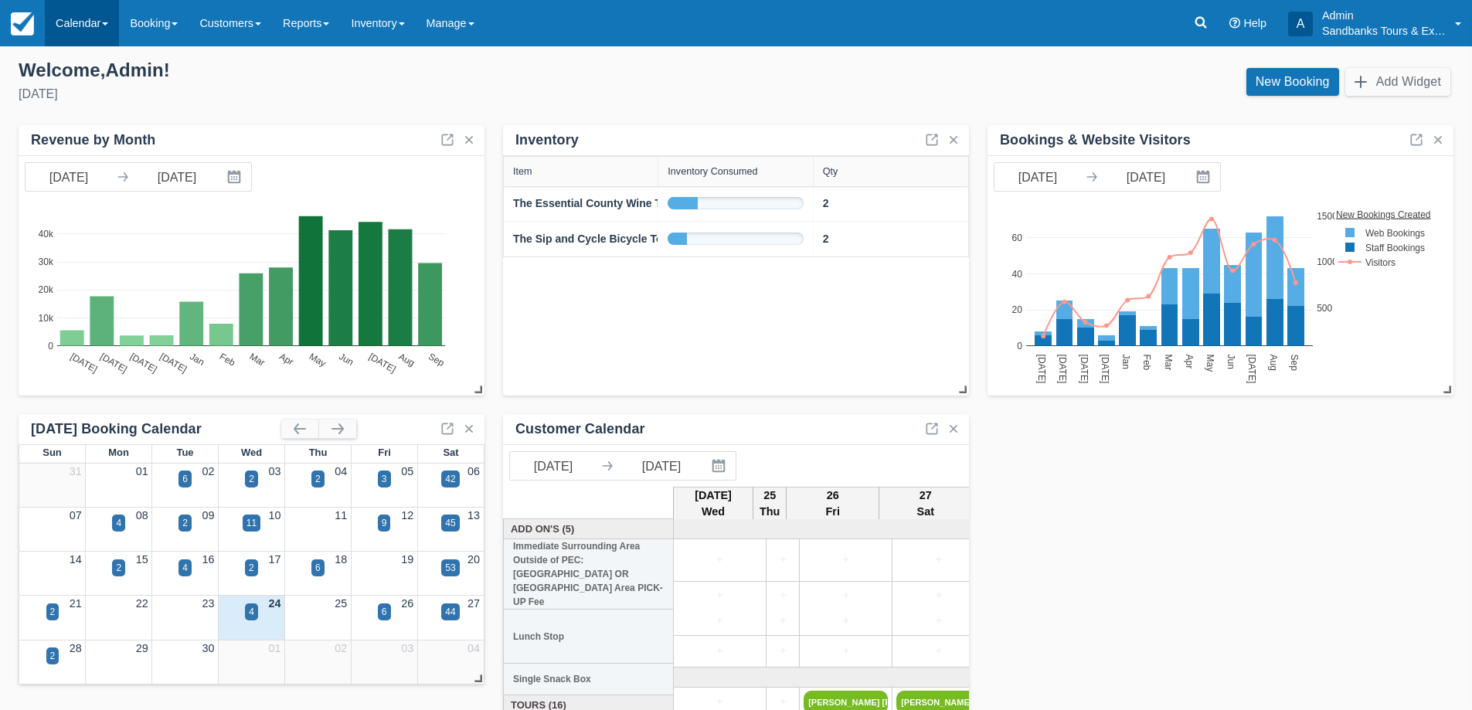
click at [76, 39] on link "Calendar" at bounding box center [82, 23] width 74 height 46
click at [90, 123] on link "Inventory" at bounding box center [107, 131] width 122 height 32
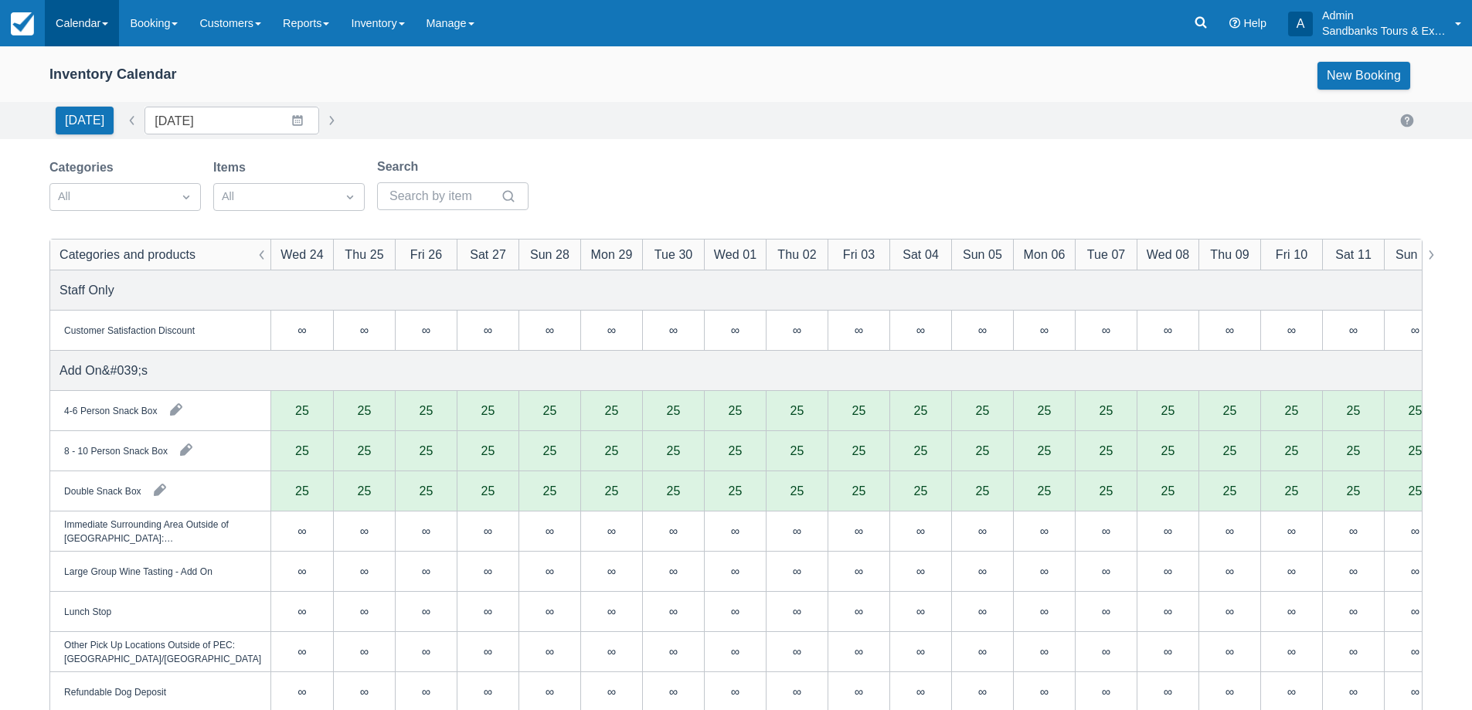
click at [78, 28] on link "Calendar" at bounding box center [82, 23] width 74 height 46
click at [87, 58] on link "Booking" at bounding box center [107, 66] width 122 height 32
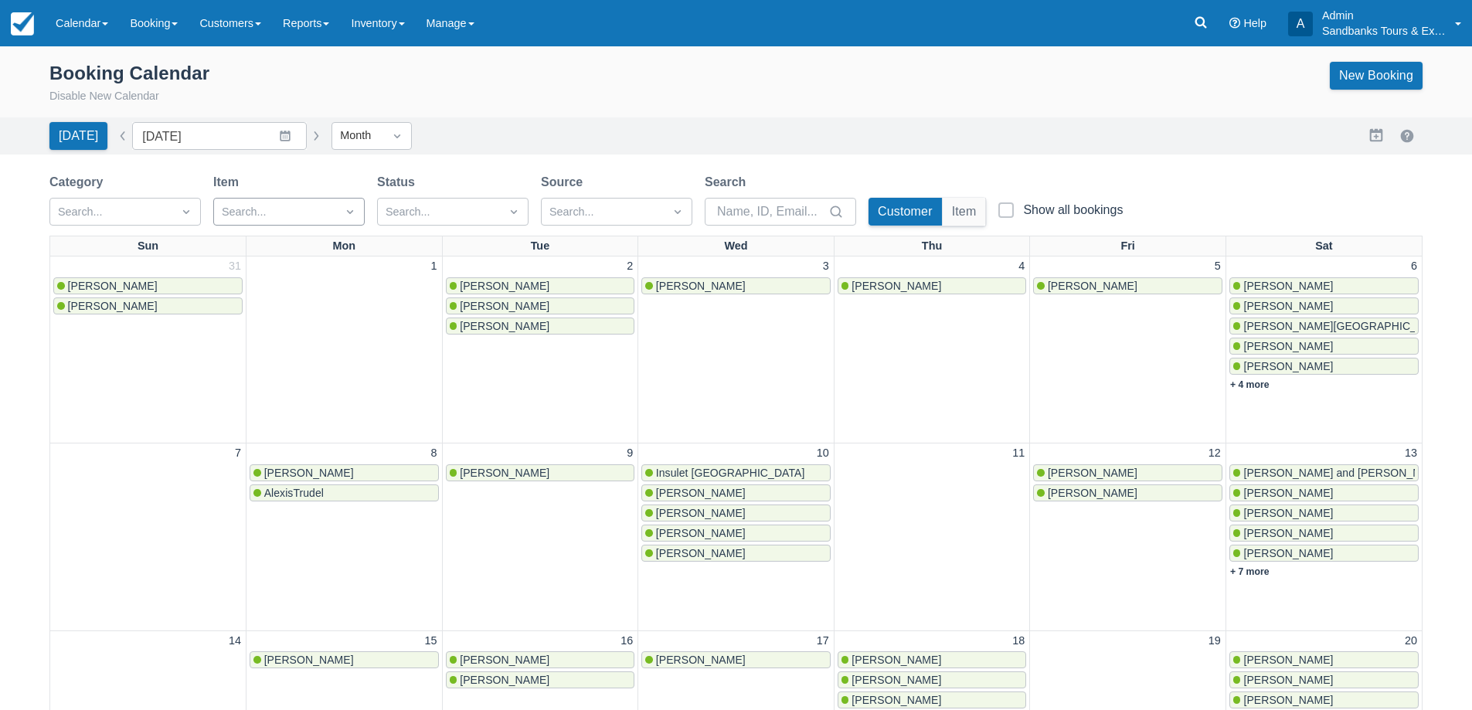
click at [247, 211] on div at bounding box center [275, 212] width 107 height 20
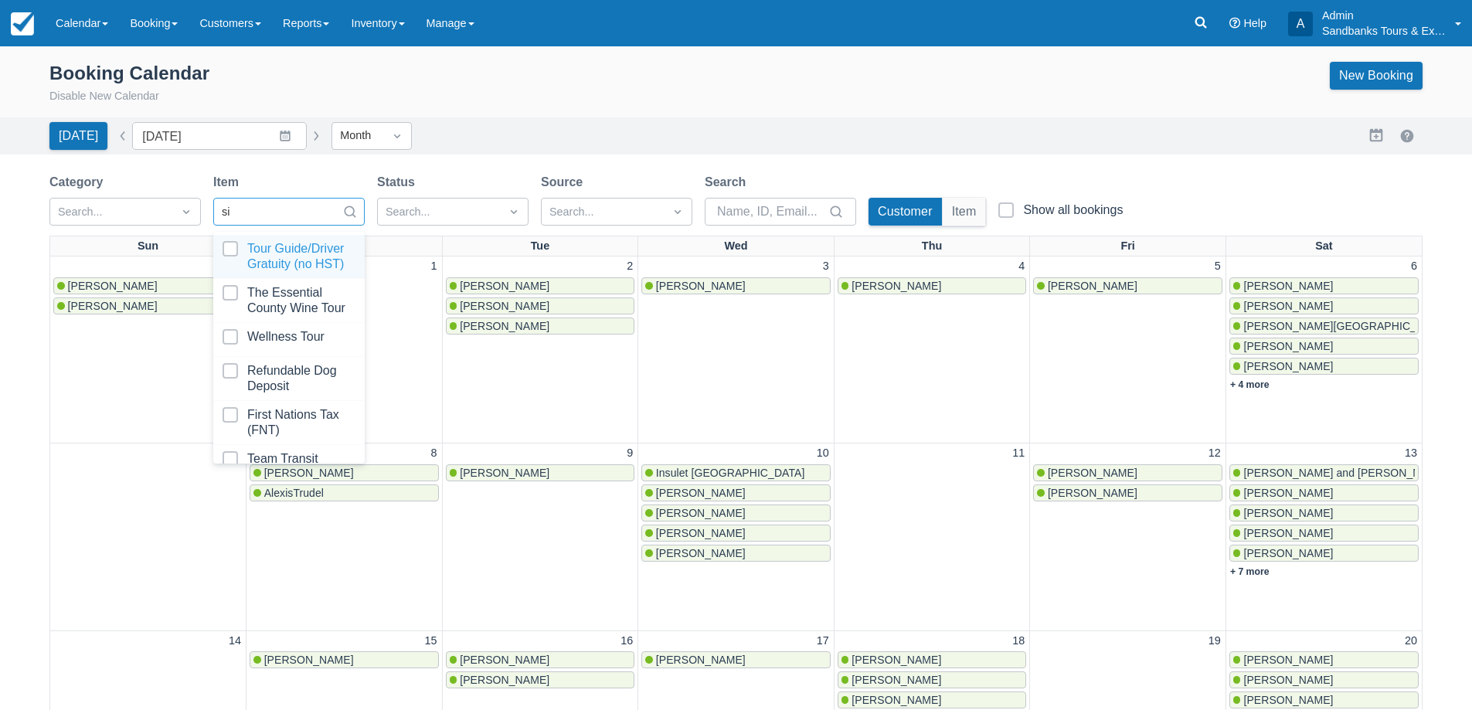
type input "sip"
click at [256, 259] on div at bounding box center [288, 256] width 133 height 31
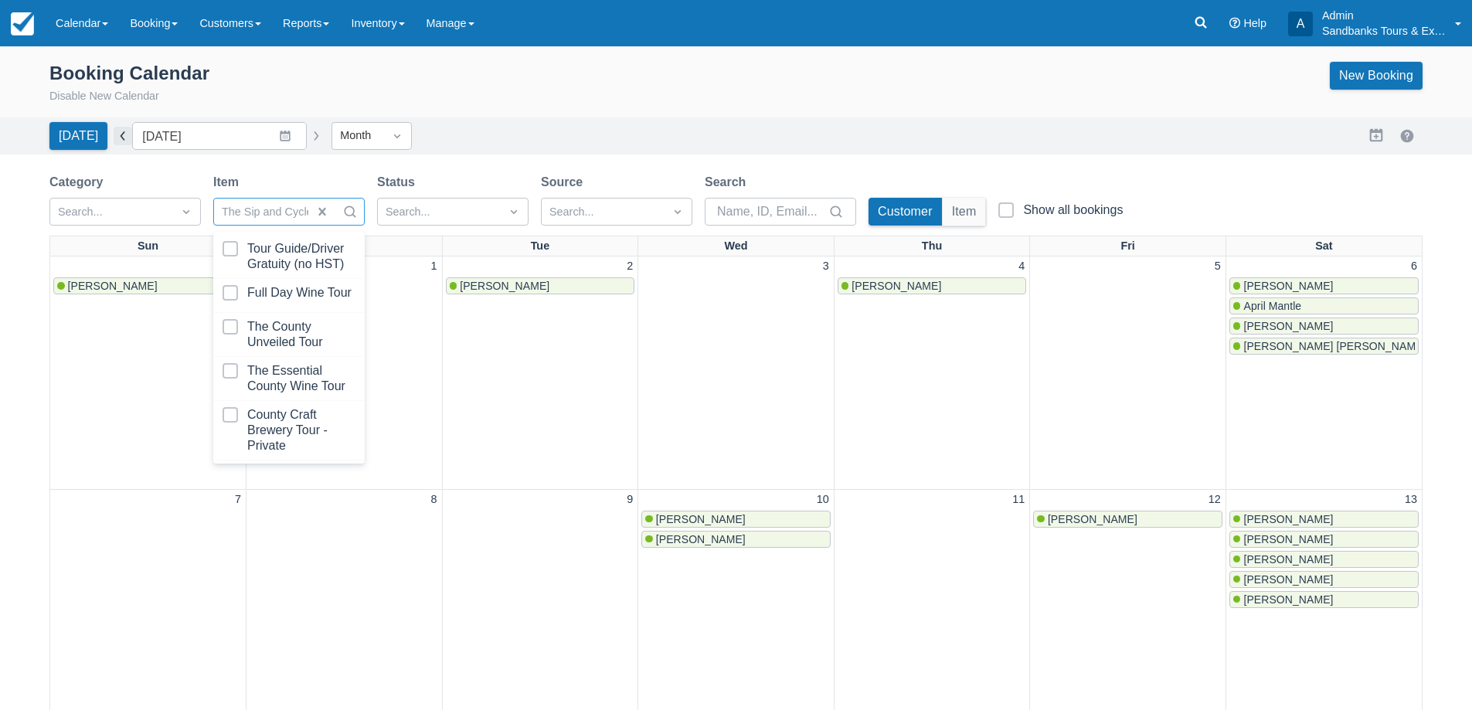
click at [114, 138] on button "button" at bounding box center [123, 136] width 19 height 19
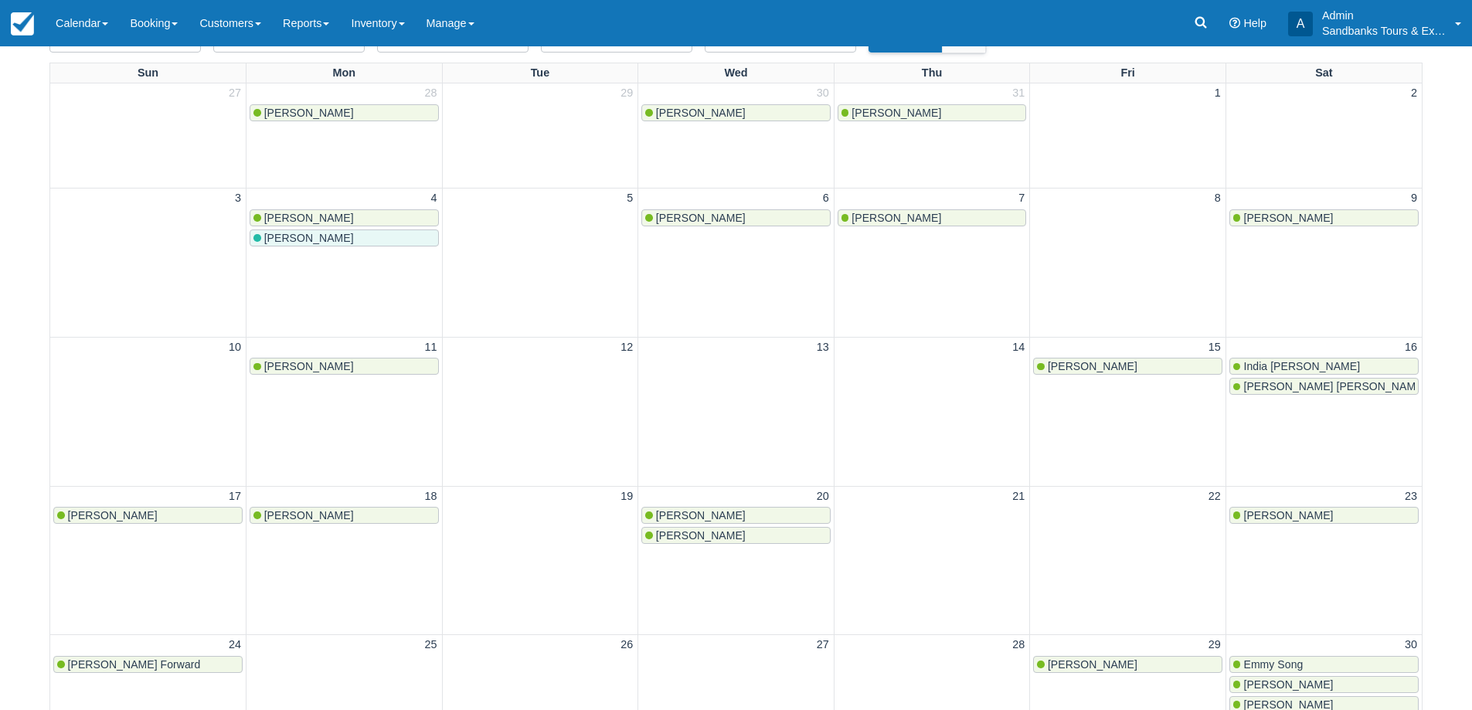
scroll to position [77, 0]
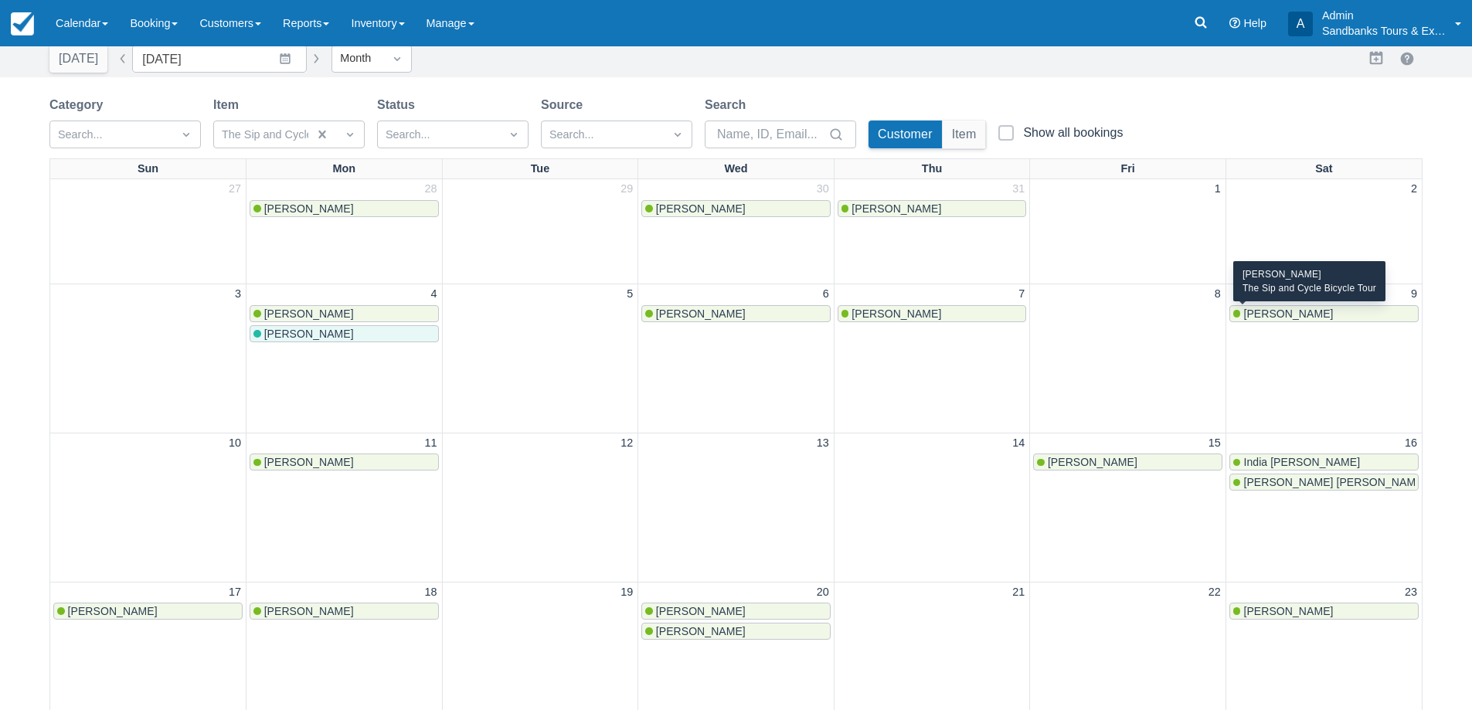
click at [1307, 307] on span "Christine Threndyle" at bounding box center [1288, 313] width 90 height 12
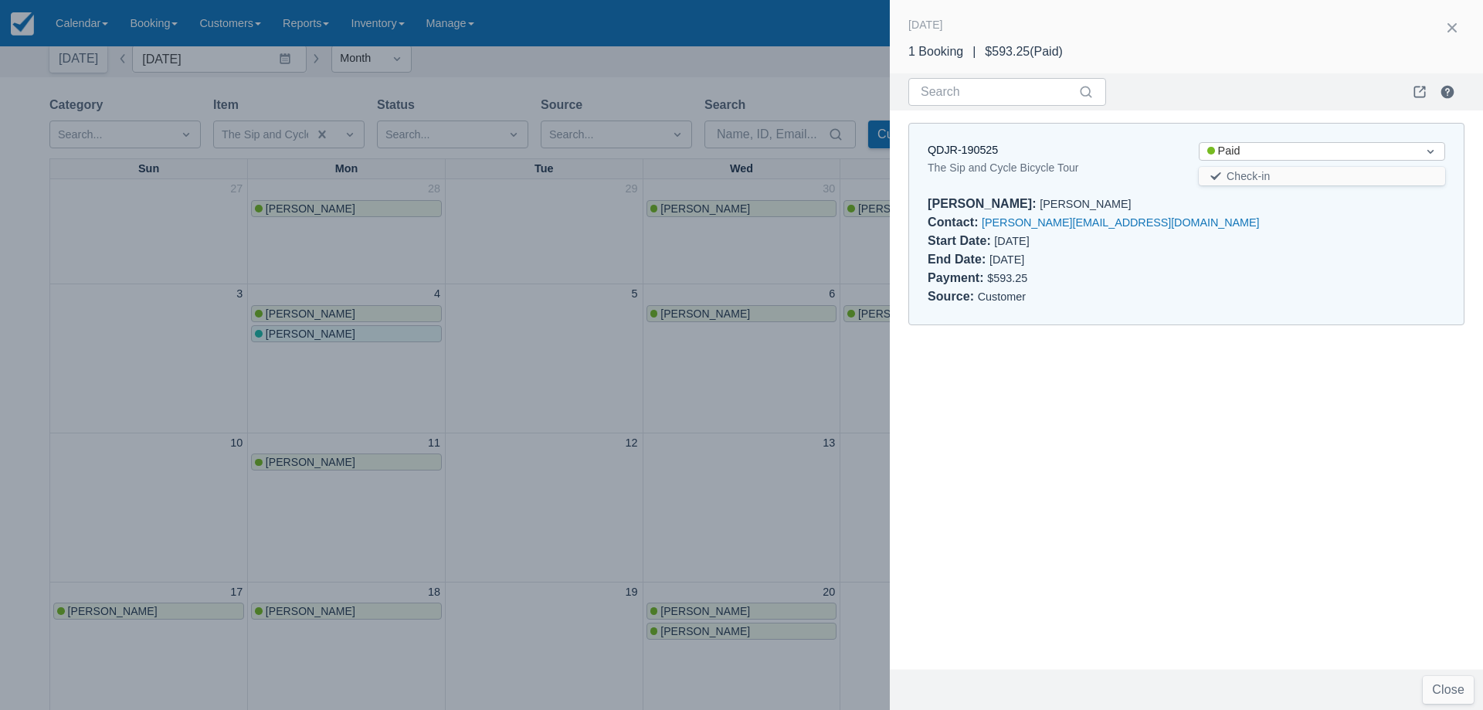
click at [747, 446] on div at bounding box center [741, 355] width 1483 height 710
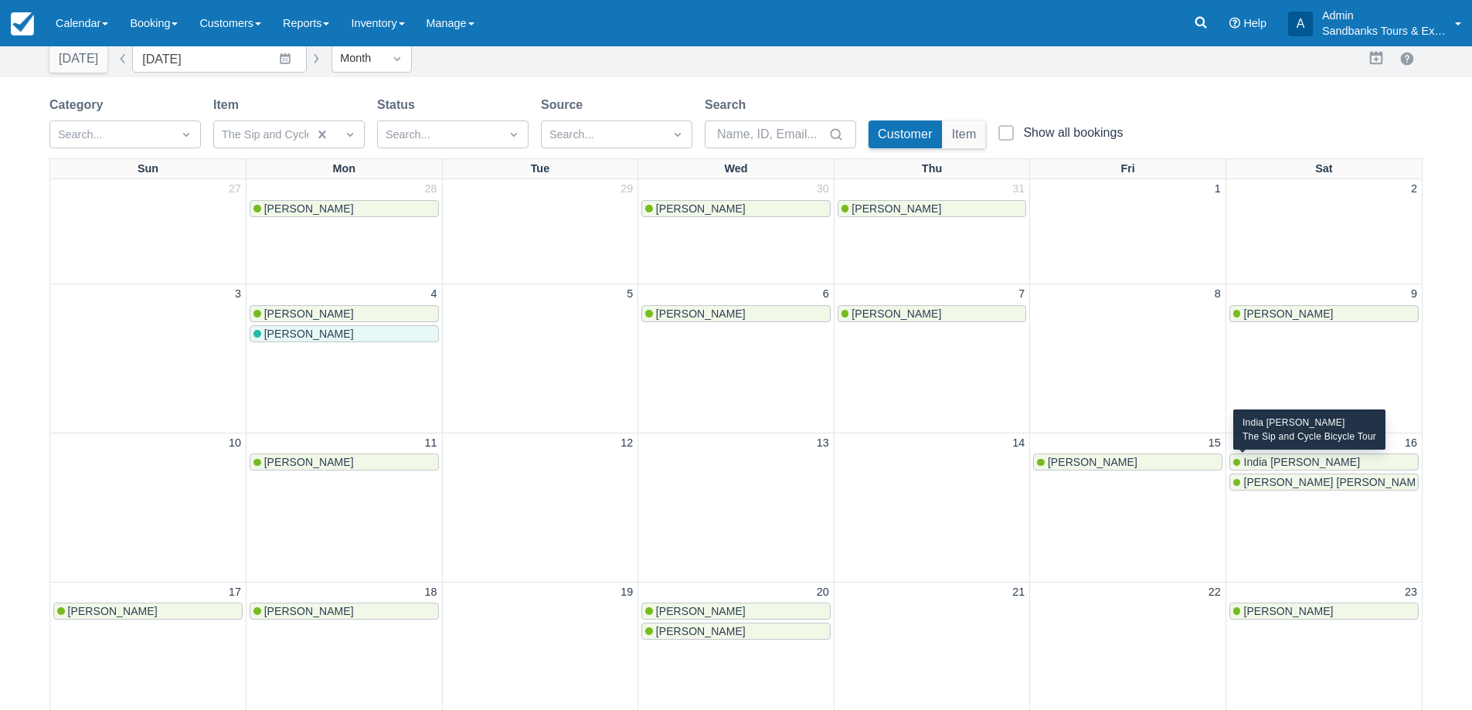
click at [1302, 467] on div "India Audet" at bounding box center [1324, 462] width 182 height 12
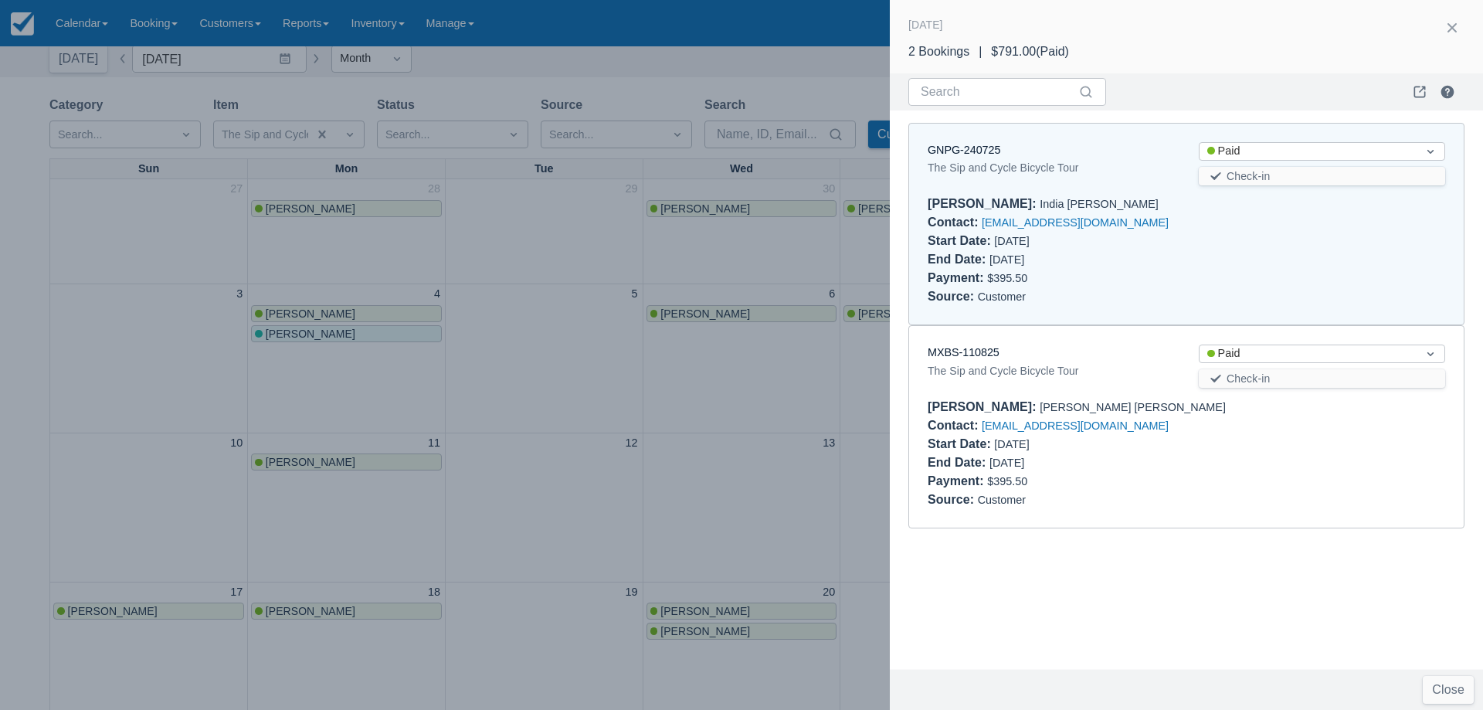
click at [781, 383] on div at bounding box center [741, 355] width 1483 height 710
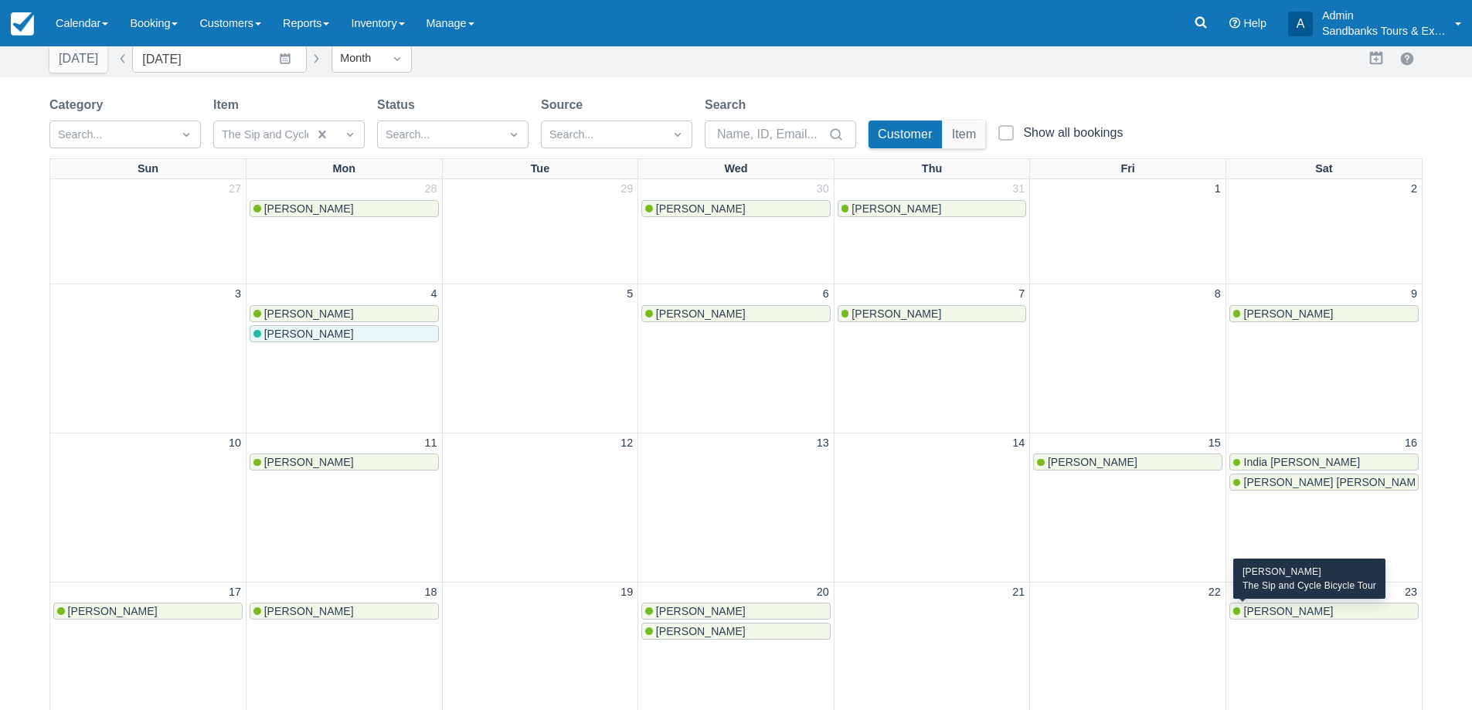
click at [1305, 613] on span "Julio Sebareme" at bounding box center [1288, 611] width 90 height 12
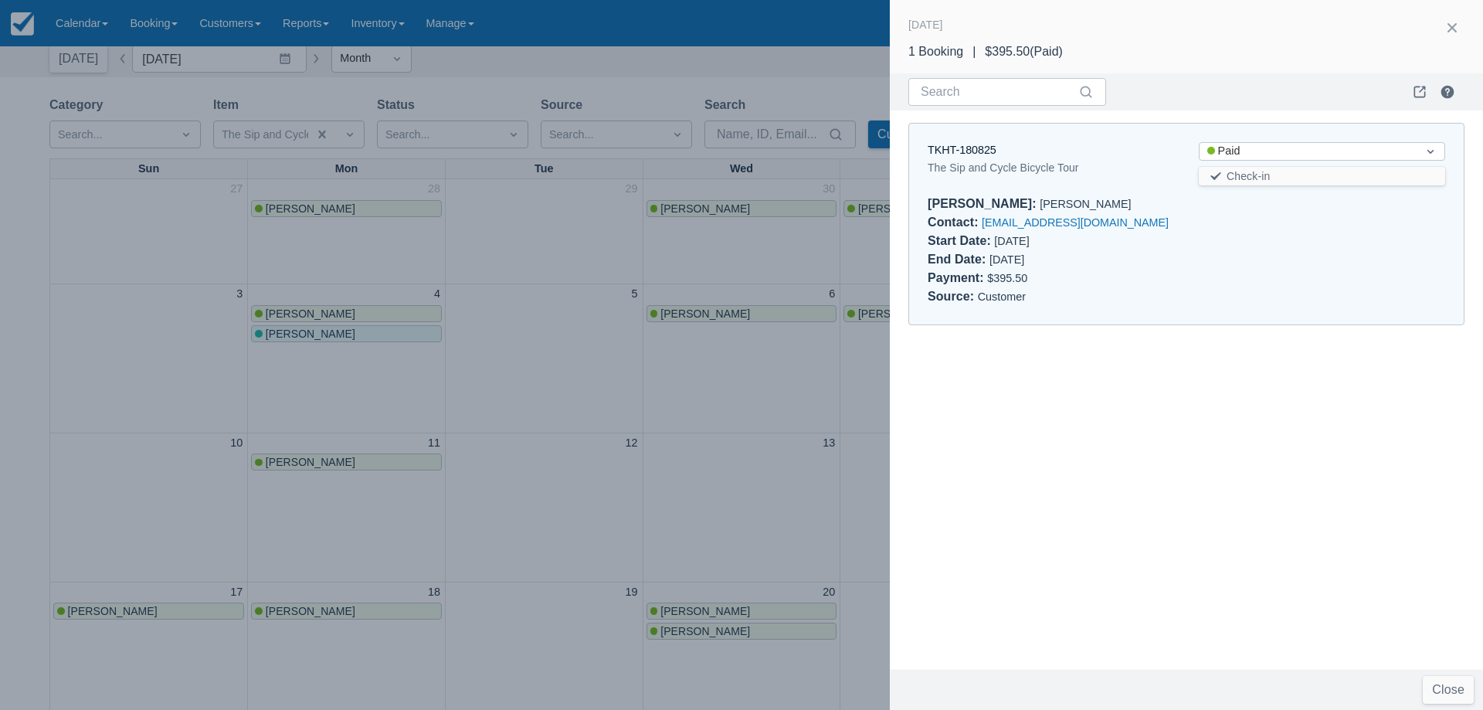
click at [659, 421] on div at bounding box center [741, 355] width 1483 height 710
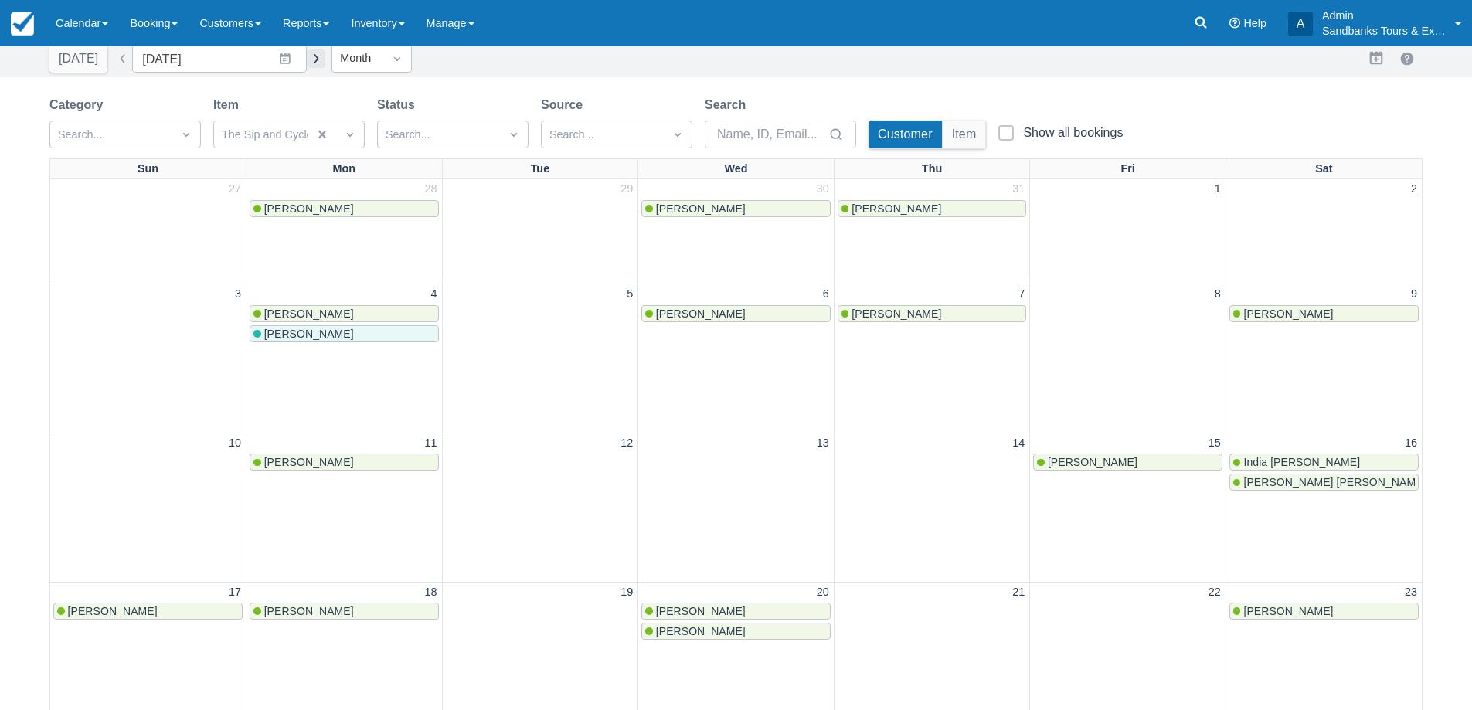
click at [307, 61] on button "button" at bounding box center [316, 58] width 19 height 19
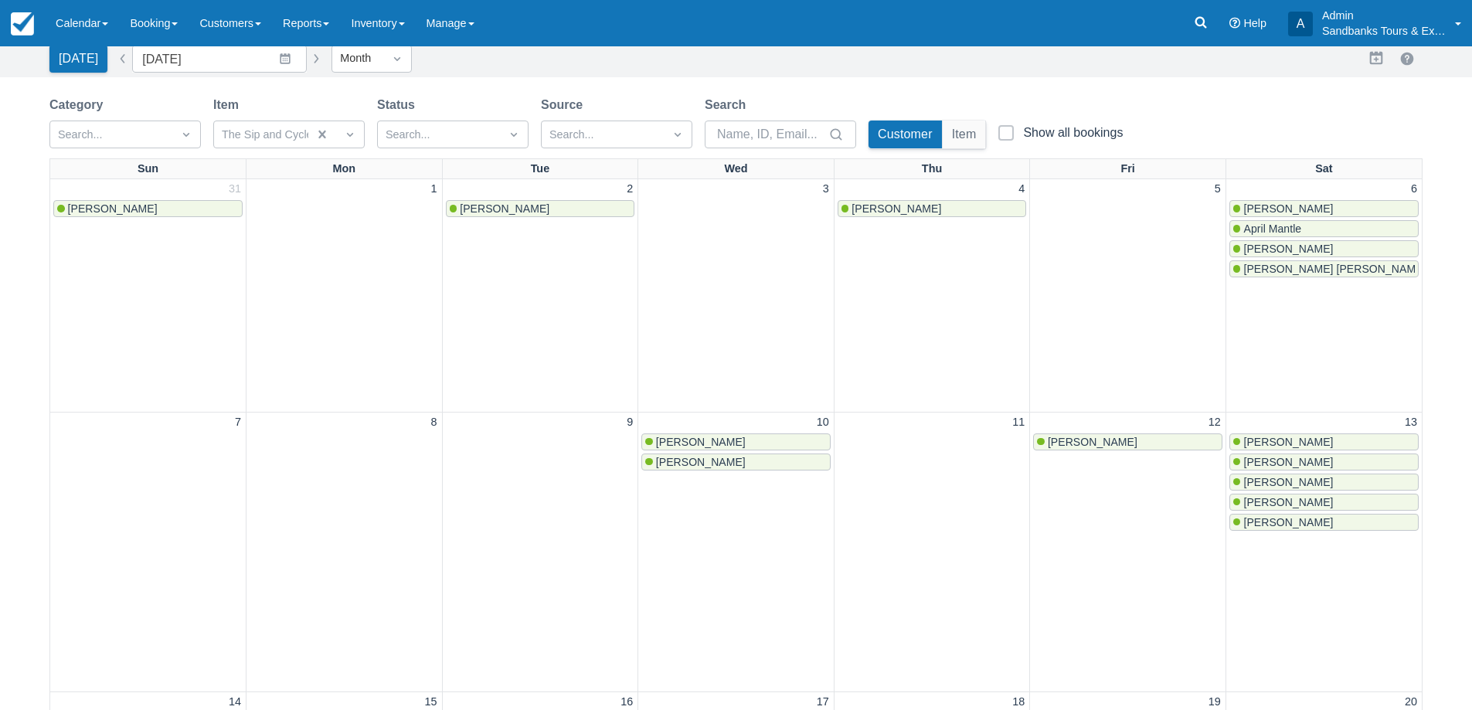
click at [120, 62] on button "button" at bounding box center [123, 58] width 19 height 19
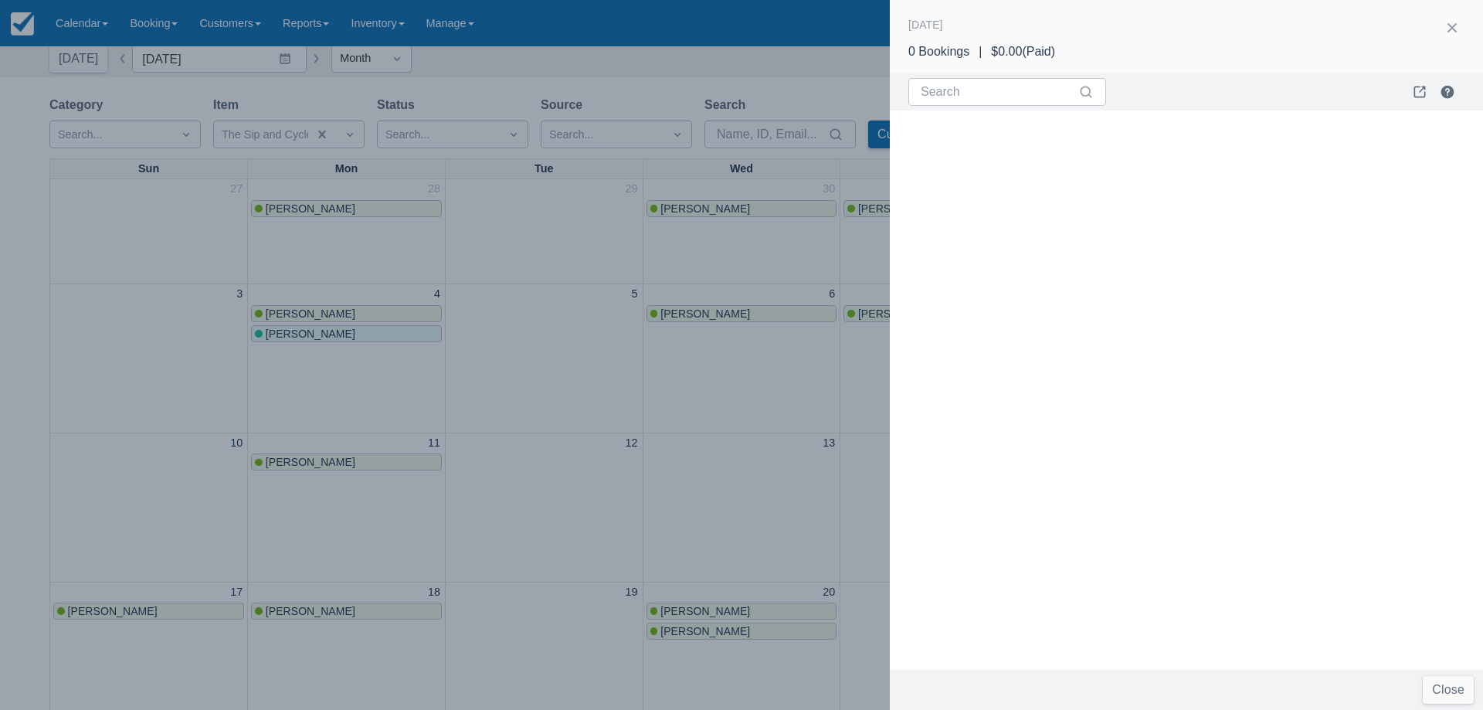
click at [171, 238] on div at bounding box center [741, 355] width 1483 height 710
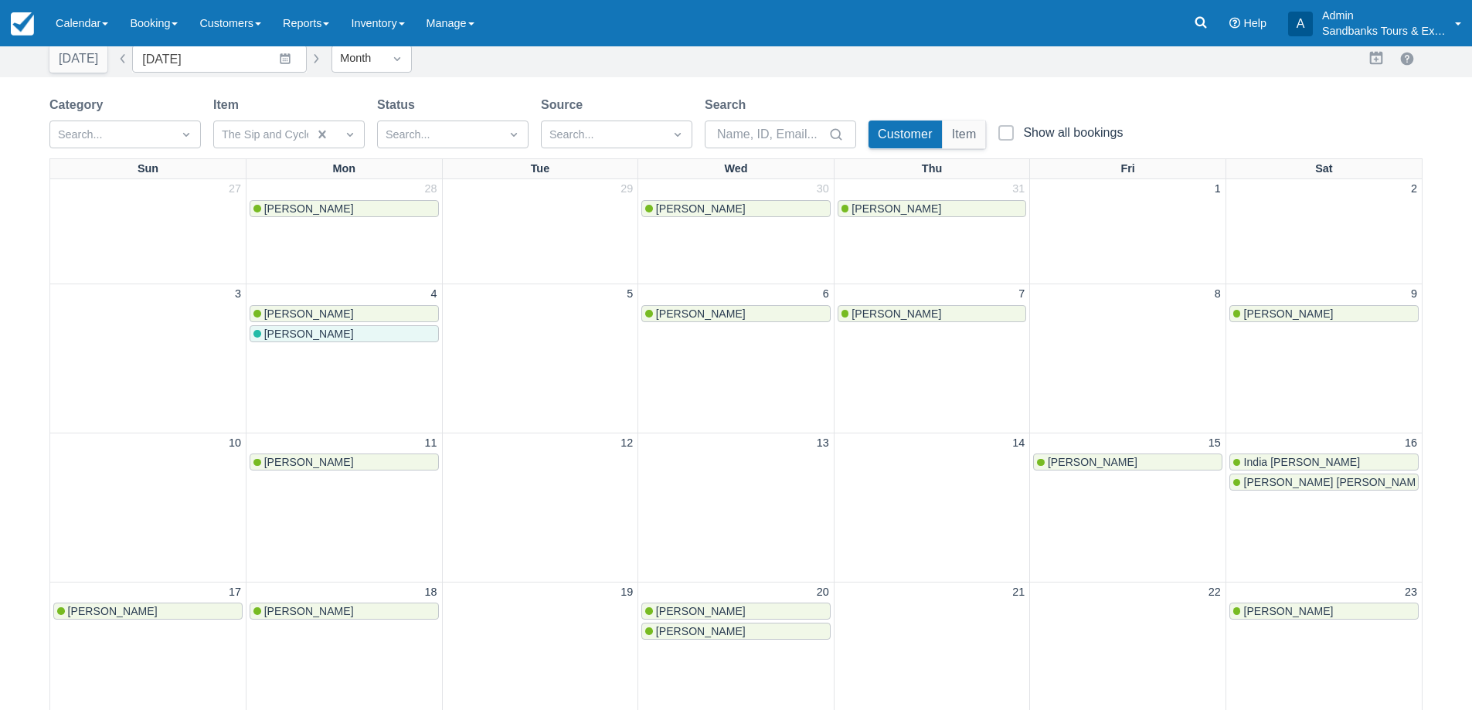
click at [307, 60] on button "button" at bounding box center [316, 58] width 19 height 19
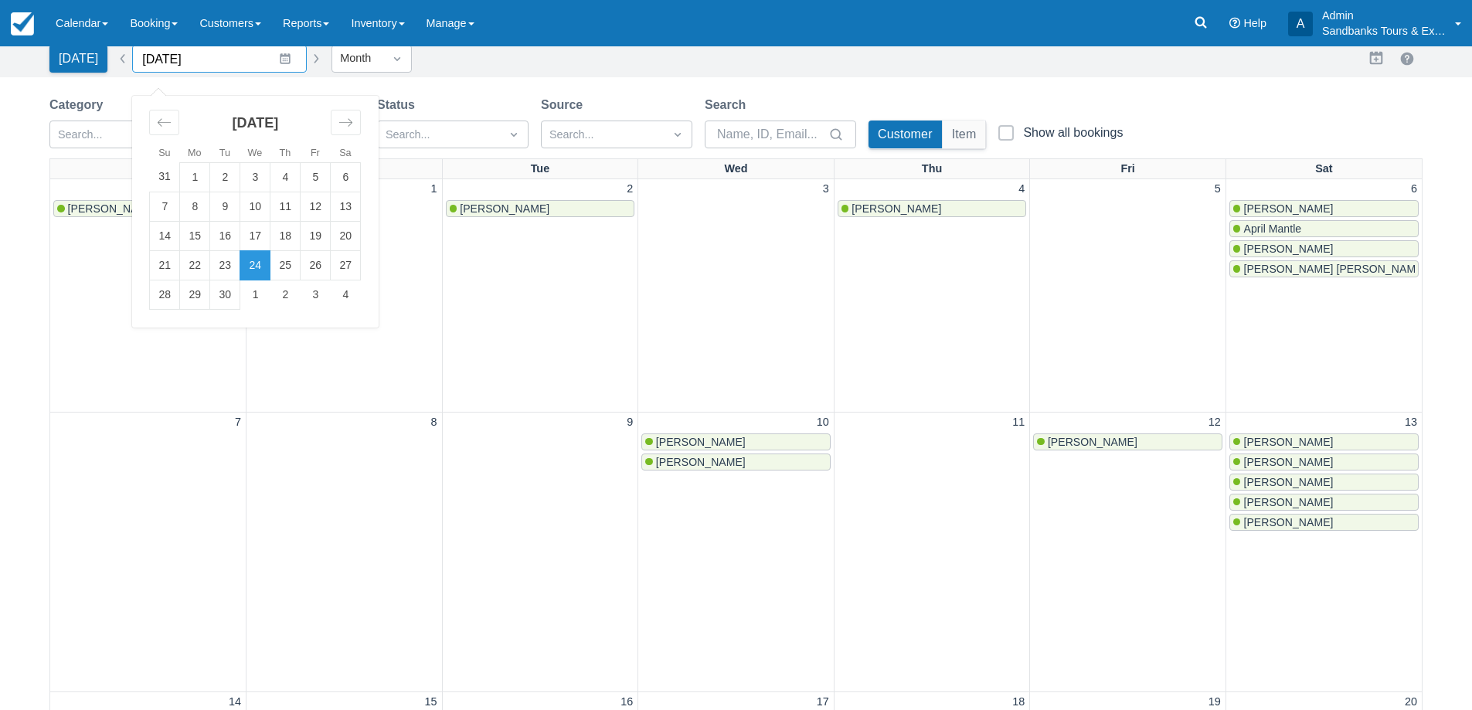
click at [273, 60] on input "September 2025" at bounding box center [219, 59] width 175 height 28
click at [178, 126] on div "September 2025" at bounding box center [255, 129] width 212 height 66
click at [141, 118] on div "September 2025 31 1 2 3 4 5 6 7 8 9 10 11 12 13 14 15 16 17 18 19 20 21 22 23 2…" at bounding box center [255, 203] width 232 height 214
click at [149, 117] on div "Move backward to switch to the previous month." at bounding box center [164, 122] width 30 height 25
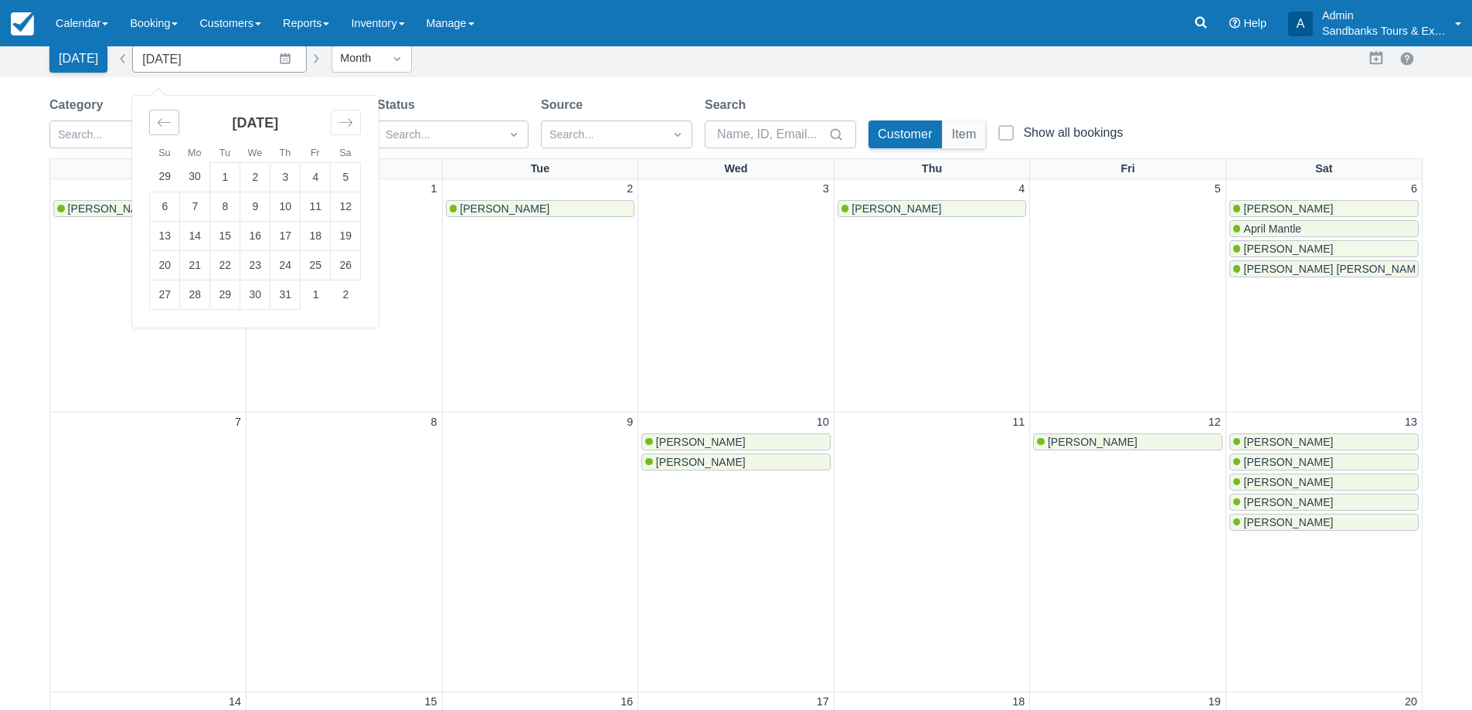
click at [149, 117] on div "Move backward to switch to the previous month." at bounding box center [164, 122] width 30 height 25
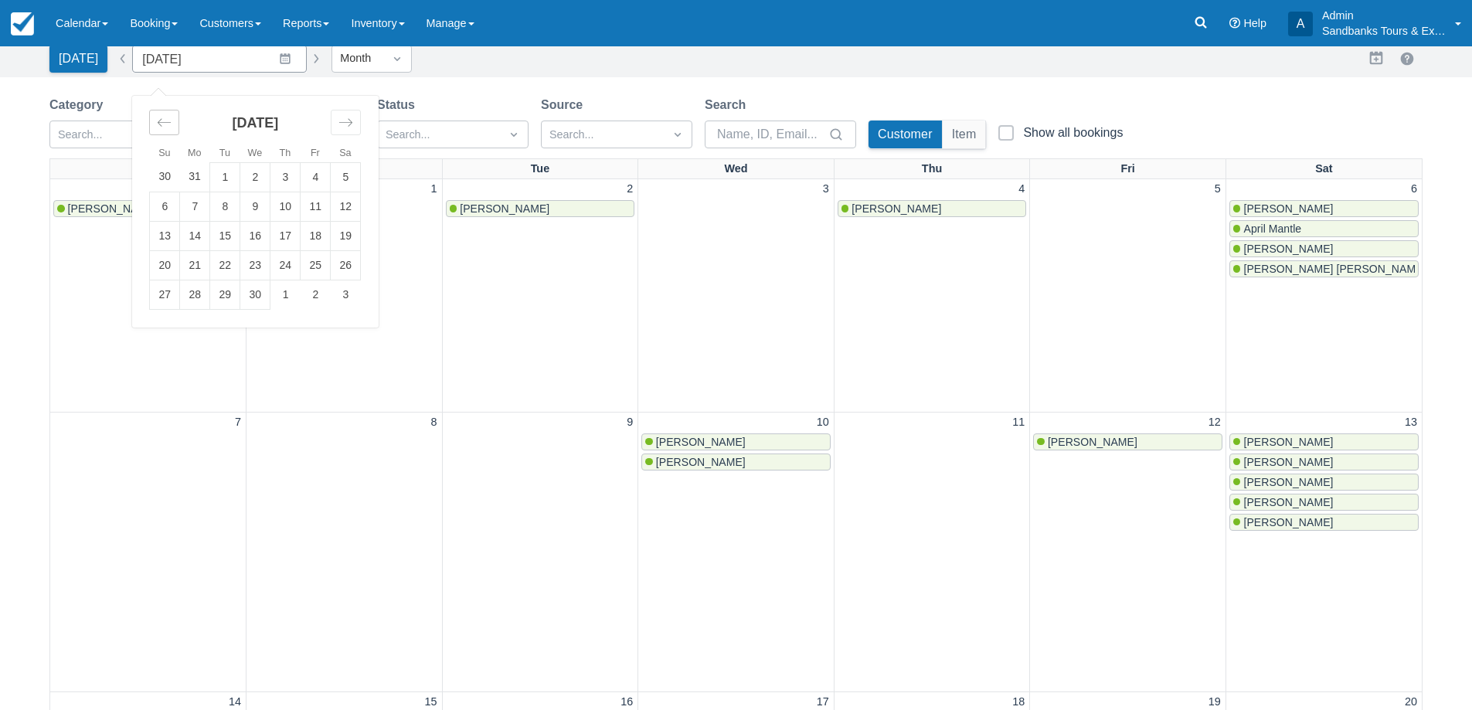
click at [149, 117] on div "Move backward to switch to the previous month." at bounding box center [164, 122] width 30 height 25
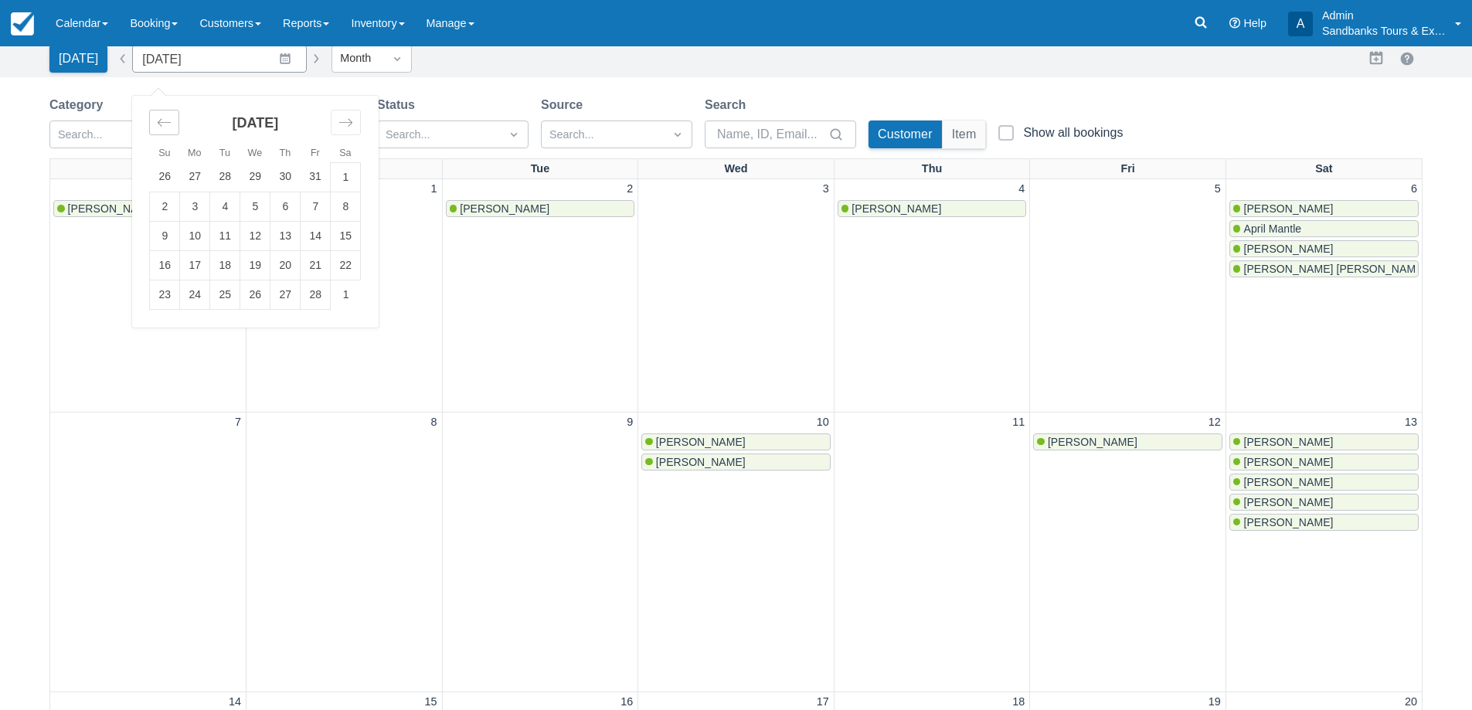
click at [149, 117] on div "Move backward to switch to the previous month." at bounding box center [164, 122] width 30 height 25
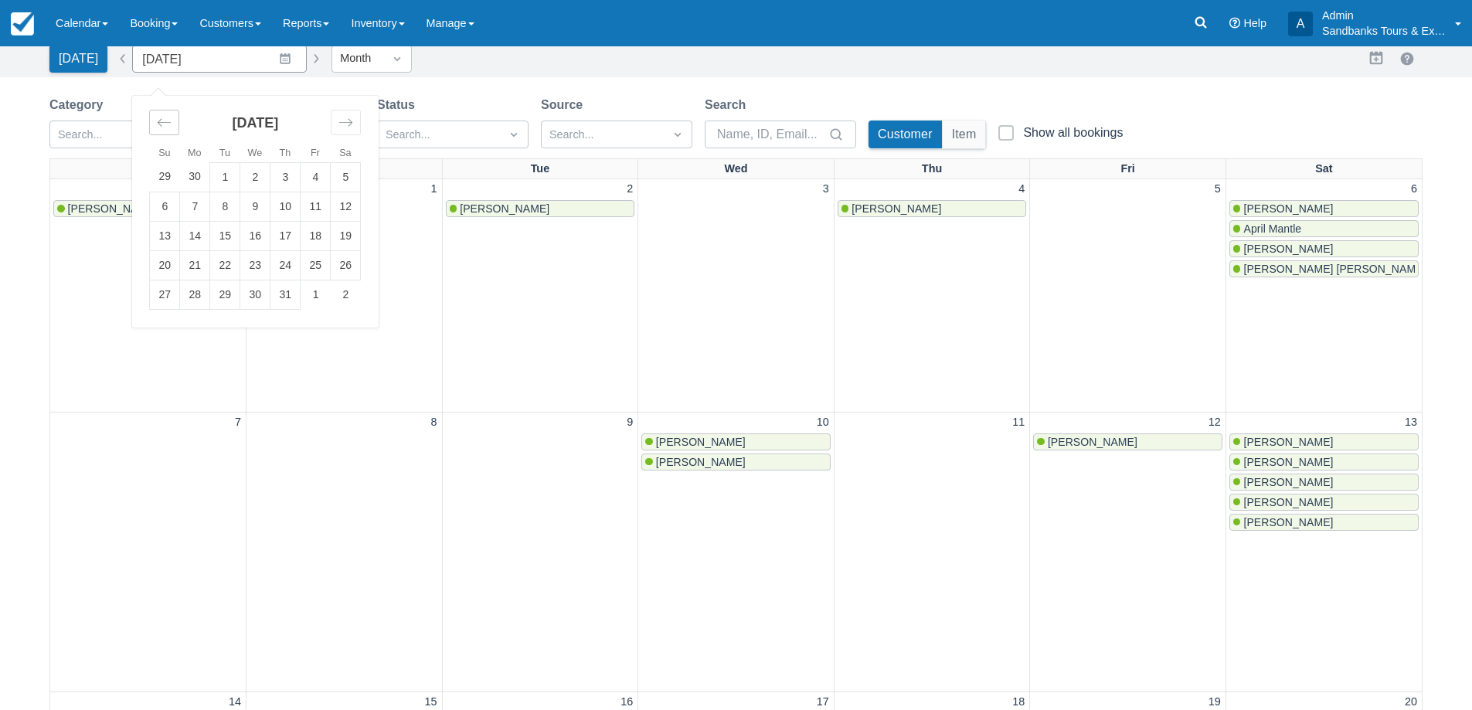
click at [149, 117] on div "Move backward to switch to the previous month." at bounding box center [164, 122] width 30 height 25
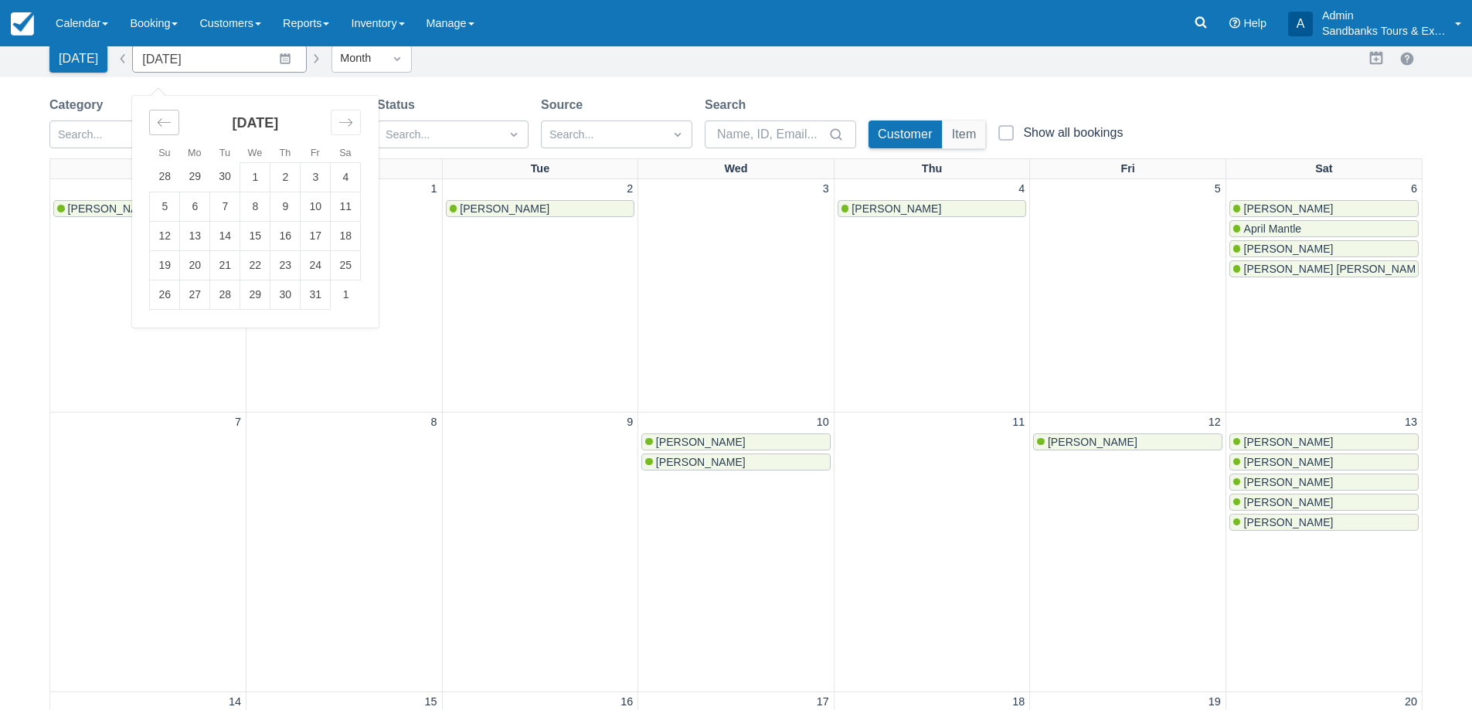
click at [149, 117] on div "Move backward to switch to the previous month." at bounding box center [164, 122] width 30 height 25
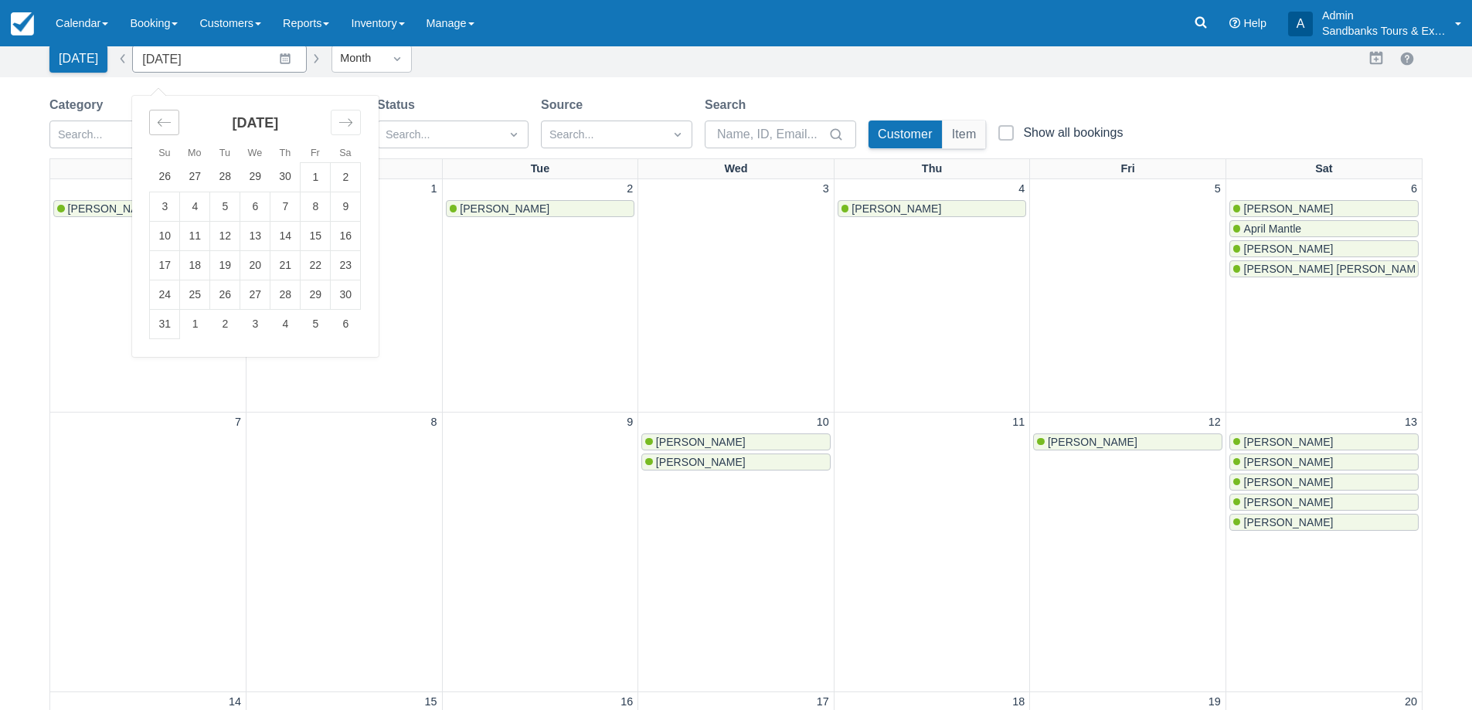
click at [149, 117] on div "Move backward to switch to the previous month." at bounding box center [164, 122] width 30 height 25
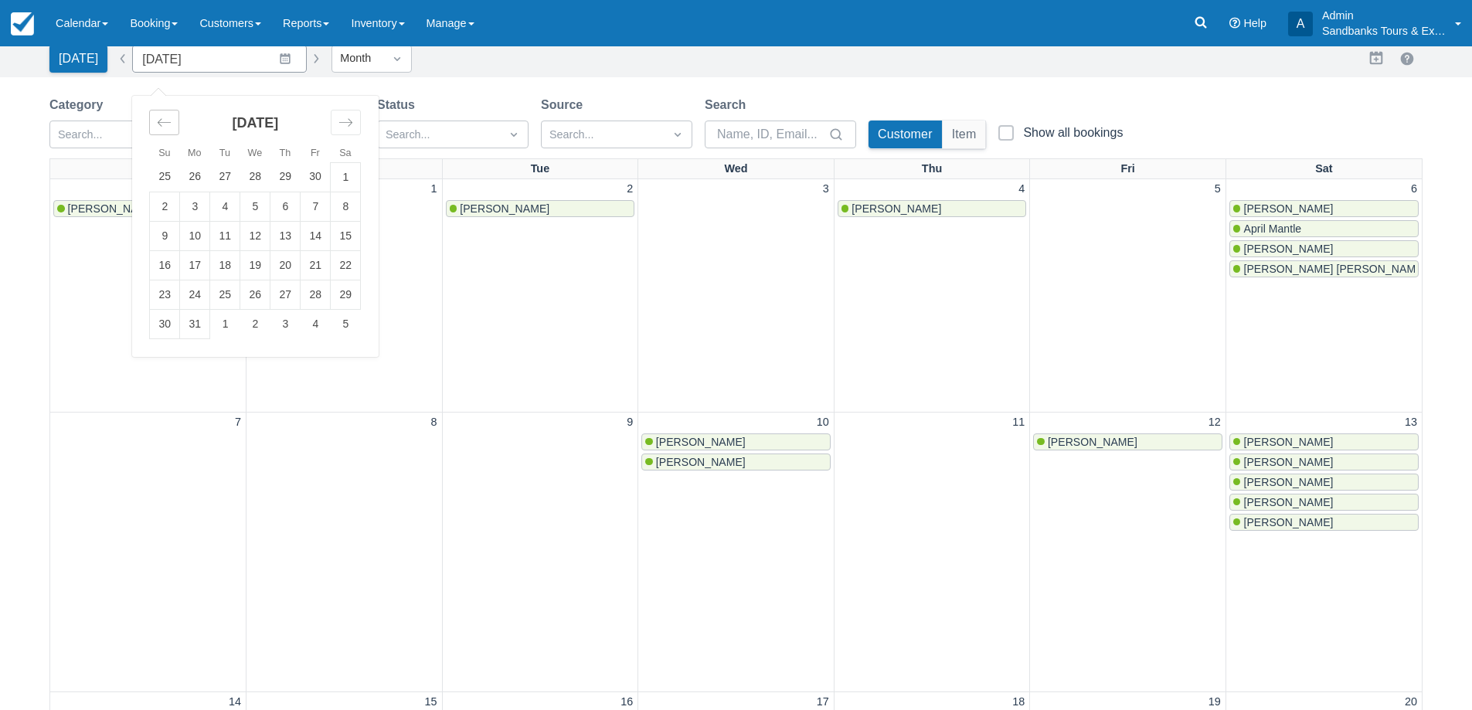
click at [149, 117] on div "Move backward to switch to the previous month." at bounding box center [164, 122] width 30 height 25
click at [189, 172] on td "1" at bounding box center [195, 176] width 30 height 29
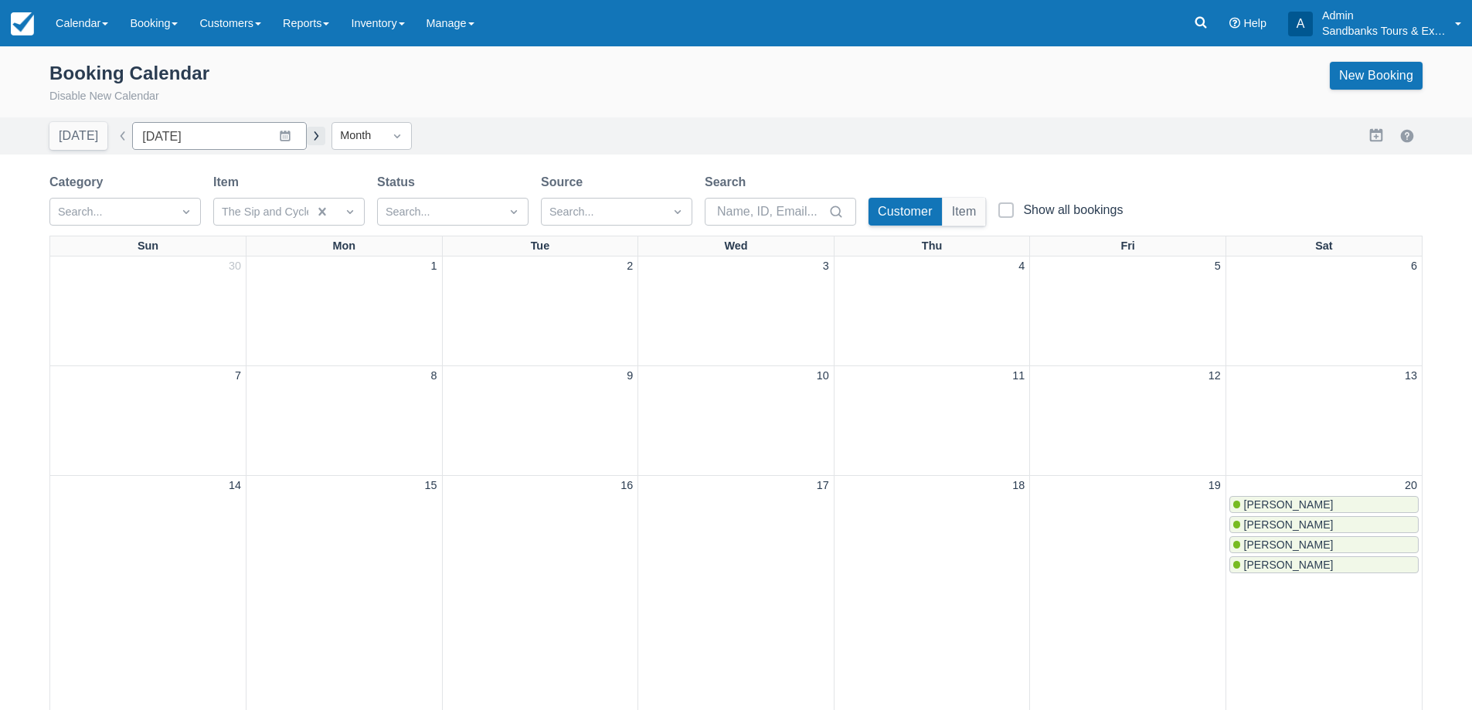
click at [307, 133] on button "button" at bounding box center [316, 136] width 19 height 19
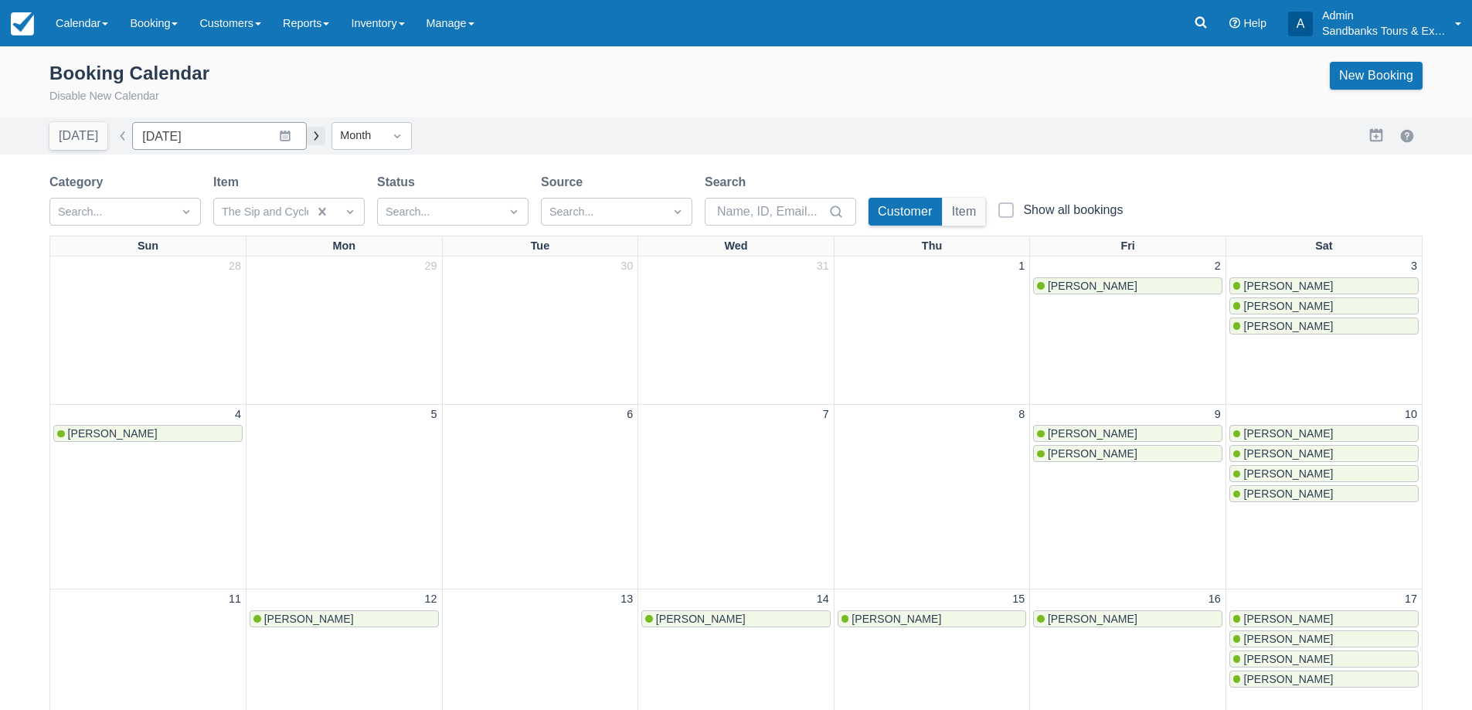
click at [307, 140] on button "button" at bounding box center [316, 136] width 19 height 19
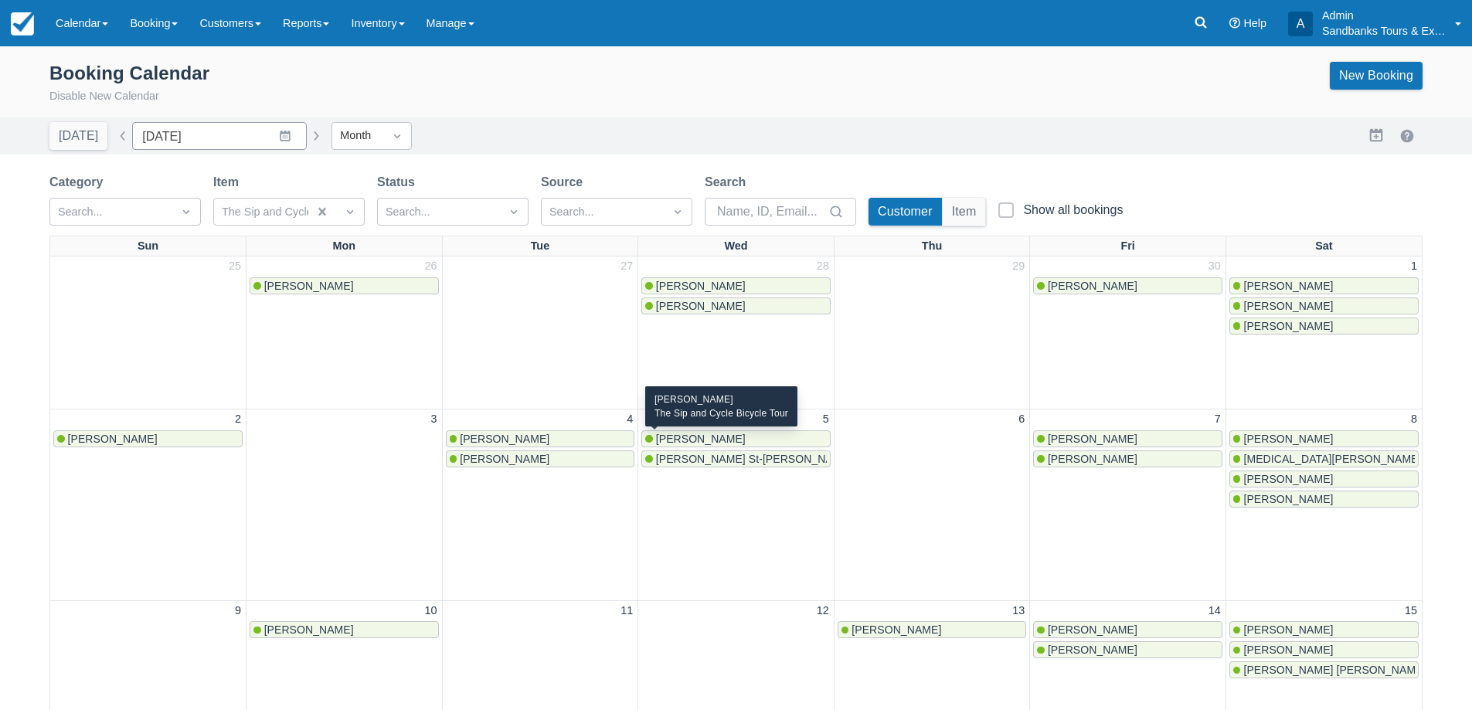
click at [720, 436] on span "Emily Puumala" at bounding box center [701, 439] width 90 height 12
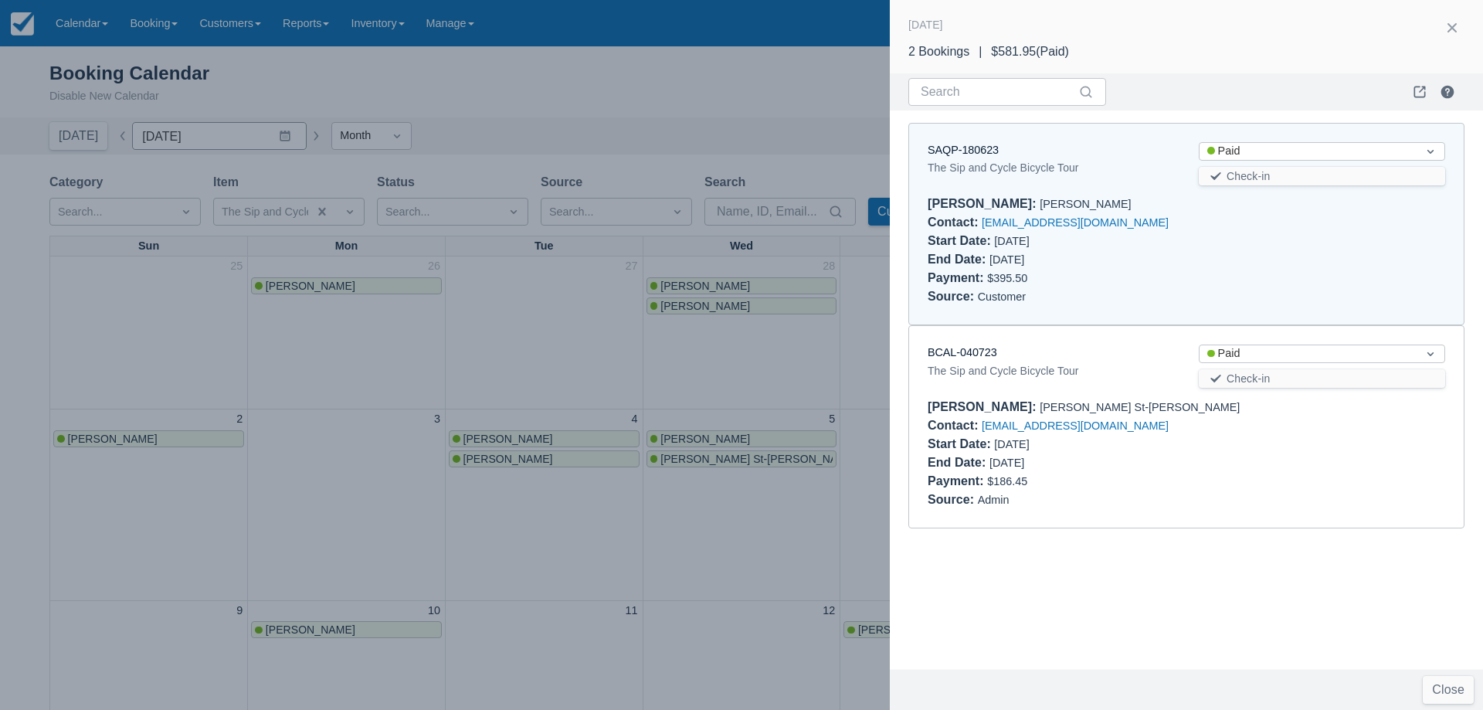
click at [548, 371] on div at bounding box center [741, 355] width 1483 height 710
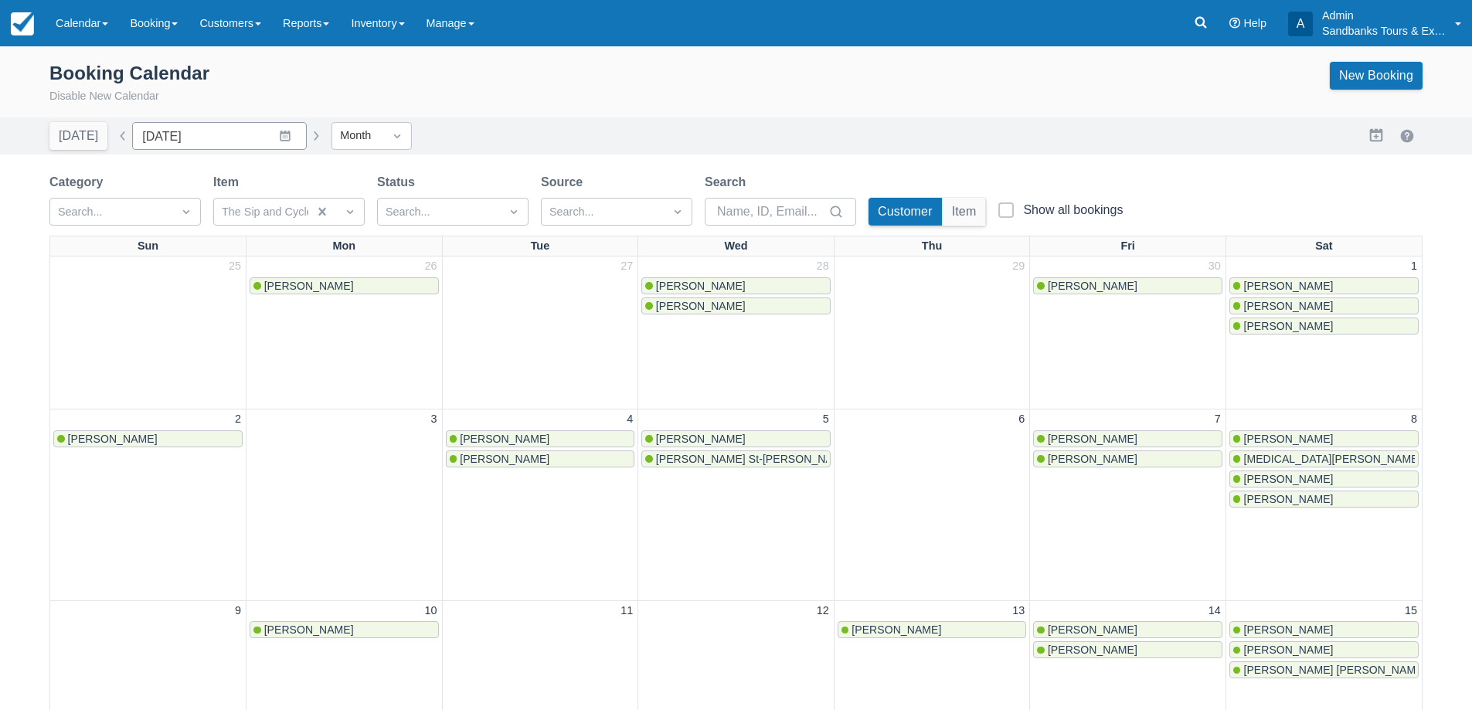
click at [683, 465] on link "Caroline St-Louis" at bounding box center [735, 458] width 189 height 17
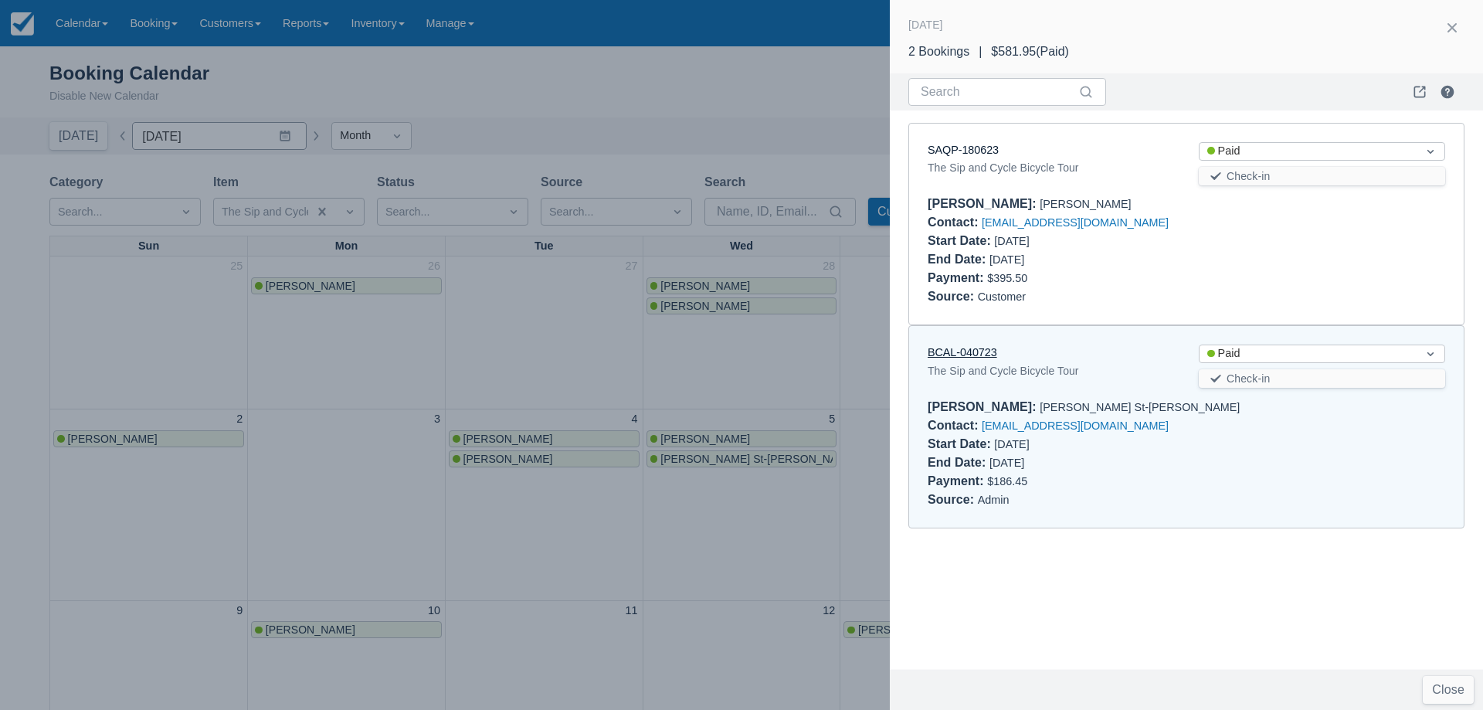
click at [969, 353] on link "BCAL-040723" at bounding box center [963, 352] width 70 height 12
click at [501, 425] on div at bounding box center [741, 355] width 1483 height 710
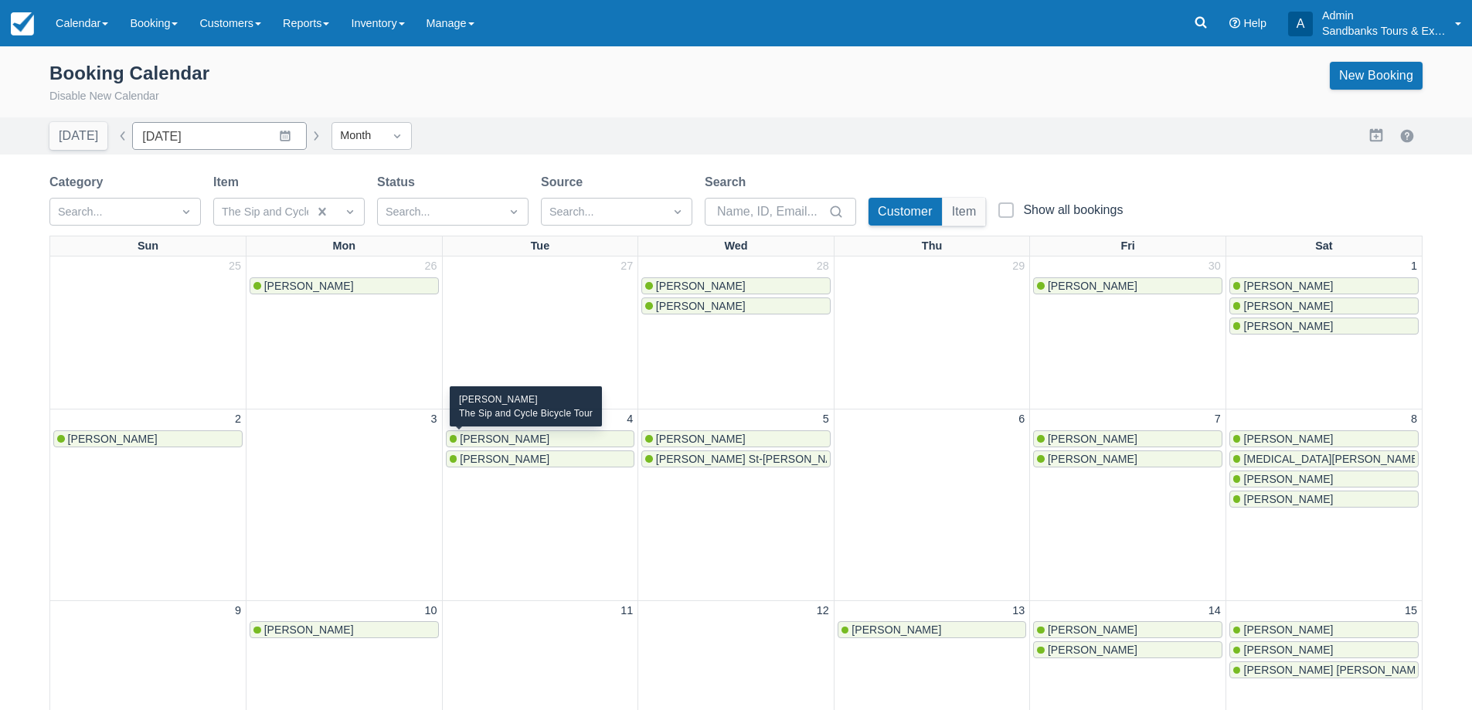
click at [503, 440] on span "Sejal Mistry" at bounding box center [505, 439] width 90 height 12
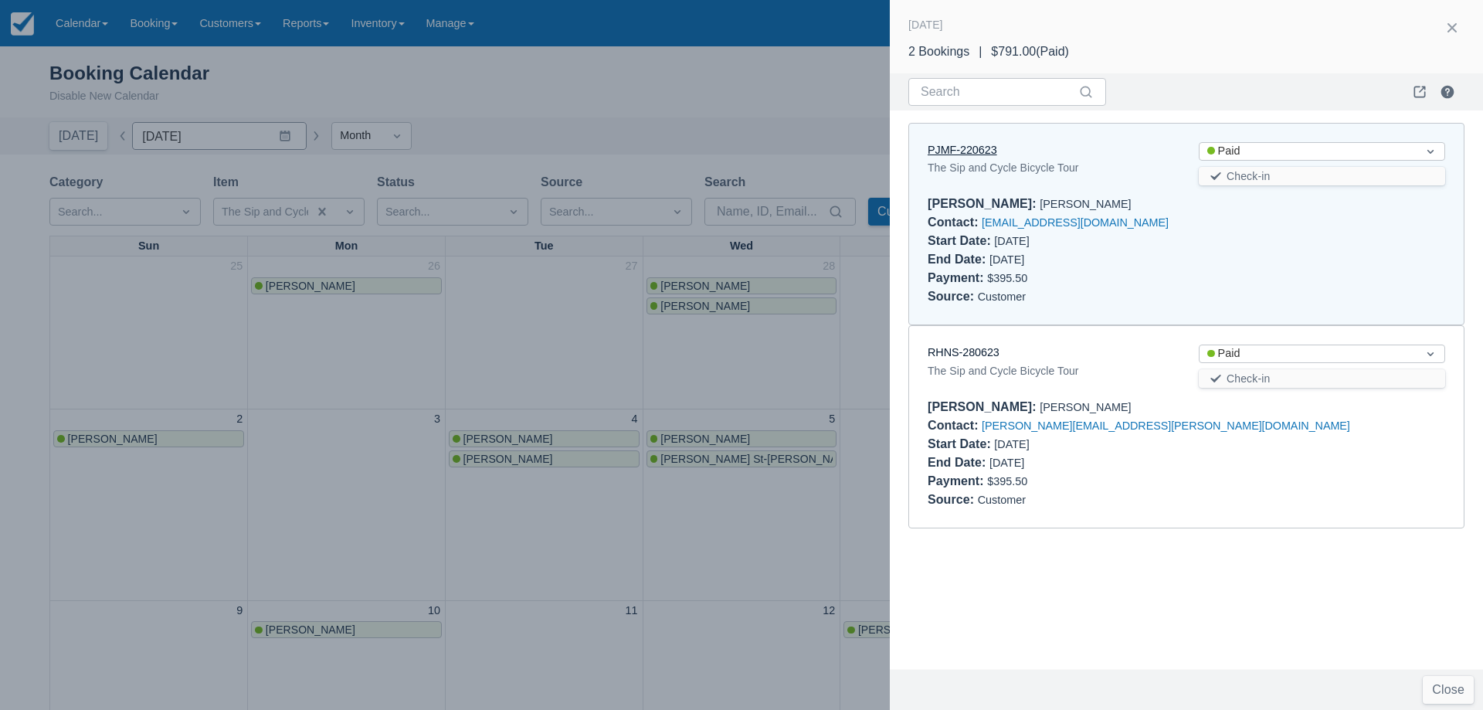
click at [976, 151] on link "PJMF-220623" at bounding box center [963, 150] width 70 height 12
click at [578, 489] on div at bounding box center [741, 355] width 1483 height 710
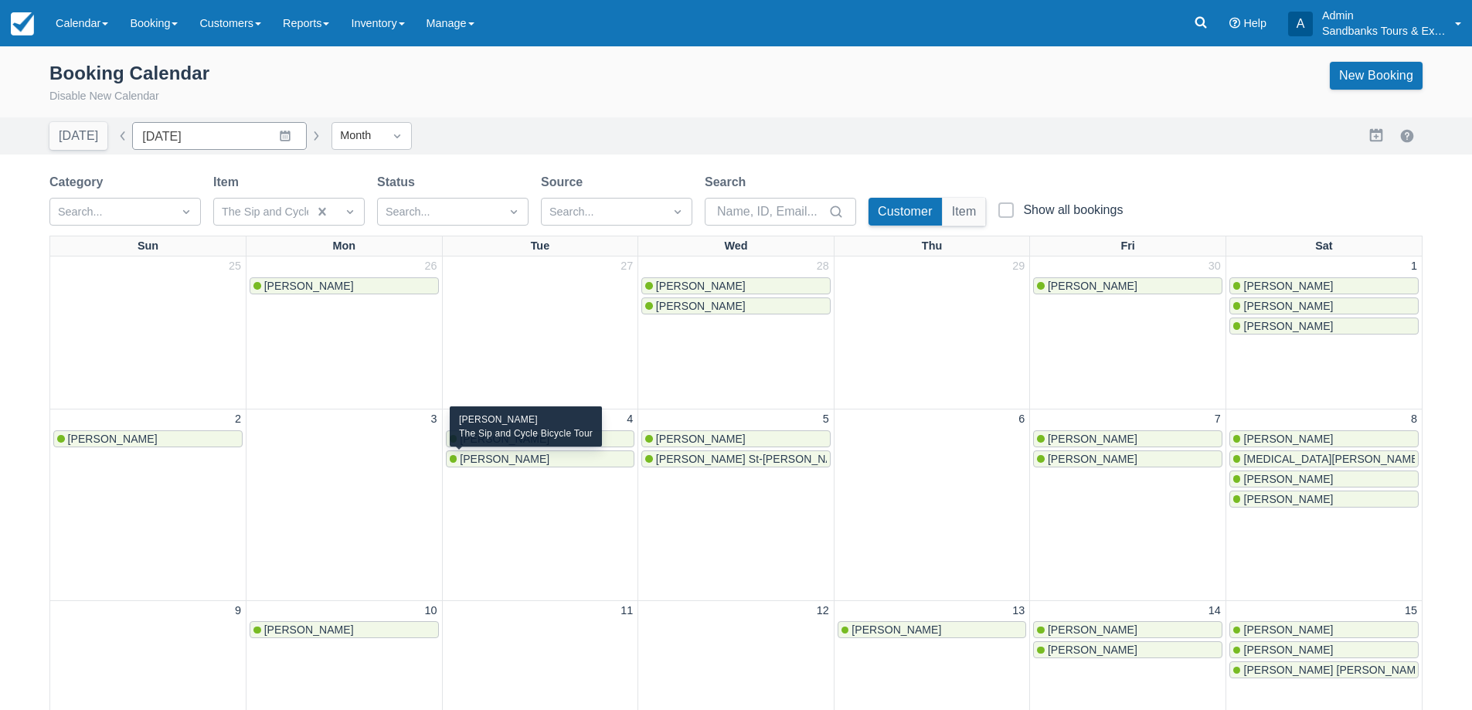
click at [522, 460] on span "Chantal Martel" at bounding box center [505, 459] width 90 height 12
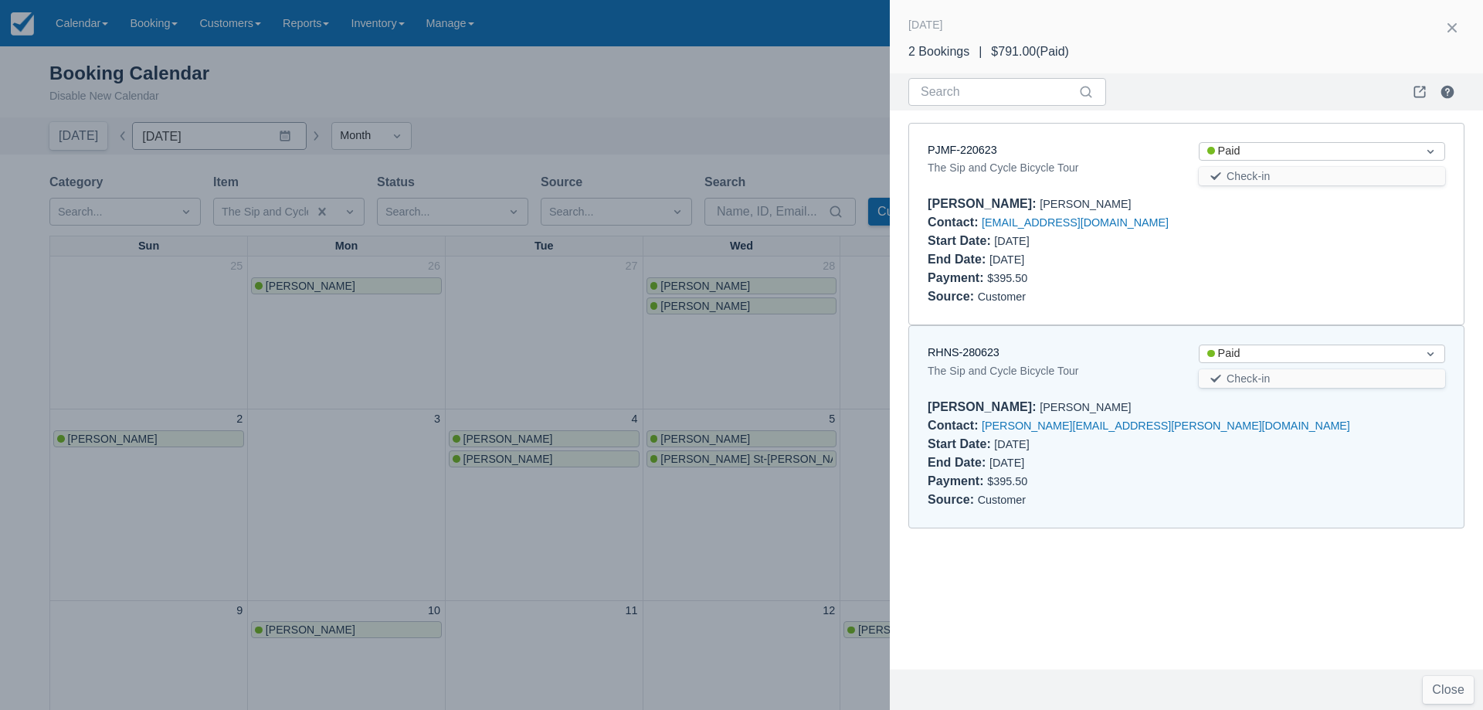
click at [601, 392] on div at bounding box center [741, 355] width 1483 height 710
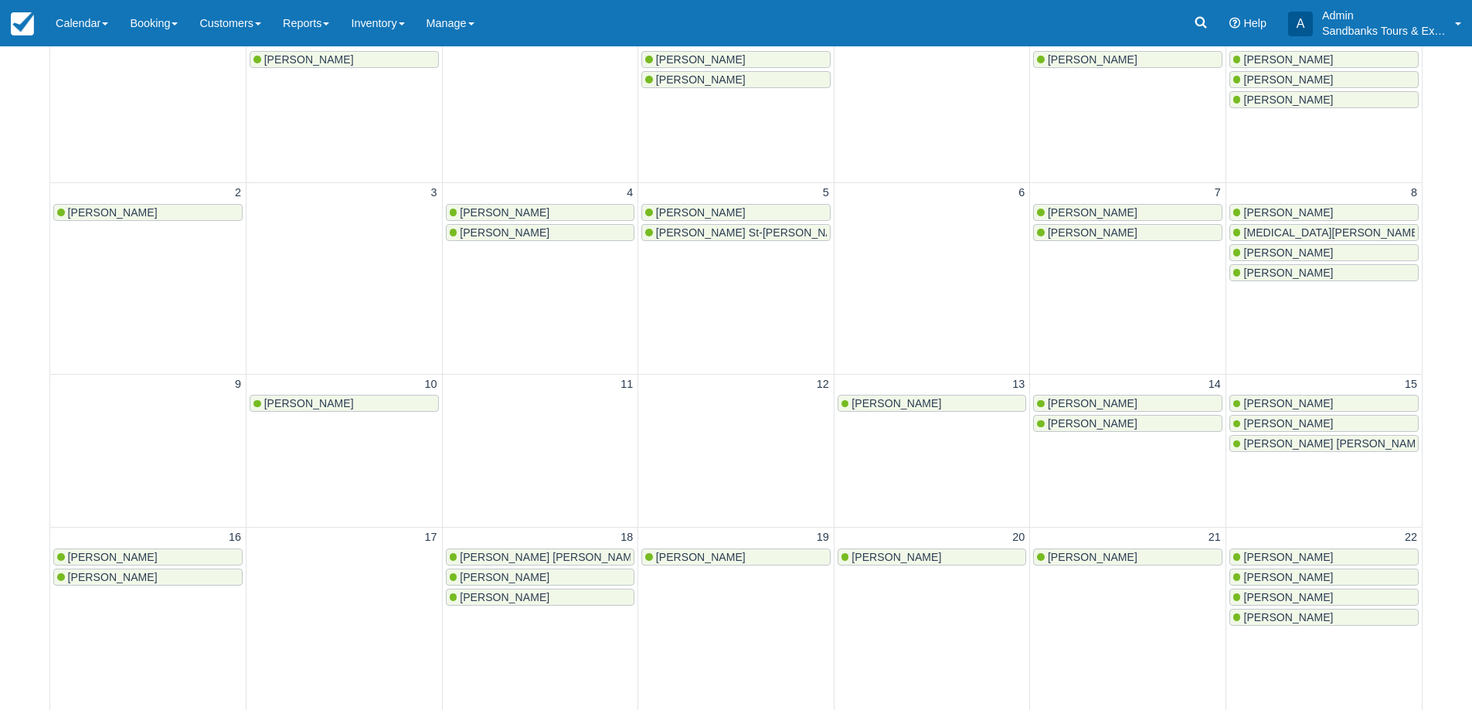
scroll to position [232, 0]
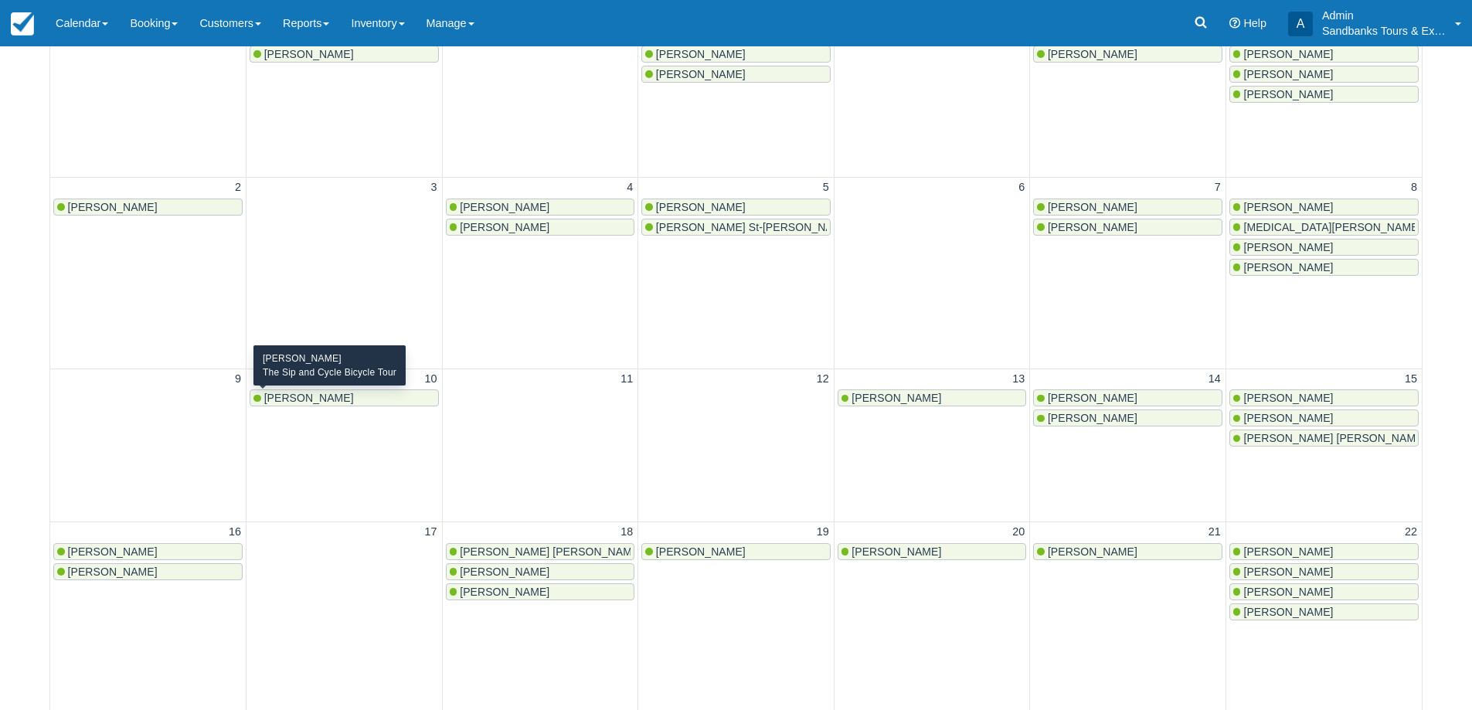
click at [367, 403] on div "Merissa Partington" at bounding box center [344, 398] width 182 height 12
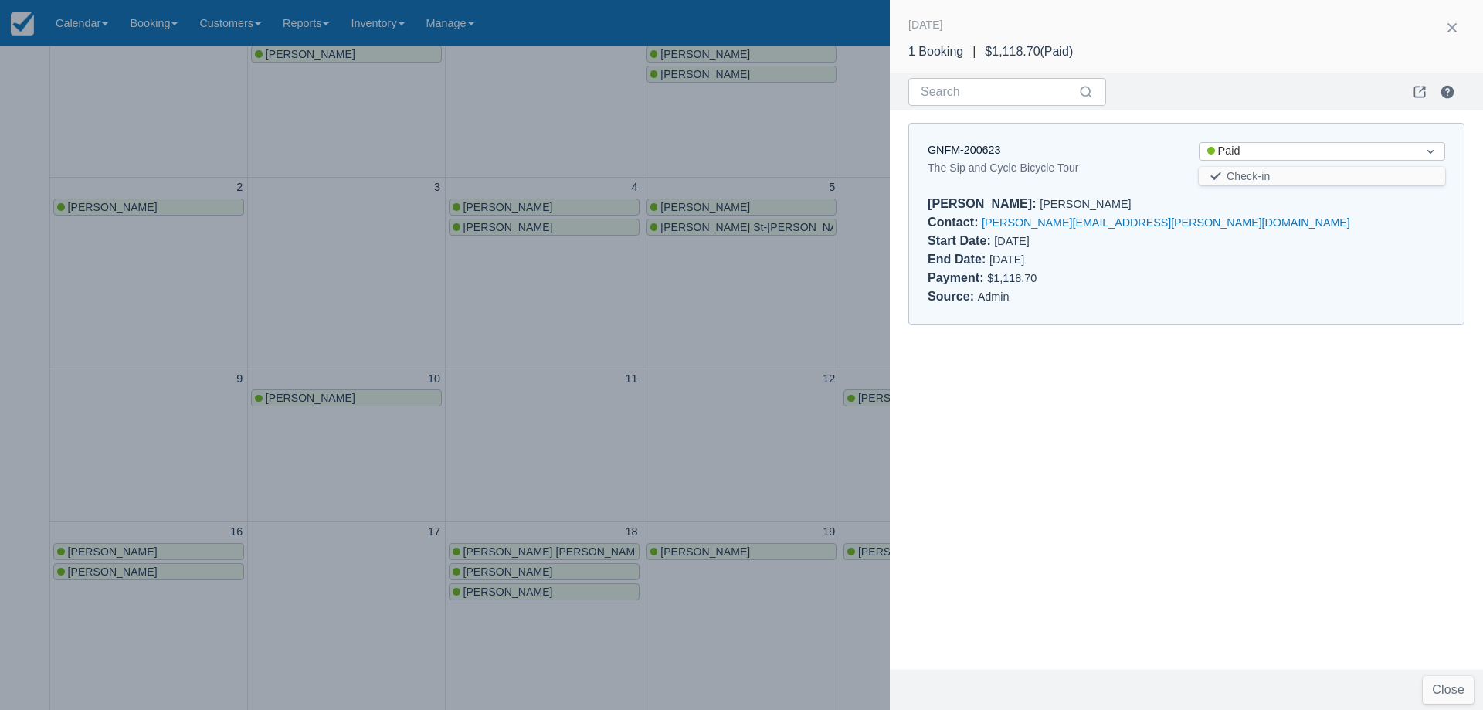
click at [521, 375] on div at bounding box center [741, 355] width 1483 height 710
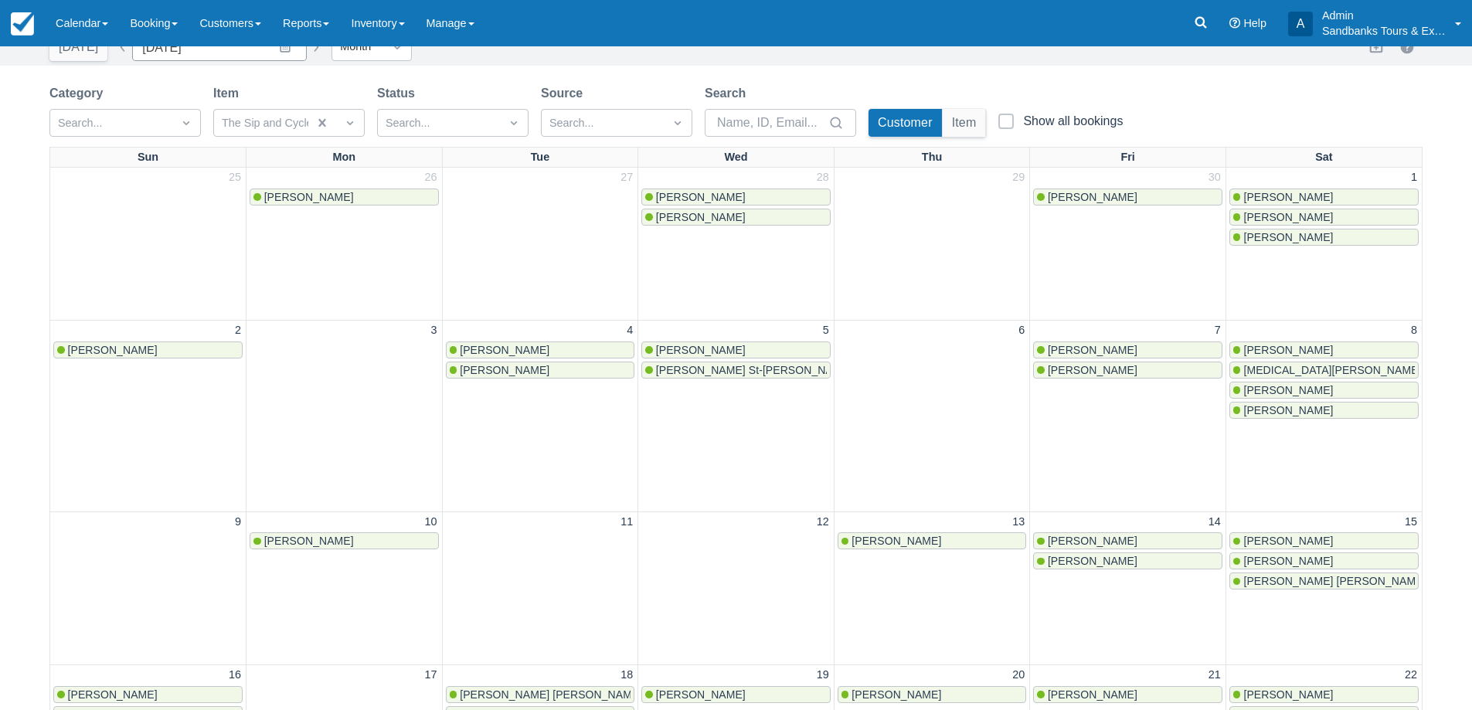
scroll to position [0, 0]
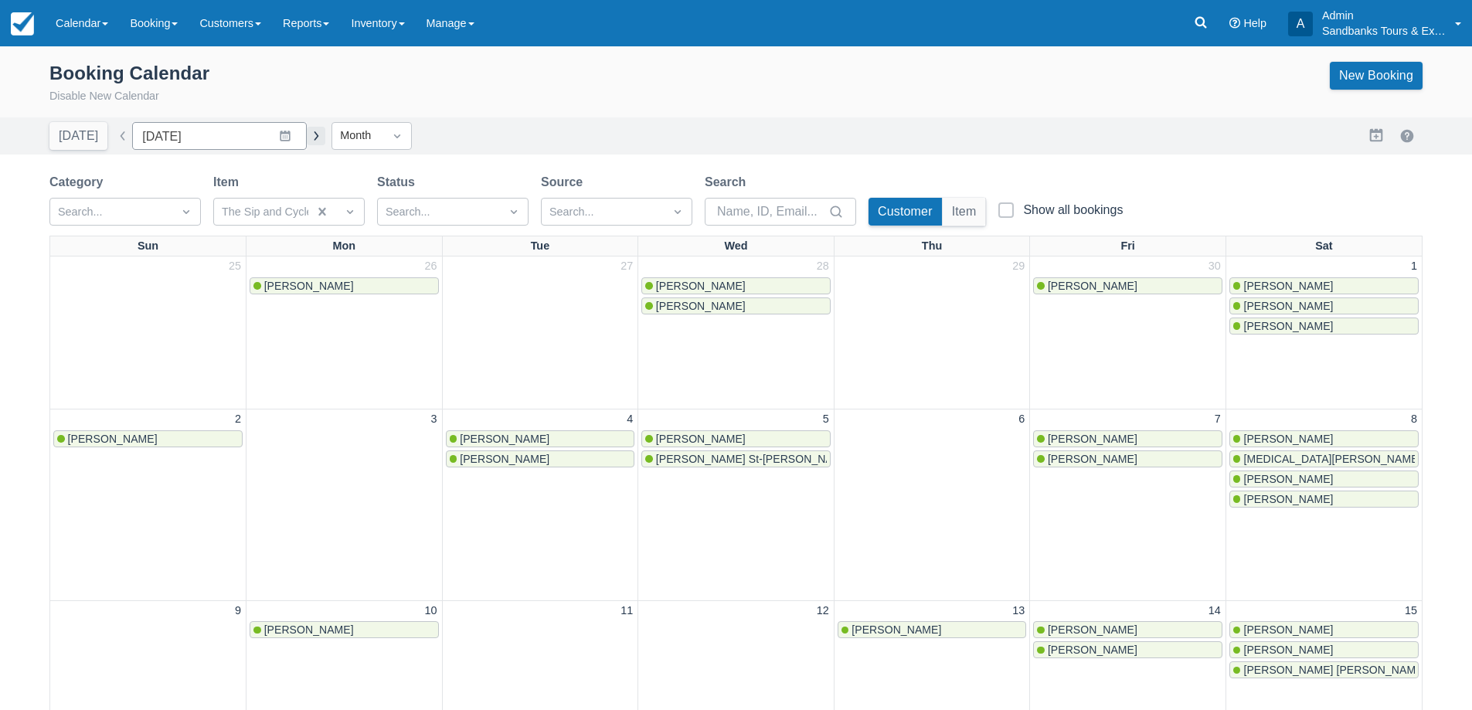
click at [308, 140] on button "button" at bounding box center [316, 136] width 19 height 19
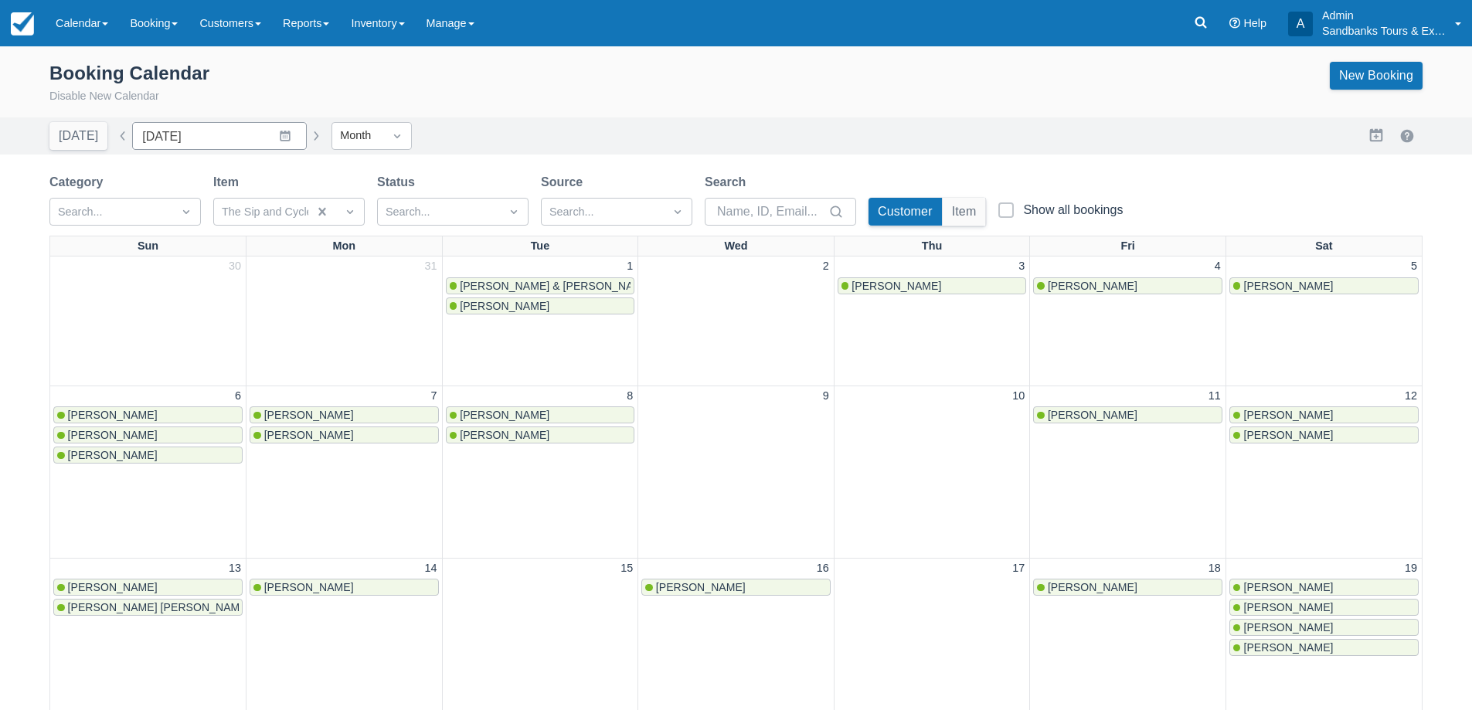
click at [298, 125] on div "Today Date August 2023 Navigate forward to interact with the calendar and selec…" at bounding box center [187, 136] width 276 height 28
click at [307, 131] on button "button" at bounding box center [316, 136] width 19 height 19
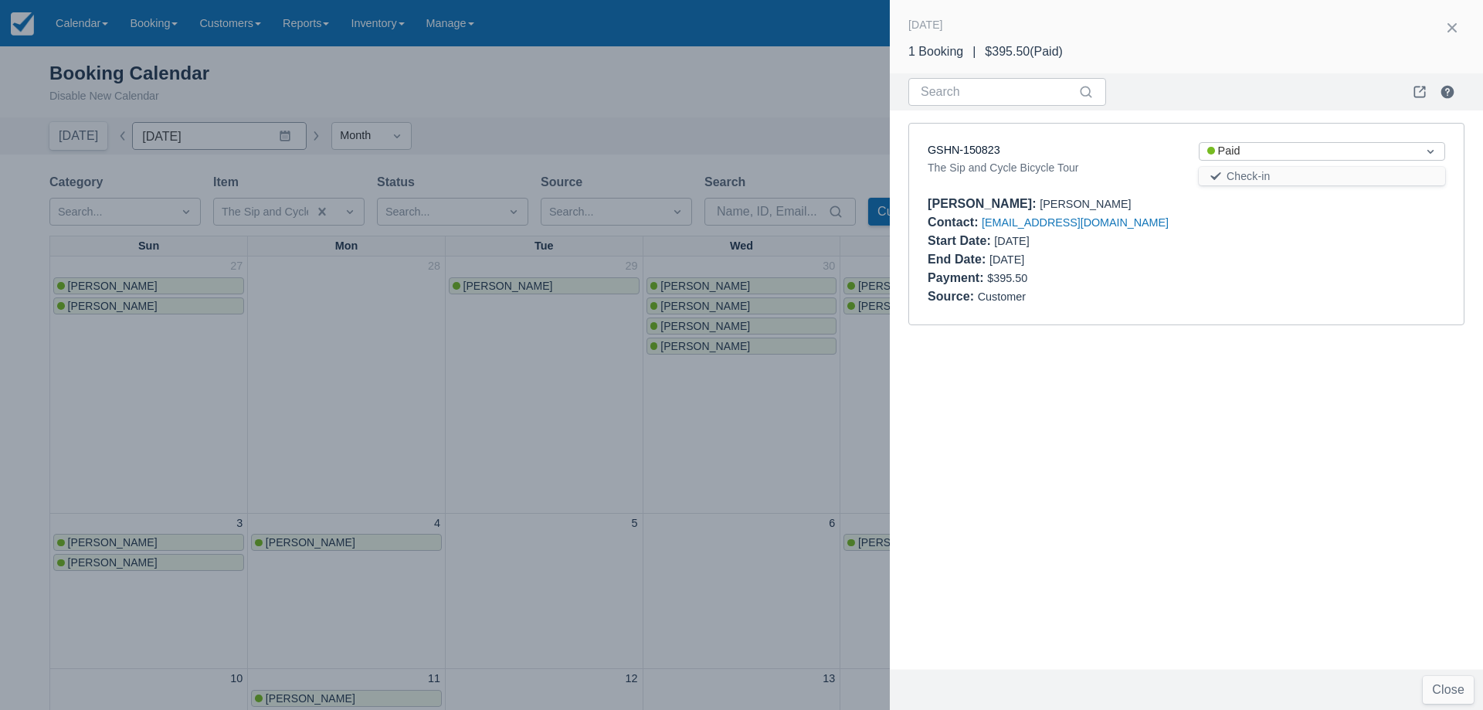
click at [497, 379] on div at bounding box center [741, 355] width 1483 height 710
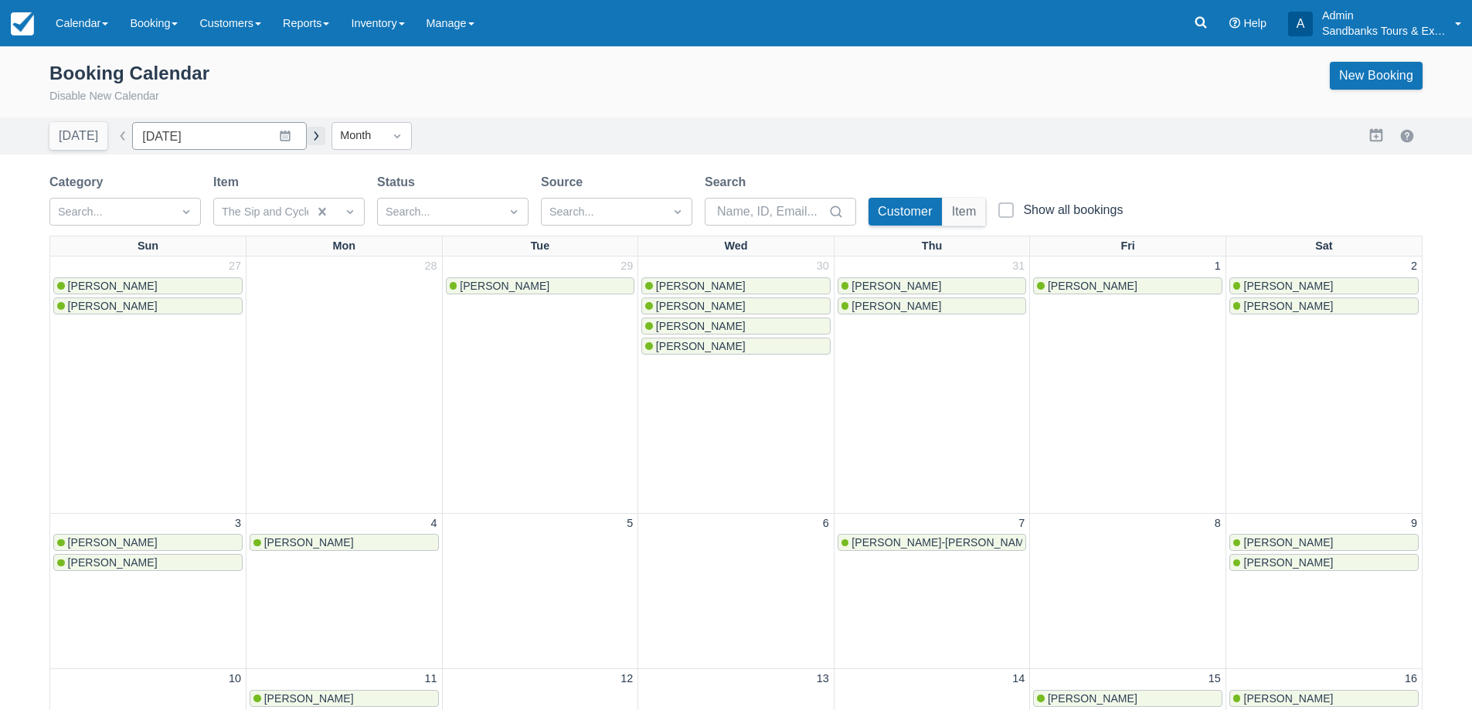
click at [307, 135] on button "button" at bounding box center [316, 136] width 19 height 19
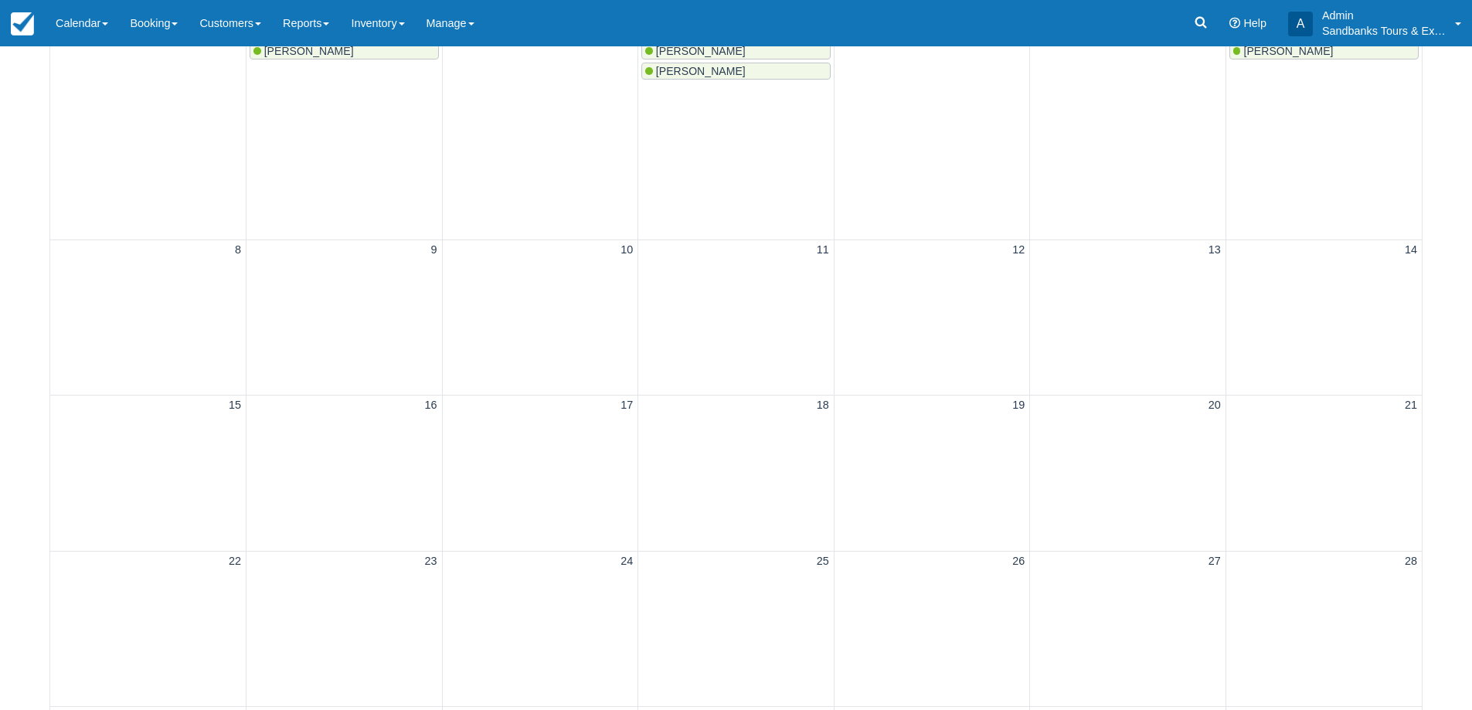
scroll to position [77, 0]
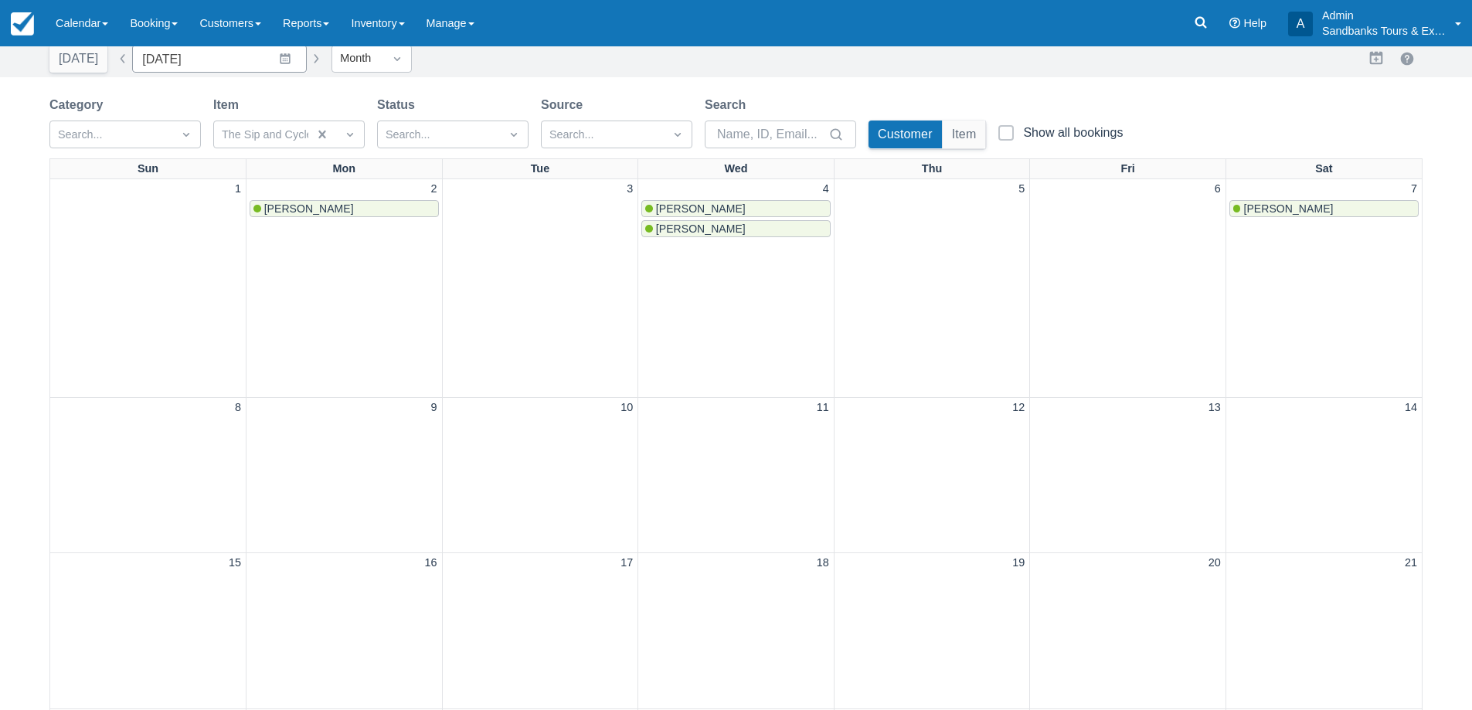
click at [308, 57] on button "button" at bounding box center [316, 58] width 19 height 19
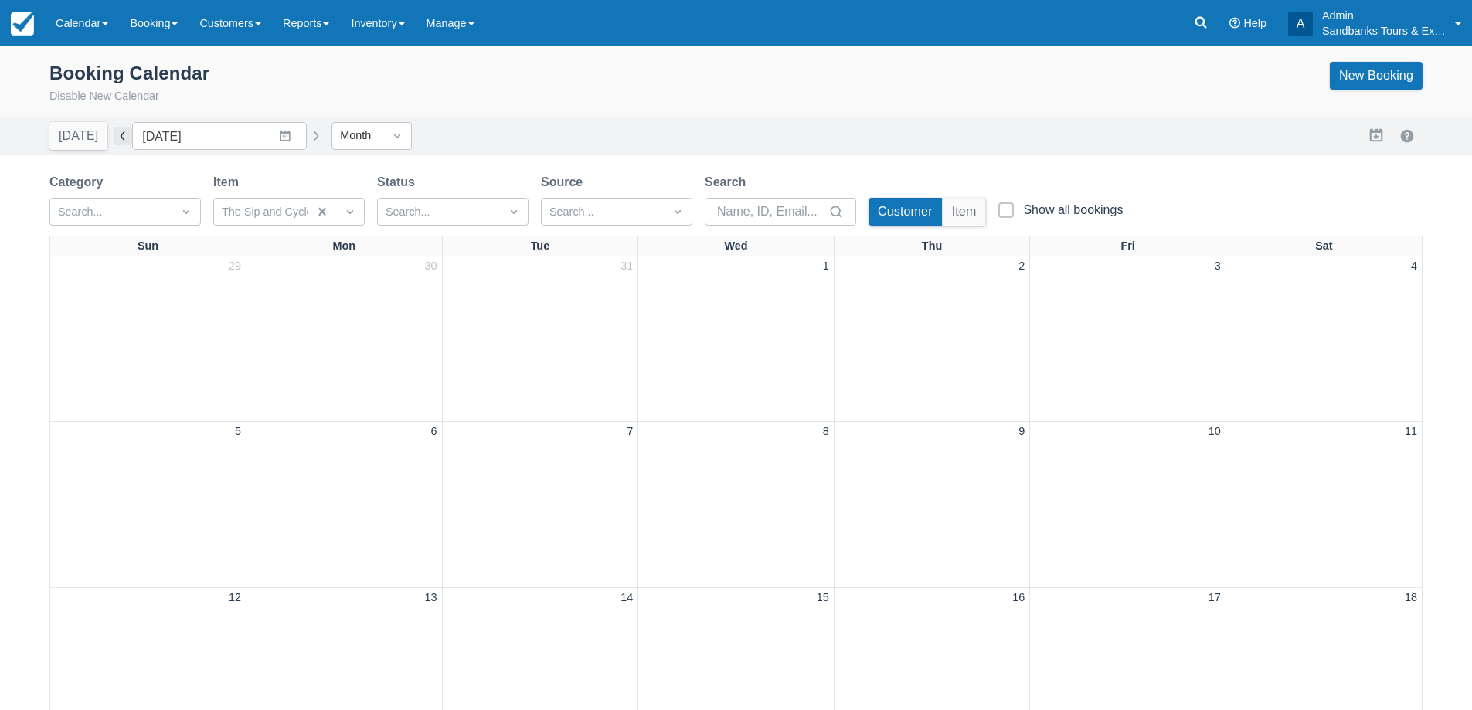
click at [114, 139] on button "button" at bounding box center [123, 136] width 19 height 19
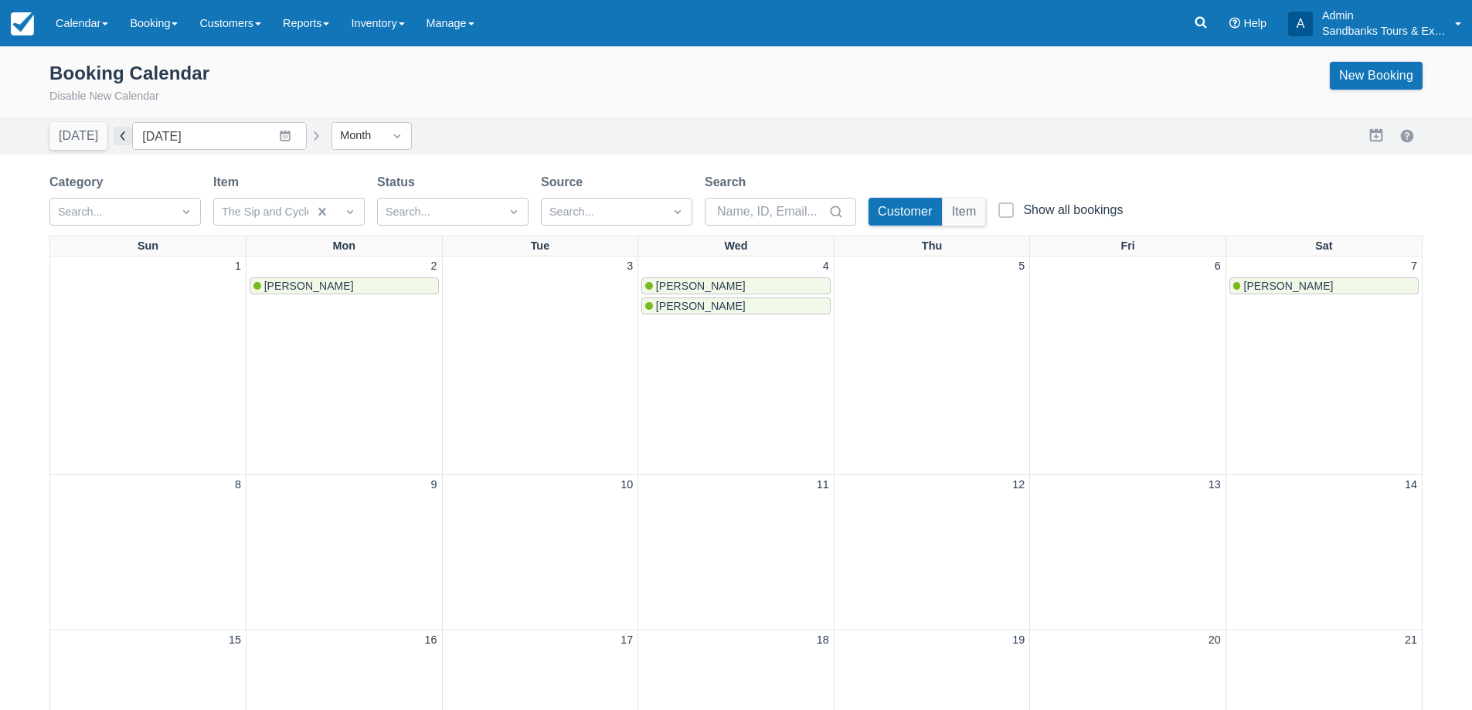
click at [114, 139] on button "button" at bounding box center [123, 136] width 19 height 19
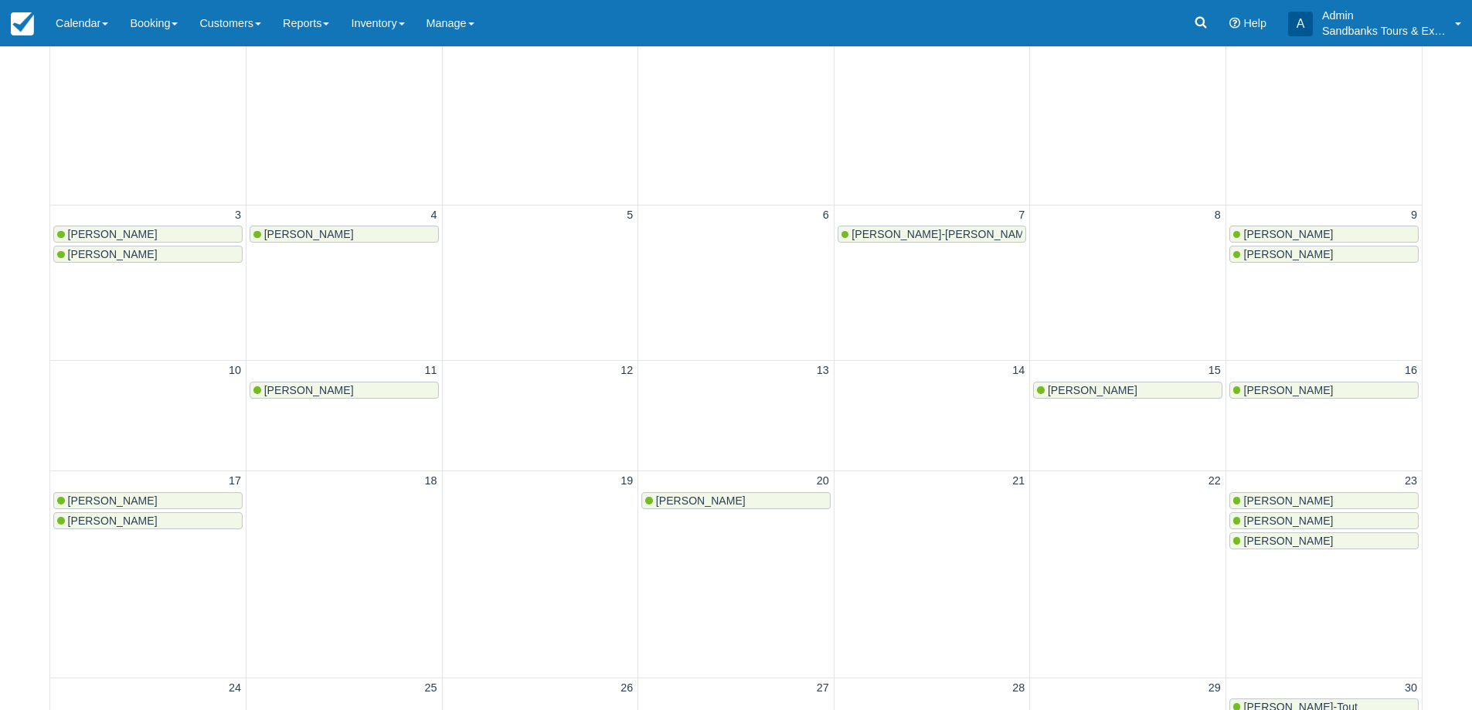
scroll to position [309, 0]
click at [715, 501] on span "Amelia Casselman" at bounding box center [701, 500] width 90 height 12
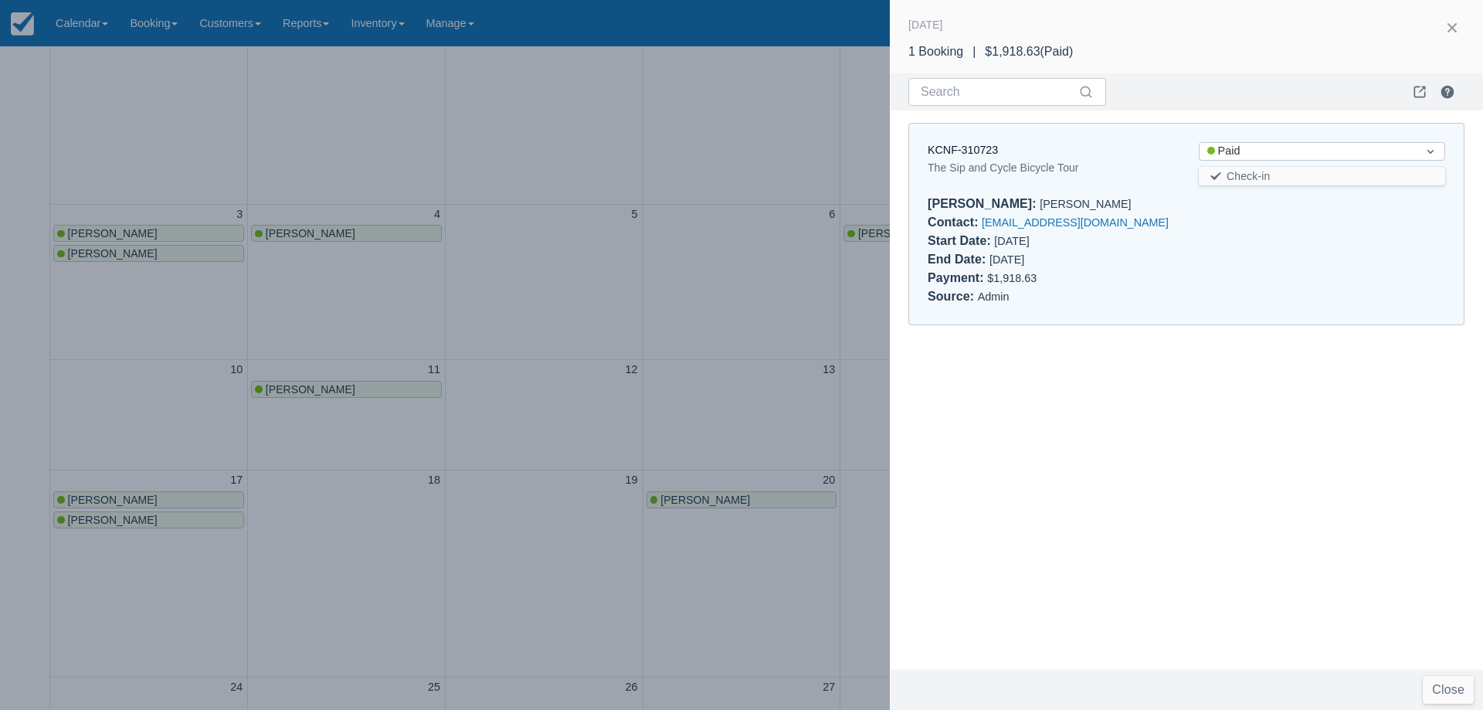
click at [592, 452] on div at bounding box center [741, 355] width 1483 height 710
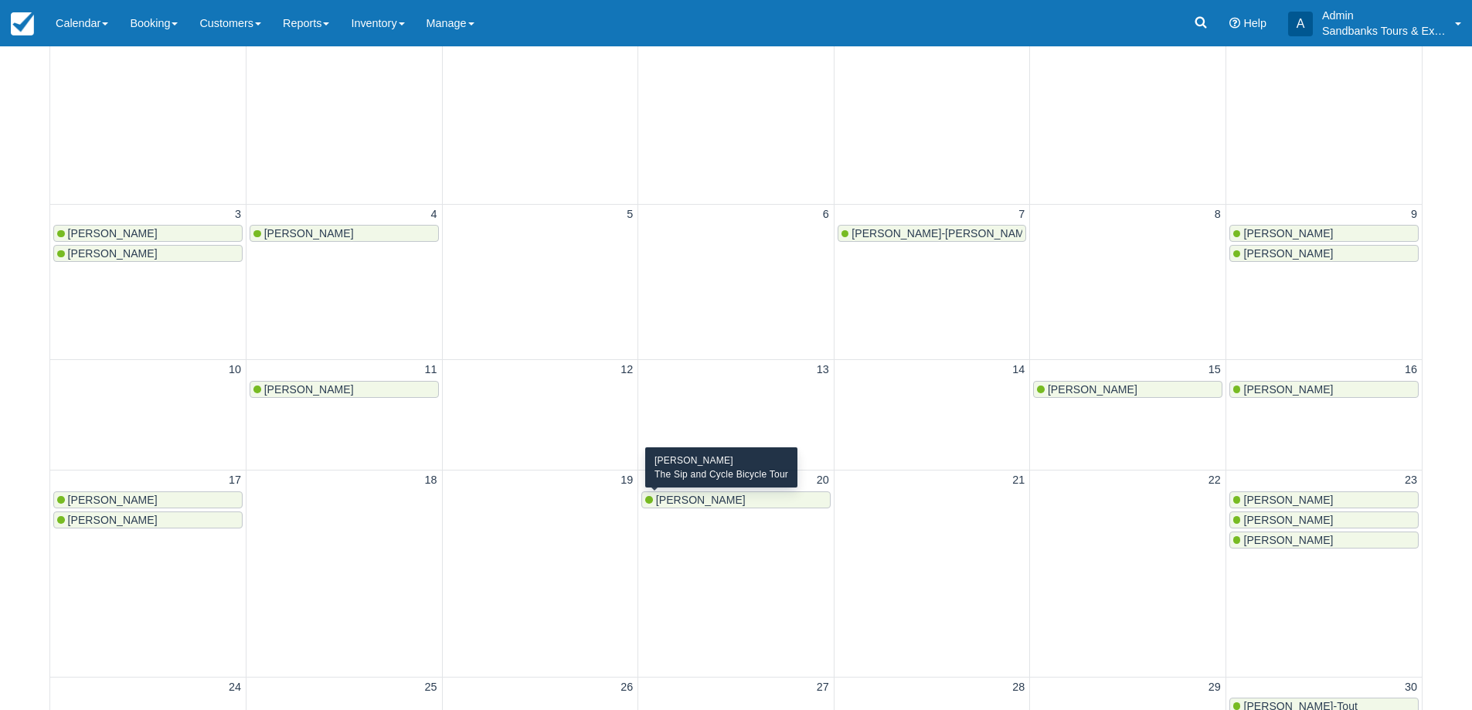
click at [683, 501] on span "Amelia Casselman" at bounding box center [701, 500] width 90 height 12
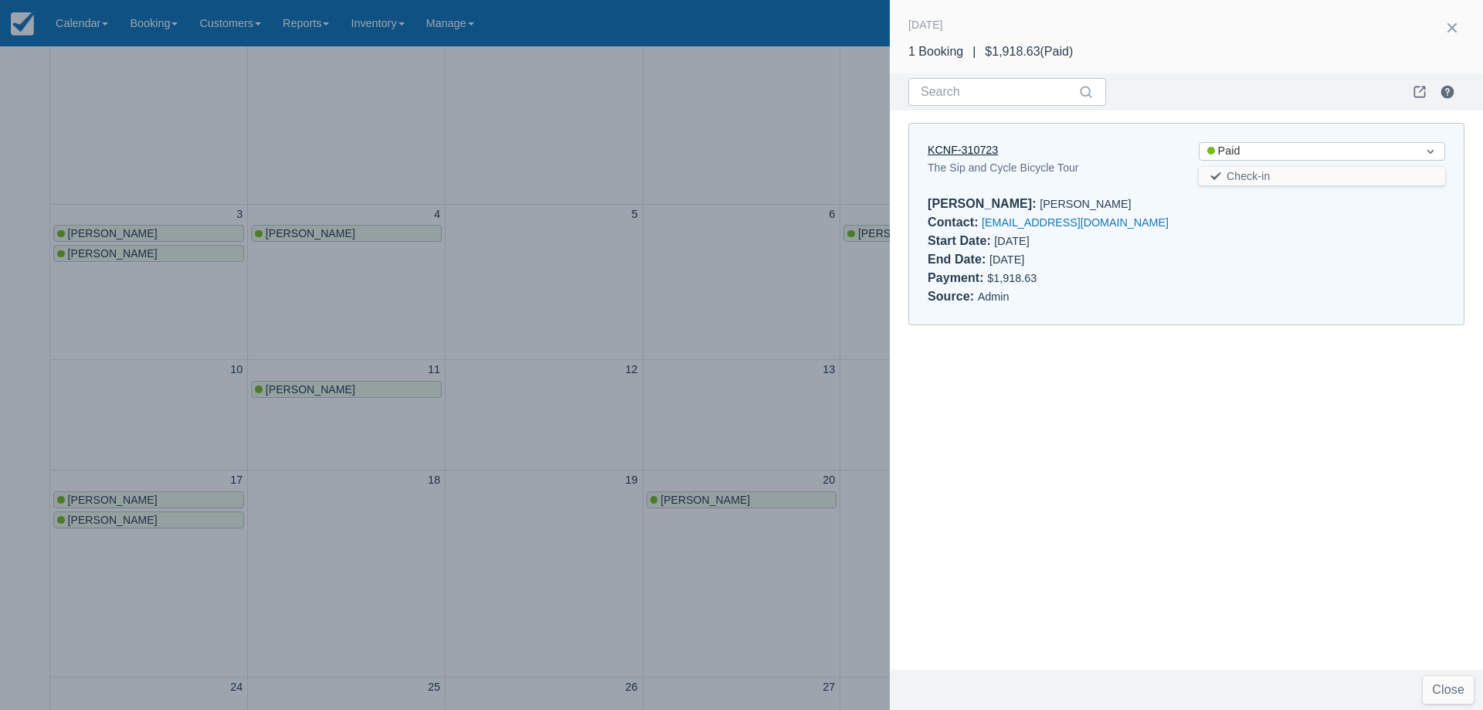
click at [954, 155] on link "KCNF-310723" at bounding box center [963, 150] width 70 height 12
click at [543, 325] on div at bounding box center [741, 355] width 1483 height 710
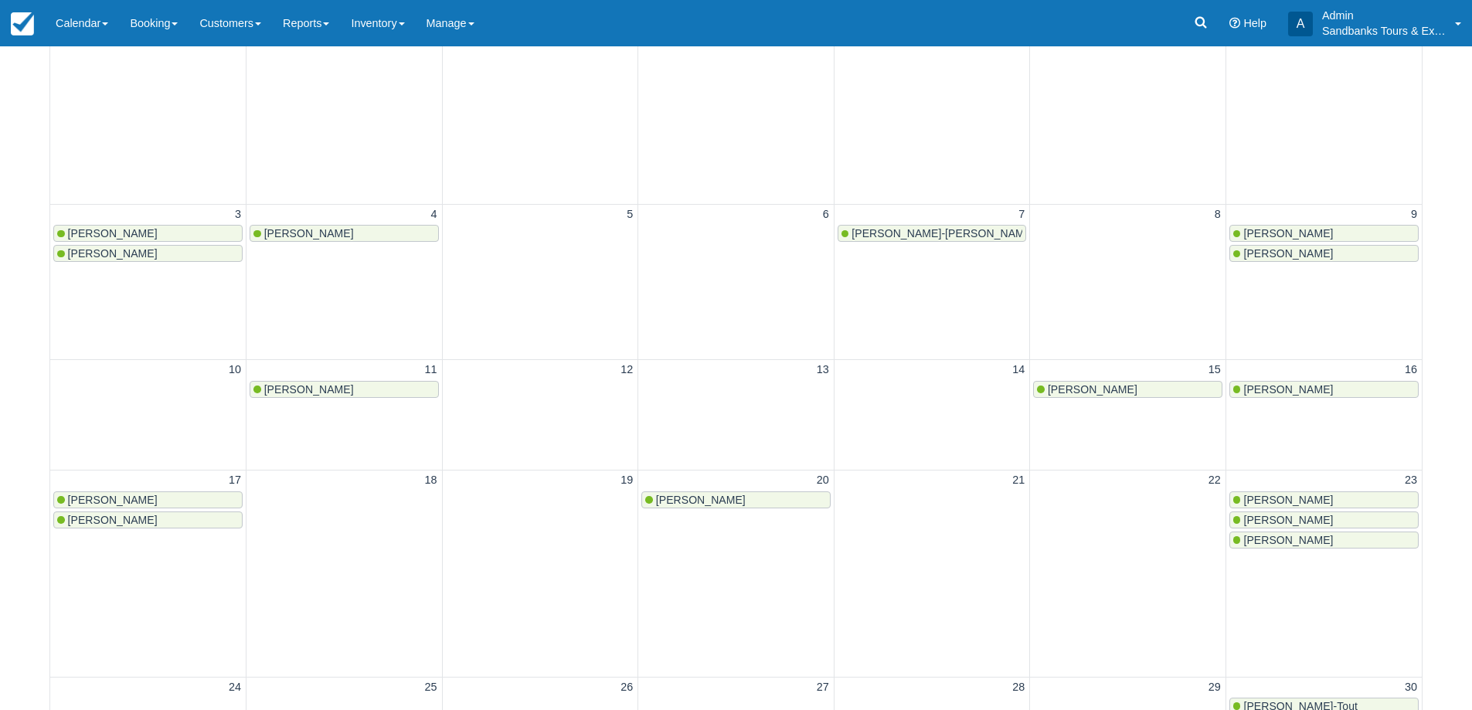
click at [746, 491] on link "Amelia Casselman" at bounding box center [735, 499] width 189 height 17
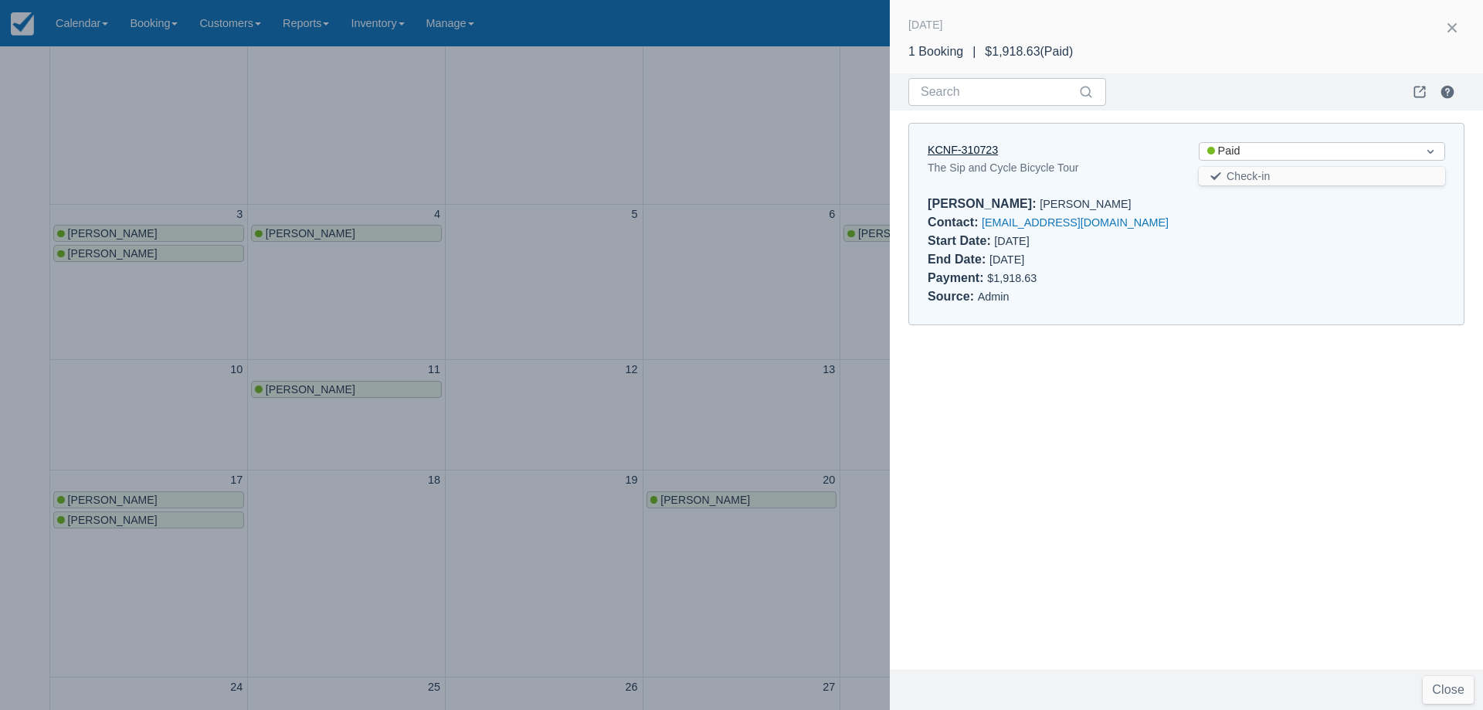
click at [963, 153] on link "KCNF-310723" at bounding box center [963, 150] width 70 height 12
click at [591, 246] on div at bounding box center [741, 355] width 1483 height 710
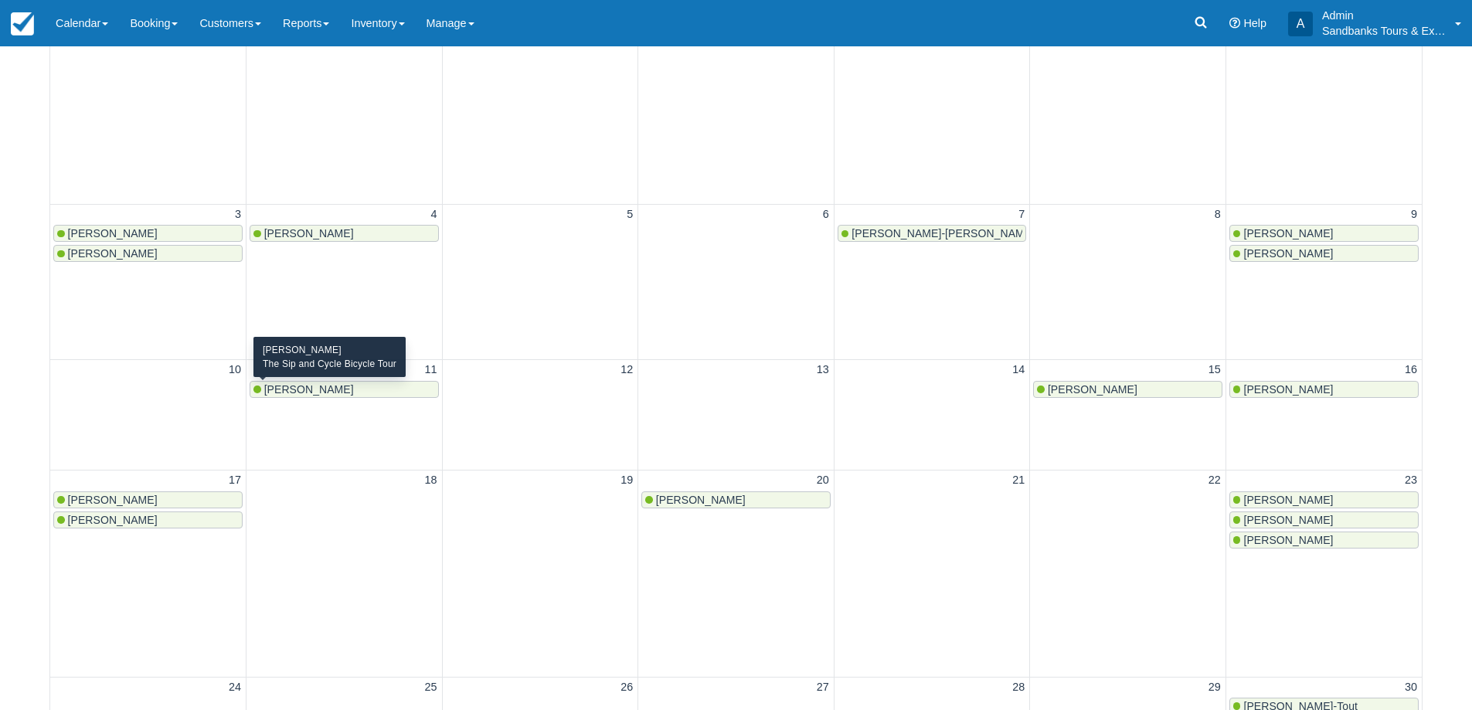
click at [345, 385] on div "Brenda Tognotti" at bounding box center [344, 389] width 182 height 12
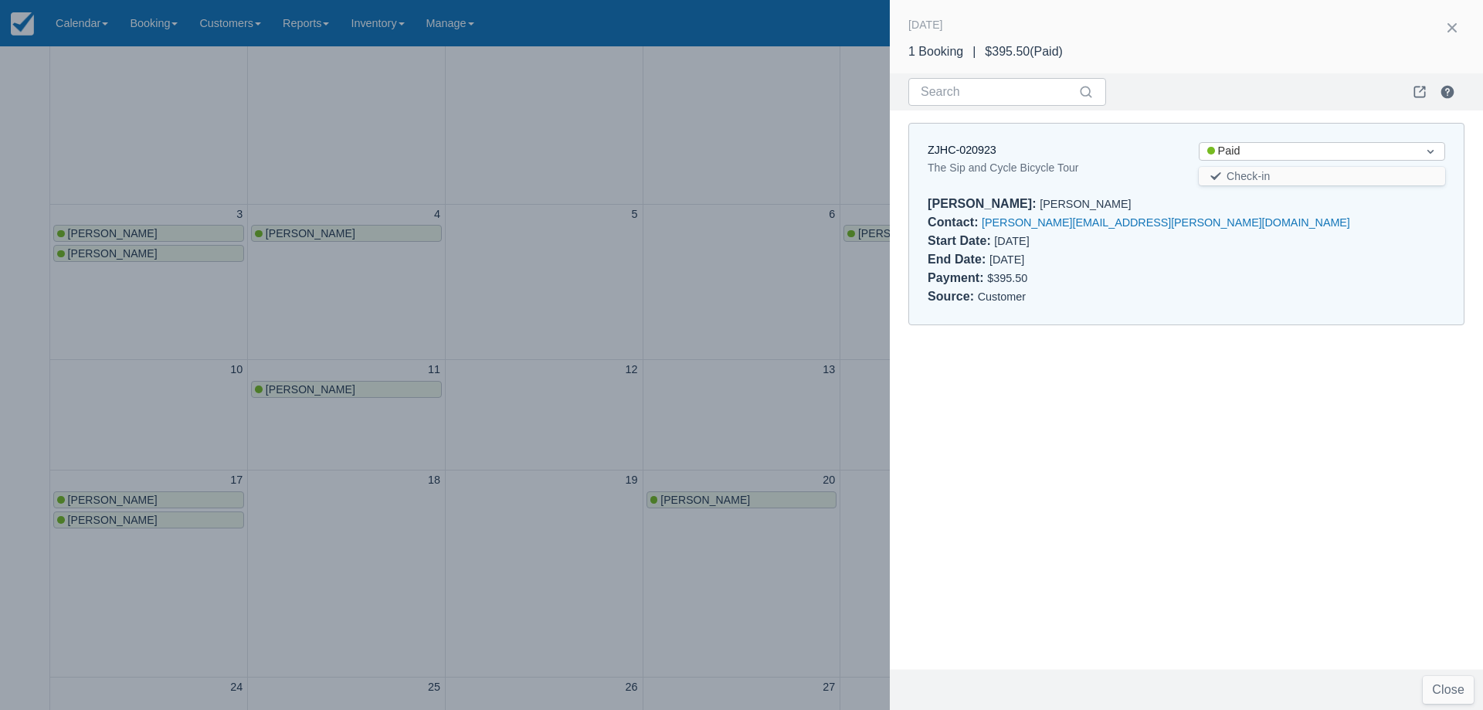
click at [974, 156] on div "ZJHC-020923" at bounding box center [1051, 150] width 246 height 17
click at [976, 148] on link "ZJHC-020923" at bounding box center [962, 150] width 69 height 12
click at [117, 515] on div at bounding box center [741, 355] width 1483 height 710
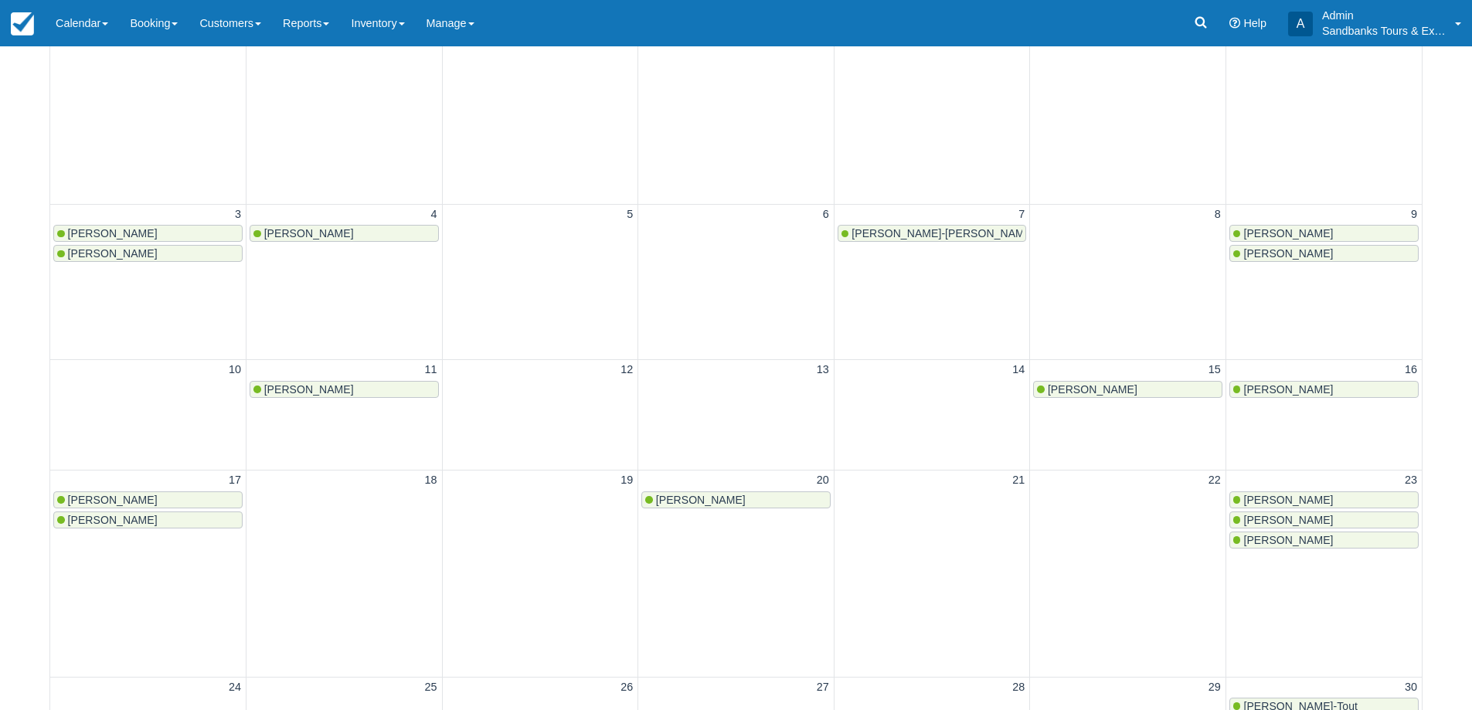
click at [117, 523] on span "Anita Rutherford" at bounding box center [113, 520] width 90 height 12
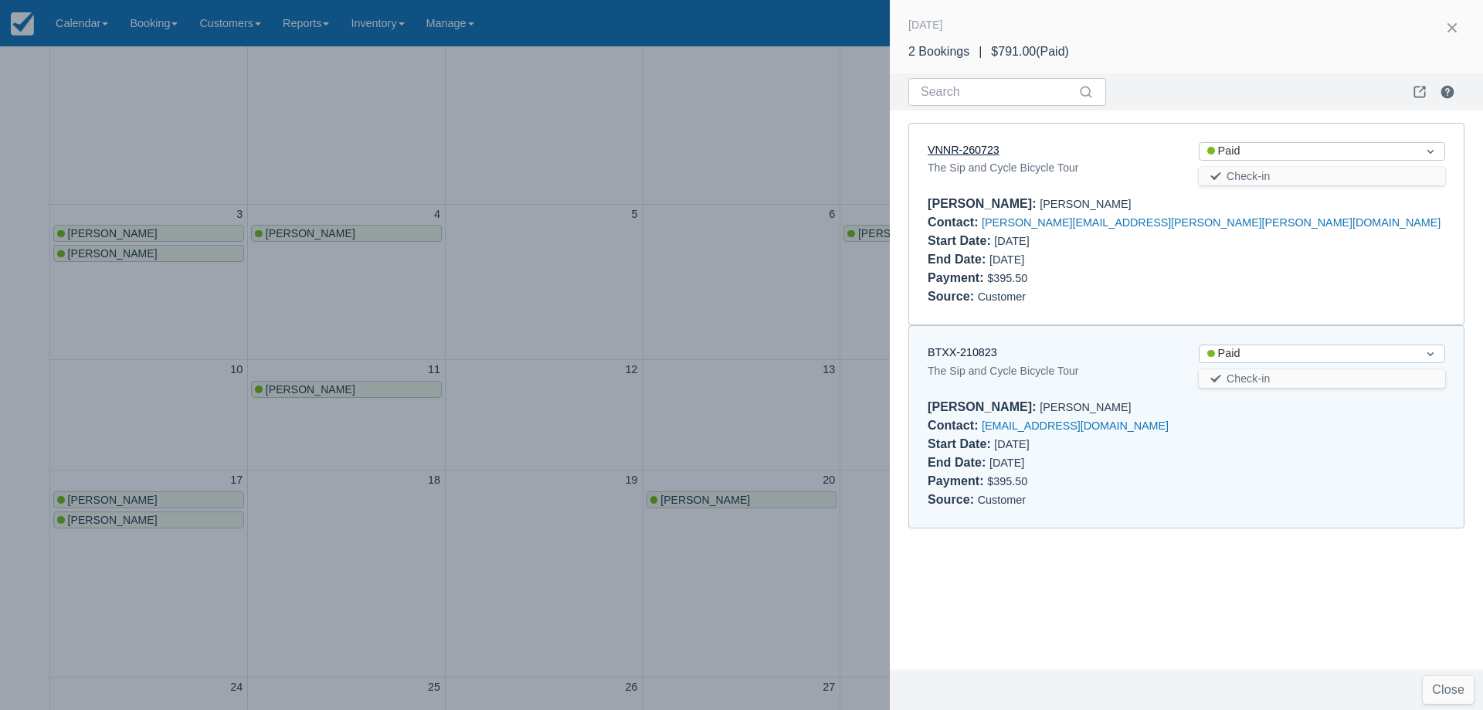
click at [964, 153] on link "VNNR-260723" at bounding box center [964, 150] width 72 height 12
click at [538, 345] on div at bounding box center [741, 355] width 1483 height 710
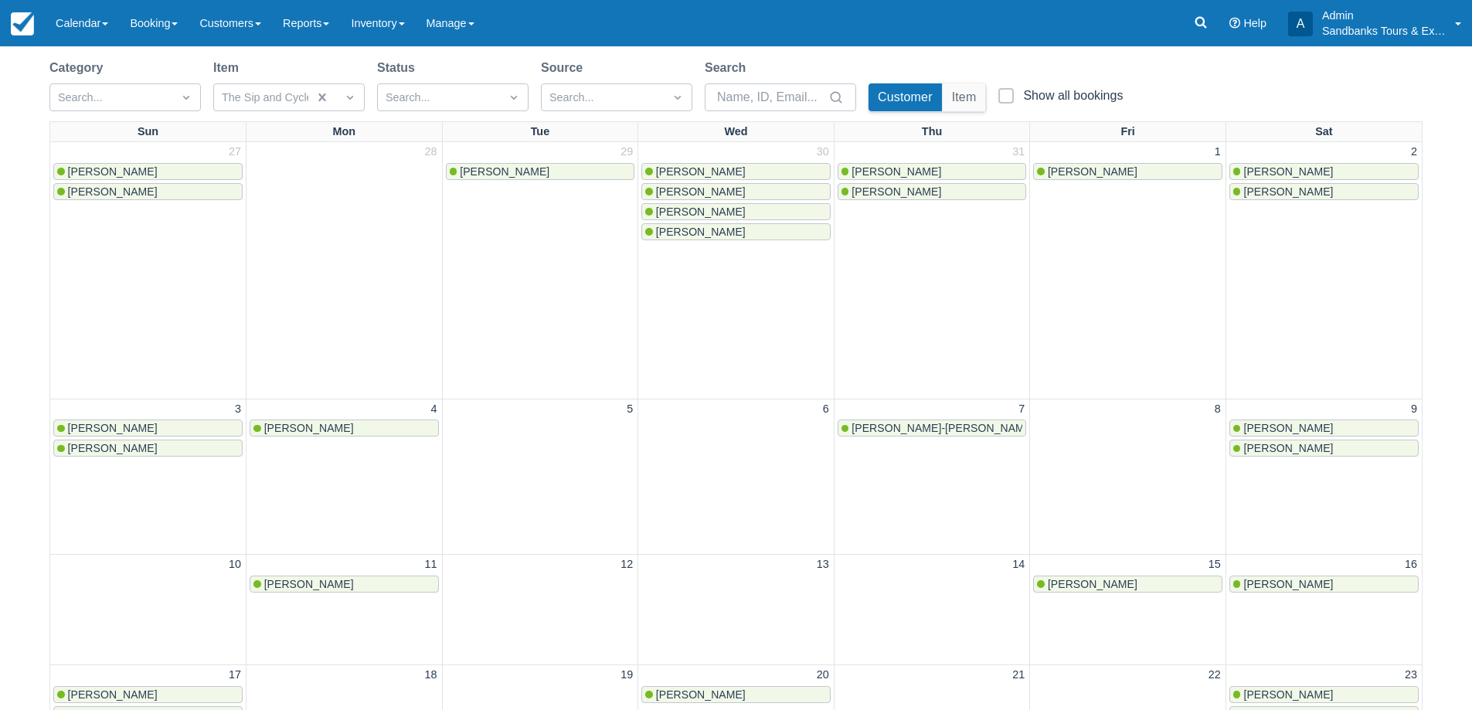
scroll to position [0, 0]
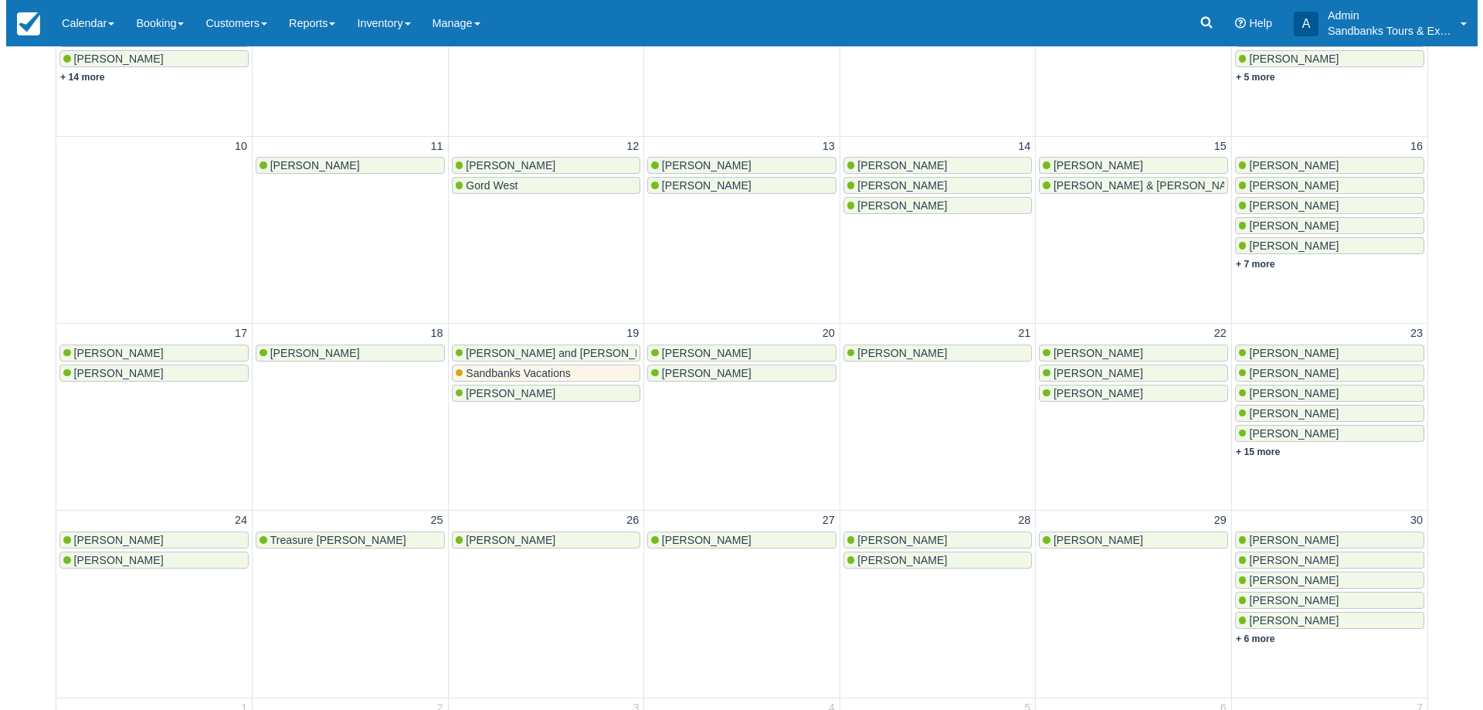
scroll to position [542, 0]
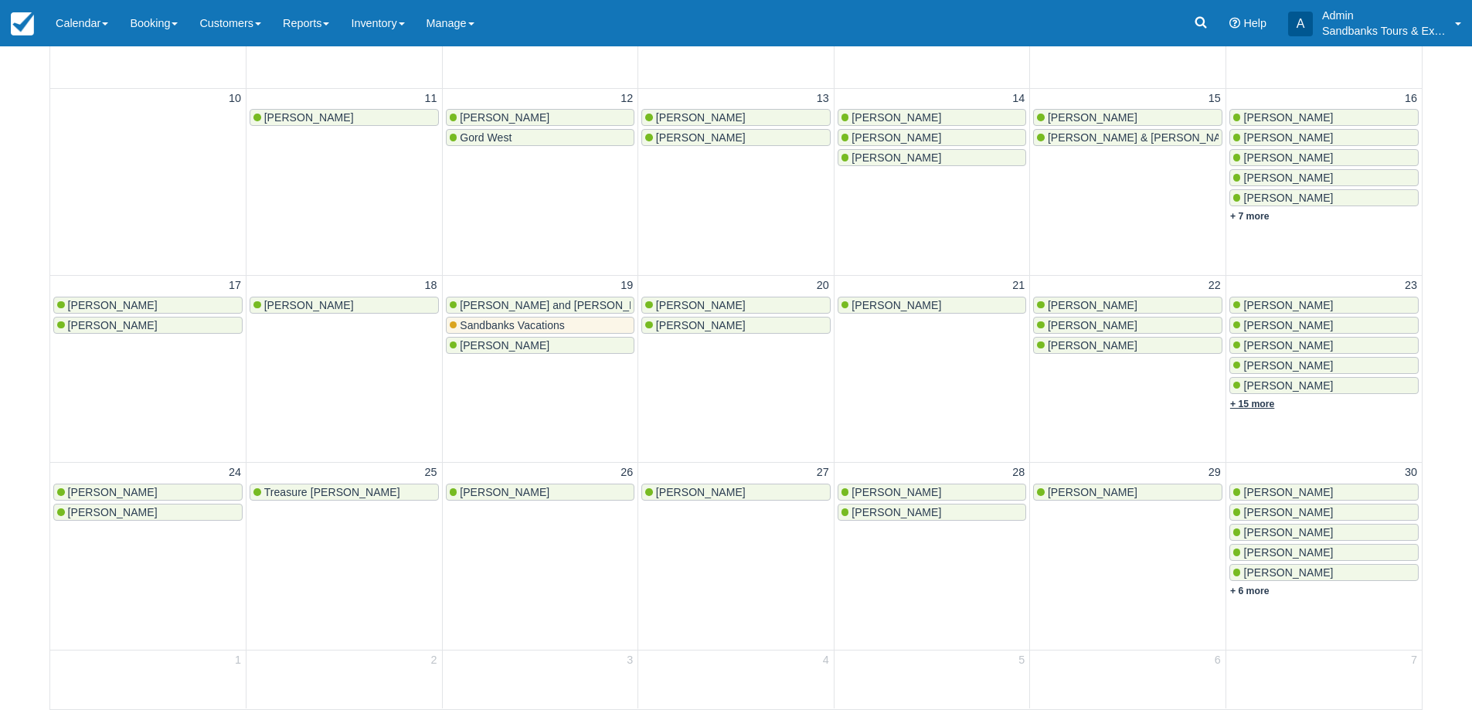
click at [1266, 405] on link "+ 15 more" at bounding box center [1252, 404] width 44 height 11
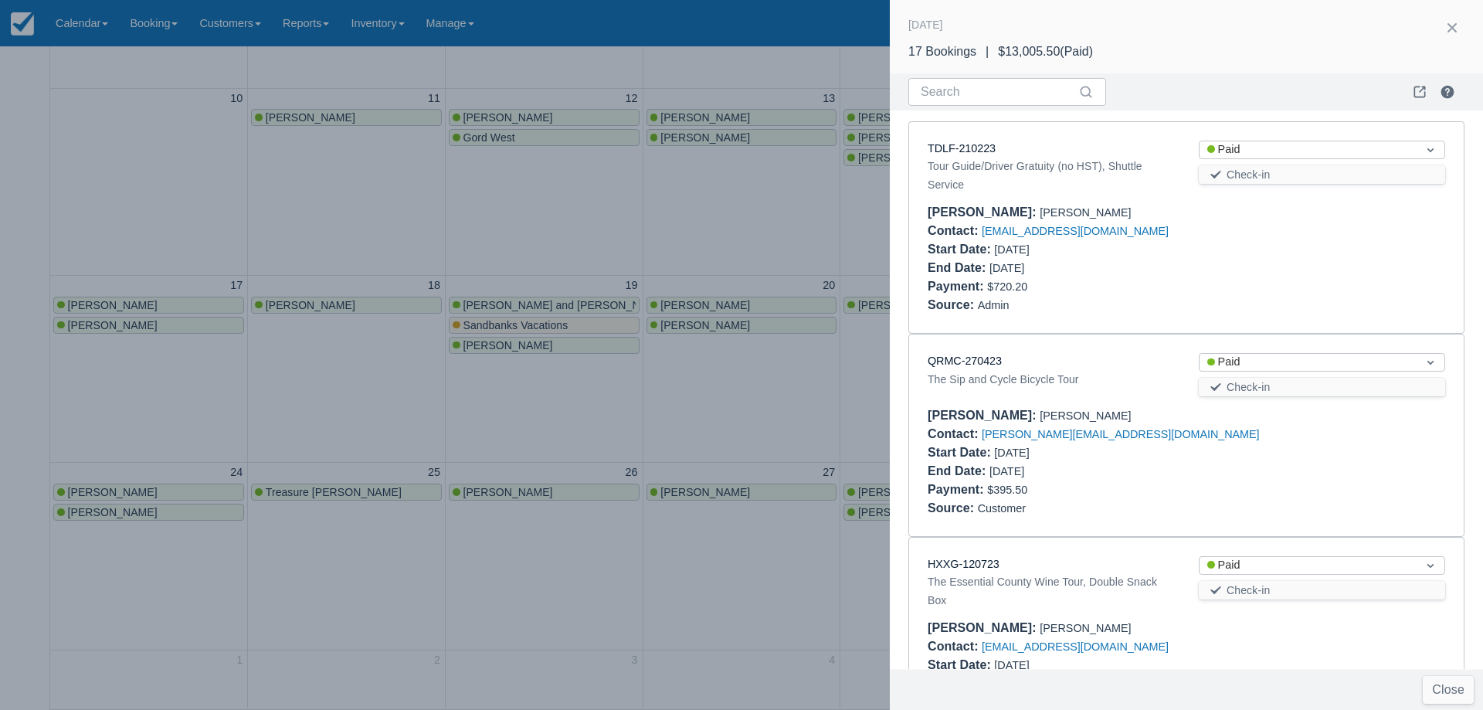
scroll to position [0, 0]
click at [969, 148] on link "TDLF-210223" at bounding box center [962, 150] width 68 height 12
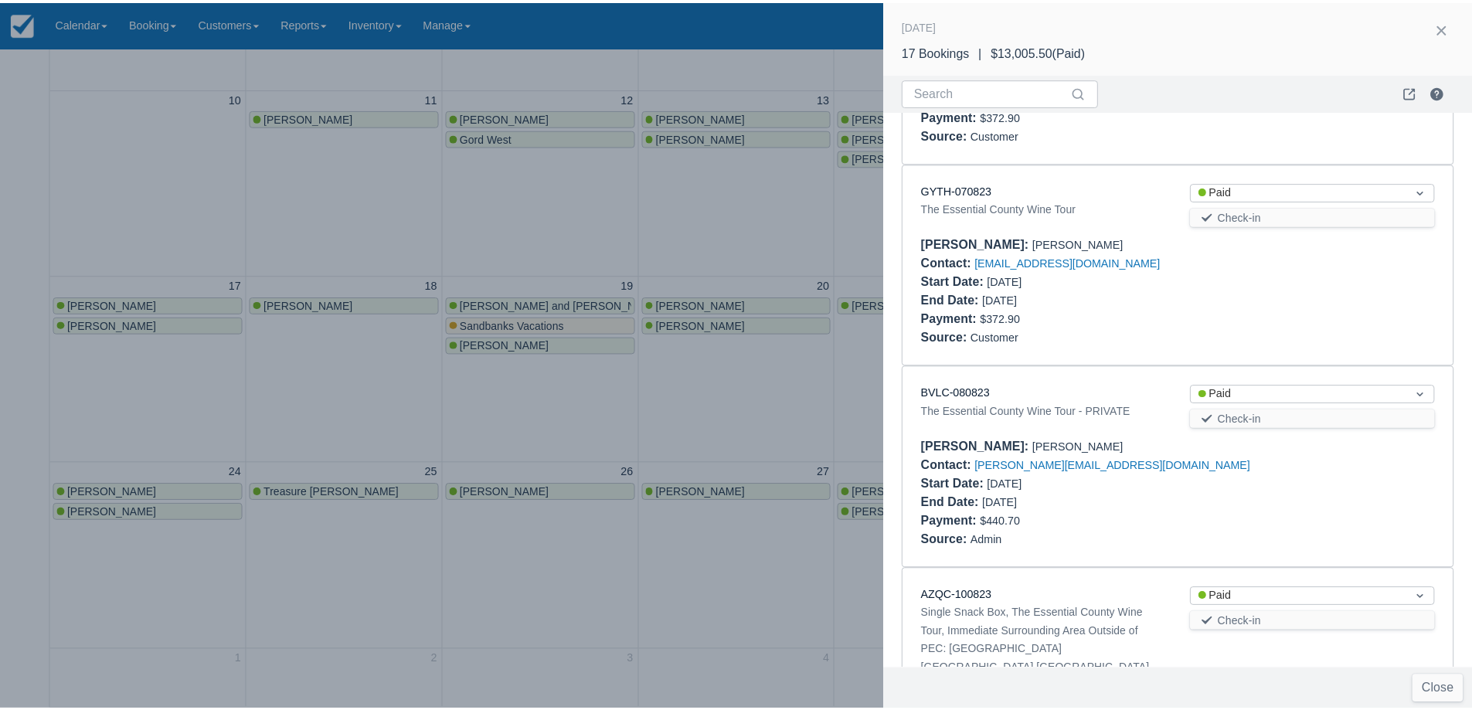
scroll to position [1159, 0]
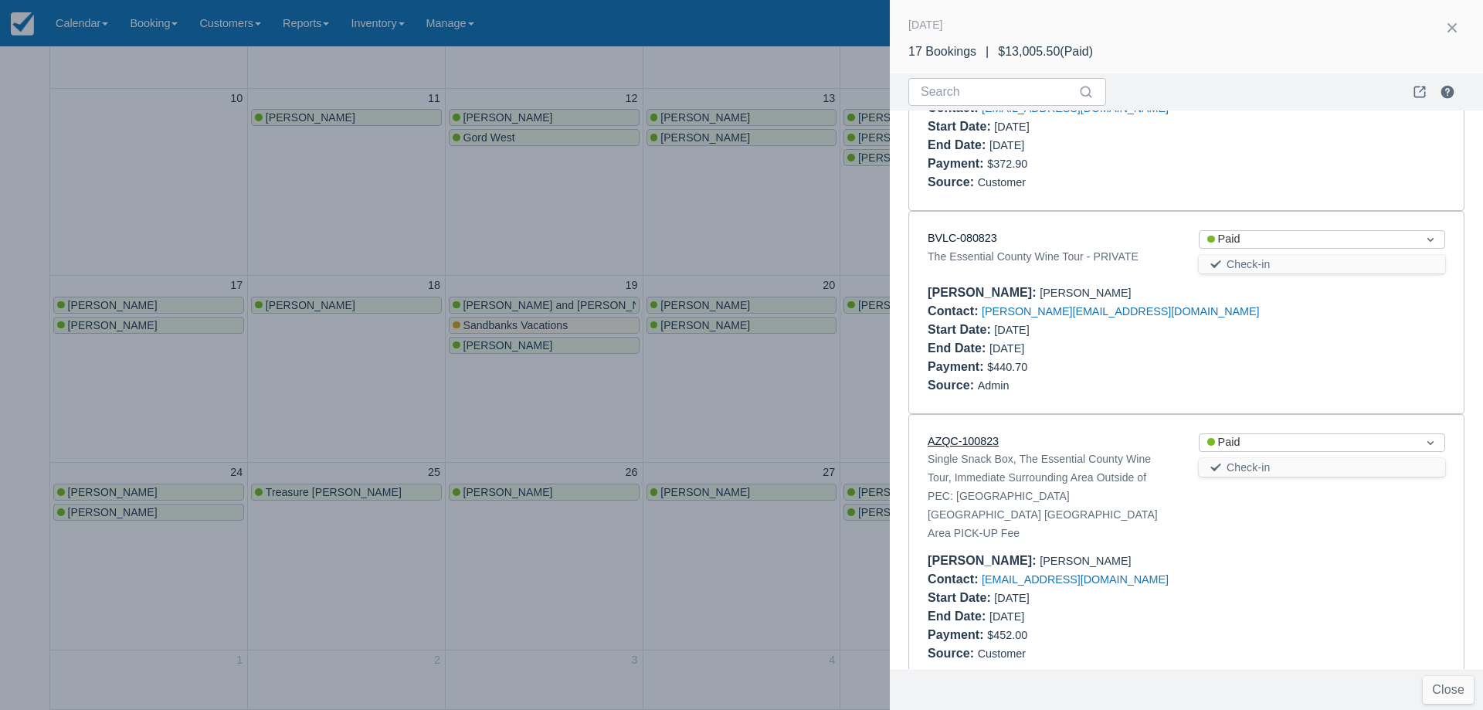
click at [966, 442] on link "AZQC-100823" at bounding box center [963, 441] width 71 height 12
click at [403, 256] on div at bounding box center [741, 355] width 1483 height 710
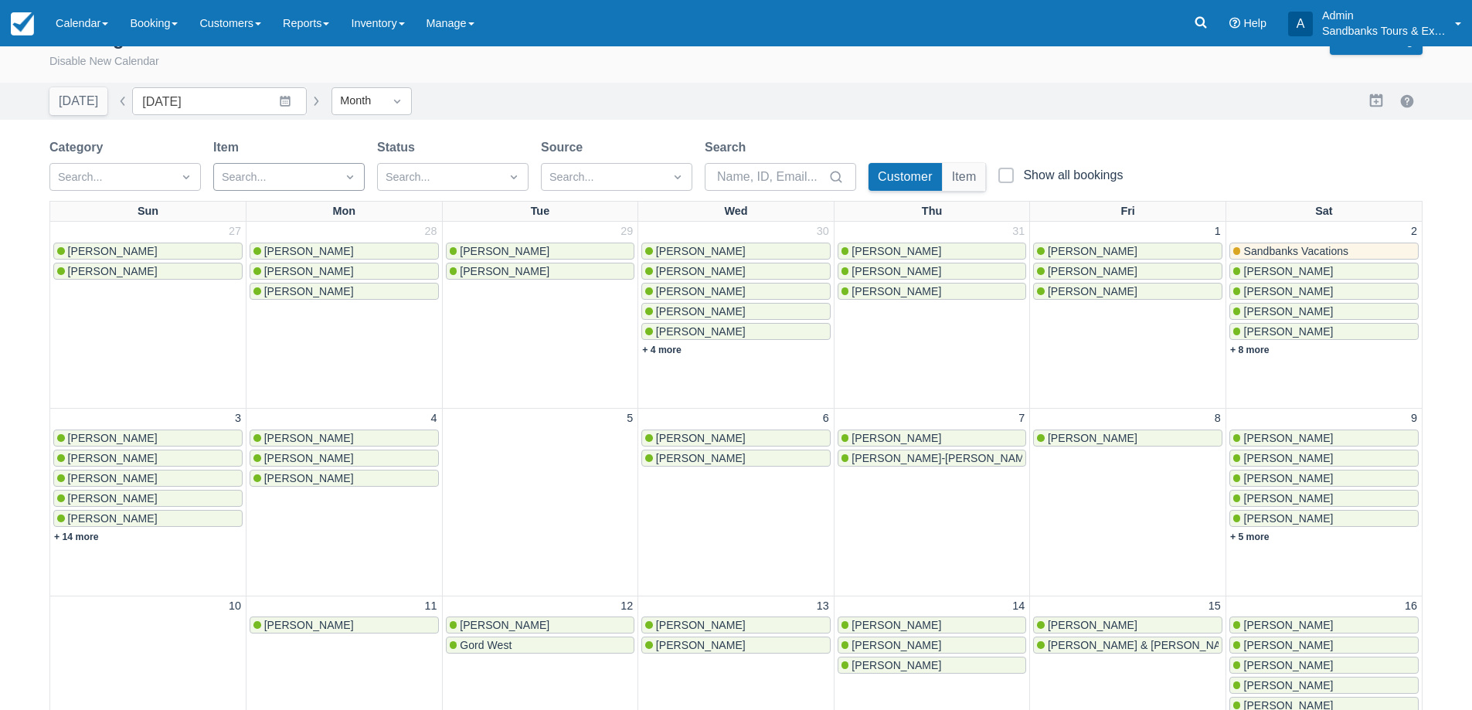
scroll to position [0, 0]
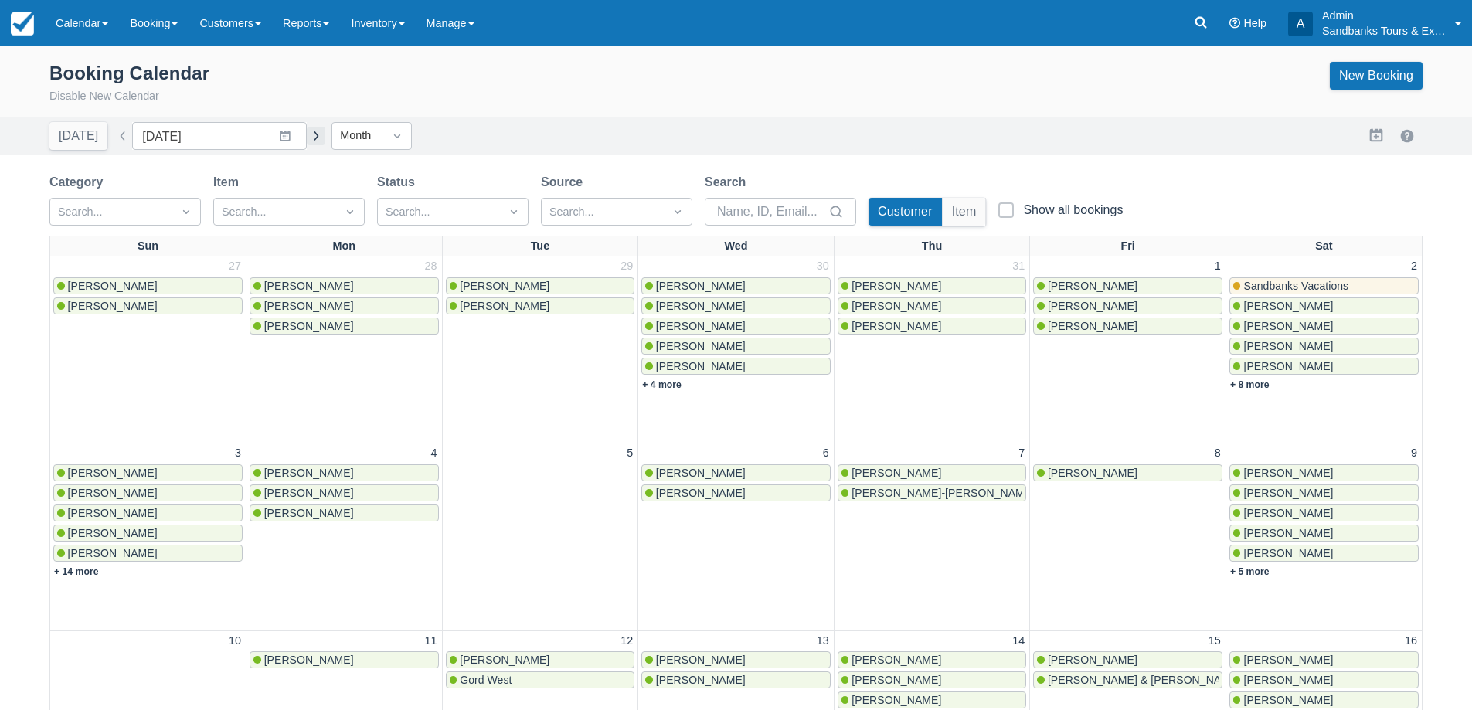
click at [313, 134] on button "button" at bounding box center [316, 136] width 19 height 19
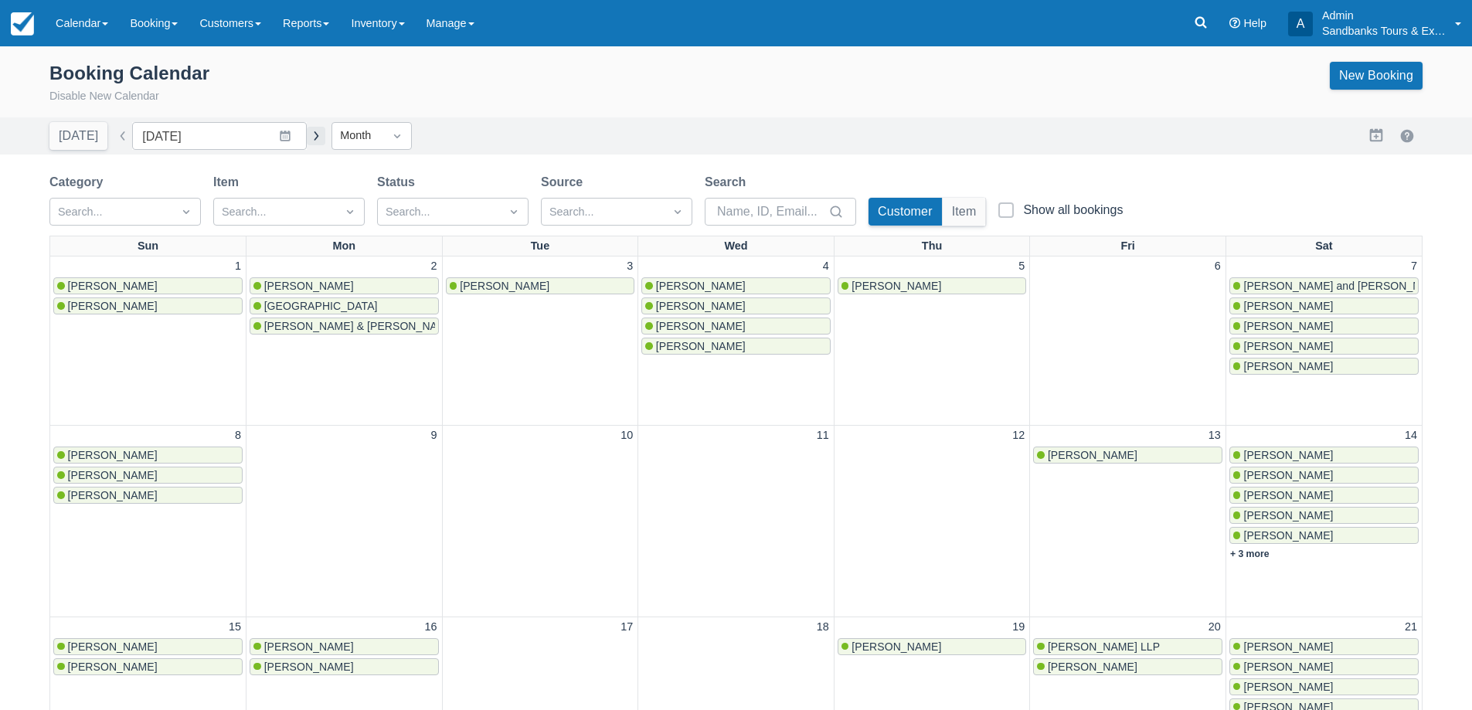
click at [307, 142] on button "button" at bounding box center [316, 136] width 19 height 19
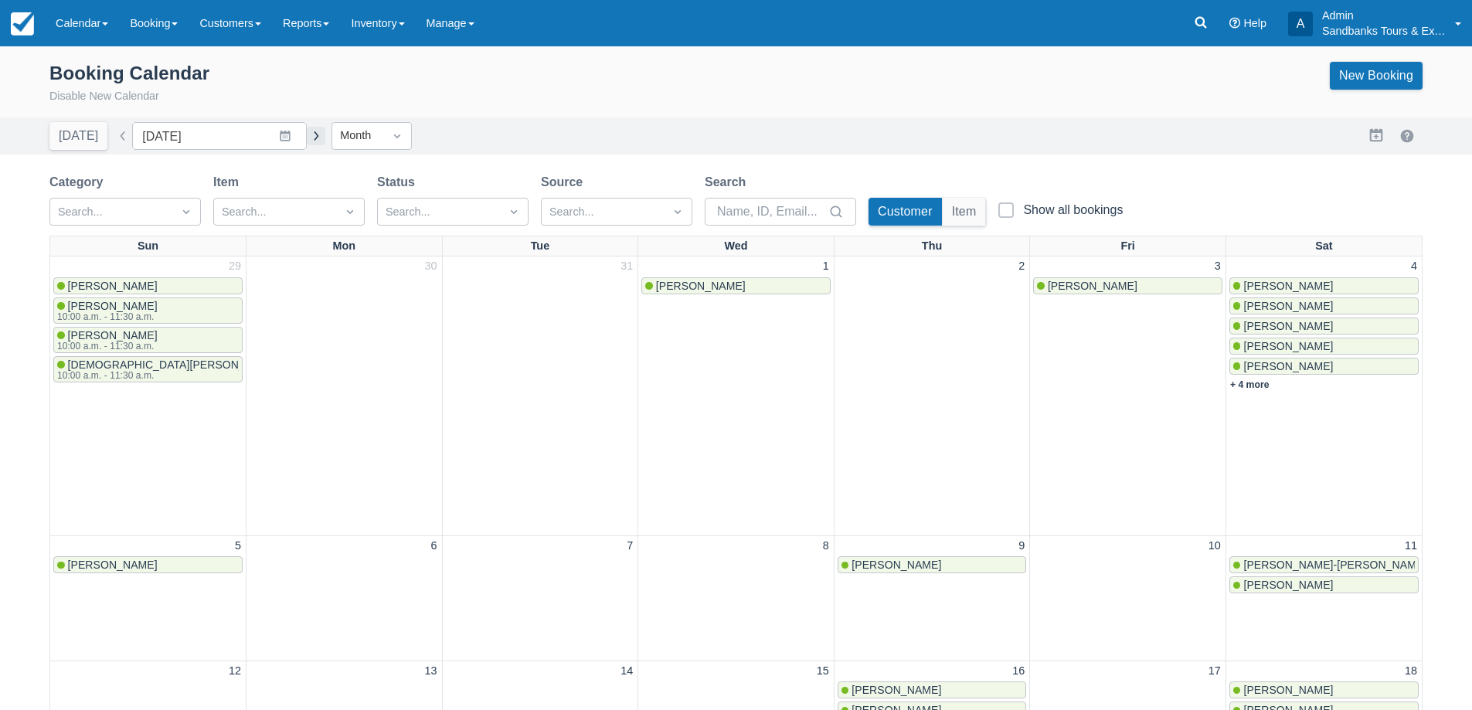
click at [307, 140] on button "button" at bounding box center [316, 136] width 19 height 19
type input "December 2023"
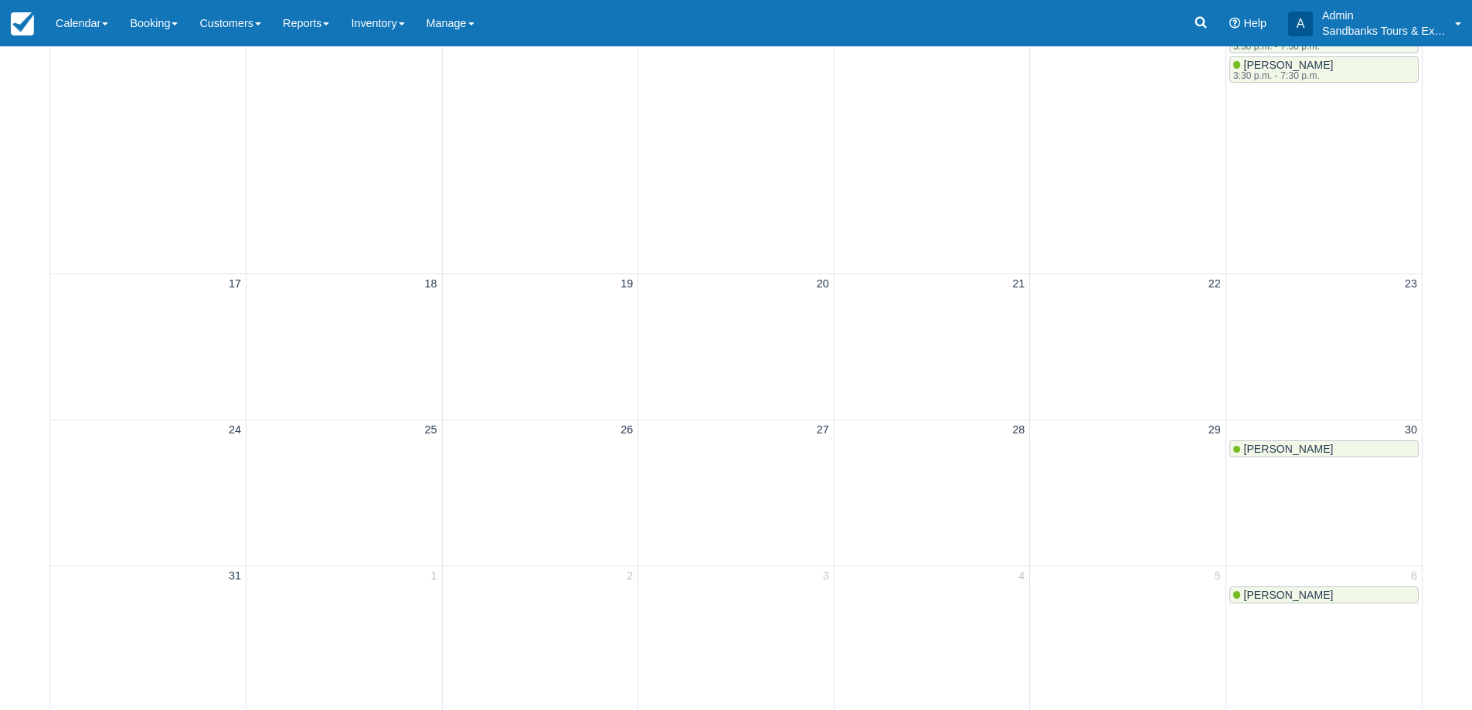
scroll to position [77, 0]
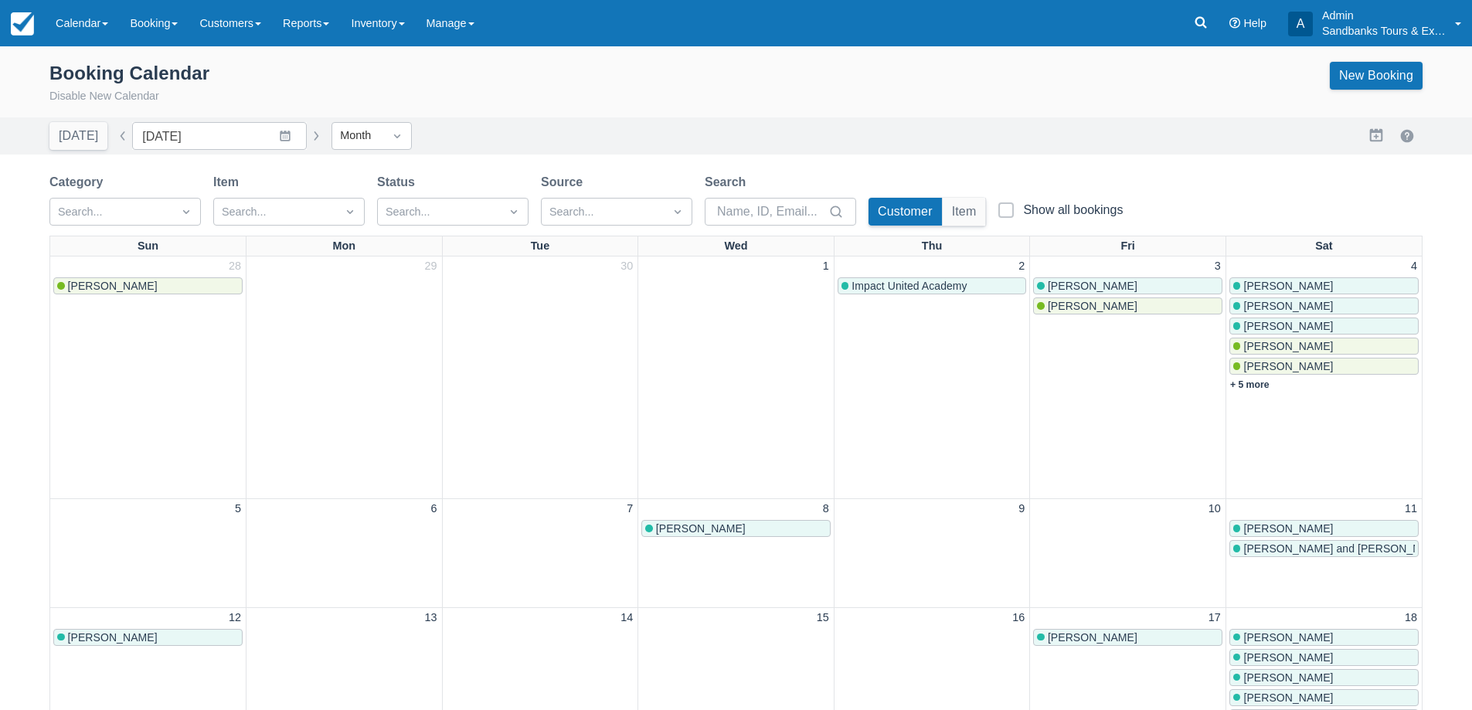
drag, startPoint x: 166, startPoint y: 35, endPoint x: 178, endPoint y: 60, distance: 28.0
click at [165, 34] on link "Booking" at bounding box center [154, 23] width 70 height 46
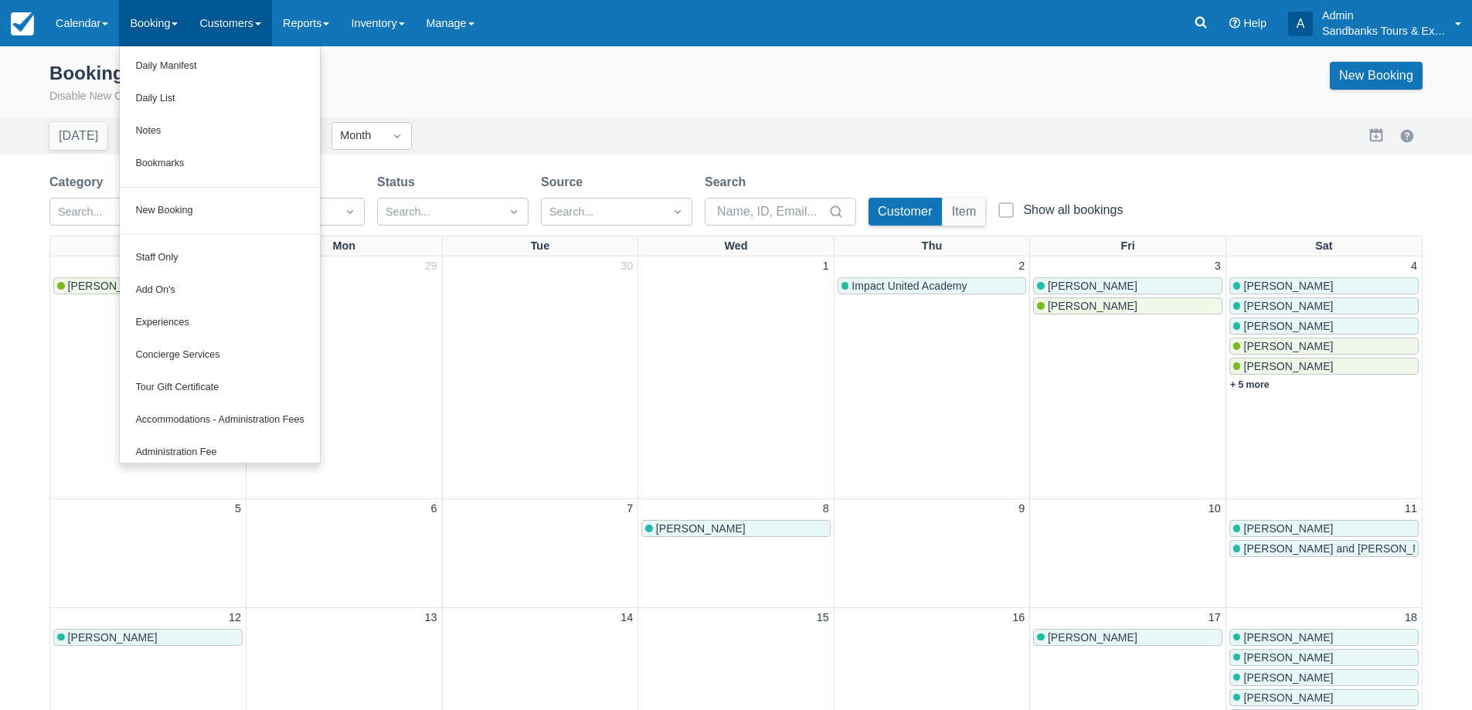
click at [225, 39] on link "Customers" at bounding box center [229, 23] width 83 height 46
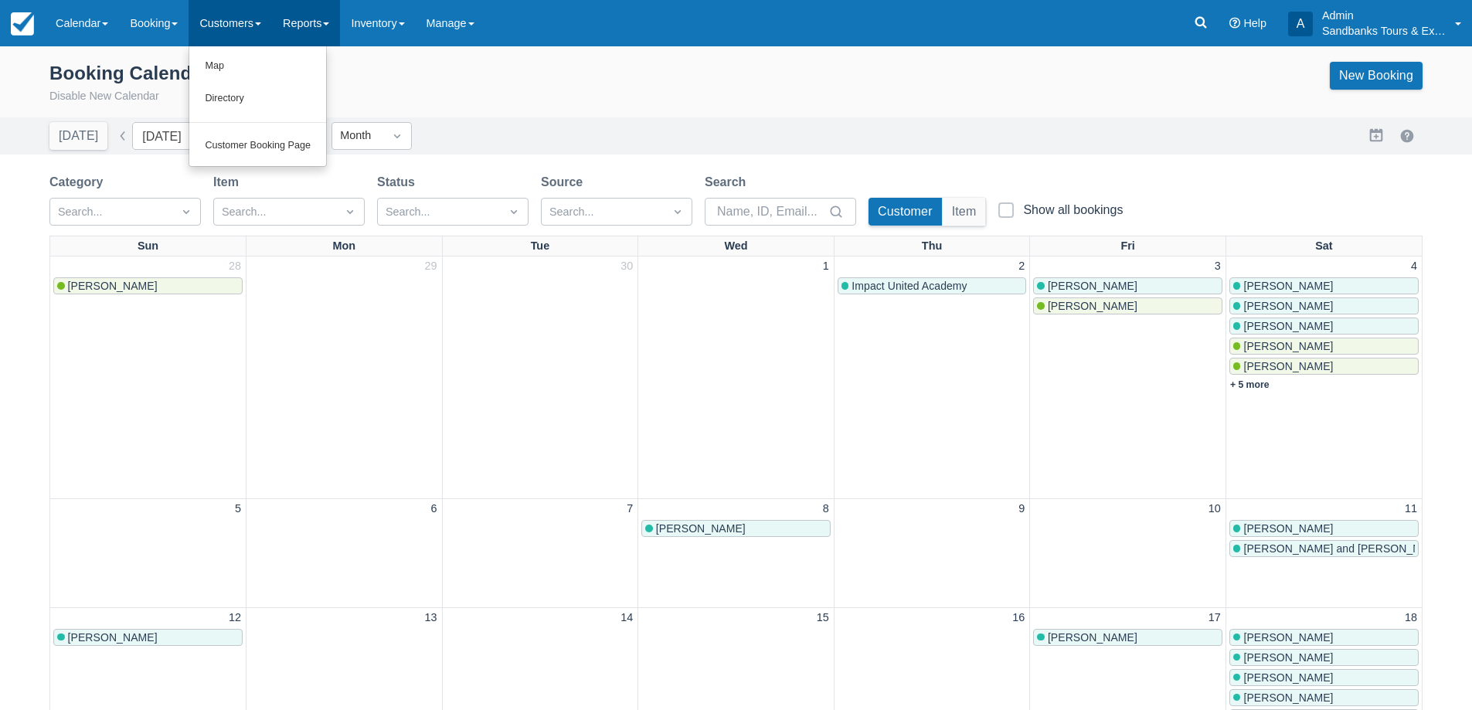
click at [322, 25] on link "Reports" at bounding box center [306, 23] width 68 height 46
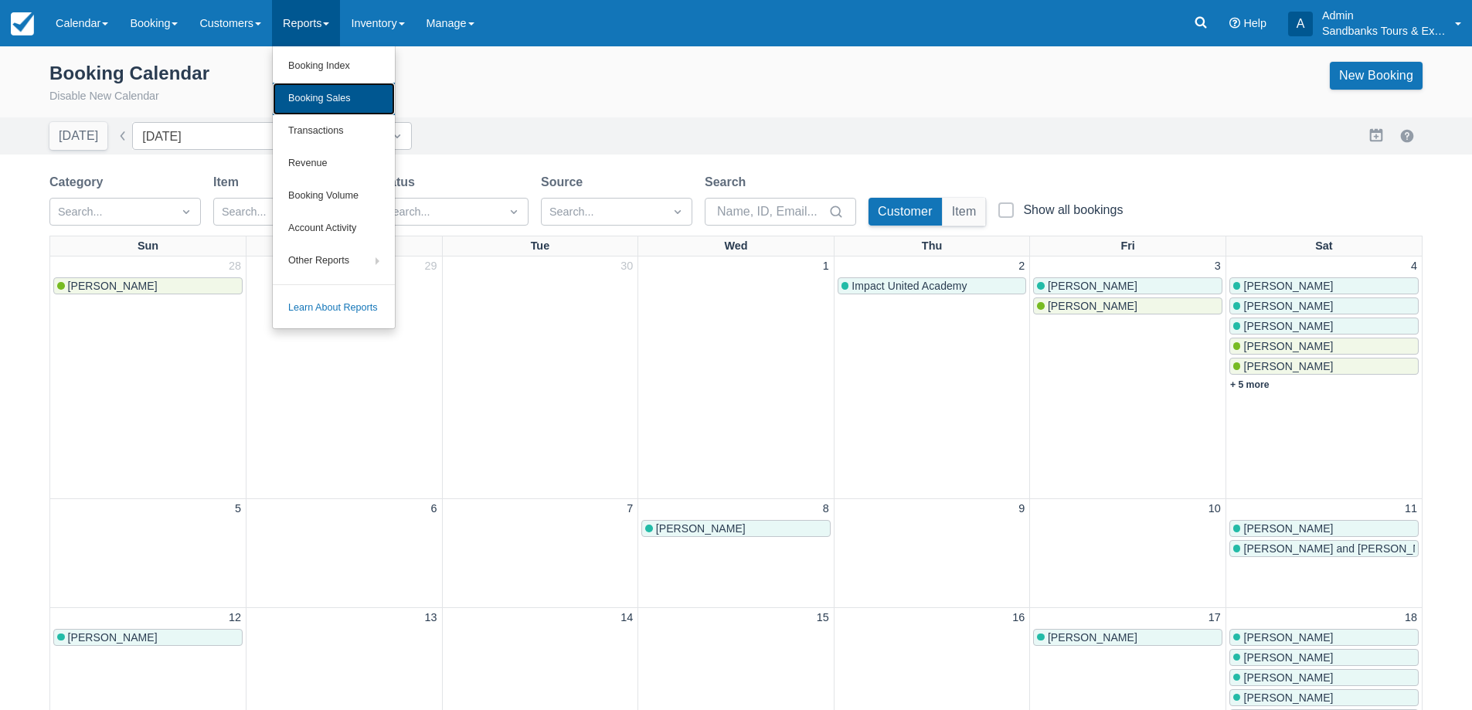
click at [337, 97] on link "Booking Sales" at bounding box center [334, 99] width 122 height 32
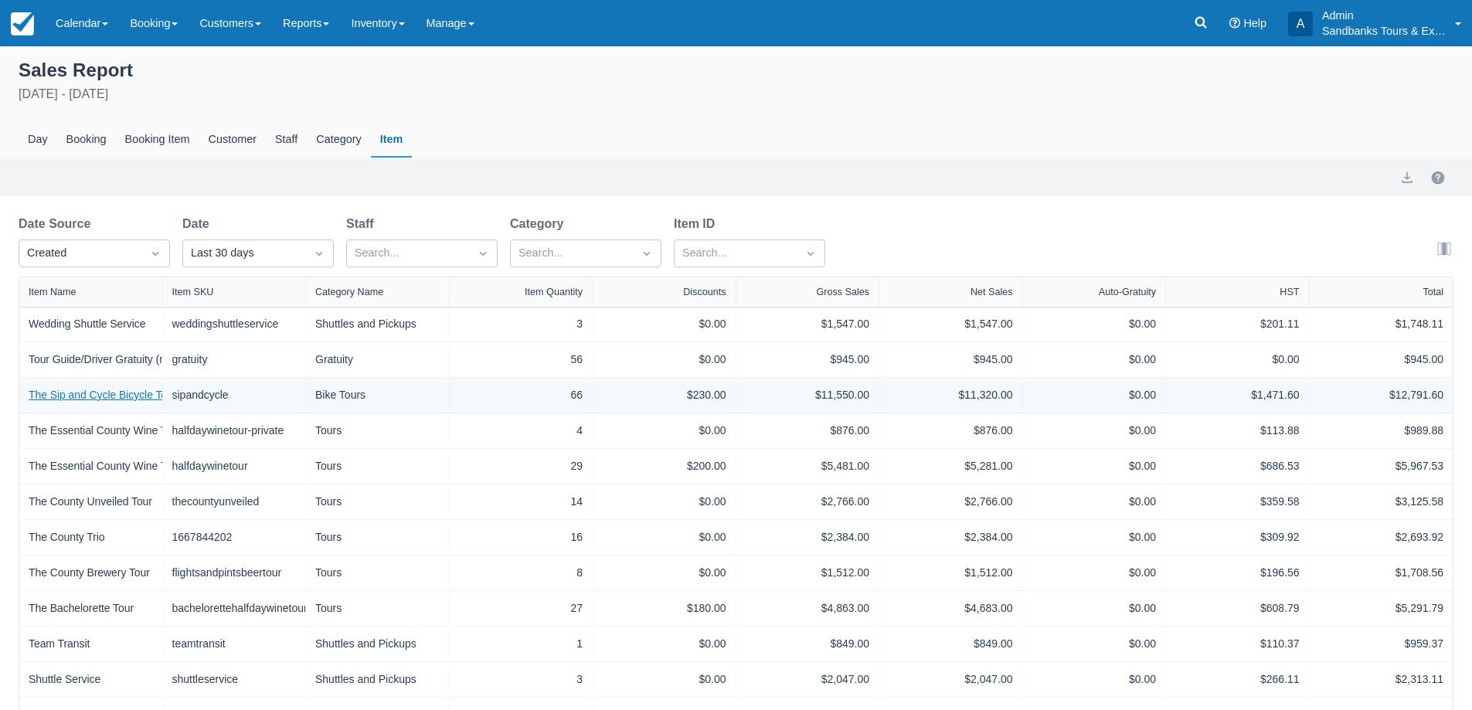
click at [97, 392] on link "The Sip and Cycle Bicycle Tour" at bounding box center [103, 395] width 148 height 16
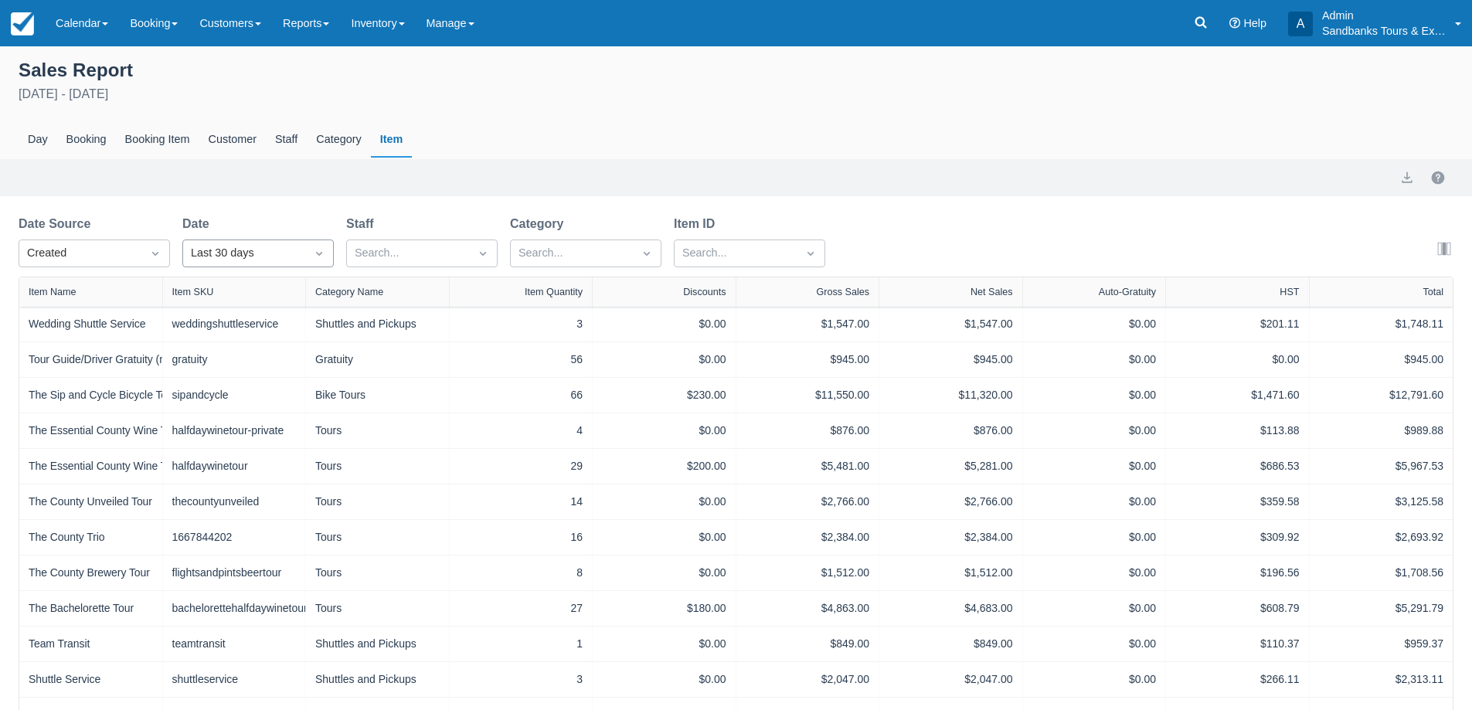
click at [273, 256] on div "Last 30 days" at bounding box center [244, 253] width 107 height 17
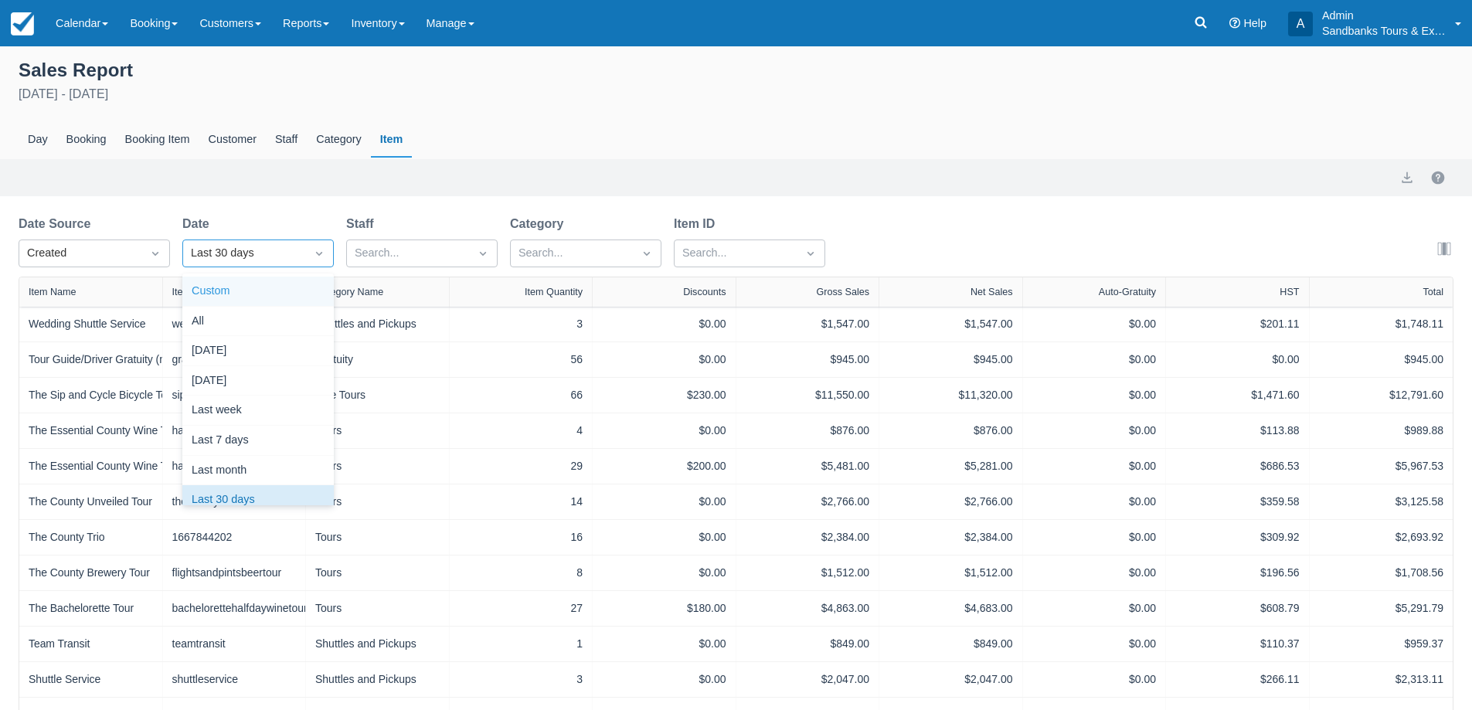
click at [230, 304] on div "Custom" at bounding box center [257, 292] width 151 height 30
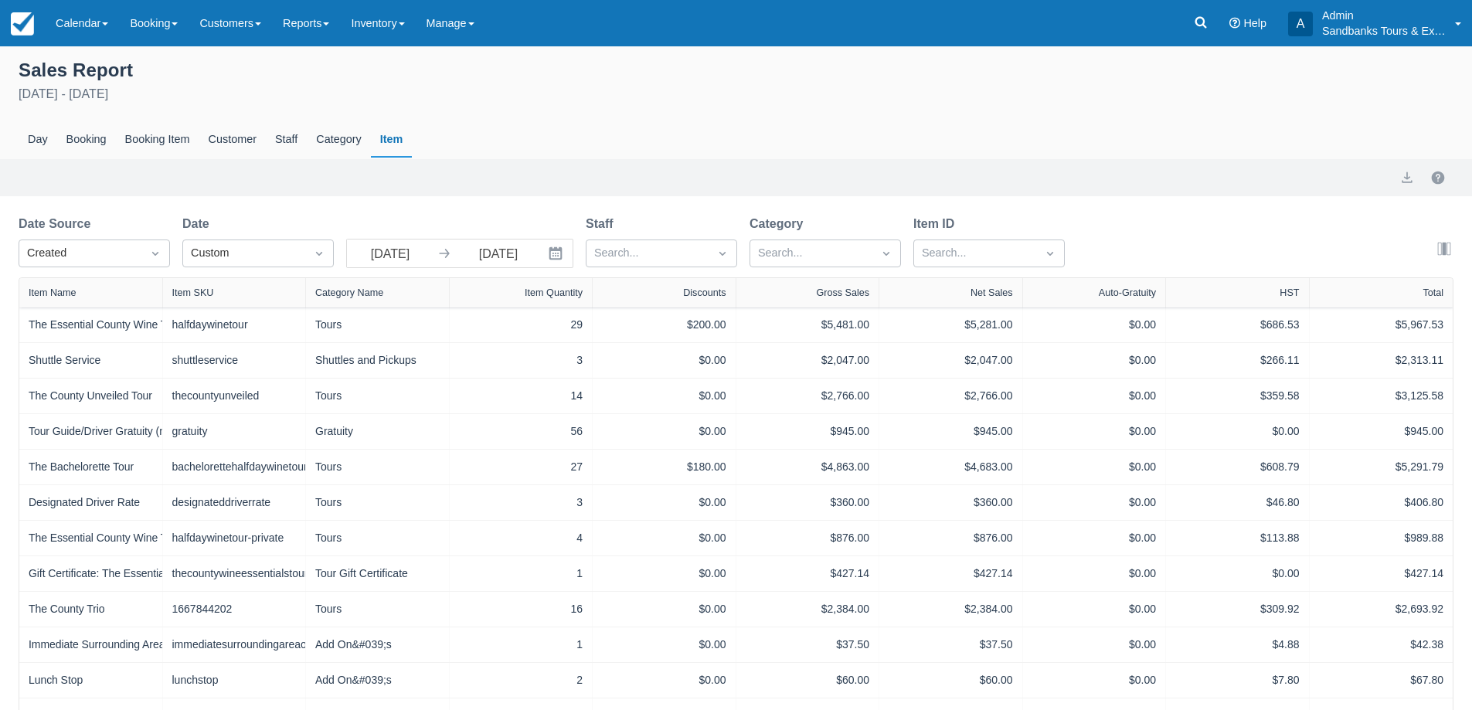
click at [552, 260] on icon "Interact with the calendar and add the check-in date for your trip." at bounding box center [555, 253] width 15 height 15
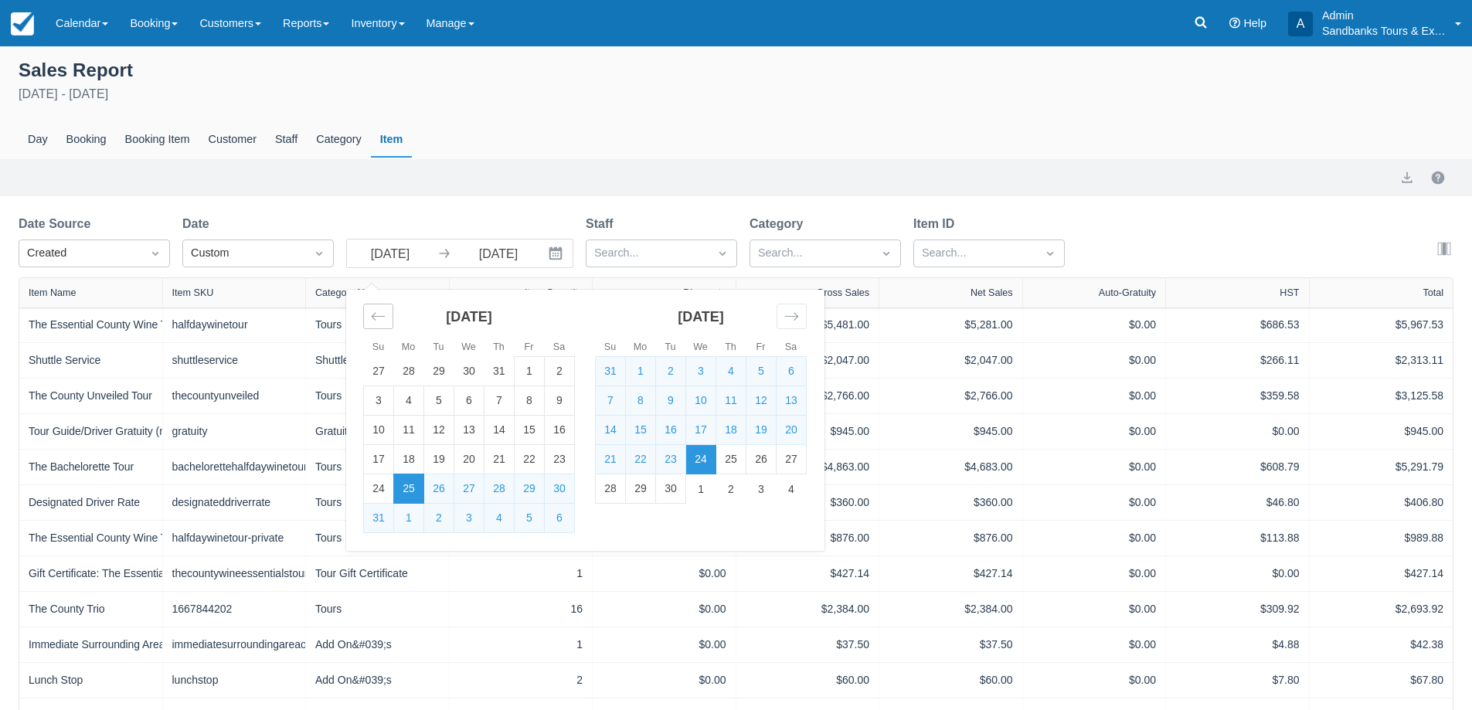
click at [383, 324] on div "Move backward to switch to the previous month." at bounding box center [378, 316] width 30 height 25
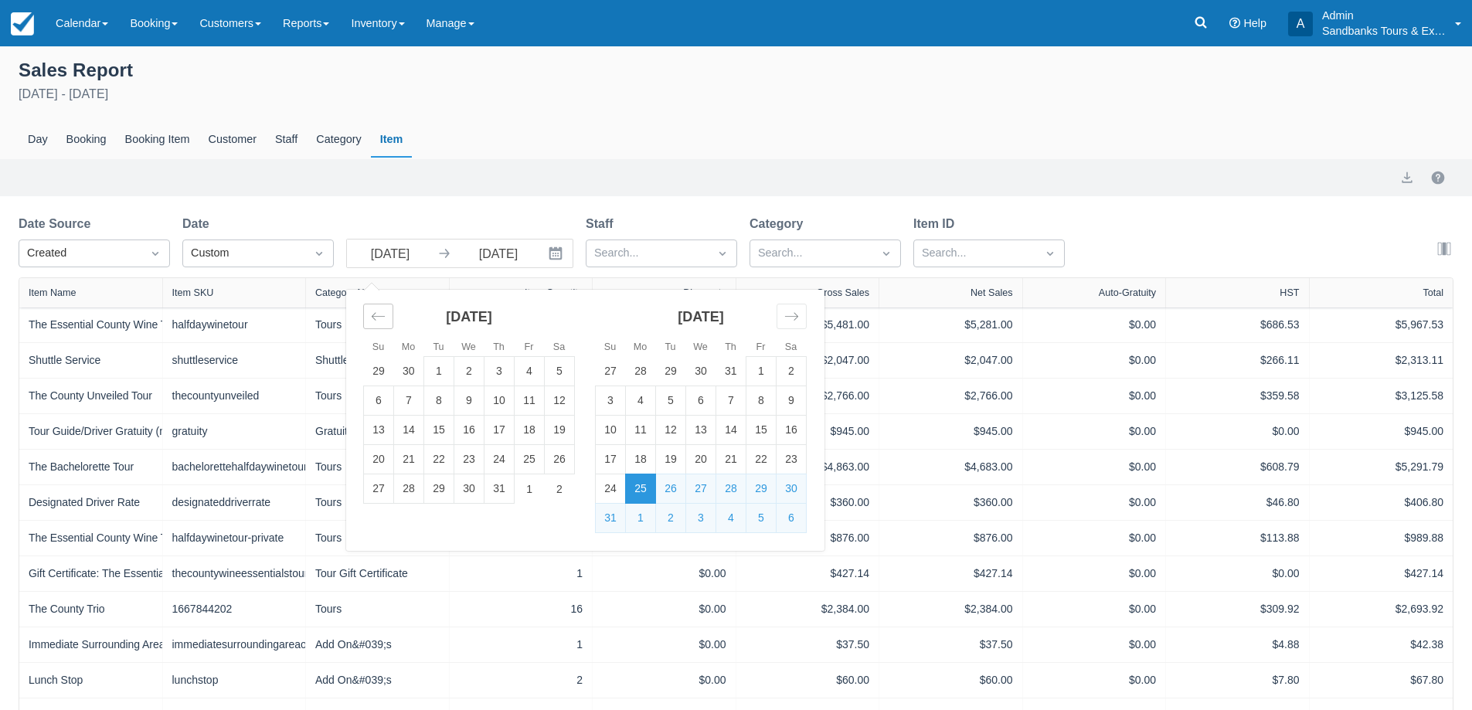
click at [383, 322] on icon "Move backward to switch to the previous month." at bounding box center [378, 316] width 15 height 15
click at [433, 366] on td "1" at bounding box center [439, 371] width 30 height 29
type input "04/01/25"
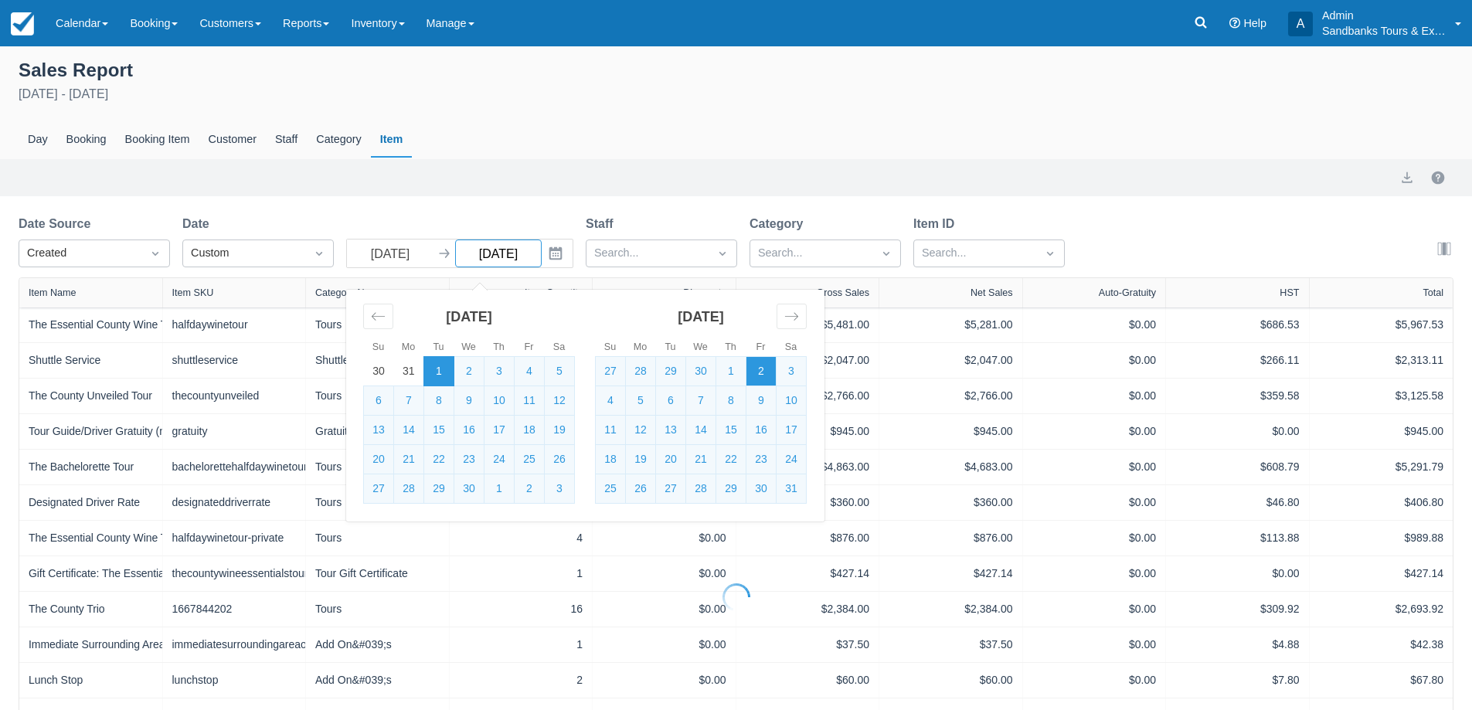
select select "20"
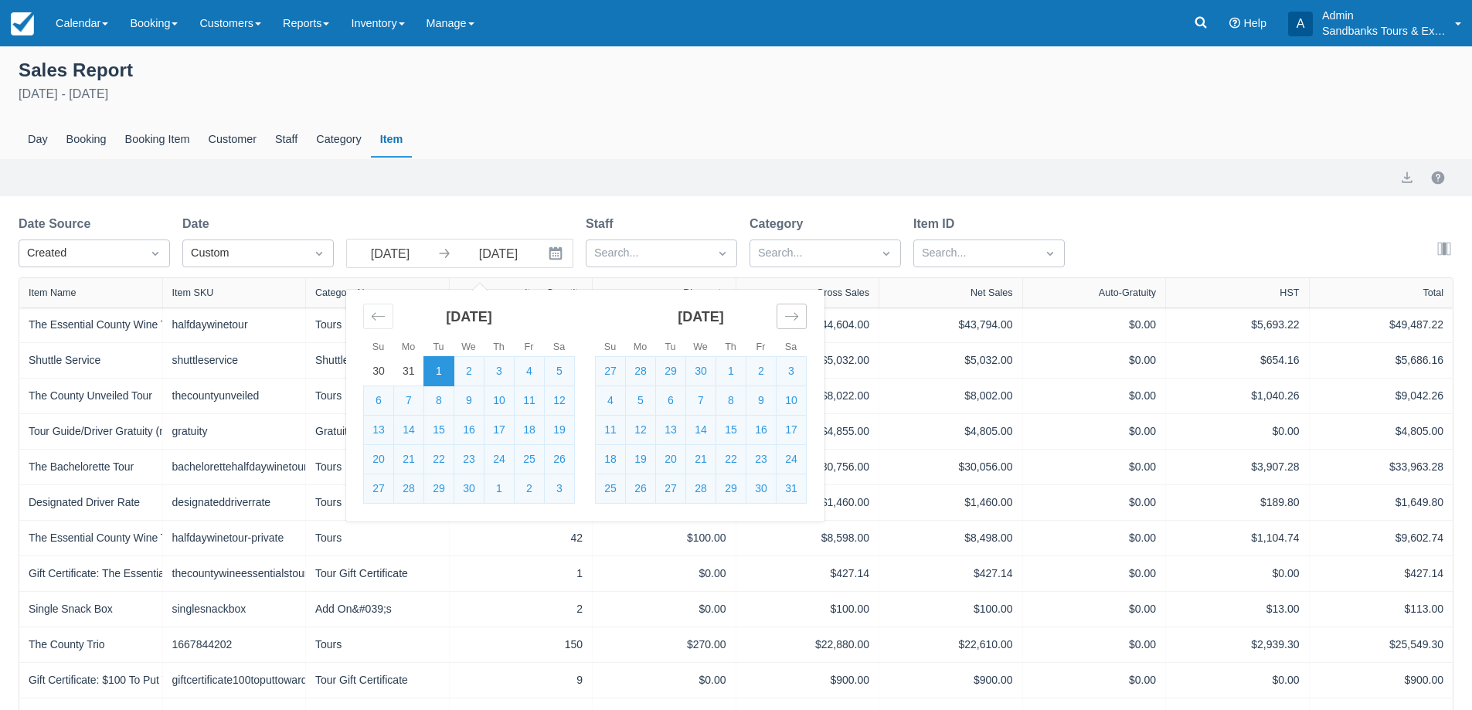
click at [792, 321] on icon "Move forward to switch to the next month." at bounding box center [791, 316] width 15 height 15
click at [792, 320] on icon "Move forward to switch to the next month." at bounding box center [791, 316] width 15 height 15
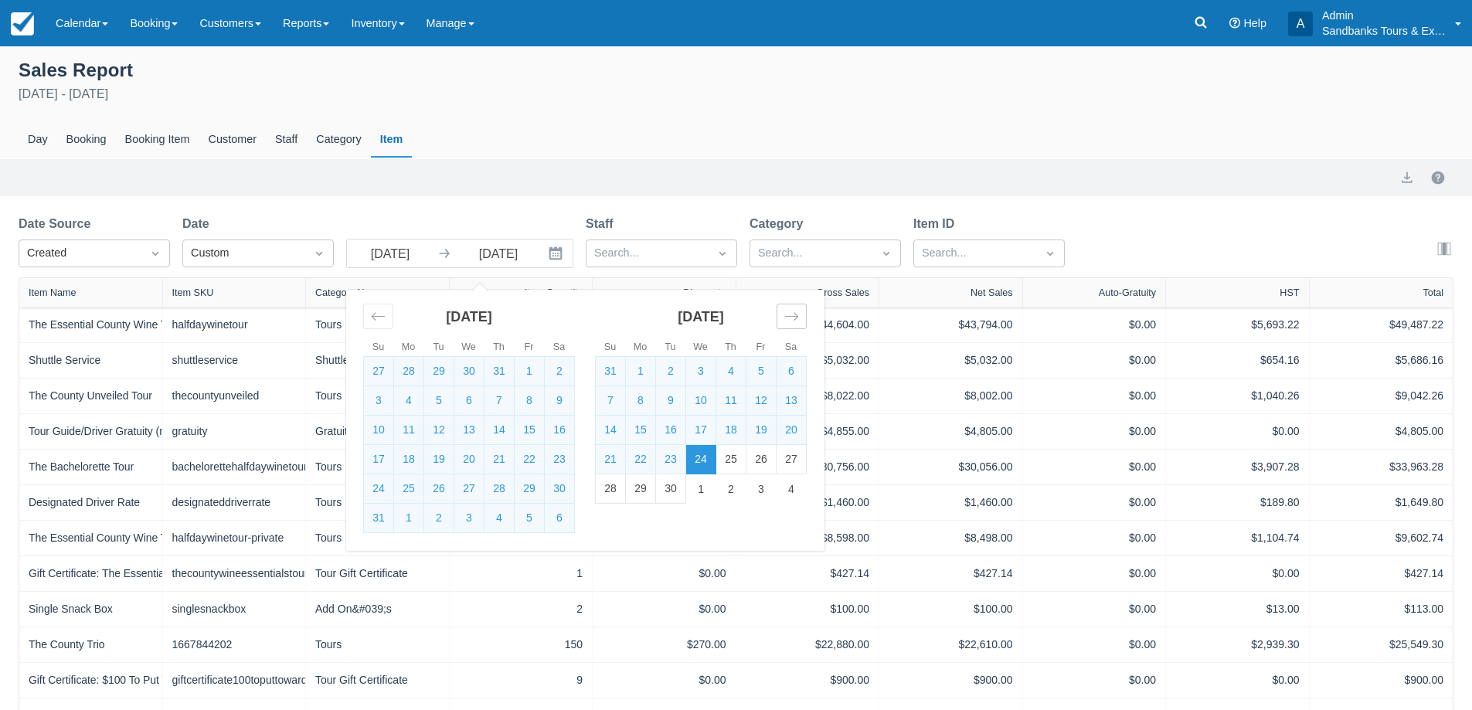
click at [788, 308] on div "Move forward to switch to the next month." at bounding box center [791, 316] width 30 height 25
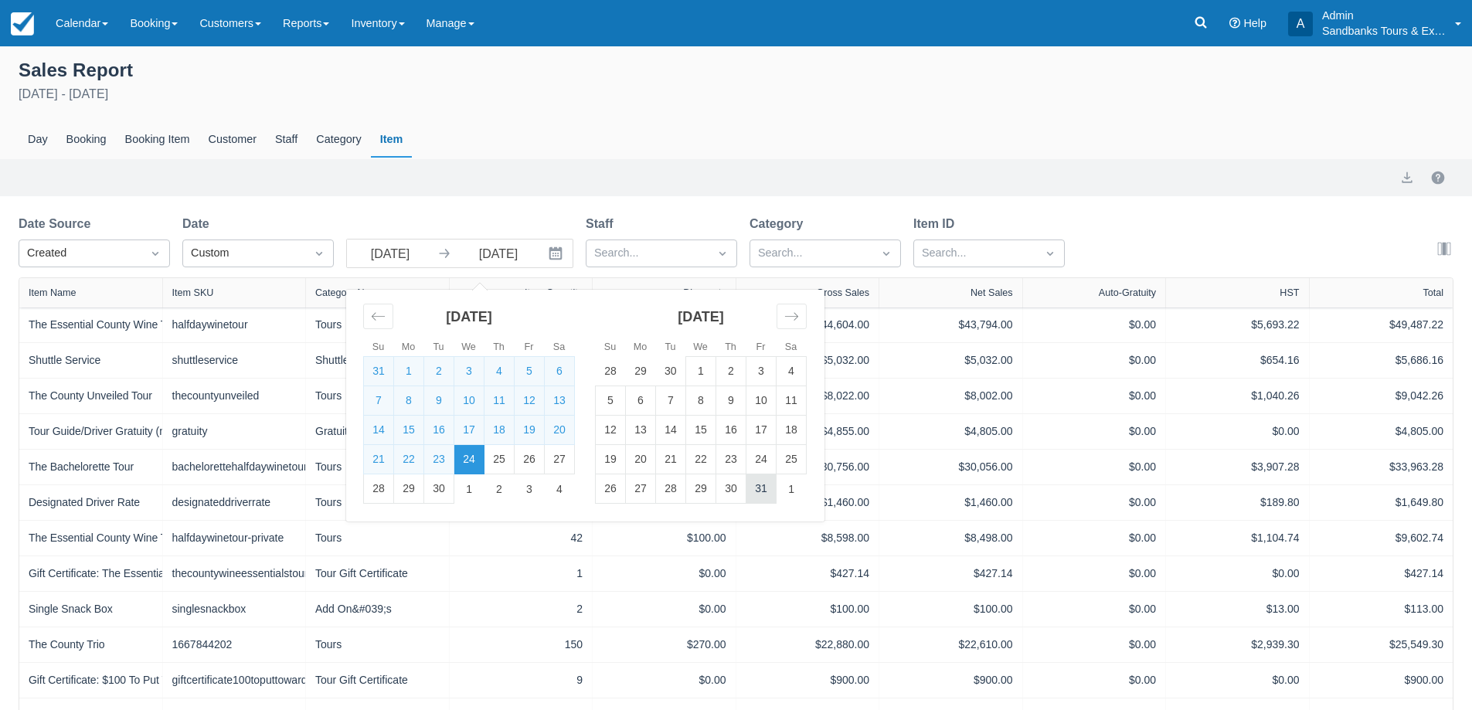
click at [762, 485] on td "31" at bounding box center [761, 488] width 30 height 29
type input "10/31/25"
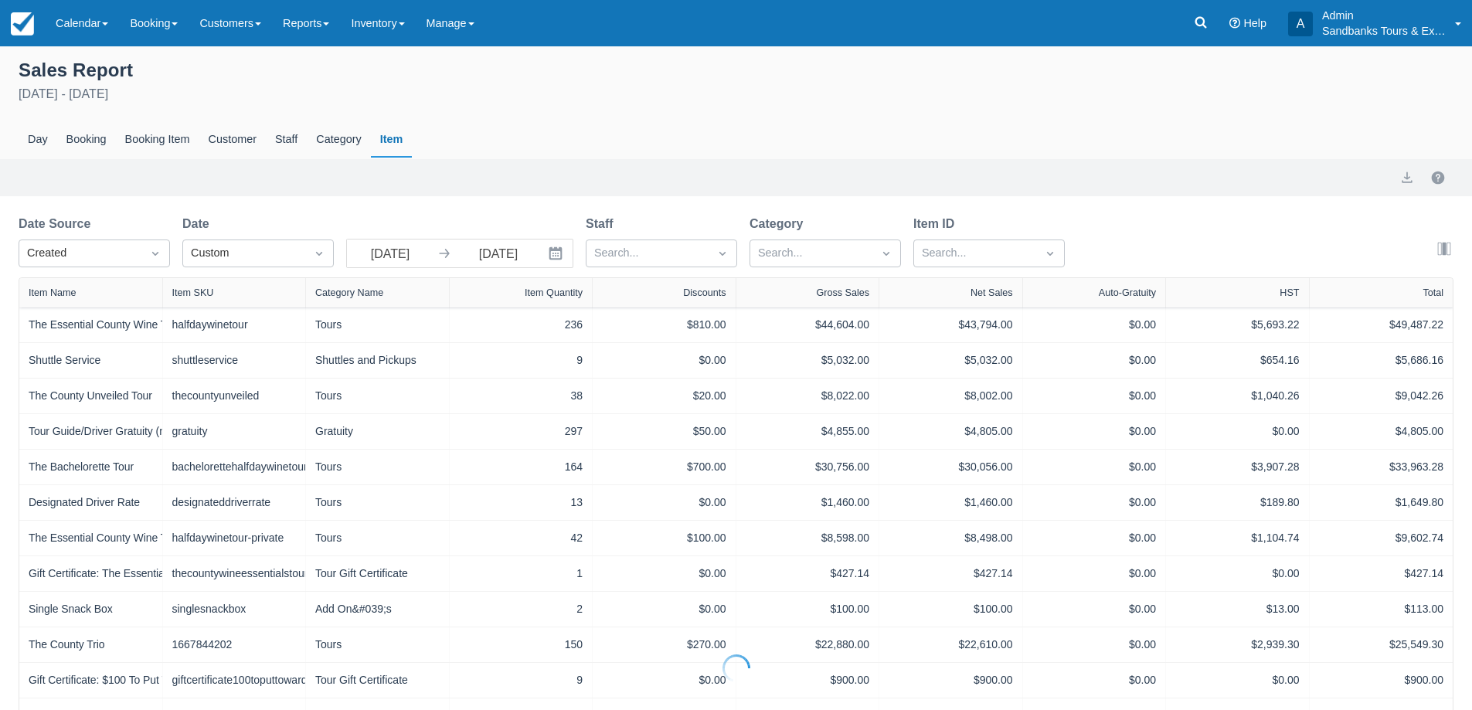
select select "20"
click at [977, 261] on div at bounding box center [975, 253] width 107 height 20
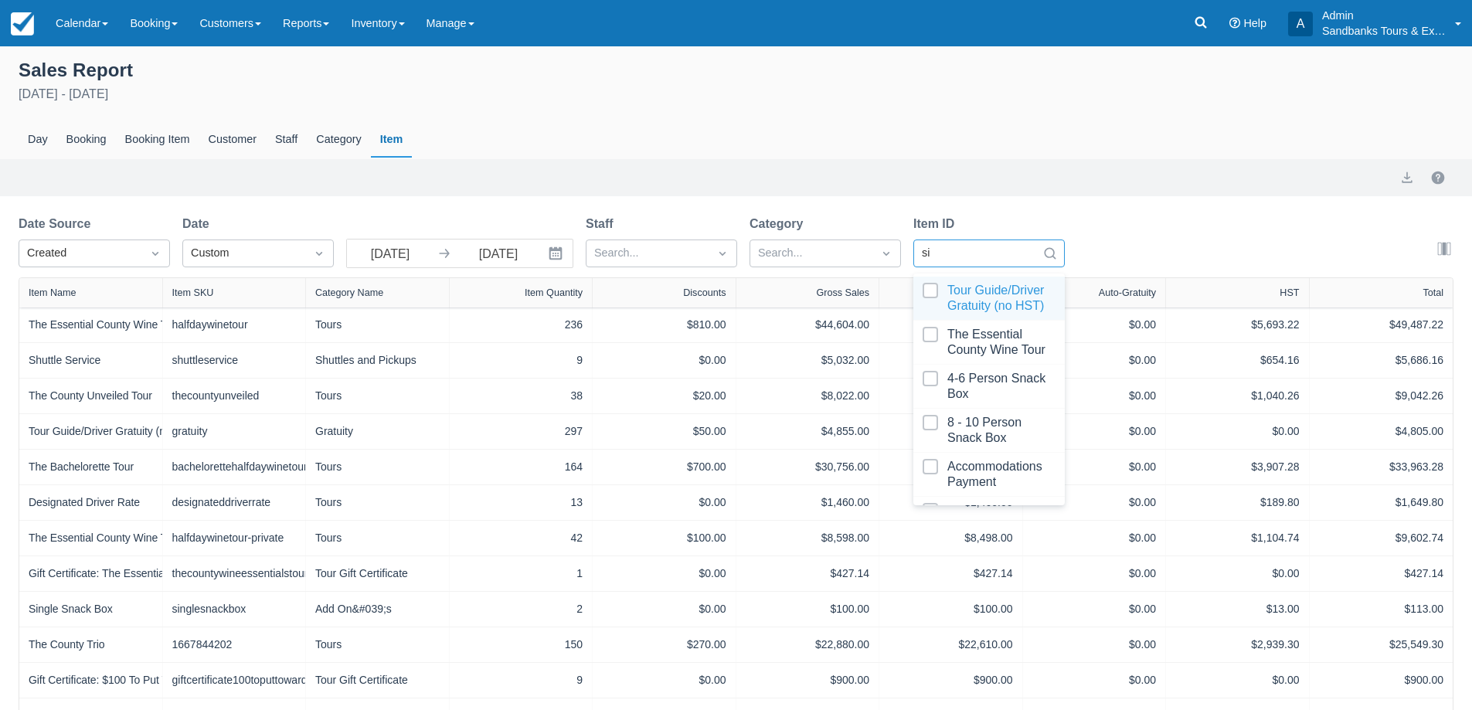
type input "sip"
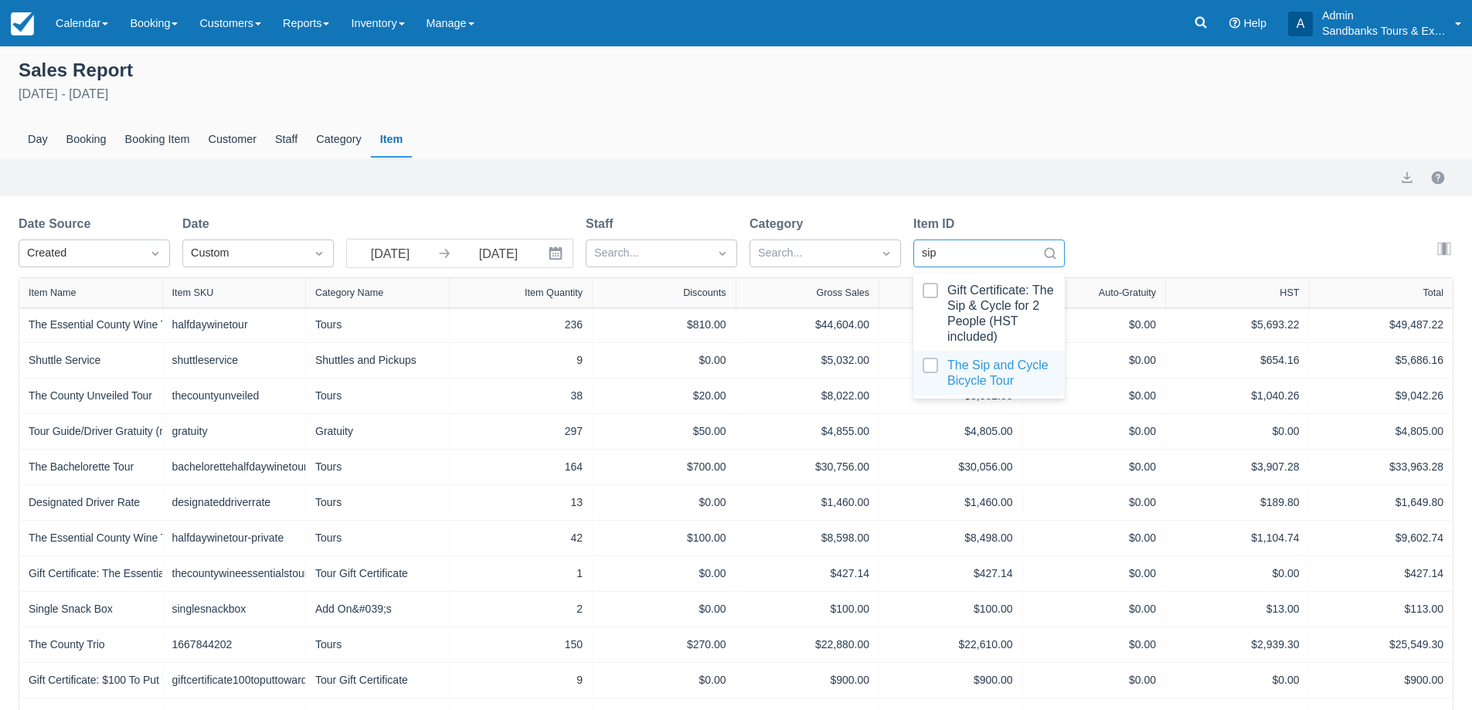
click at [1007, 376] on div at bounding box center [988, 373] width 133 height 31
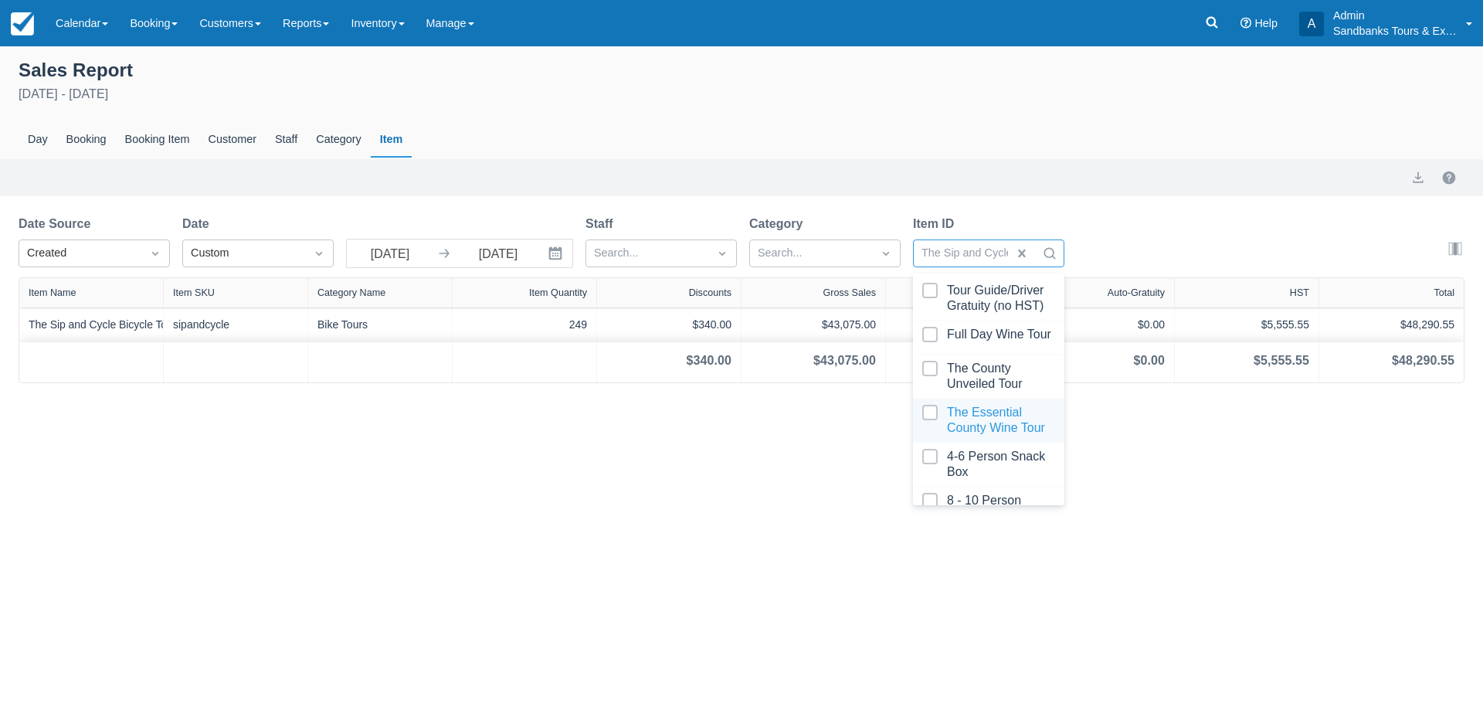
click at [483, 501] on div "Sales Report April 1st - October 31st 2025 Day Booking Booking Item Customer St…" at bounding box center [741, 378] width 1483 height 664
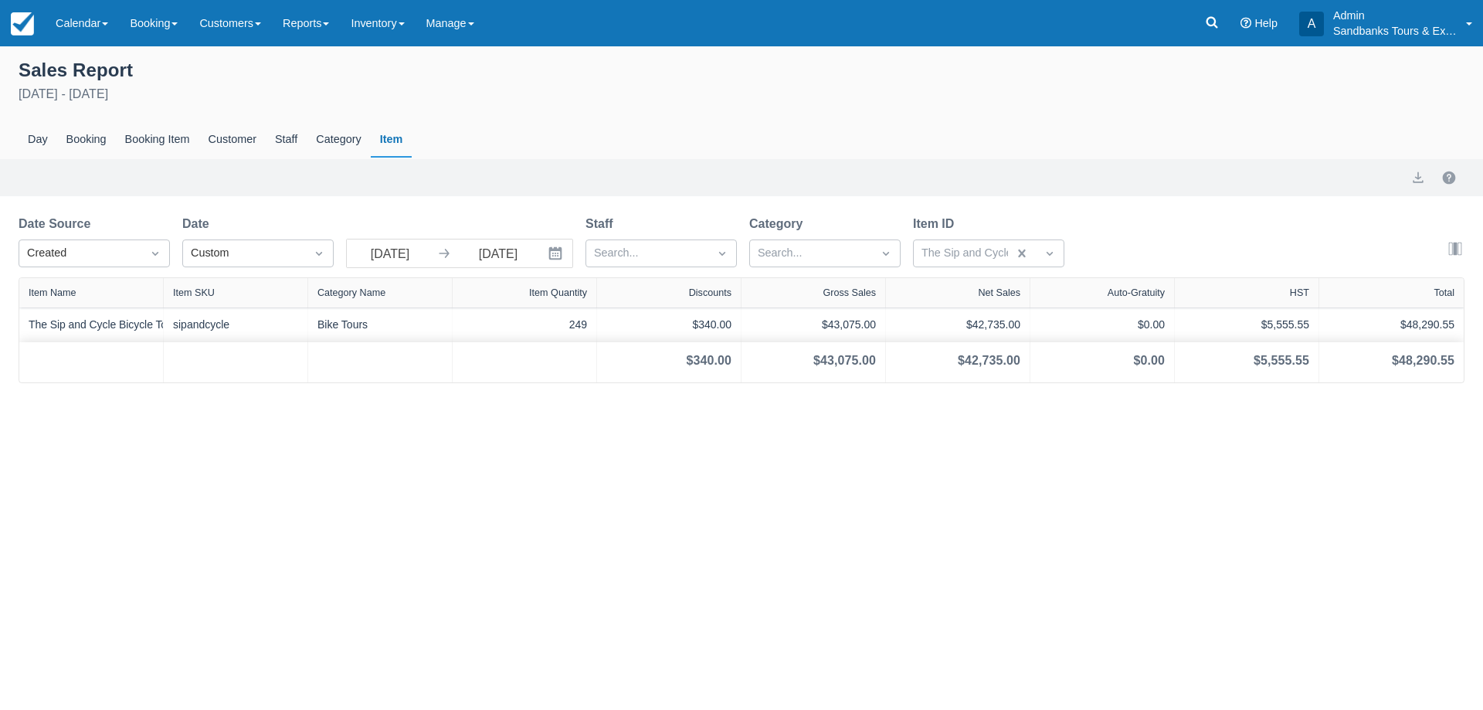
click at [562, 256] on icon "Interact with the calendar and add the check-in date for your trip." at bounding box center [555, 253] width 15 height 15
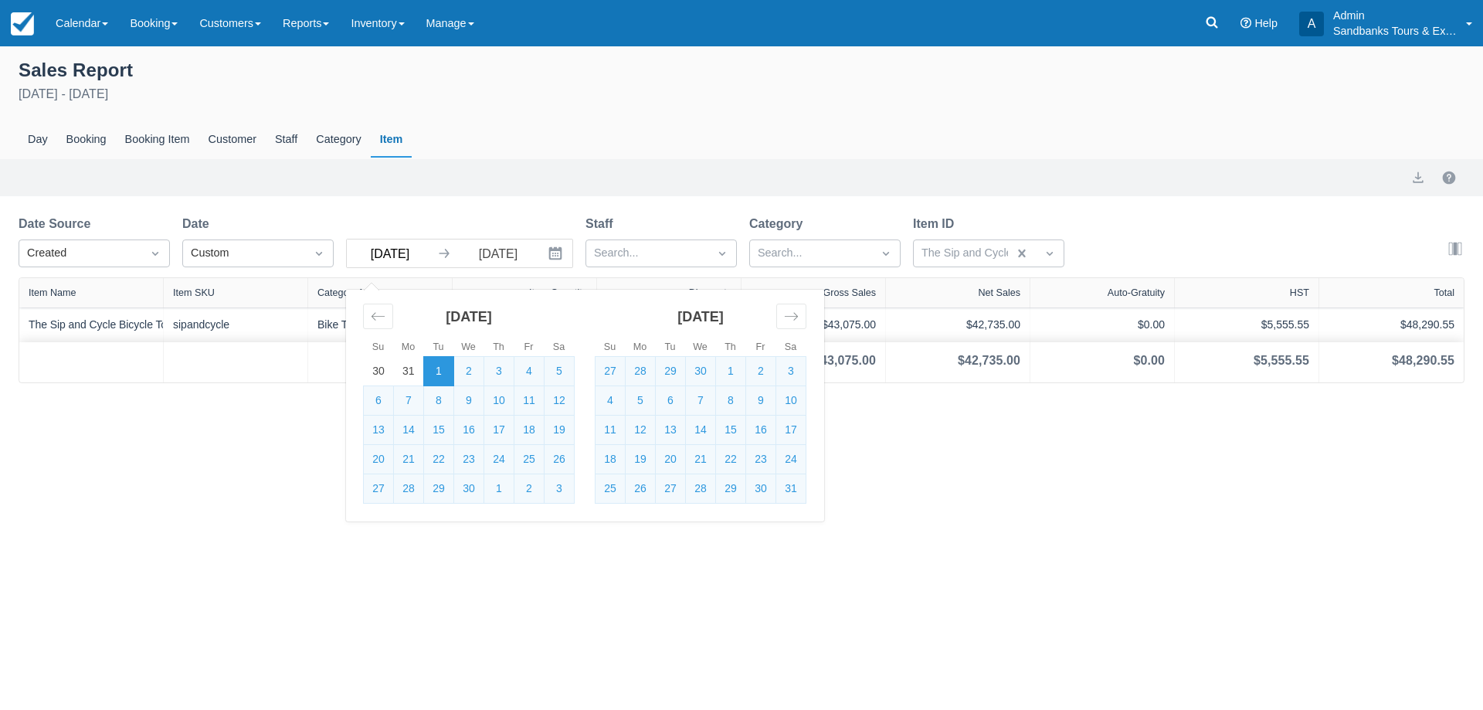
click at [414, 260] on input "04/01/25" at bounding box center [390, 253] width 87 height 28
type input "04/01/24"
click at [525, 253] on input "10/31/25" at bounding box center [498, 253] width 87 height 28
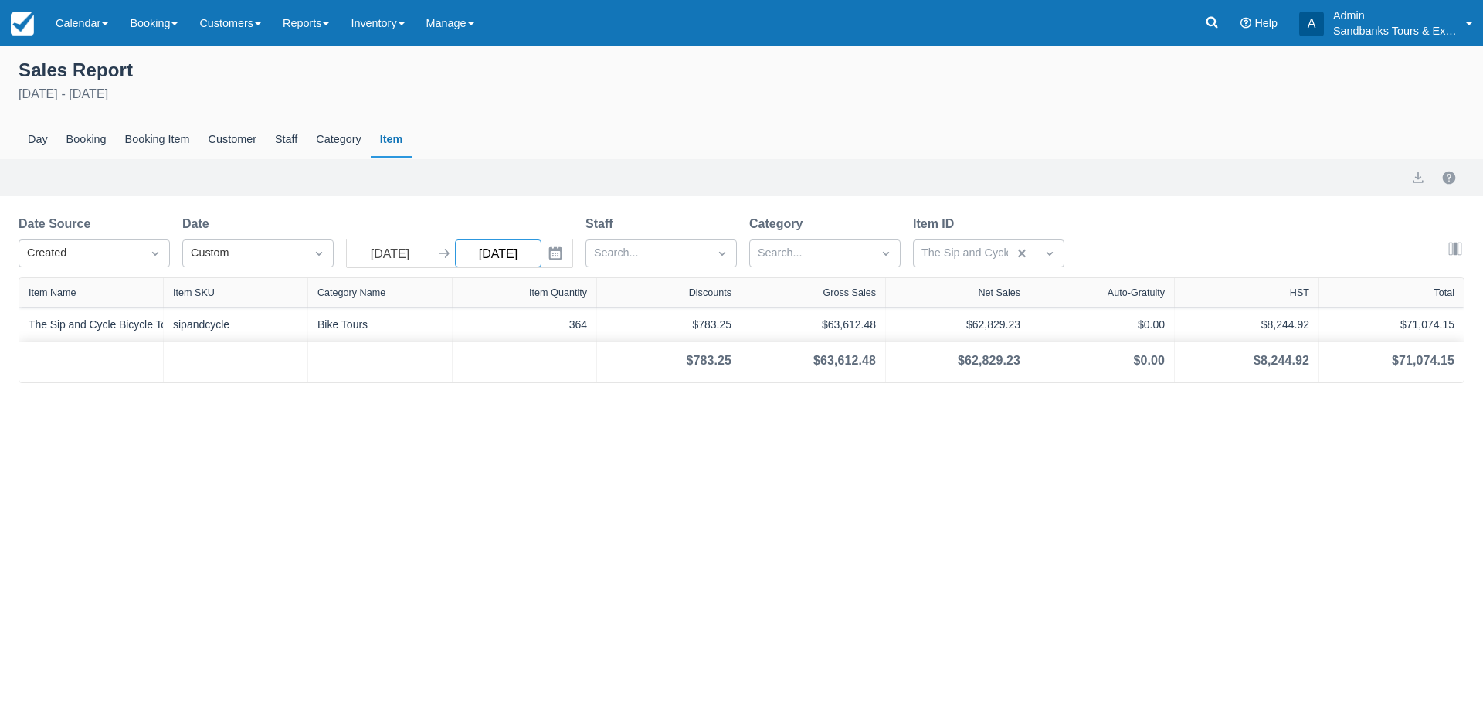
type input "10/31/24"
click at [562, 258] on icon "Interact with the calendar and add the check-in date for your trip." at bounding box center [555, 253] width 13 height 13
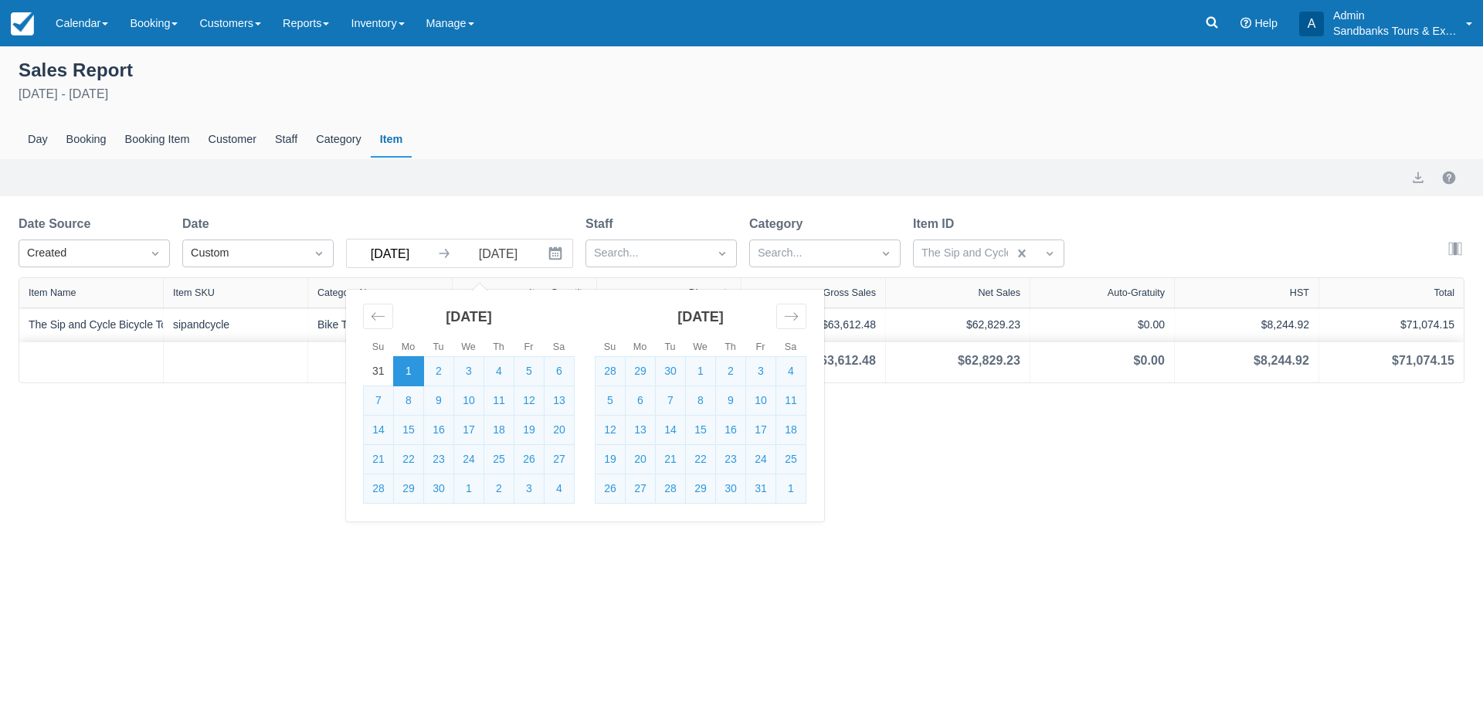
click at [419, 256] on input "04/01/24" at bounding box center [390, 253] width 87 height 28
type input "04/01/23"
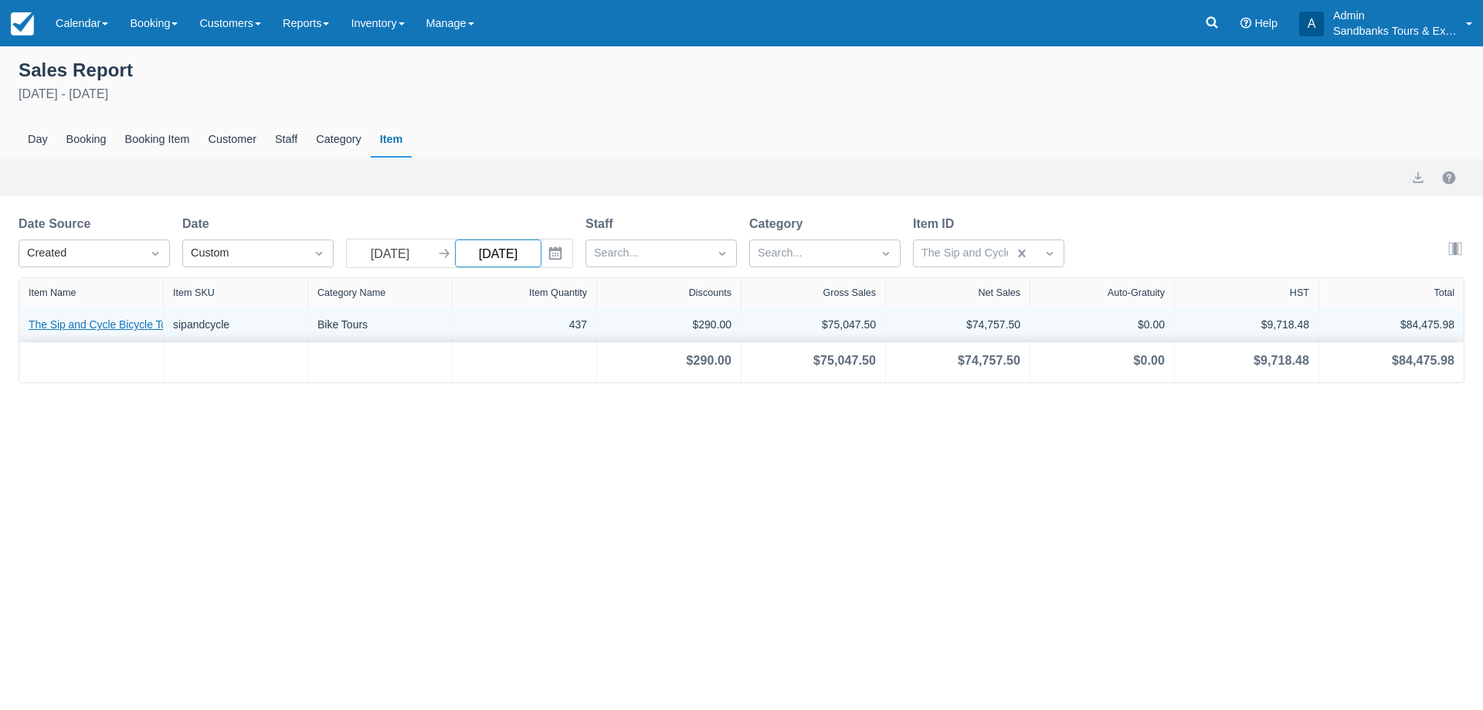
type input "10/31/23"
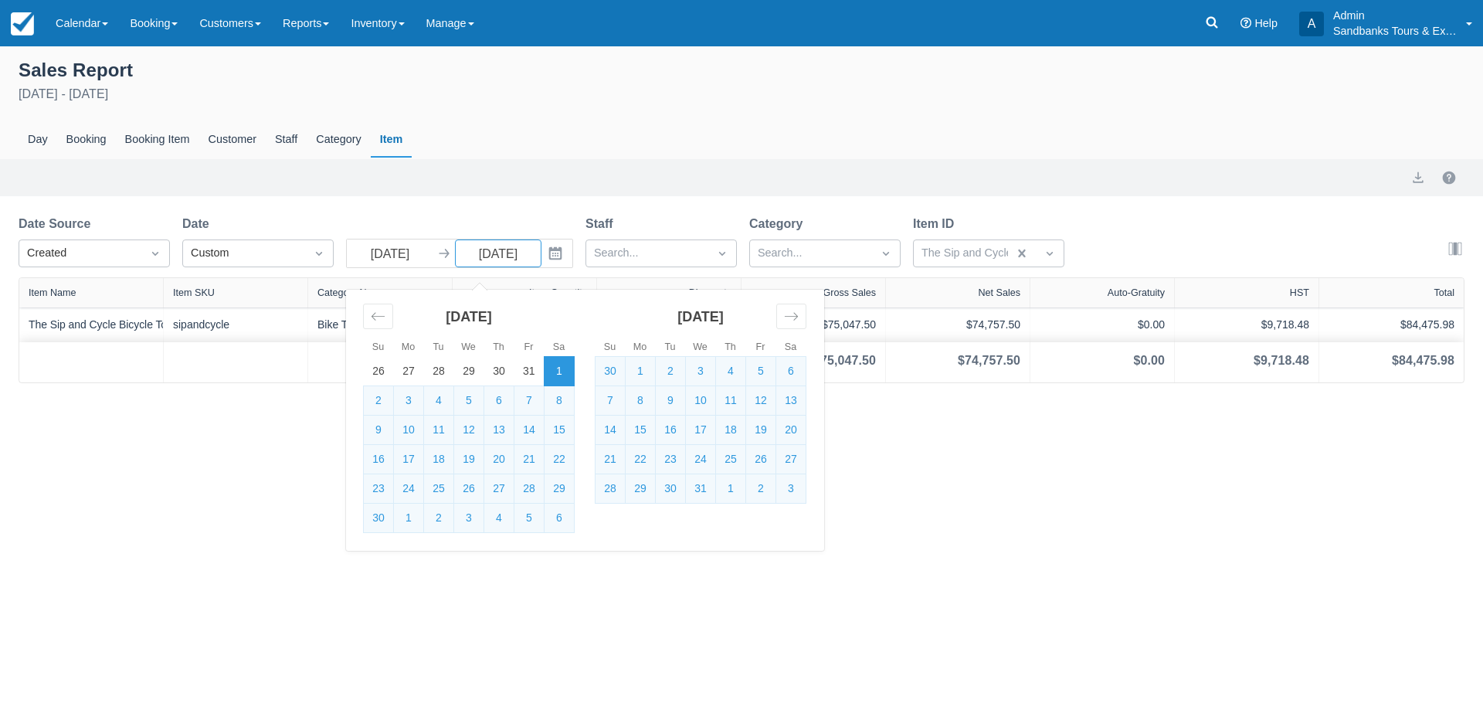
click at [531, 135] on div "Day Booking Booking Item Customer Staff Category Item" at bounding box center [742, 140] width 1446 height 36
